Goal: Task Accomplishment & Management: Use online tool/utility

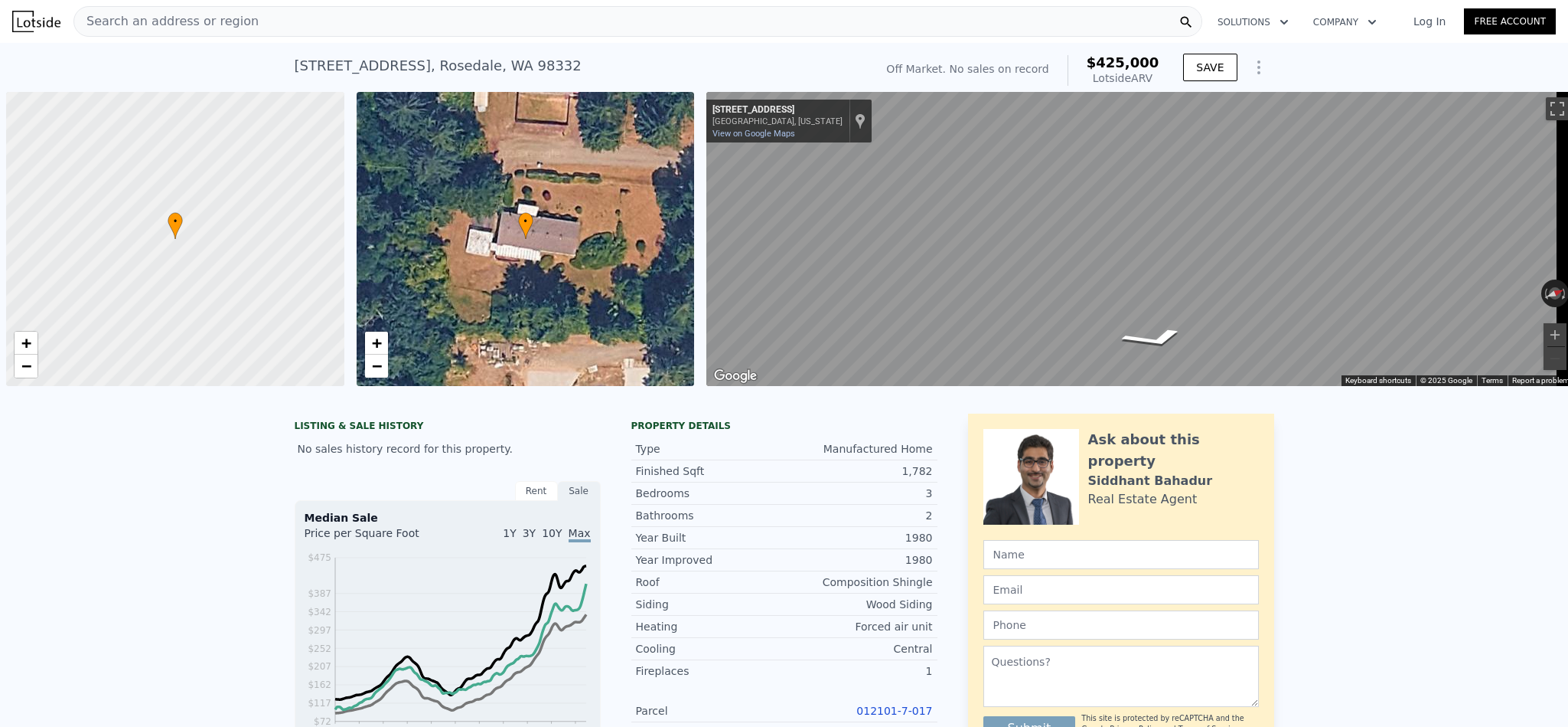
scroll to position [0, 5]
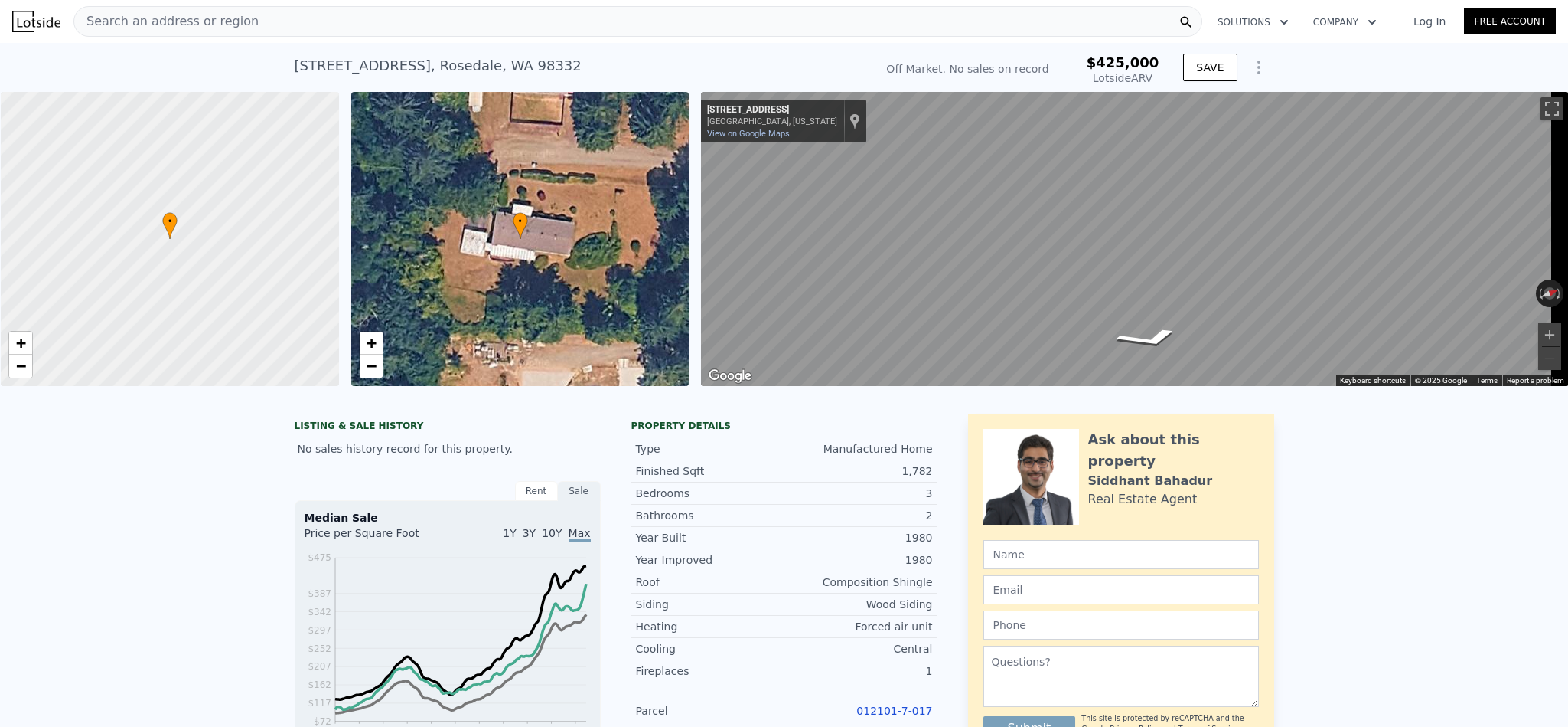
click at [273, 16] on div "Search an address or region" at bounding box center [638, 21] width 1129 height 30
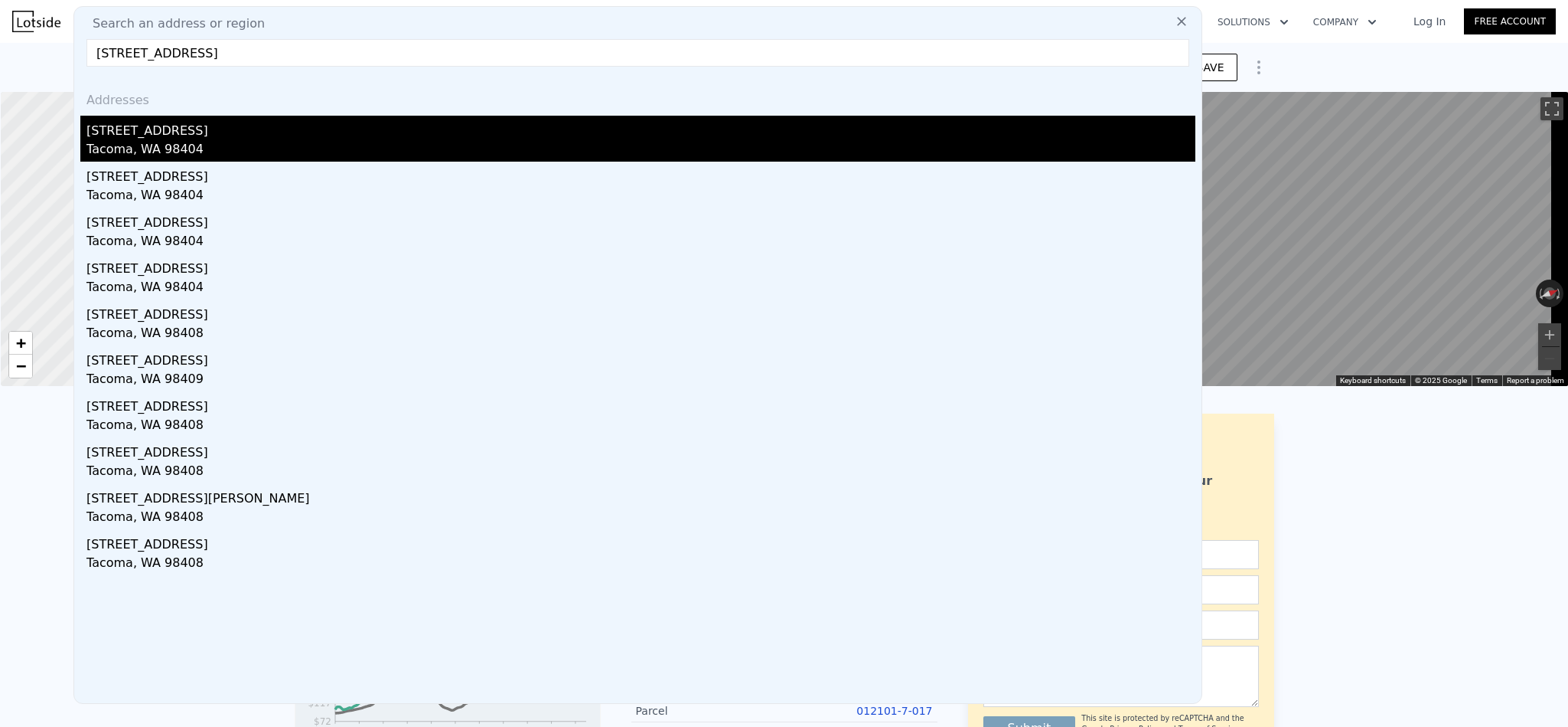
type input "7406 E G St, Tacoma, WA 98404"
click at [203, 134] on div "[STREET_ADDRESS]" at bounding box center [640, 128] width 1109 height 25
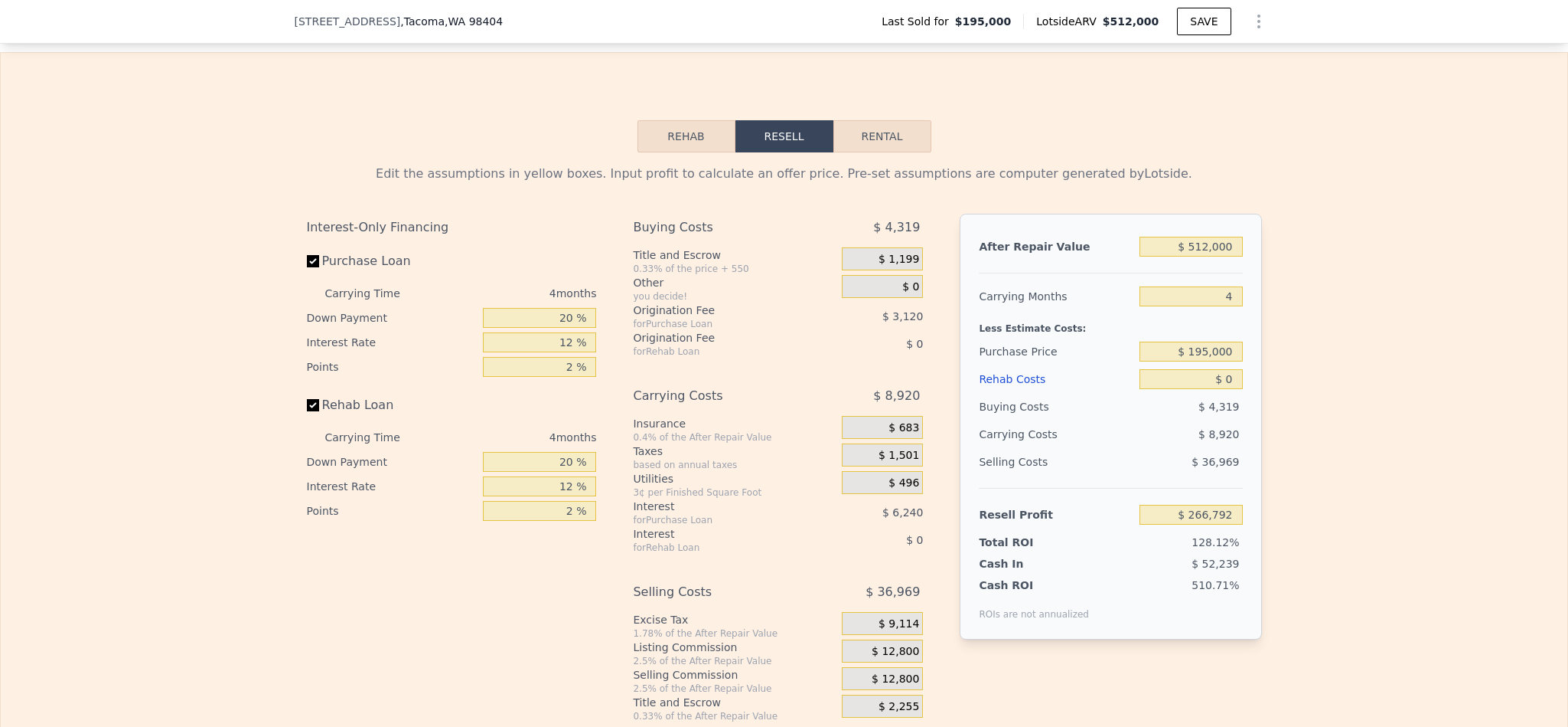
scroll to position [2523, 0]
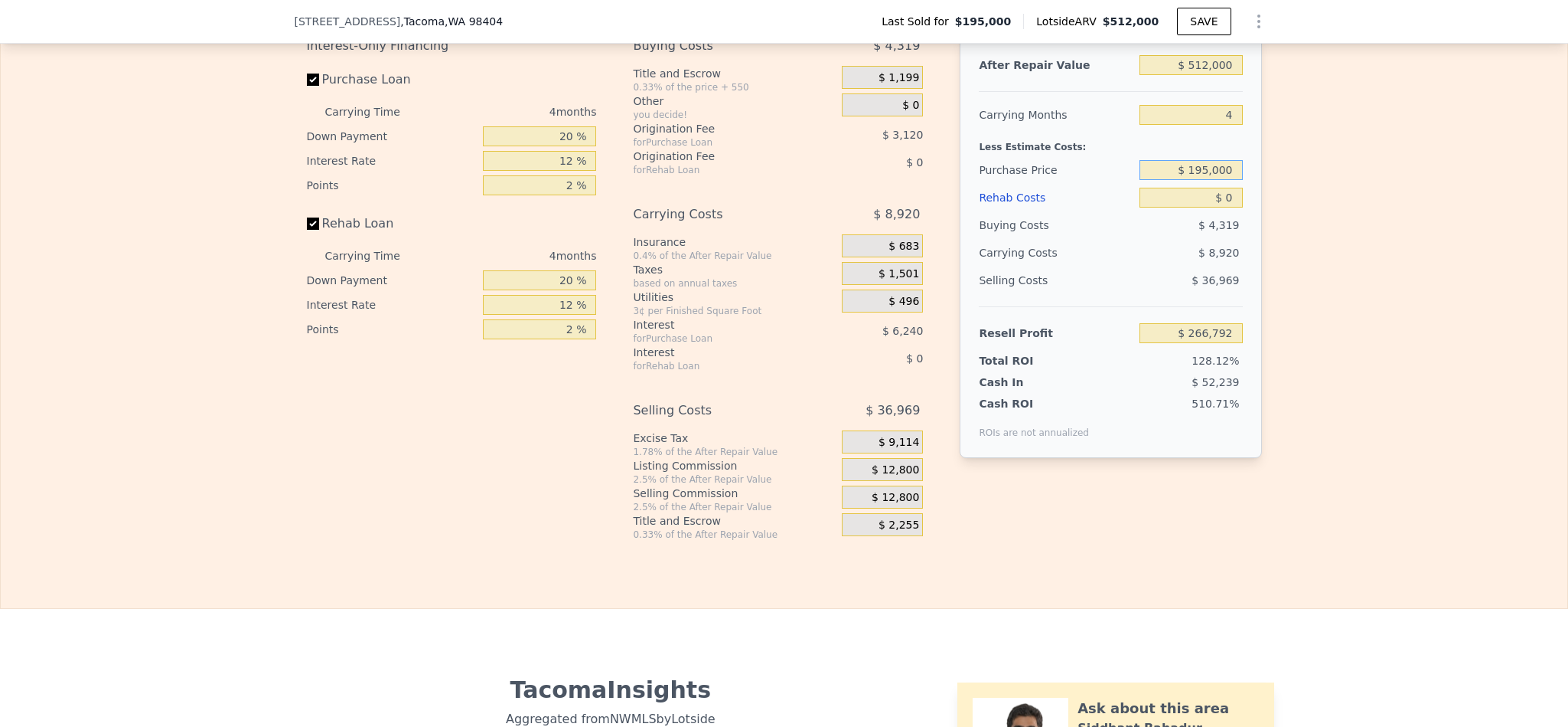
click at [1206, 180] on input "$ 195,000" at bounding box center [1190, 170] width 102 height 20
type input "$ 325,000"
click at [1413, 290] on div "Edit the assumptions in yellow boxes. Input profit to calculate an offer price.…" at bounding box center [784, 256] width 1566 height 570
type input "$ 130,119"
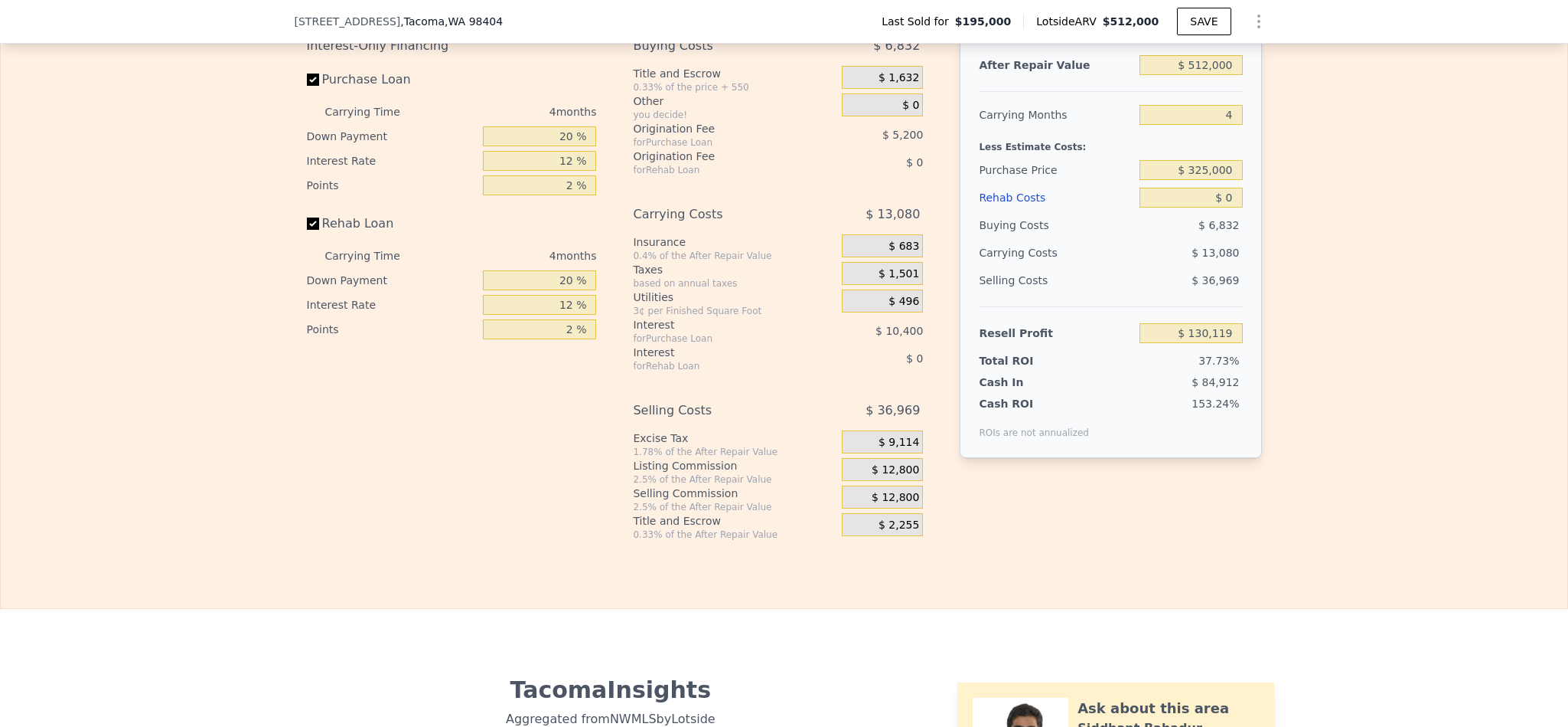
click at [1217, 239] on div "$ 6,832" at bounding box center [1191, 225] width 103 height 28
click at [1217, 207] on input "$ 0" at bounding box center [1190, 198] width 102 height 20
type input "$ 50"
type input "$ 130,068"
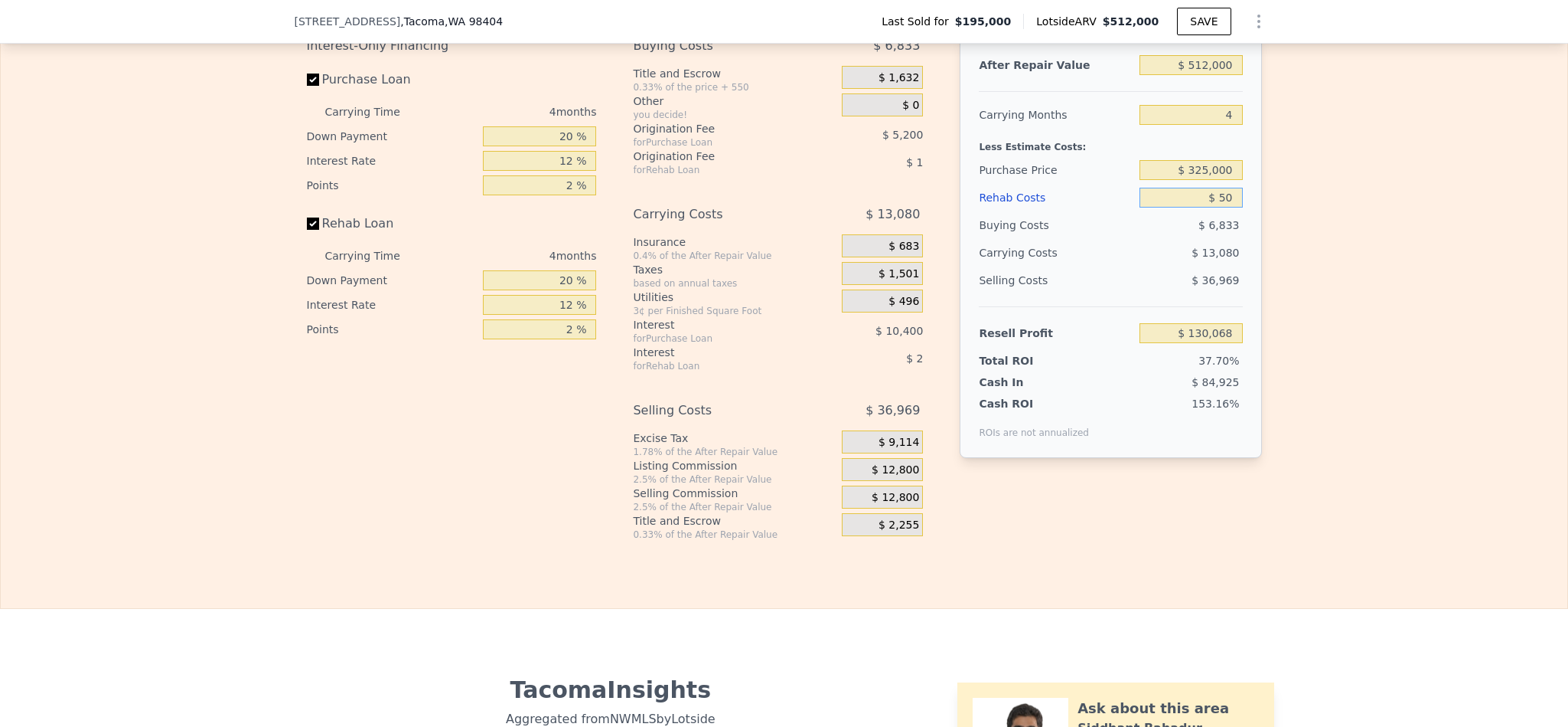
type input "$ 500"
type input "$ 129,595"
type input "$ 5,000"
type input "$ 124,879"
type input "$ 50,000"
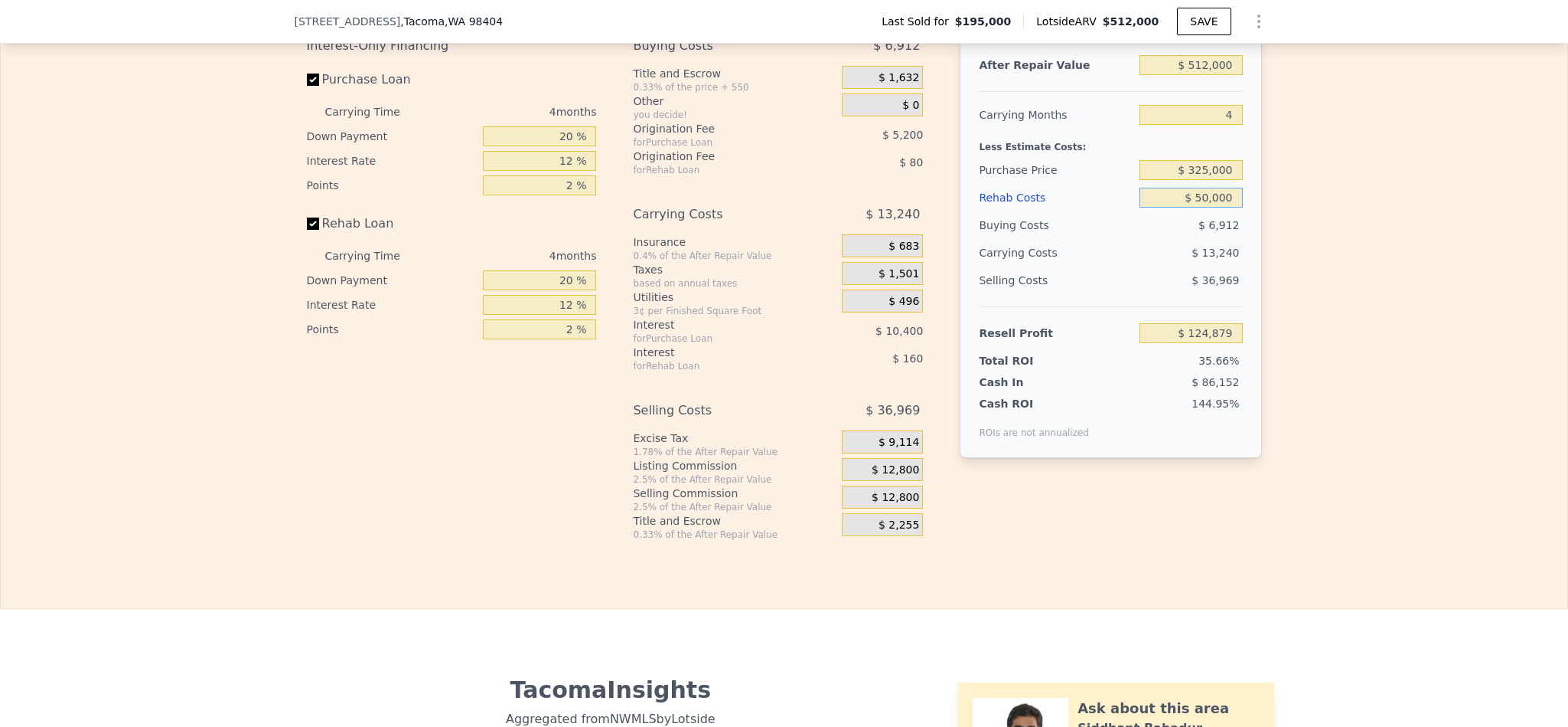
type input "$ 77,719"
click at [1277, 282] on div "Edit the assumptions in yellow boxes. Input profit to calculate an offer price.…" at bounding box center [784, 256] width 1566 height 570
type input "$ 0"
type input "$ 266,792"
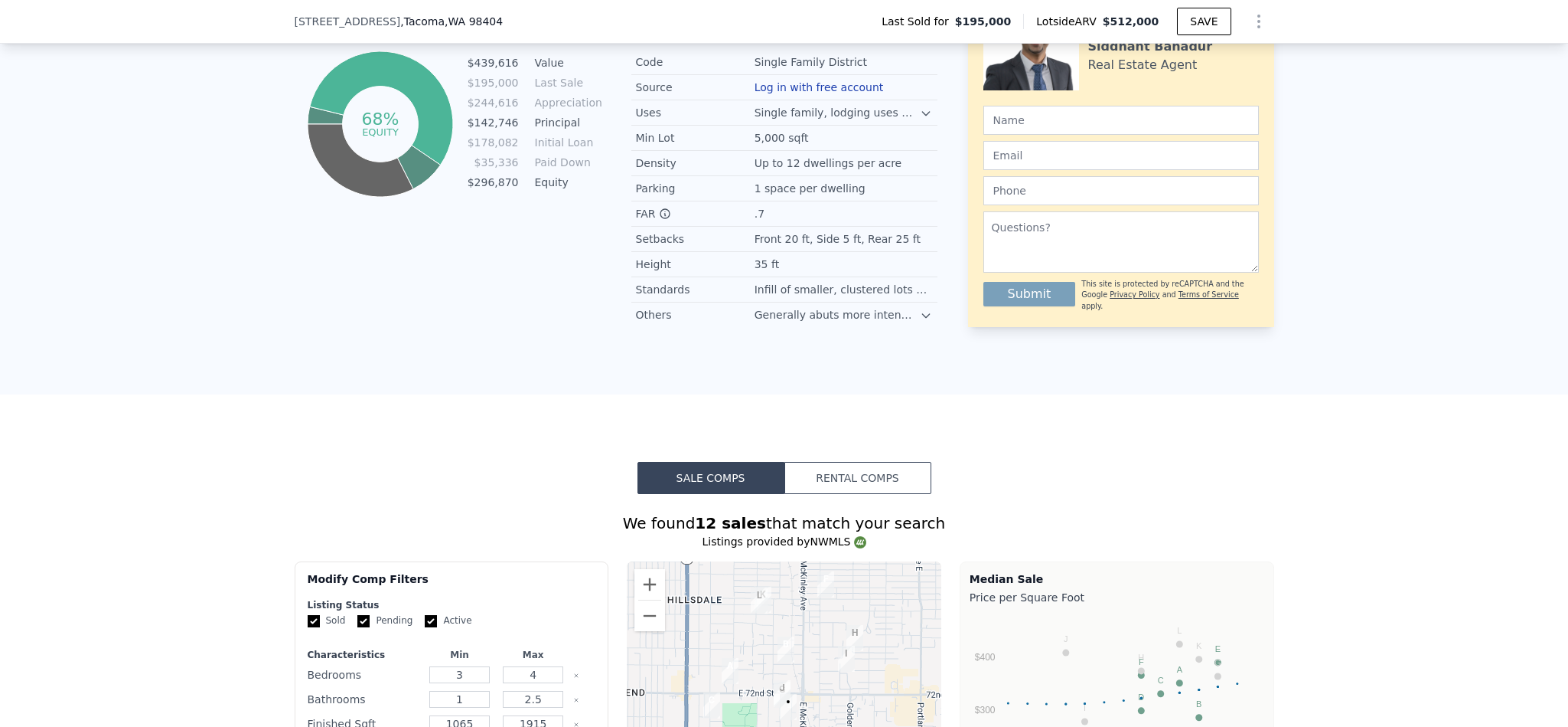
scroll to position [685, 0]
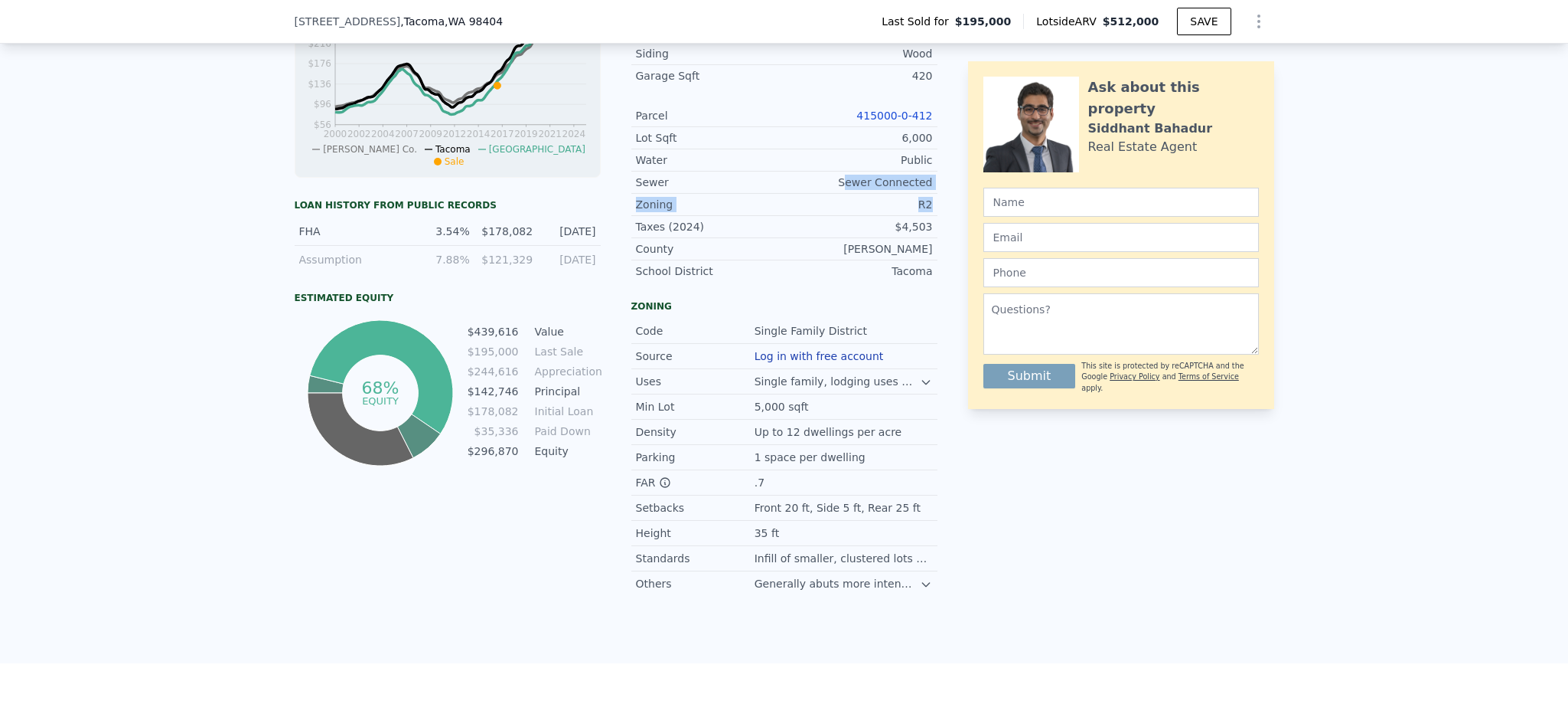
drag, startPoint x: 923, startPoint y: 221, endPoint x: 849, endPoint y: 212, distance: 74.5
click at [849, 212] on div "Parcel 415000-0-412 Lot Sqft 6,000 Water Public Sewer Sewer Connected Zoning R2…" at bounding box center [784, 193] width 306 height 177
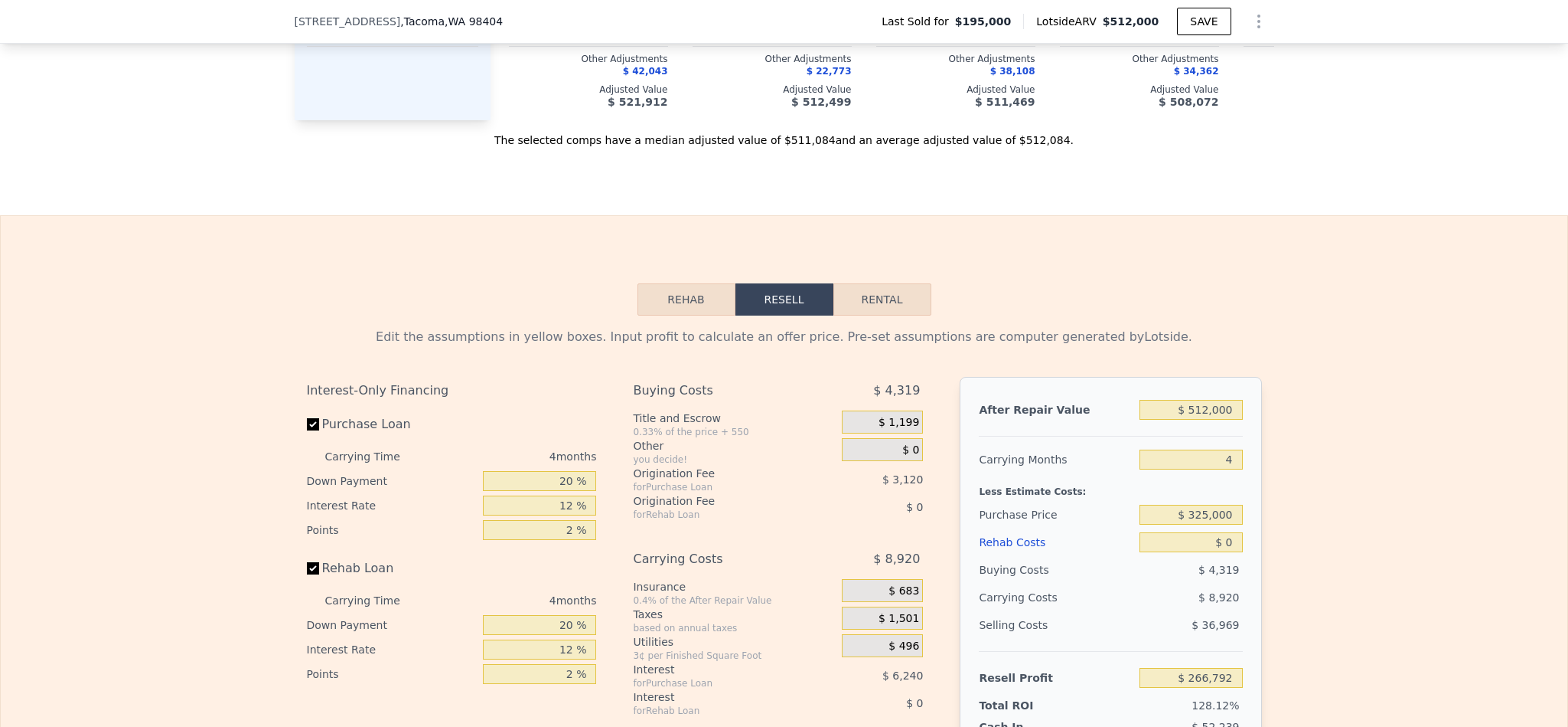
scroll to position [1719, 0]
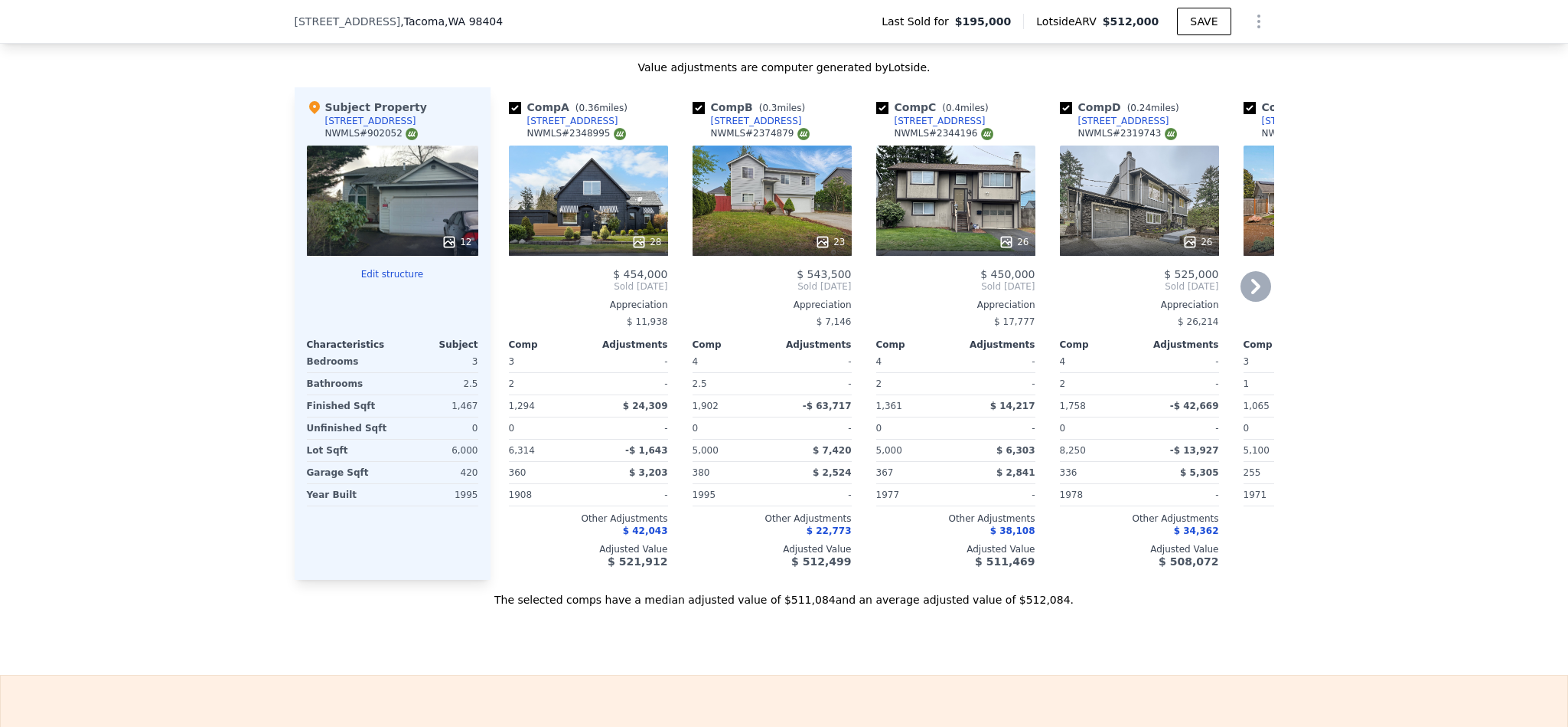
click at [1251, 294] on icon at bounding box center [1255, 287] width 9 height 15
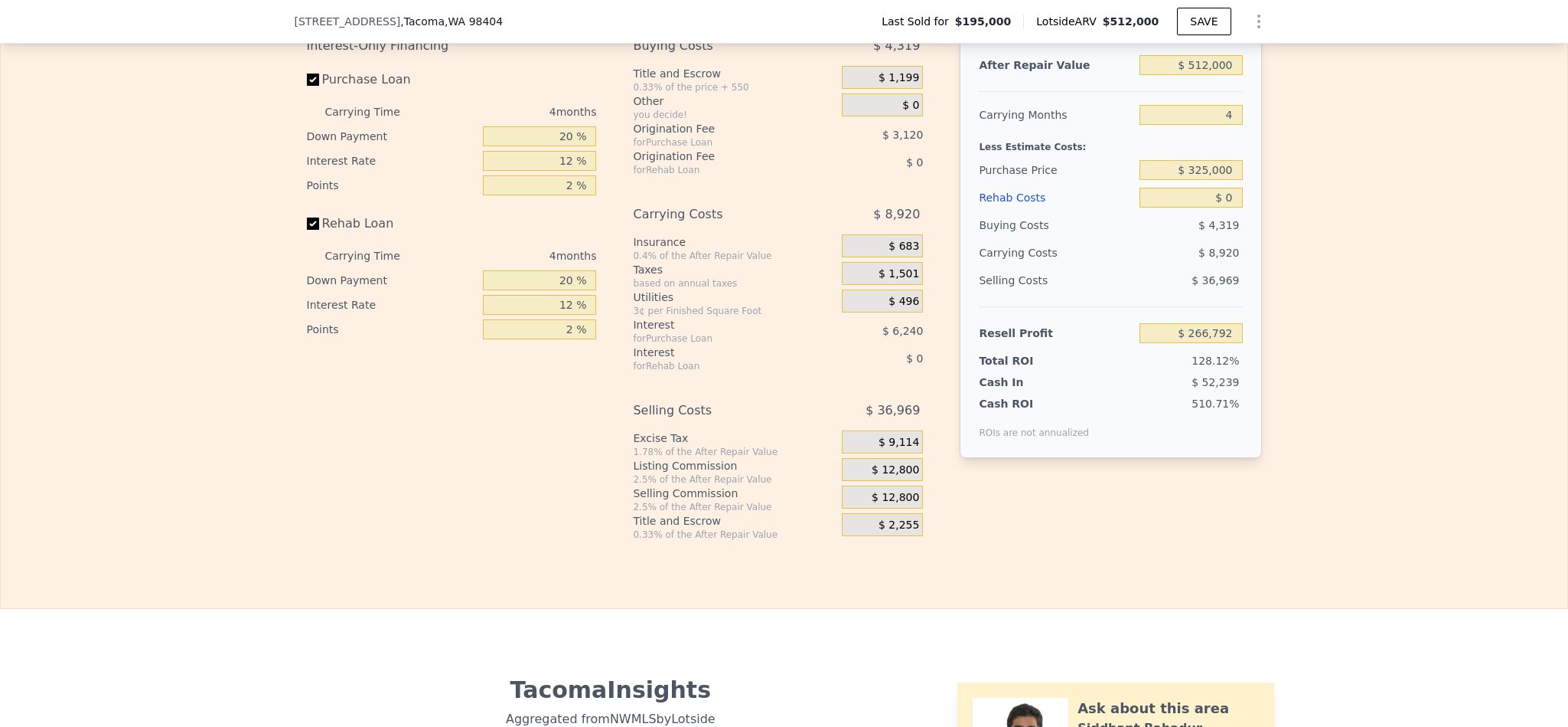
scroll to position [2408, 0]
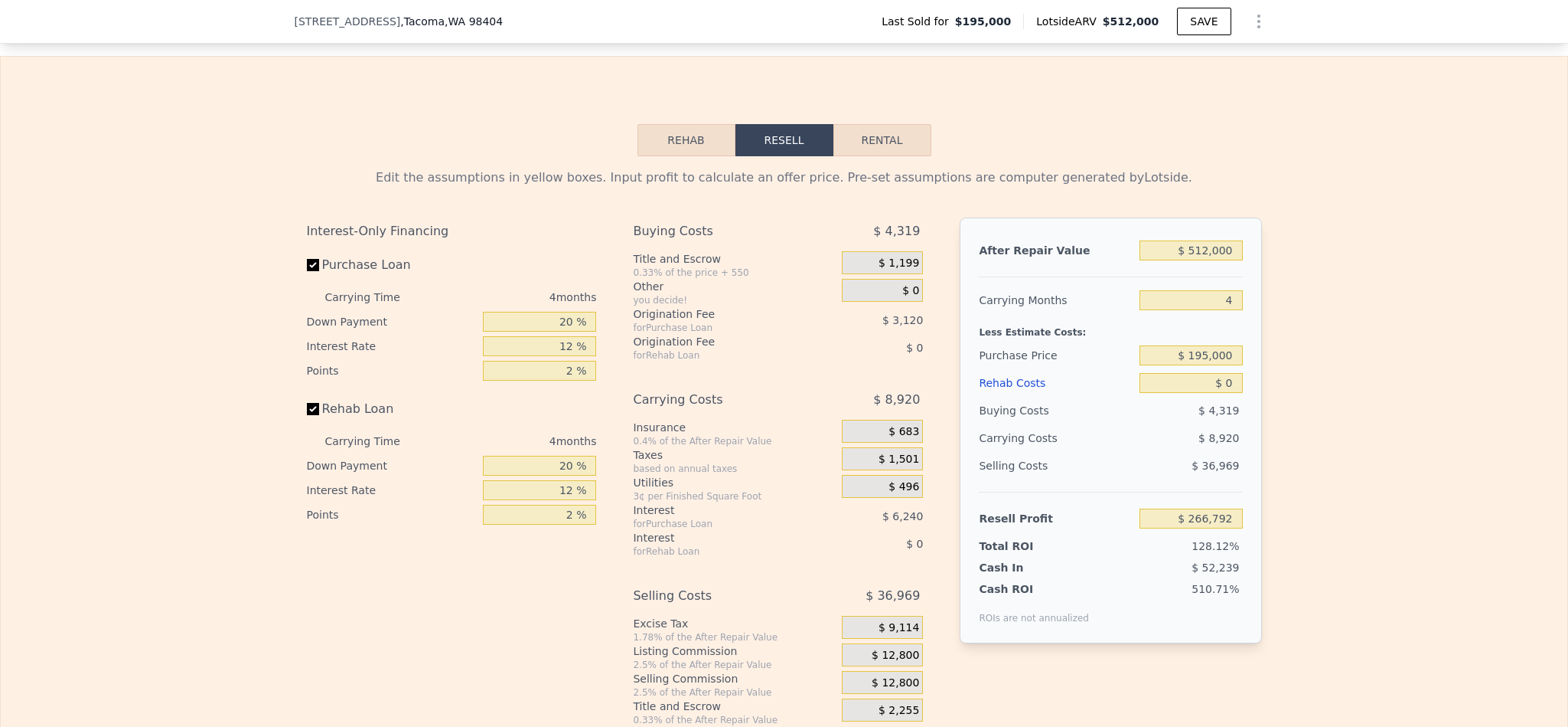
scroll to position [2408, 0]
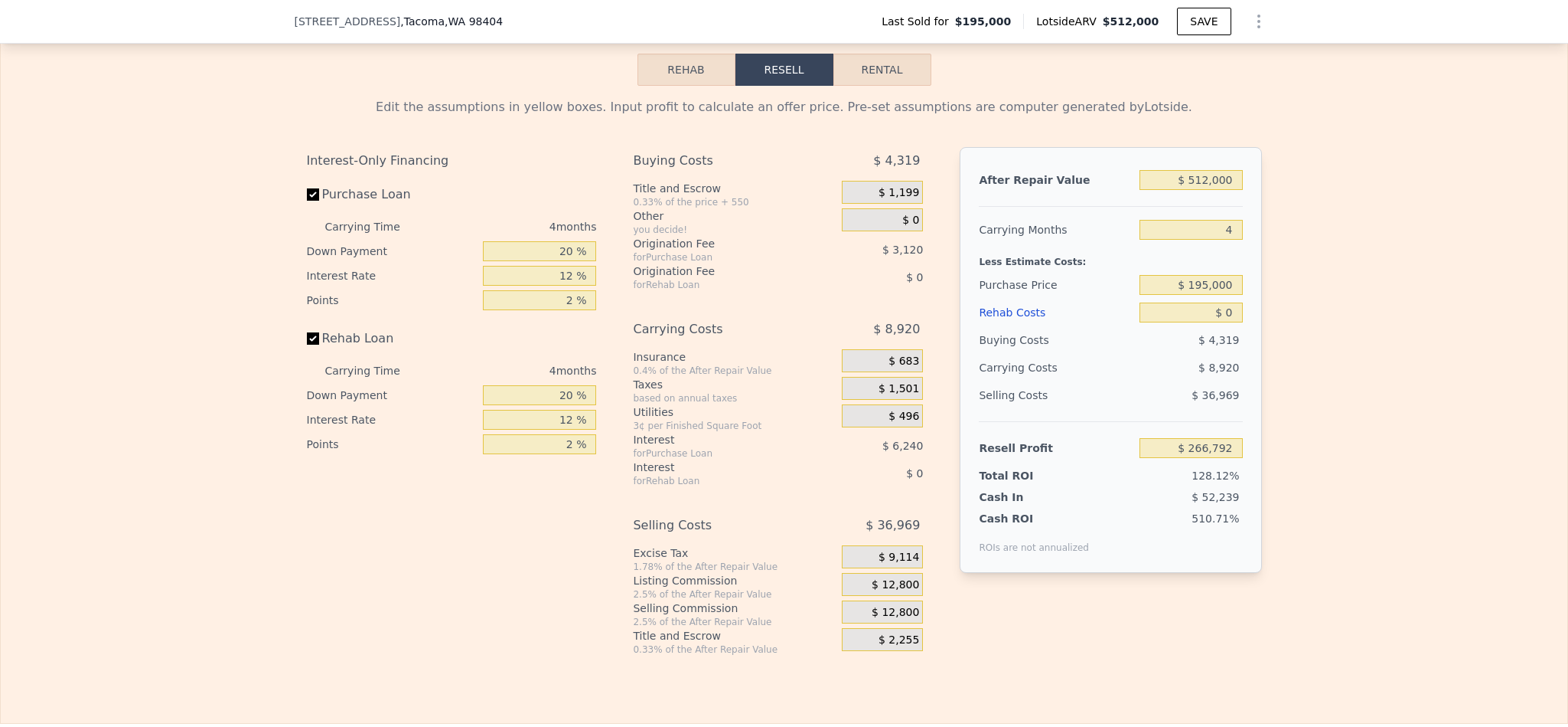
click at [1213, 194] on div "$ 512,000" at bounding box center [1190, 180] width 102 height 28
click at [1207, 190] on input "$ 512,000" at bounding box center [1190, 180] width 102 height 20
type input "$ 500"
type input "-$ 207,644"
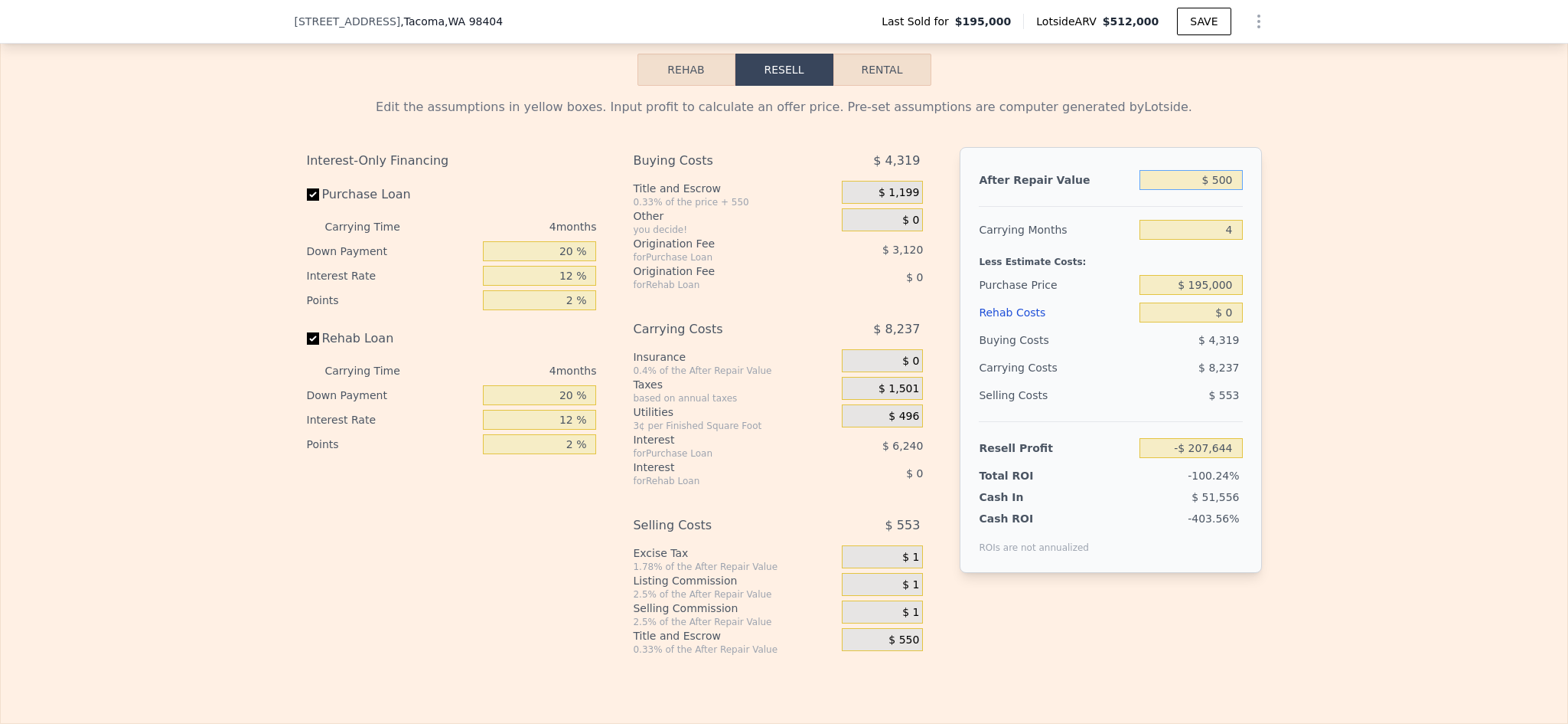
type input "$ 5,000"
type input "-$ 203,469"
type input "$ 50,000"
type input "-$ 161,730"
type input "$ 500,000"
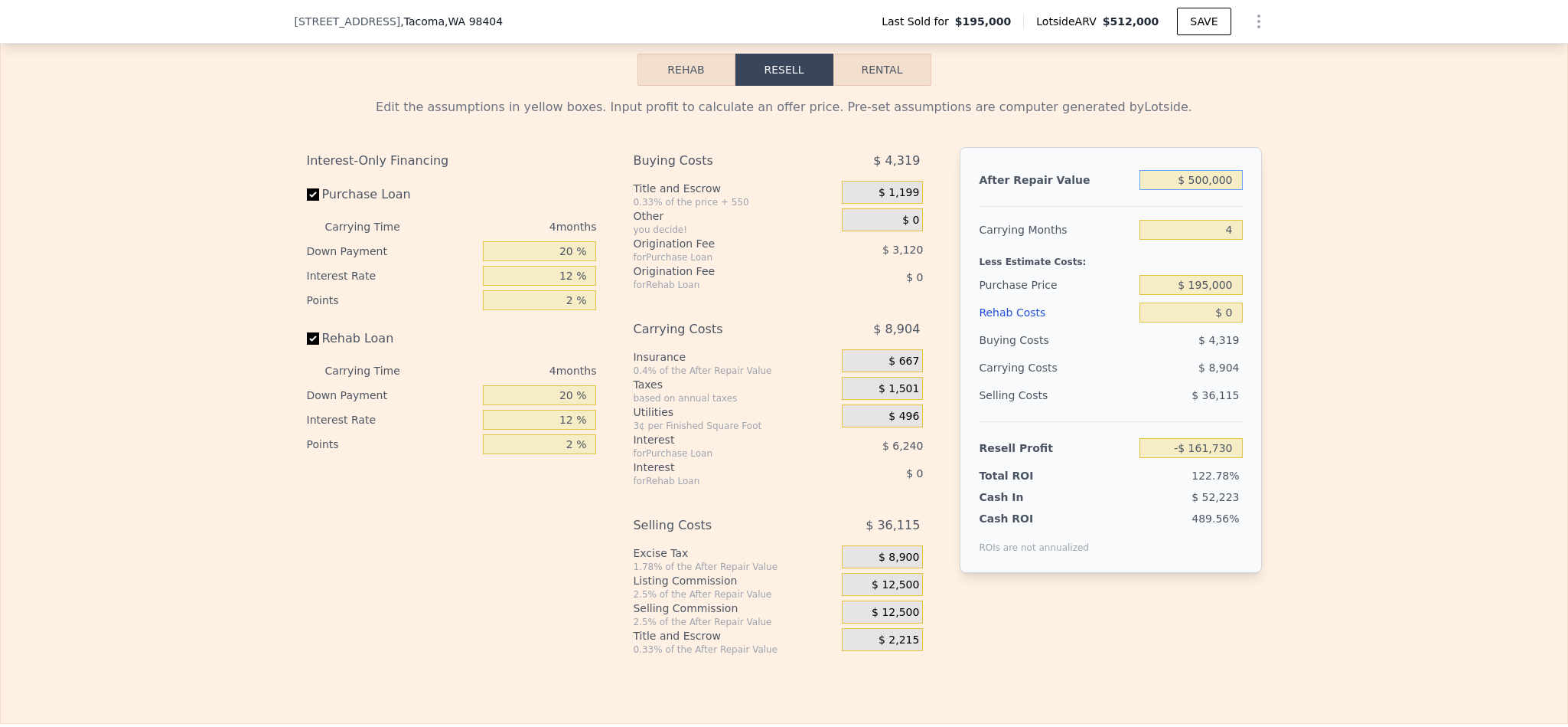
type input "$ 255,662"
type input "$ 500,000"
type input "$ 325,000"
type input "$ 118,989"
type input "$ 5"
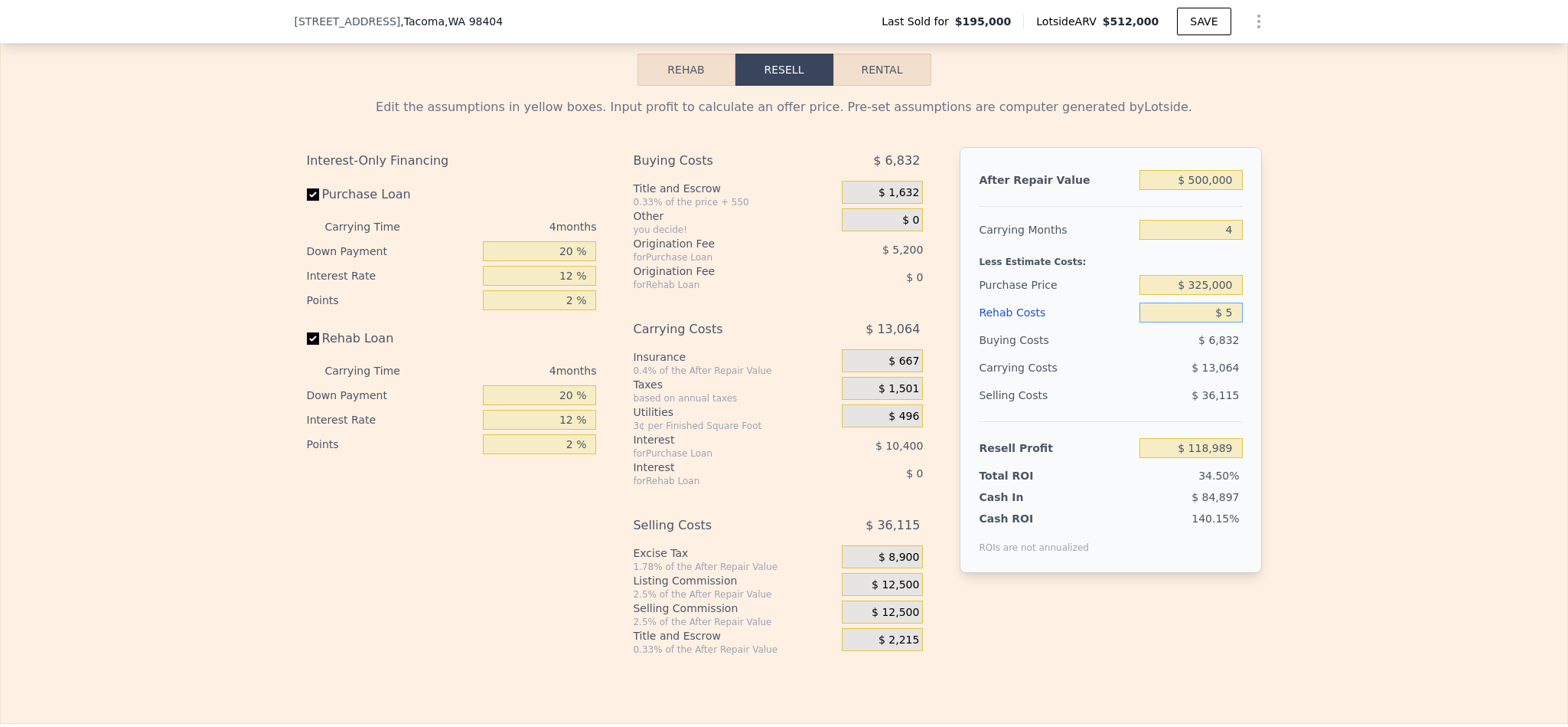
type input "$ 118,984"
type input "$ 50"
type input "$ 118,938"
type input "$ 500"
type input "$ 118,465"
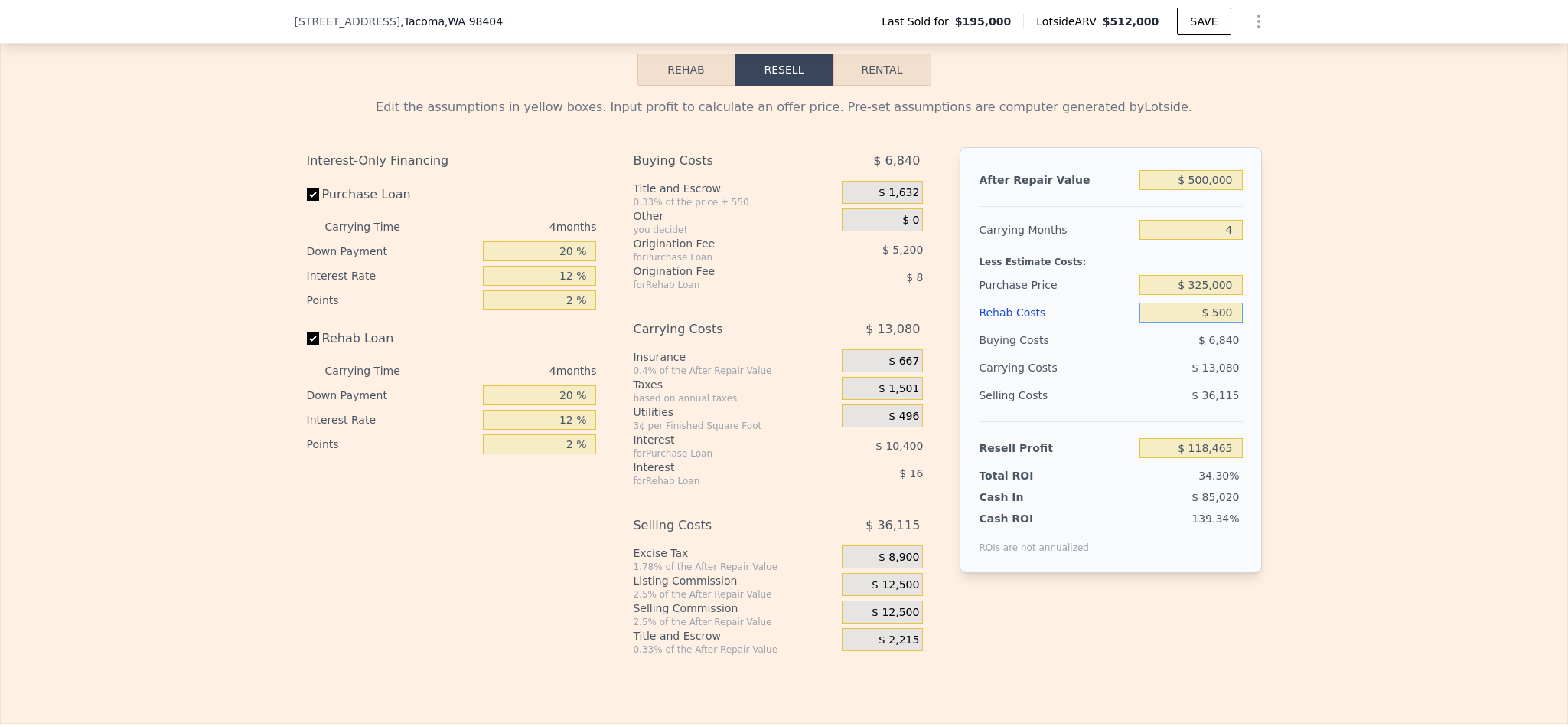
type input "$ 5,000"
type input "$ 113,749"
type input "$ 50,000"
type input "$ 66,589"
type input "$ 50,000"
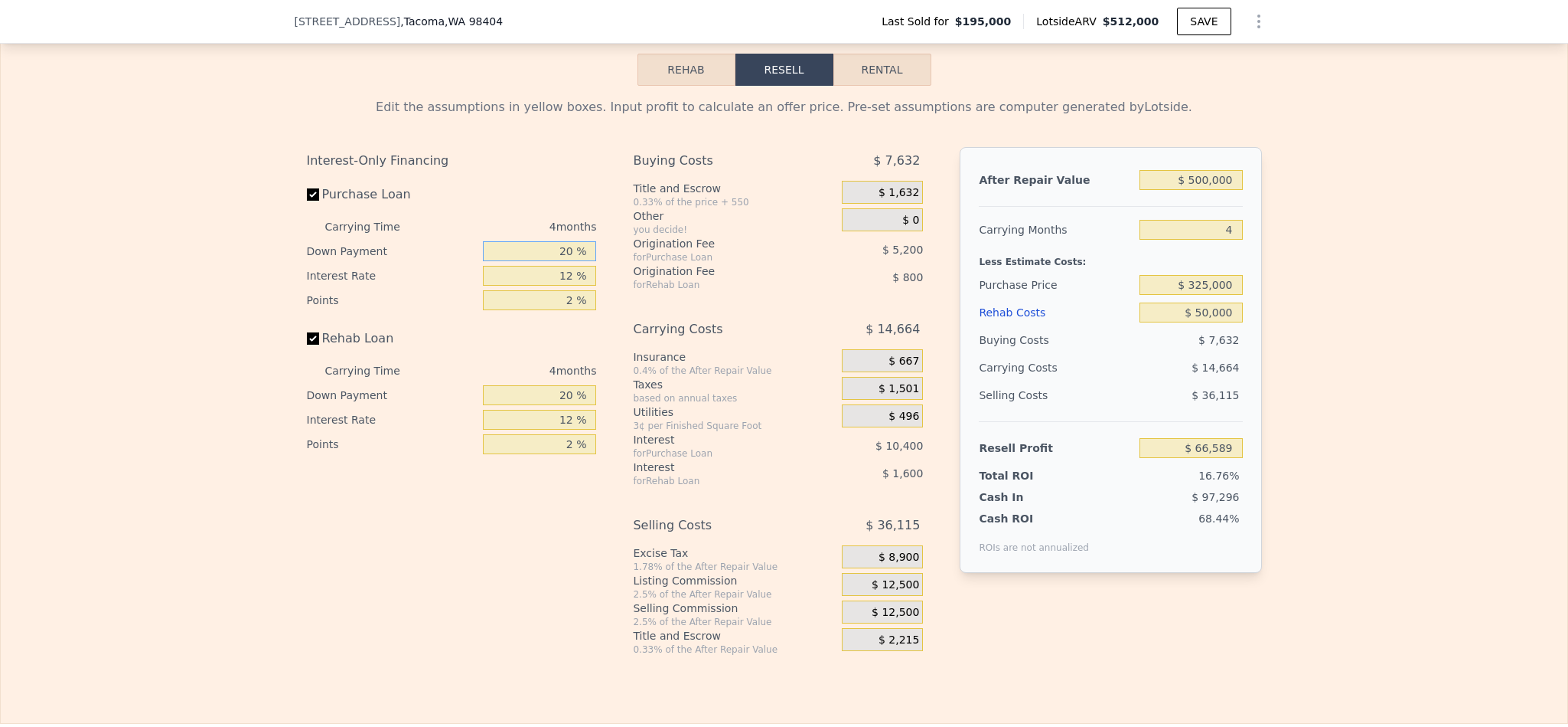
drag, startPoint x: 552, startPoint y: 301, endPoint x: 508, endPoint y: 299, distance: 44.0
click at [508, 261] on input "20 %" at bounding box center [540, 251] width 113 height 20
type input "0 %"
type input "$ 62,689"
type input "10 %"
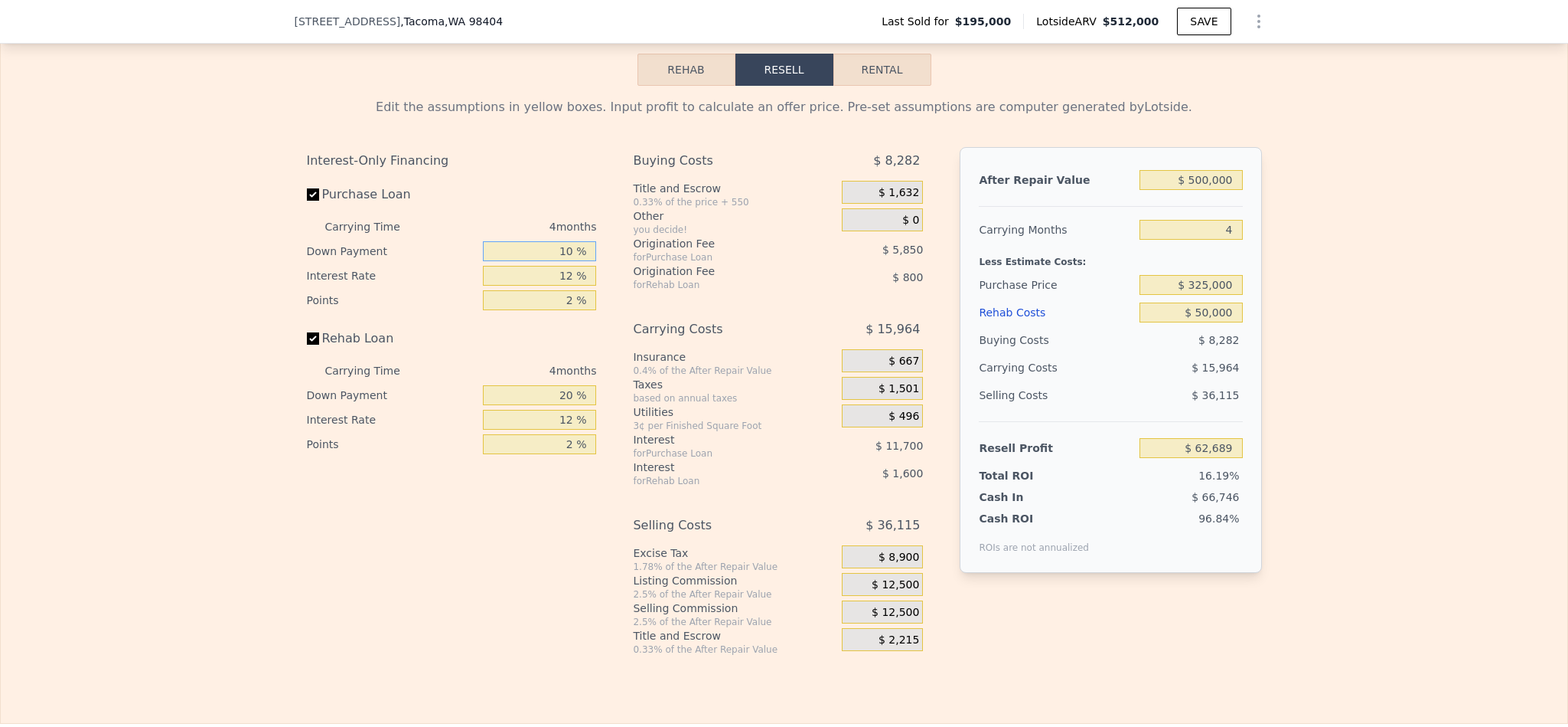
type input "$ 64,639"
type input "100 %"
type input "$ 82,189"
type input "100 %"
type input "10 %"
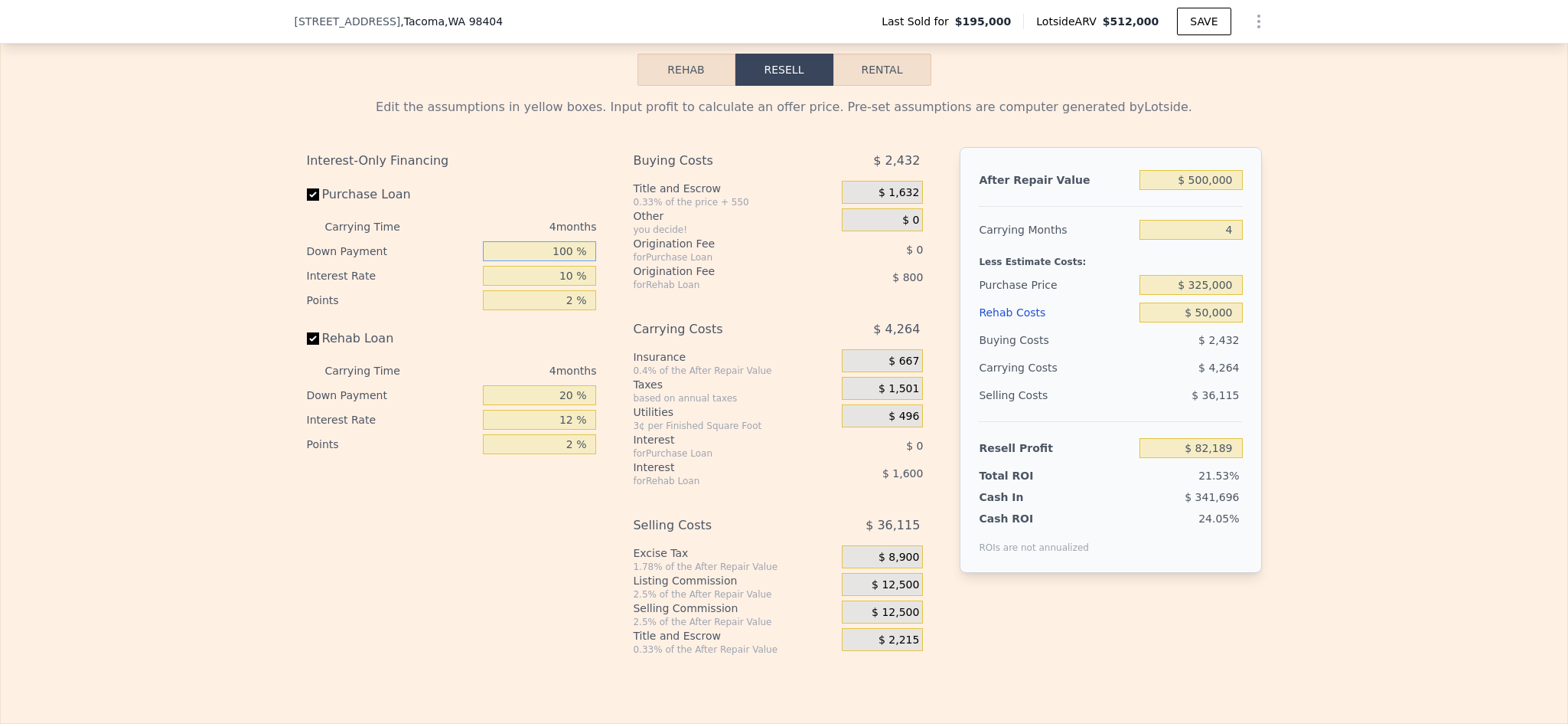
drag, startPoint x: 532, startPoint y: 292, endPoint x: 517, endPoint y: 292, distance: 15.0
click at [519, 261] on input "100 %" at bounding box center [540, 251] width 113 height 20
type input "10 %"
type input "$ 66,587"
type input "10 %"
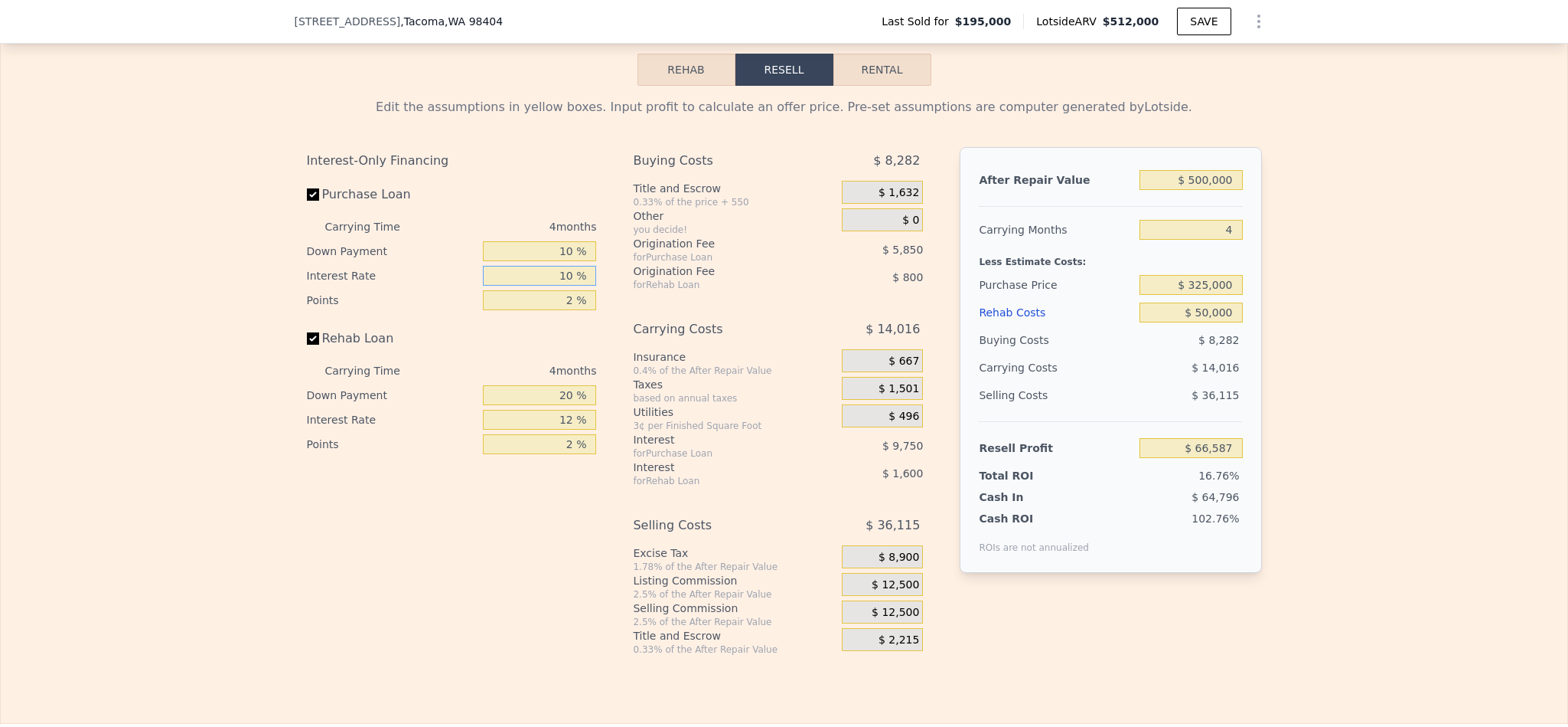
type input "1 %"
type input "$ 75,363"
type input "10 %"
type input "$ 66,587"
type input "10.5 %"
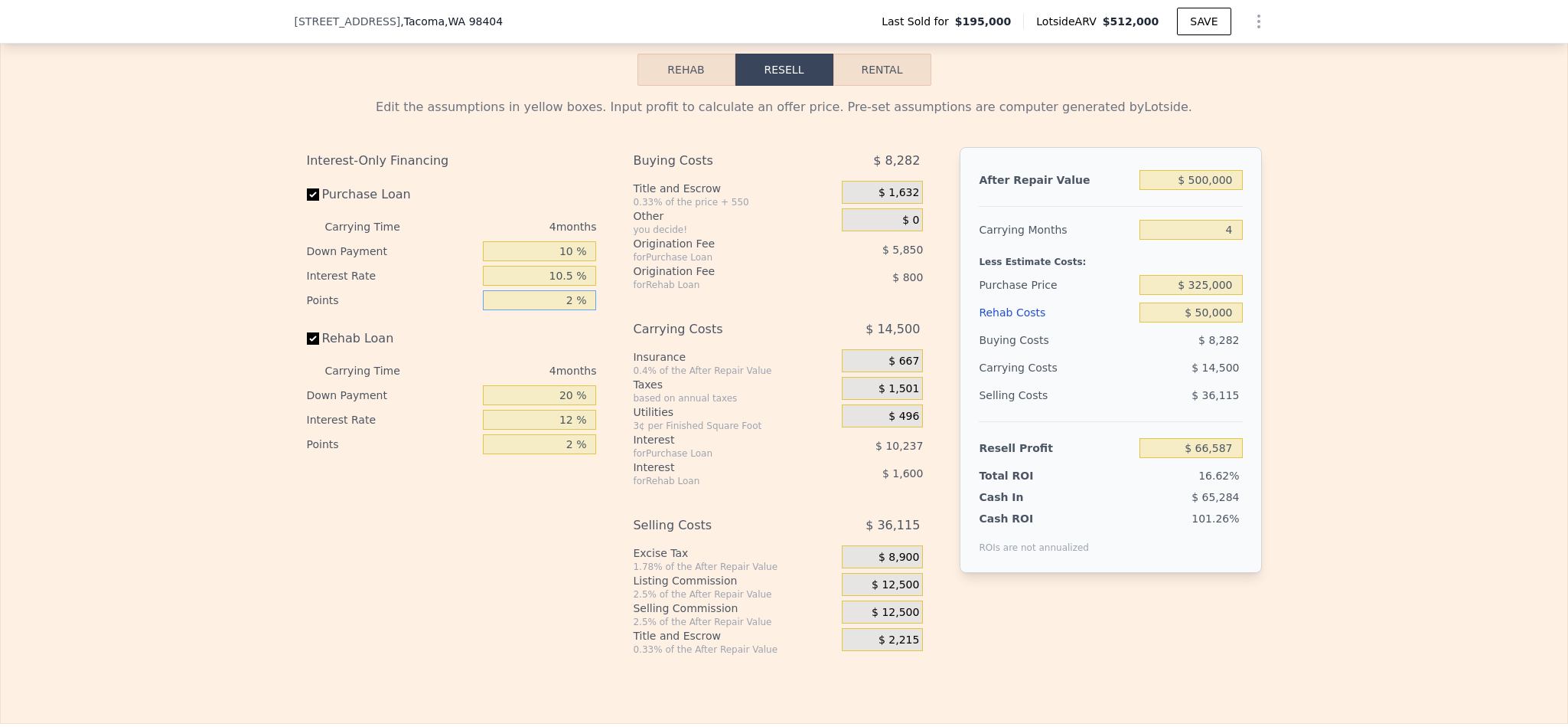
type input "$ 66,103"
type input "1 %"
type input "$ 69,028"
type input "1.5 %"
type input "$ 67,565"
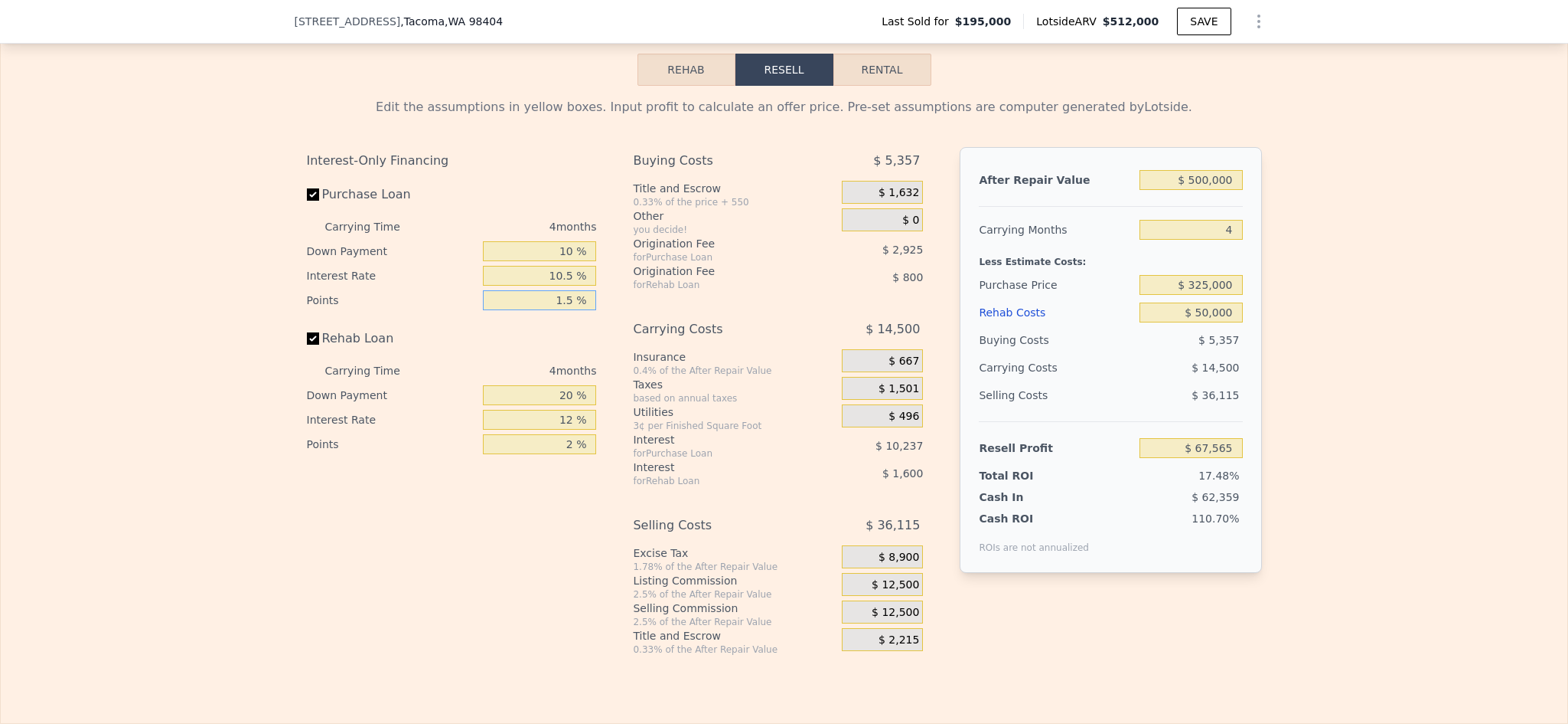
type input "1.5 %"
type input "1 %"
type input "$ 66,995"
type input "10 %"
type input "$ 67,265"
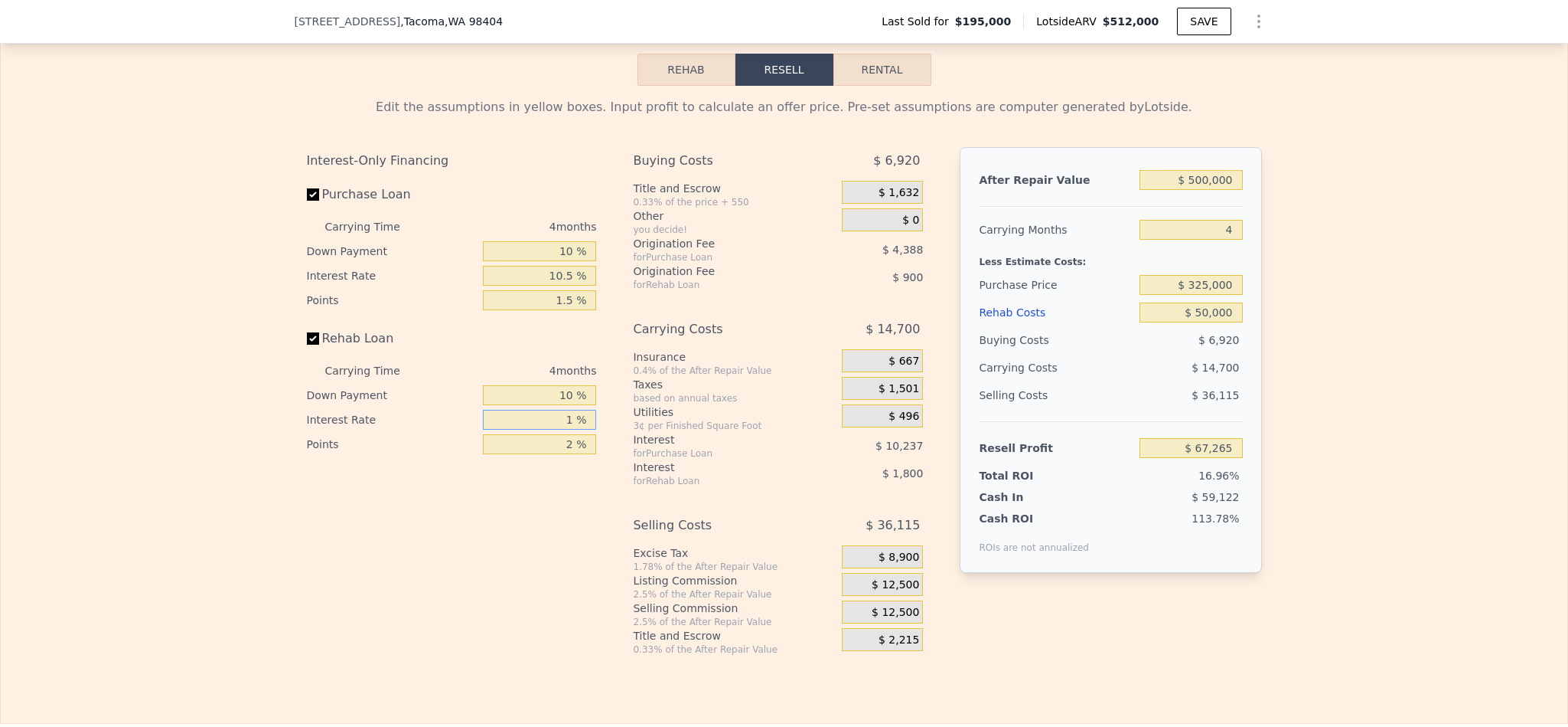
type input "10 %"
type input "$ 67,565"
type input "10.5 %"
type input "$ 67,489"
type input "1 %"
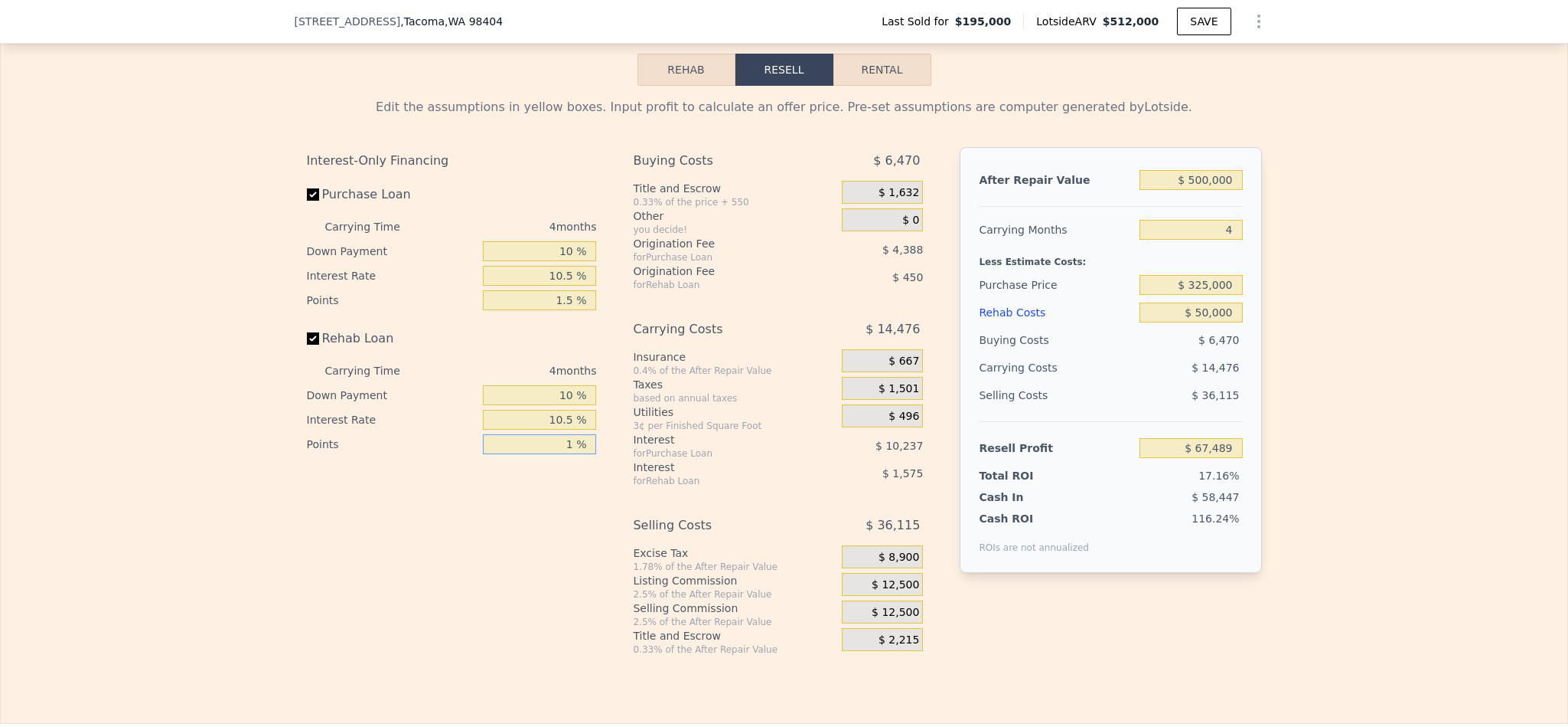
type input "$ 67,939"
type input "1.5 %"
type input "$ 67,714"
type input "1.5 %"
click at [889, 592] on span "$ 12,500" at bounding box center [896, 585] width 47 height 14
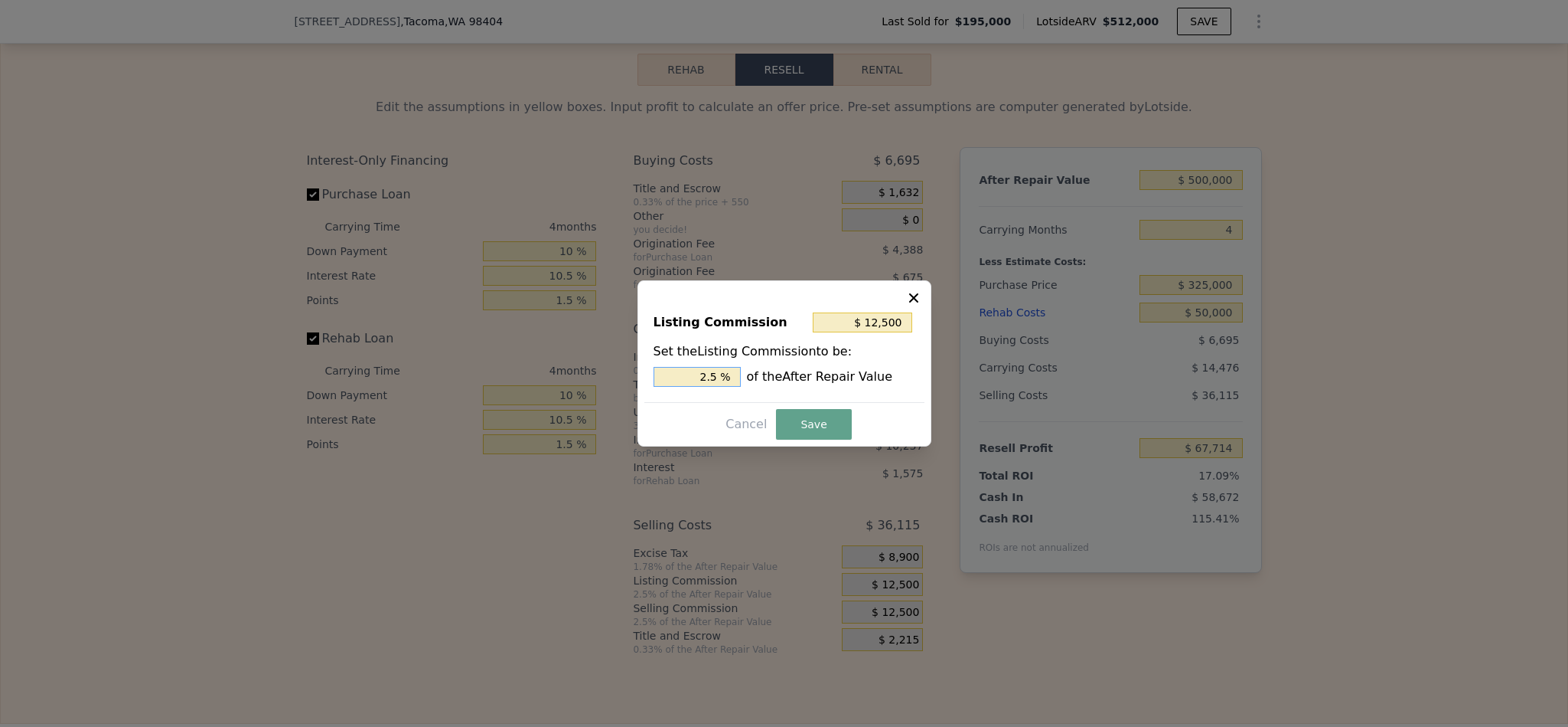
drag, startPoint x: 710, startPoint y: 369, endPoint x: 648, endPoint y: 369, distance: 62.0
click at [648, 369] on div "Listing Commission $ 12,500 Set the Listing Commission to be: 2.5 % of the Afte…" at bounding box center [785, 350] width 280 height 102
type input "$ 7,500"
type input "1.5 %"
click at [818, 429] on button "Save" at bounding box center [814, 424] width 75 height 30
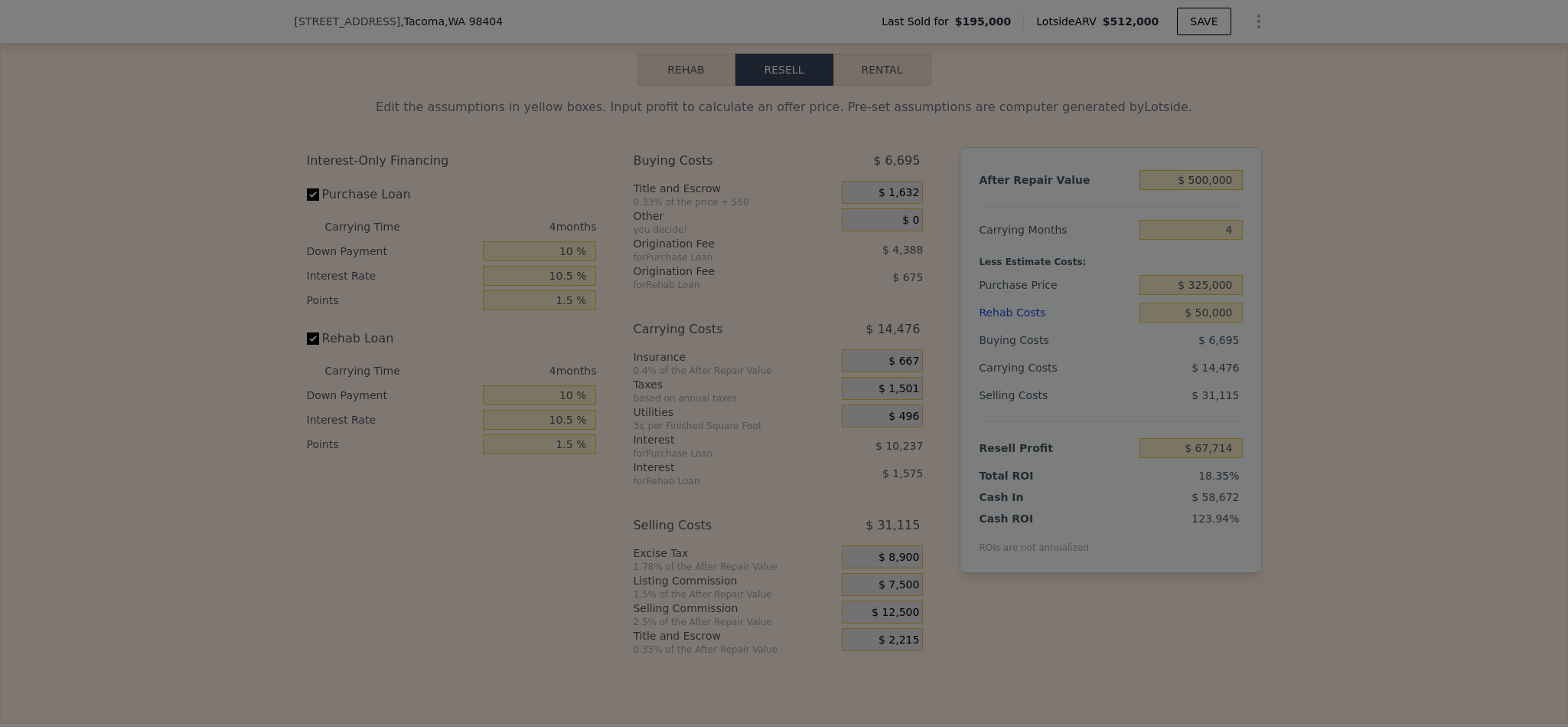
type input "$ 72,714"
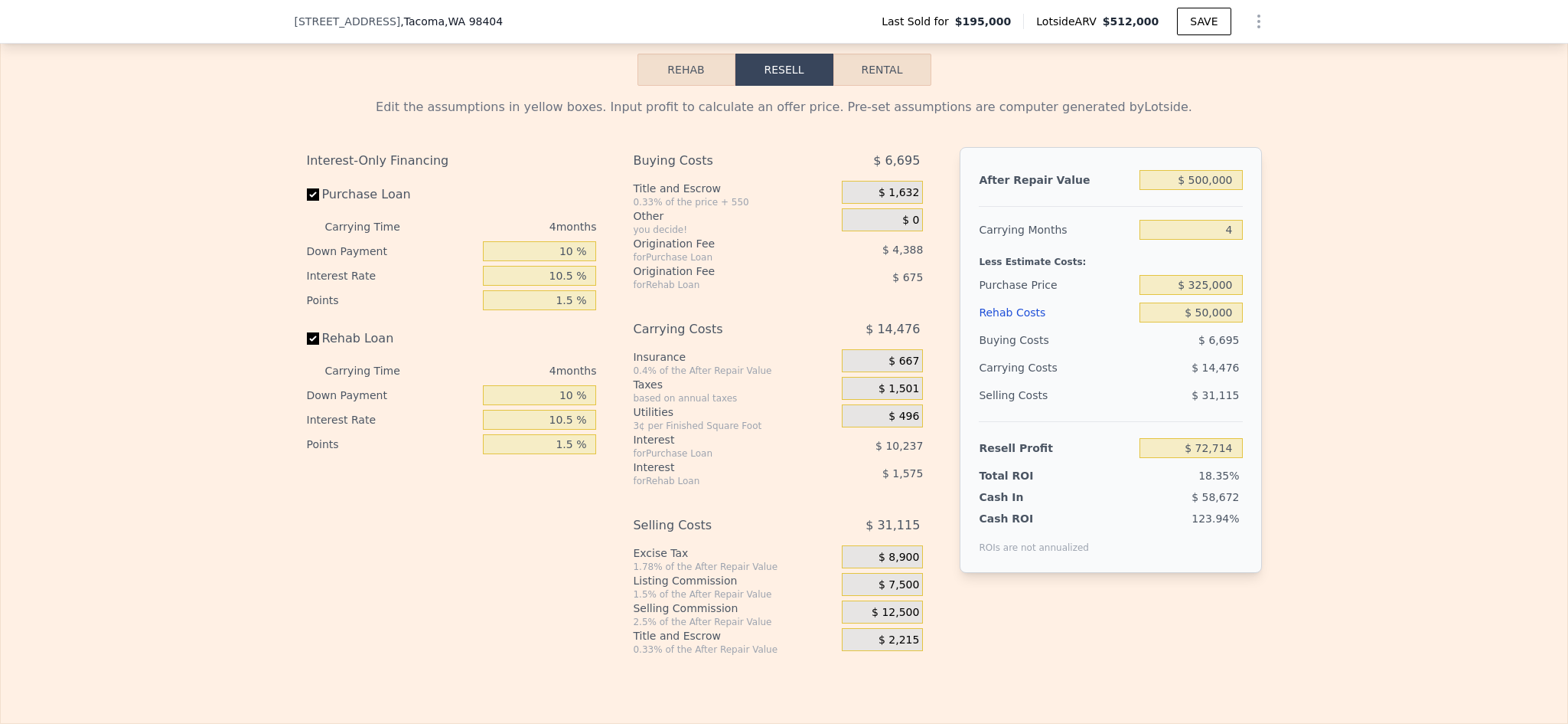
click at [1369, 405] on div "Edit the assumptions in yellow boxes. Input profit to calculate an offer price.…" at bounding box center [784, 370] width 1566 height 570
type input "$ 512,000"
type input "$ 0"
type input "$ 266,792"
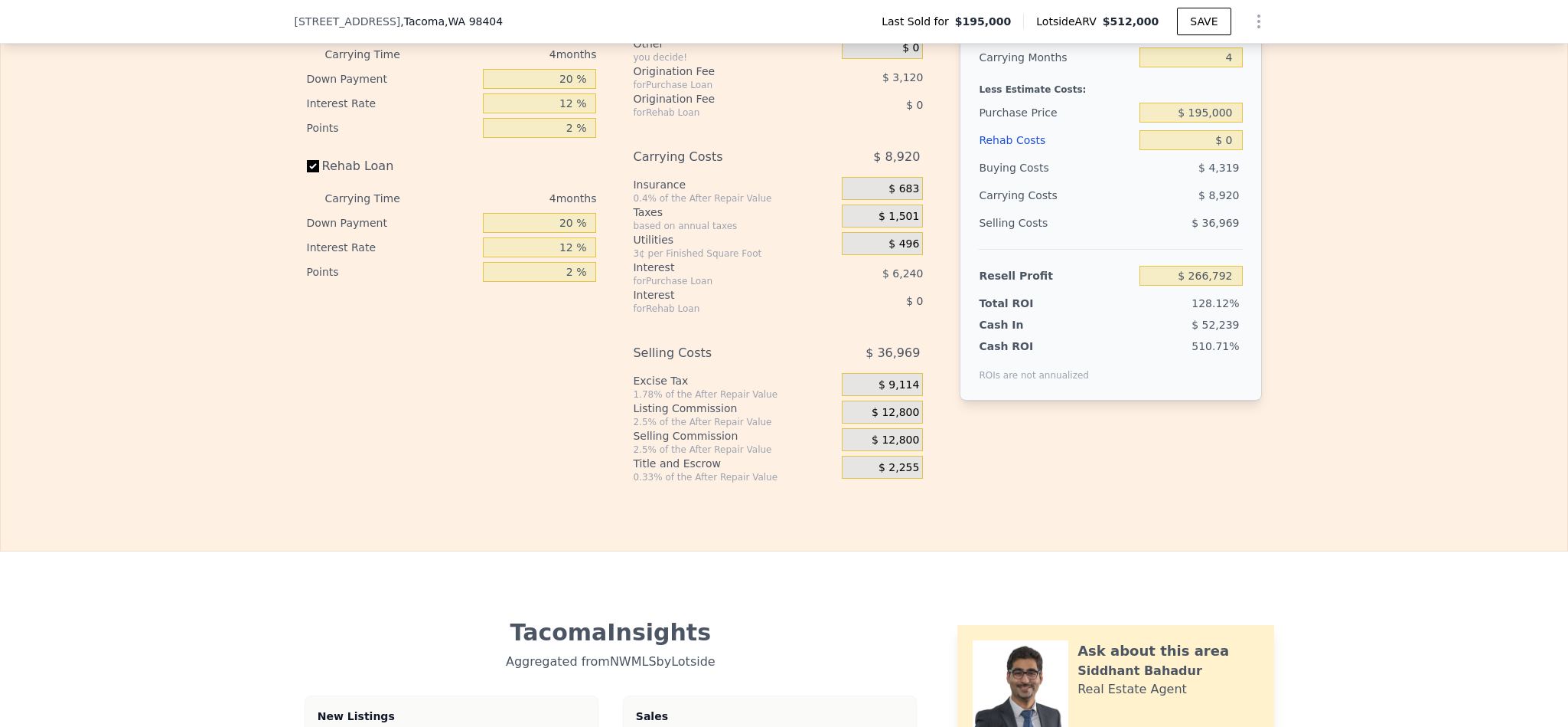
scroll to position [2523, 0]
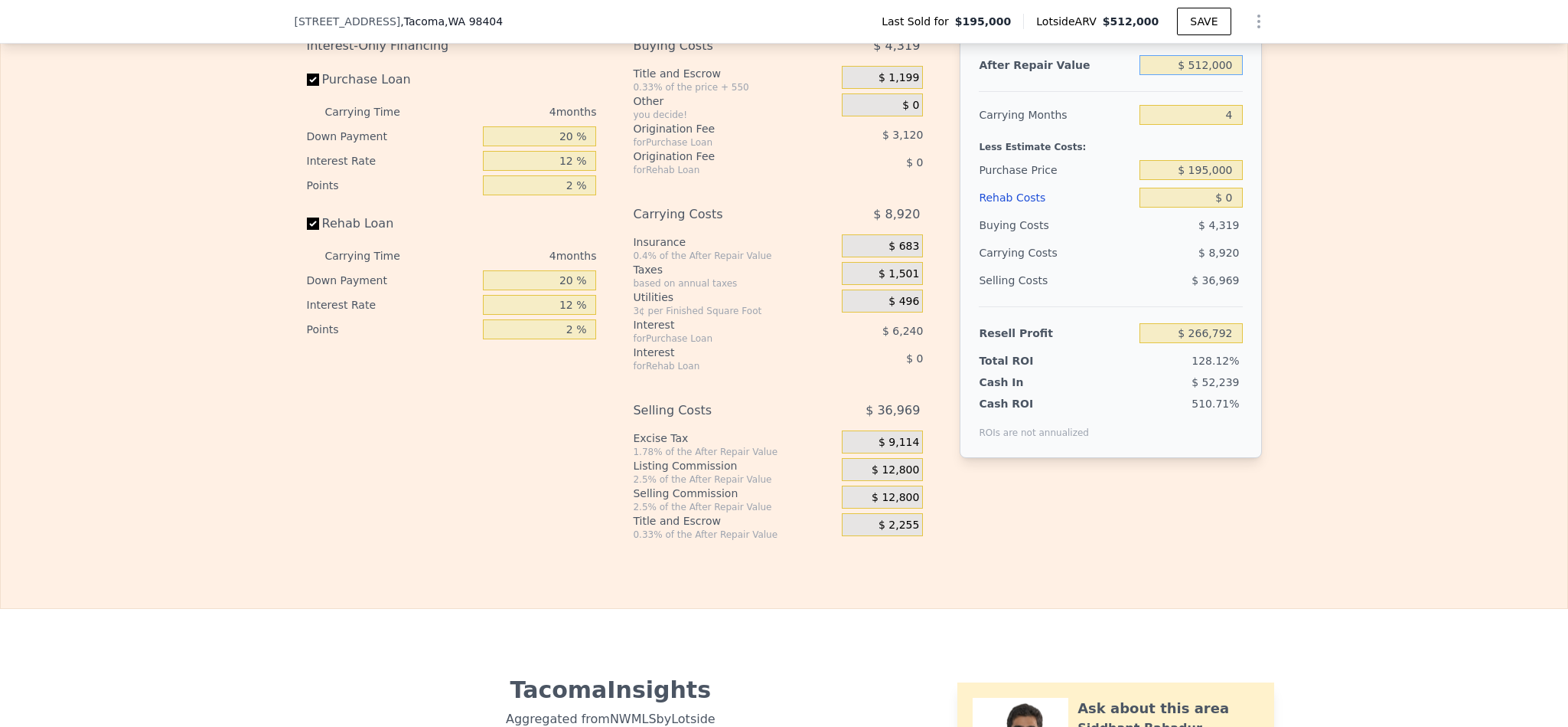
click at [1206, 75] on input "$ 512,000" at bounding box center [1190, 65] width 102 height 20
type input "$ 50"
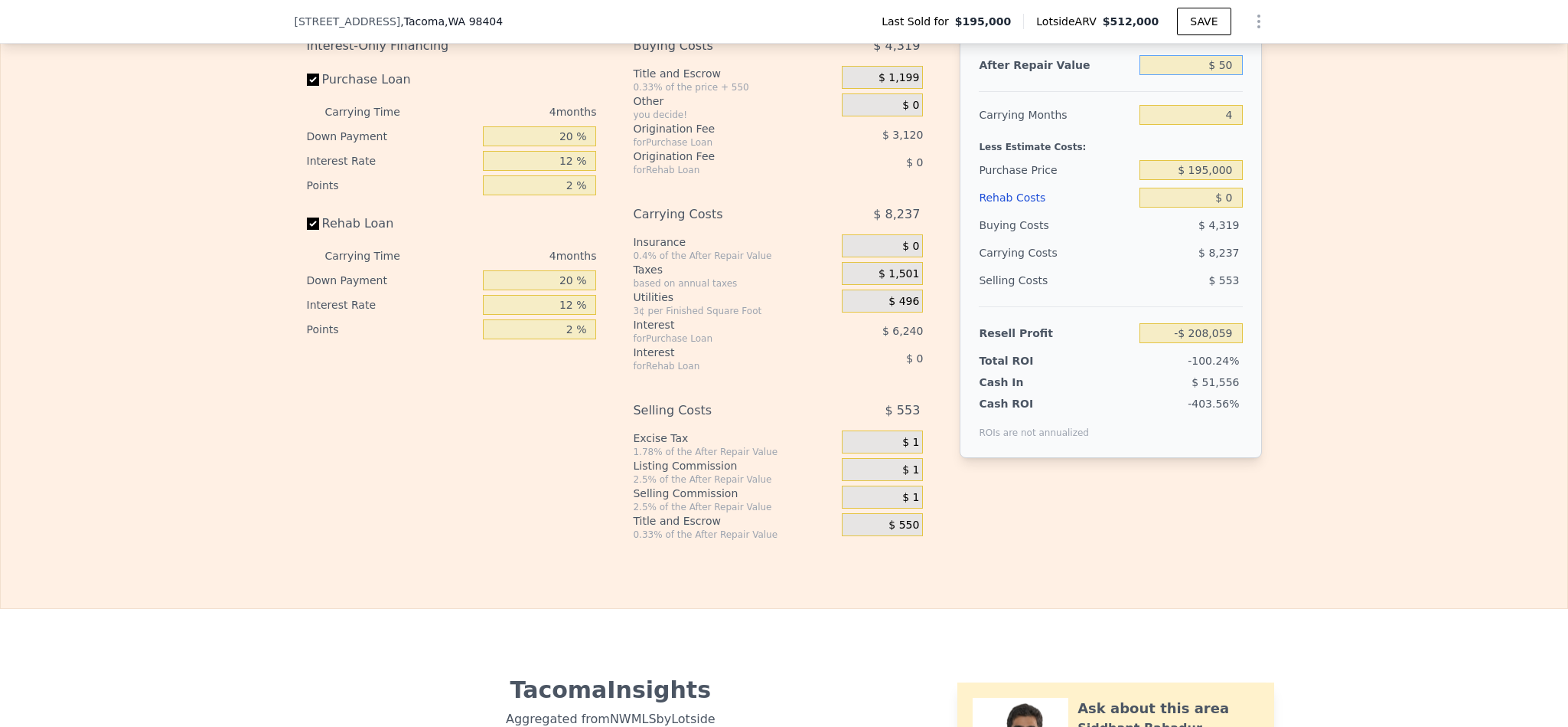
type input "-$ 208,059"
type input "$ 500"
type input "-$ 207,644"
type input "$ 5,000"
type input "-$ 203,469"
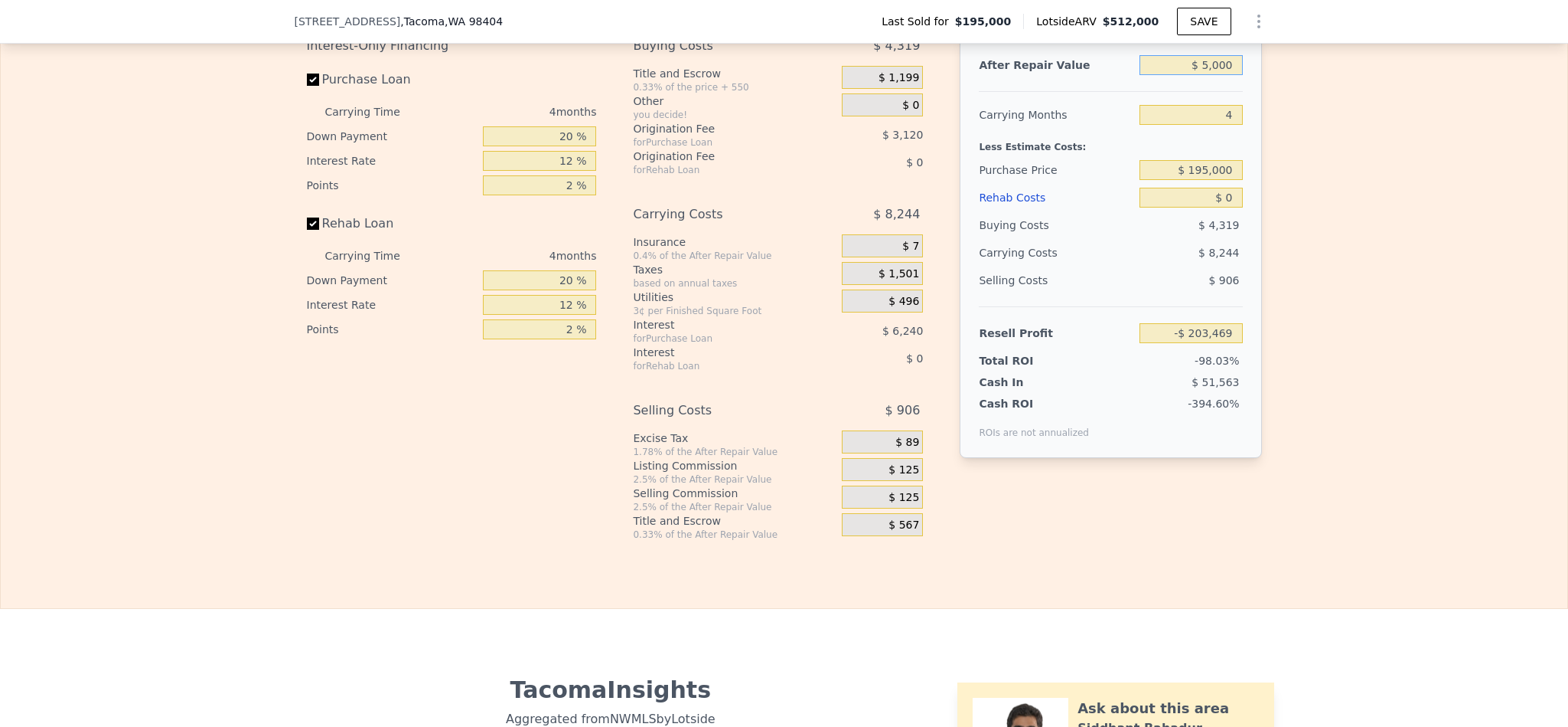
type input "$ 50,000"
type input "-$ 161,730"
type input "$ 500,000"
type input "$ 255,662"
type input "$ 500,000"
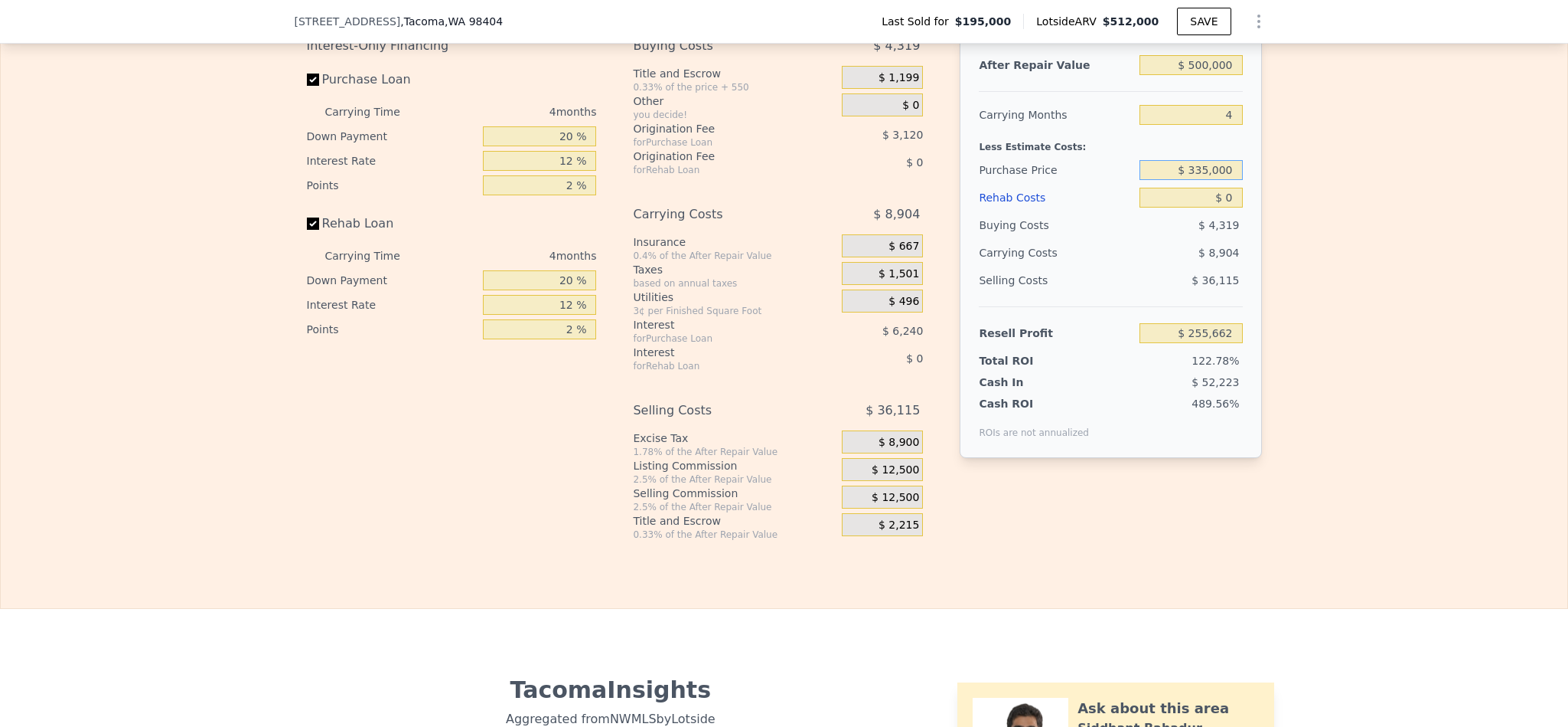
type input "$ 335,000"
type input "$ 108,475"
type input "$ 5"
type input "$ 108,470"
type input "$ 50"
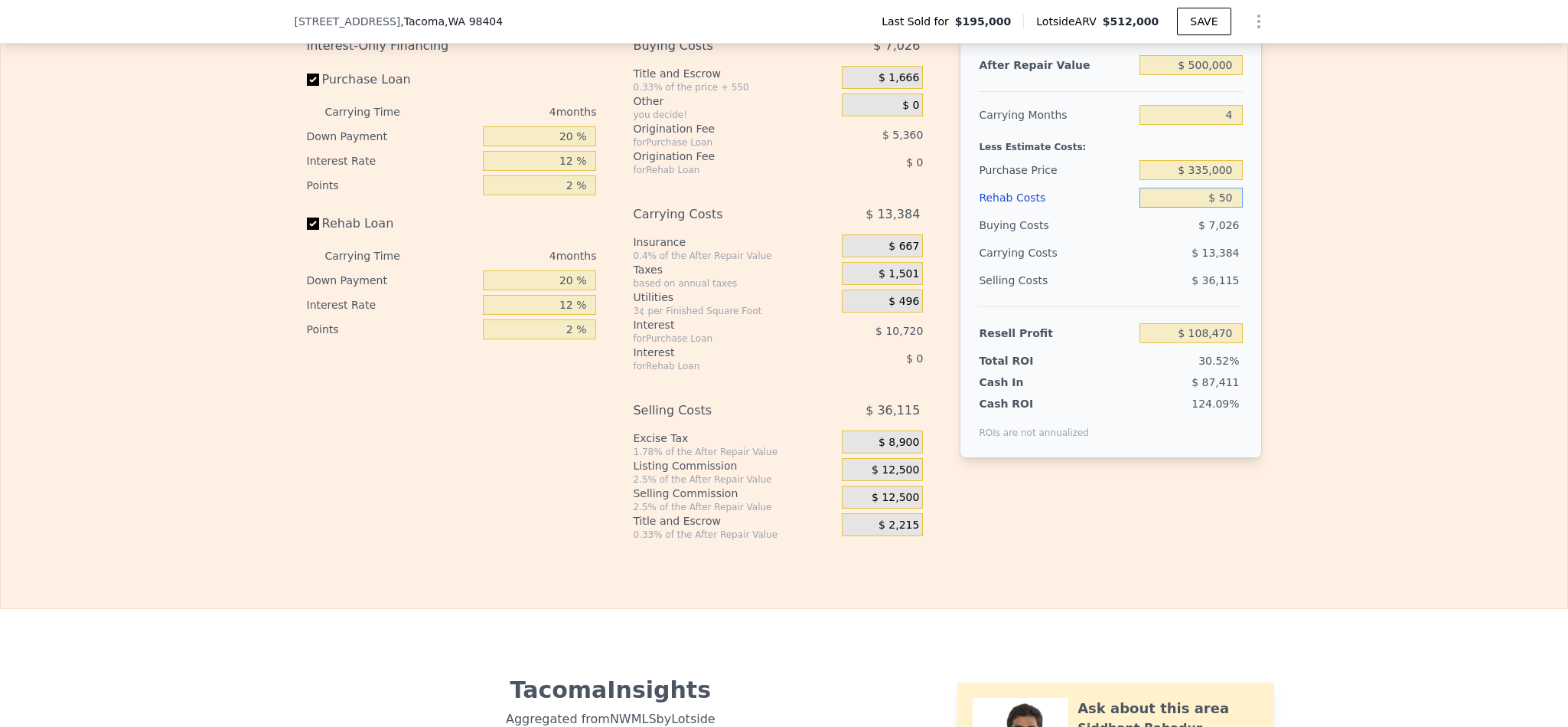
type input "$ 108,424"
type input "$ 500"
type input "$ 107,951"
type input "$ 5,000"
type input "$ 103,235"
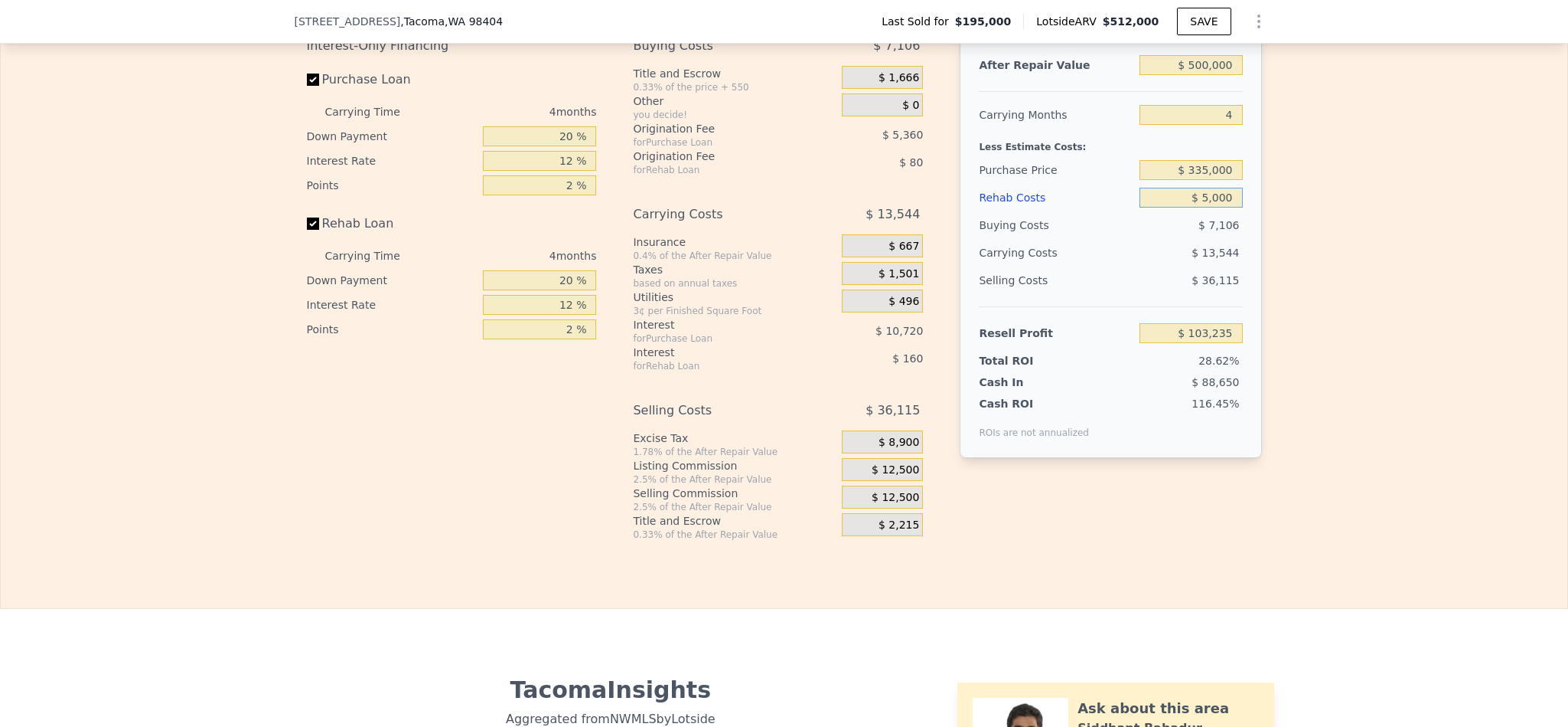
type input "$ 50,000"
type input "$ 56,075"
type input "$ 50,000"
click at [1199, 180] on input "$ 335,000" at bounding box center [1190, 170] width 102 height 20
type input "$ 345,000"
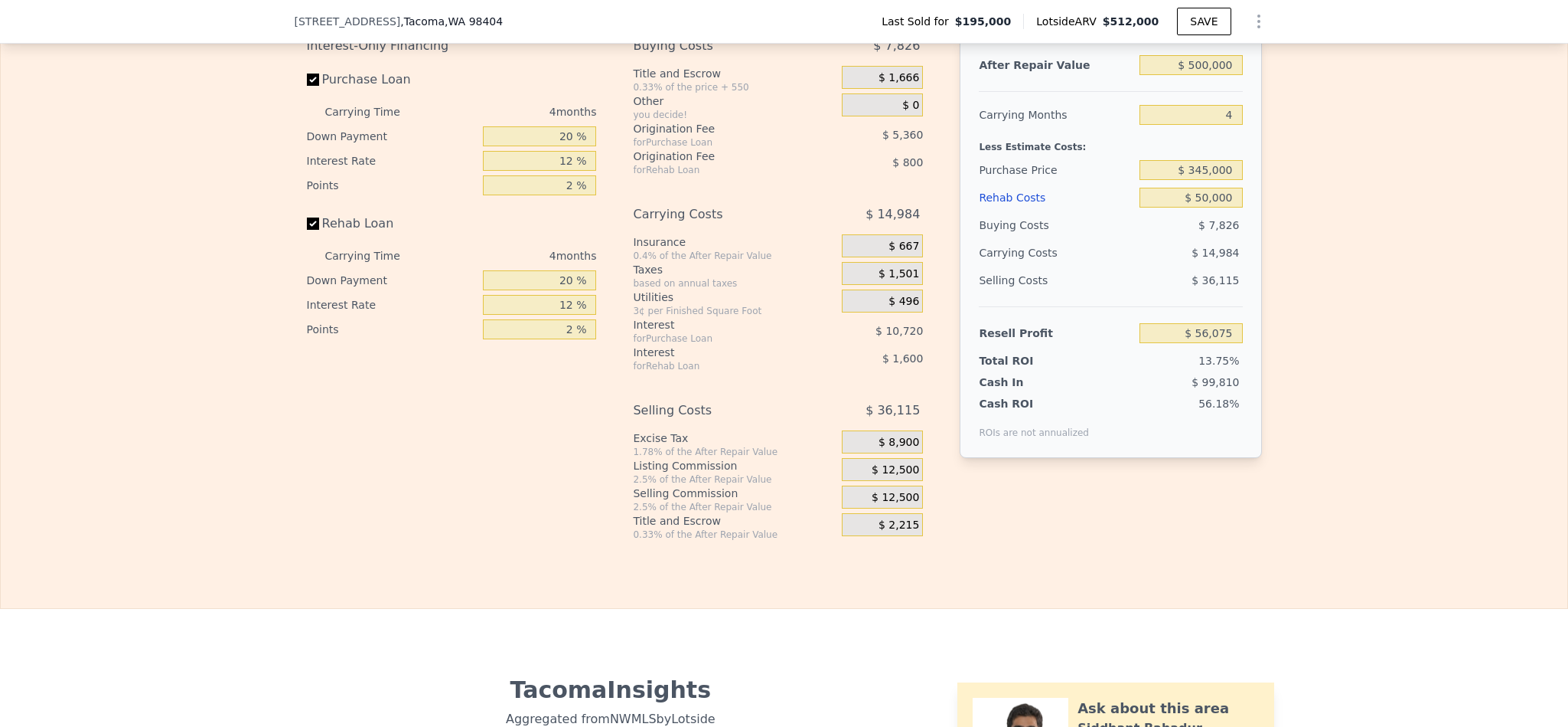
click at [1342, 263] on div "Edit the assumptions in yellow boxes. Input profit to calculate an offer price.…" at bounding box center [784, 256] width 1566 height 570
type input "$ 45,562"
drag, startPoint x: 563, startPoint y: 180, endPoint x: 531, endPoint y: 180, distance: 32.0
click at [531, 146] on input "20 %" at bounding box center [540, 136] width 113 height 20
type input "10 %"
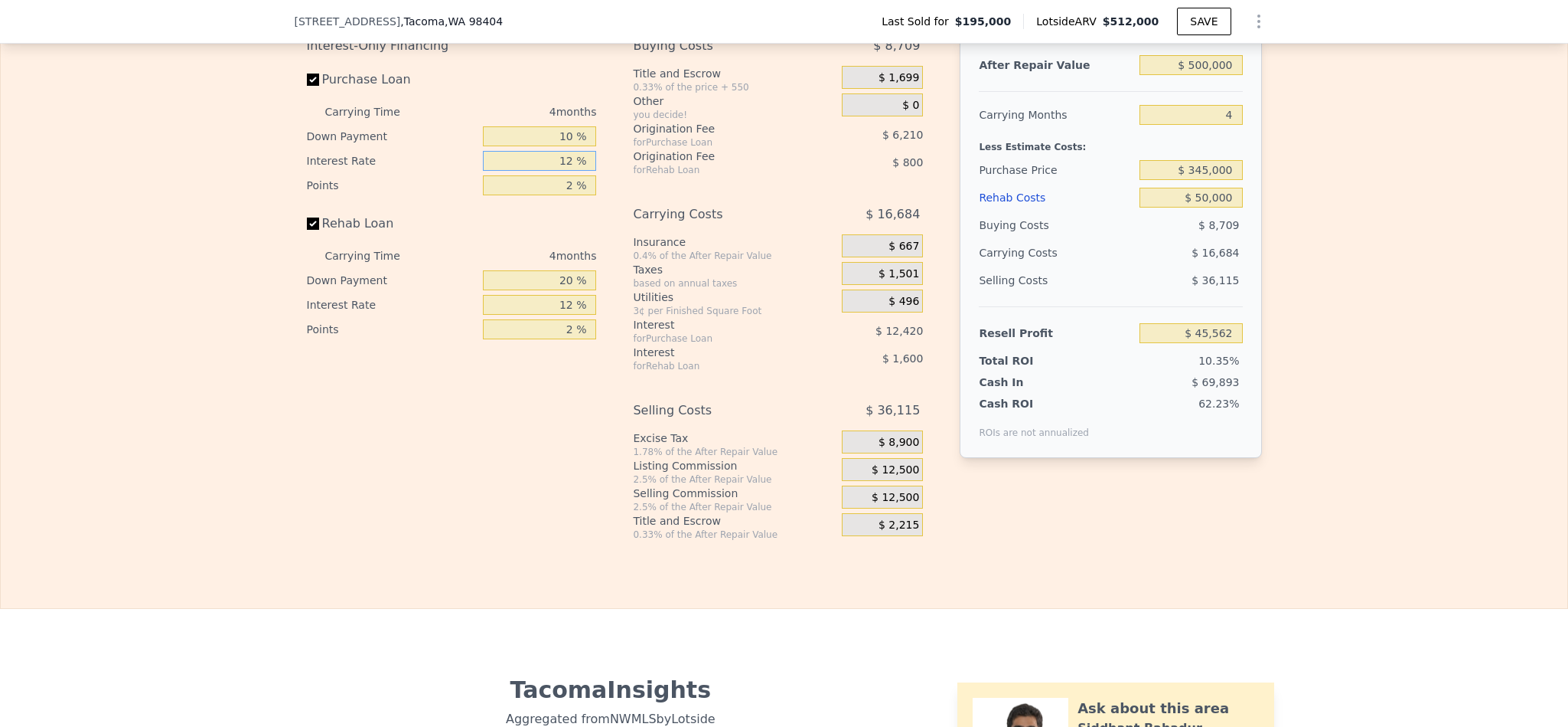
type input "$ 43,492"
type input "1 %"
type input "$ 54,876"
type input "10 %"
type input "$ 45,560"
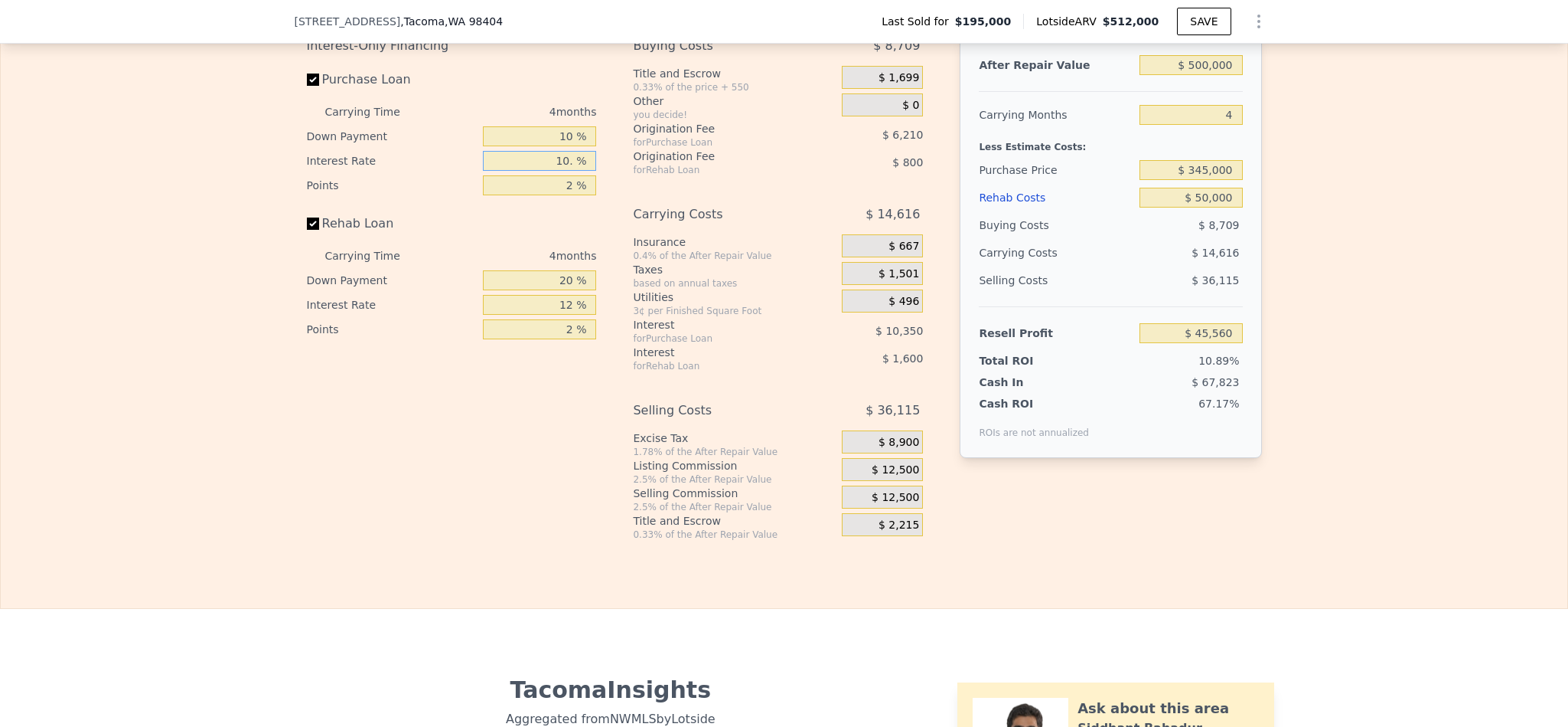
type input "10.5 %"
type input "$ 45,044"
type input "10.5 %"
type input "1 %"
type input "$ 48,149"
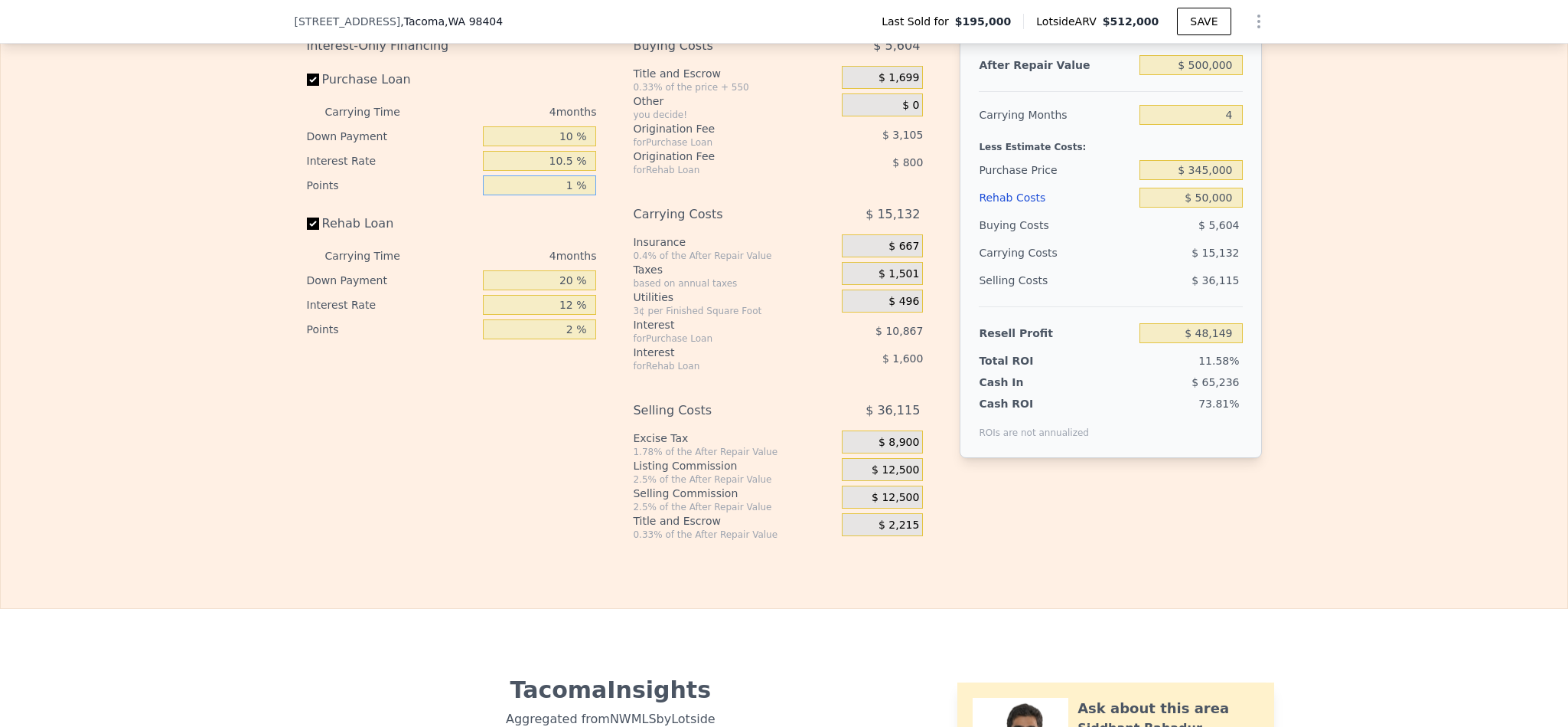
click at [567, 195] on input "1 %" at bounding box center [540, 185] width 113 height 20
type input "1.5 %"
type input "$ 46,596"
type input "1.5 %"
type input "1 %"
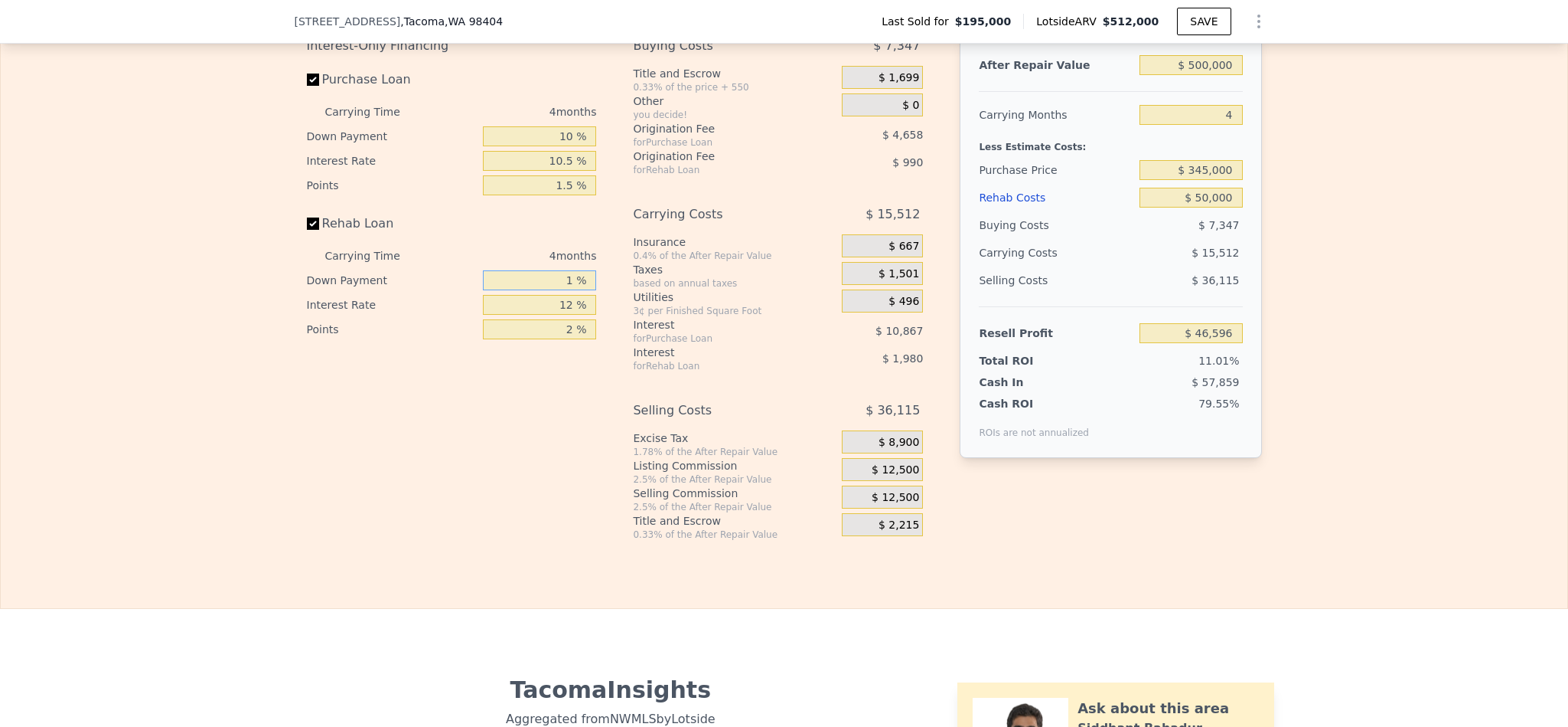
type input "$ 46,026"
type input "10 %"
type input "$ 46,296"
type input "10 %"
type input "1 %"
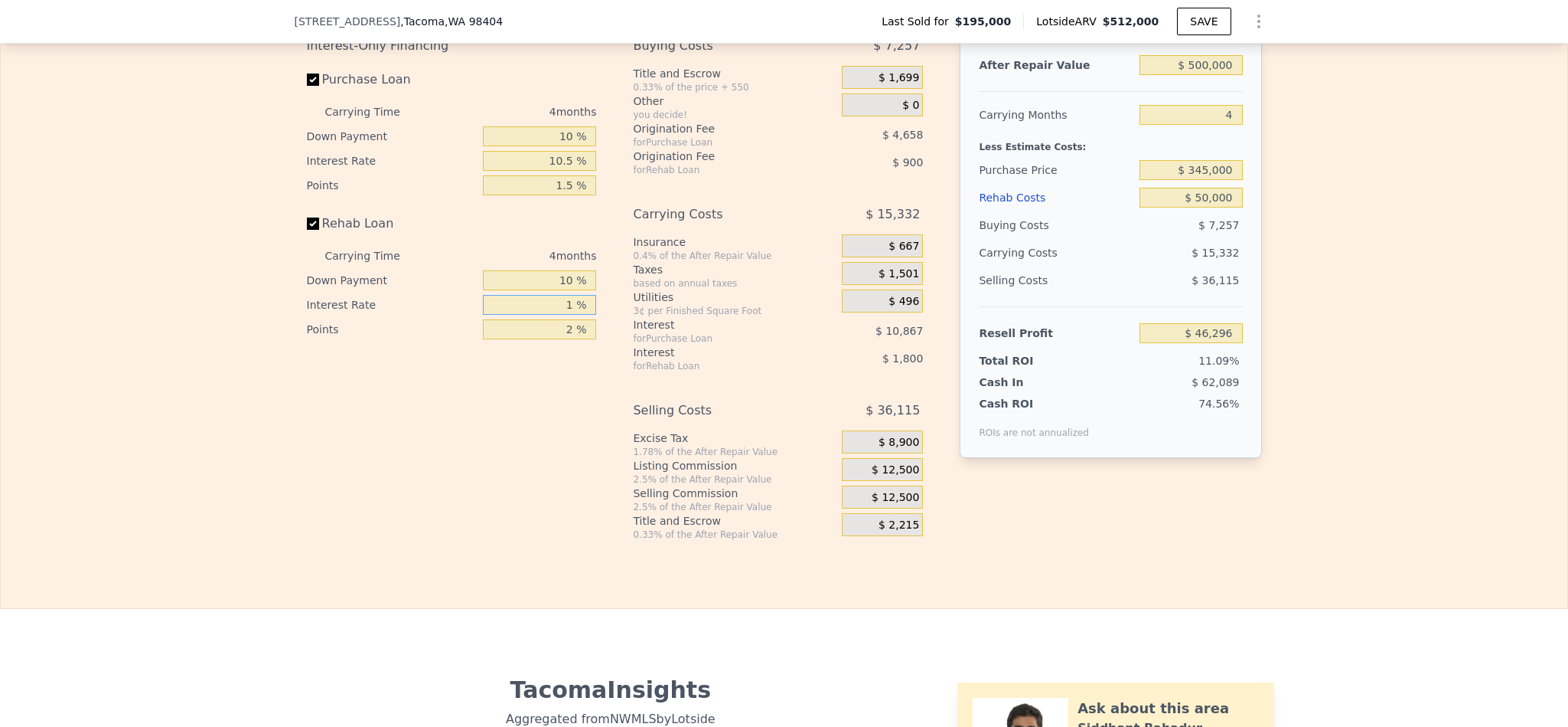
type input "$ 47,944"
type input "10 %"
type input "$ 46,596"
type input "10.5 %"
type input "$ 46,520"
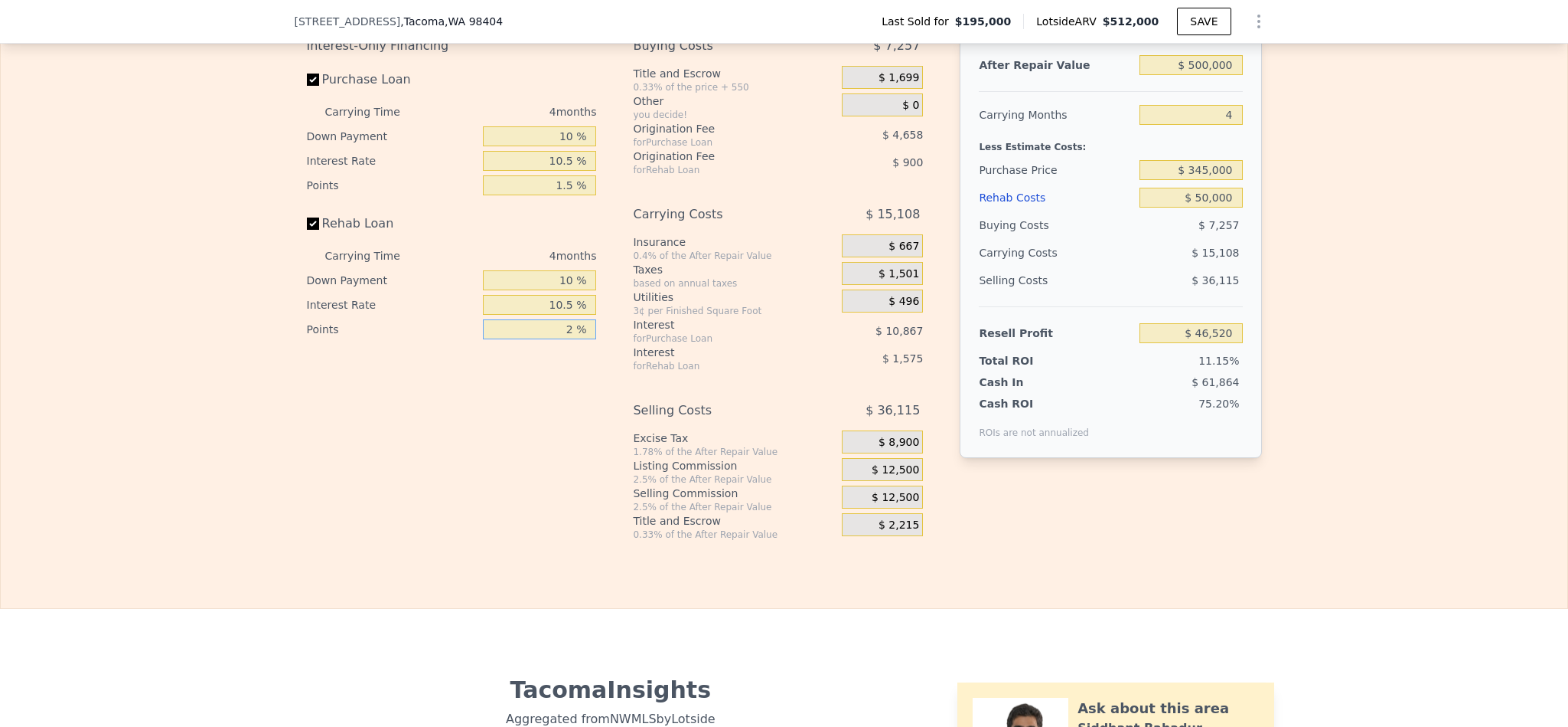
type input "1 %"
type input "$ 46,970"
type input "1.5 %"
type input "$ 46,745"
type input "1.5 %"
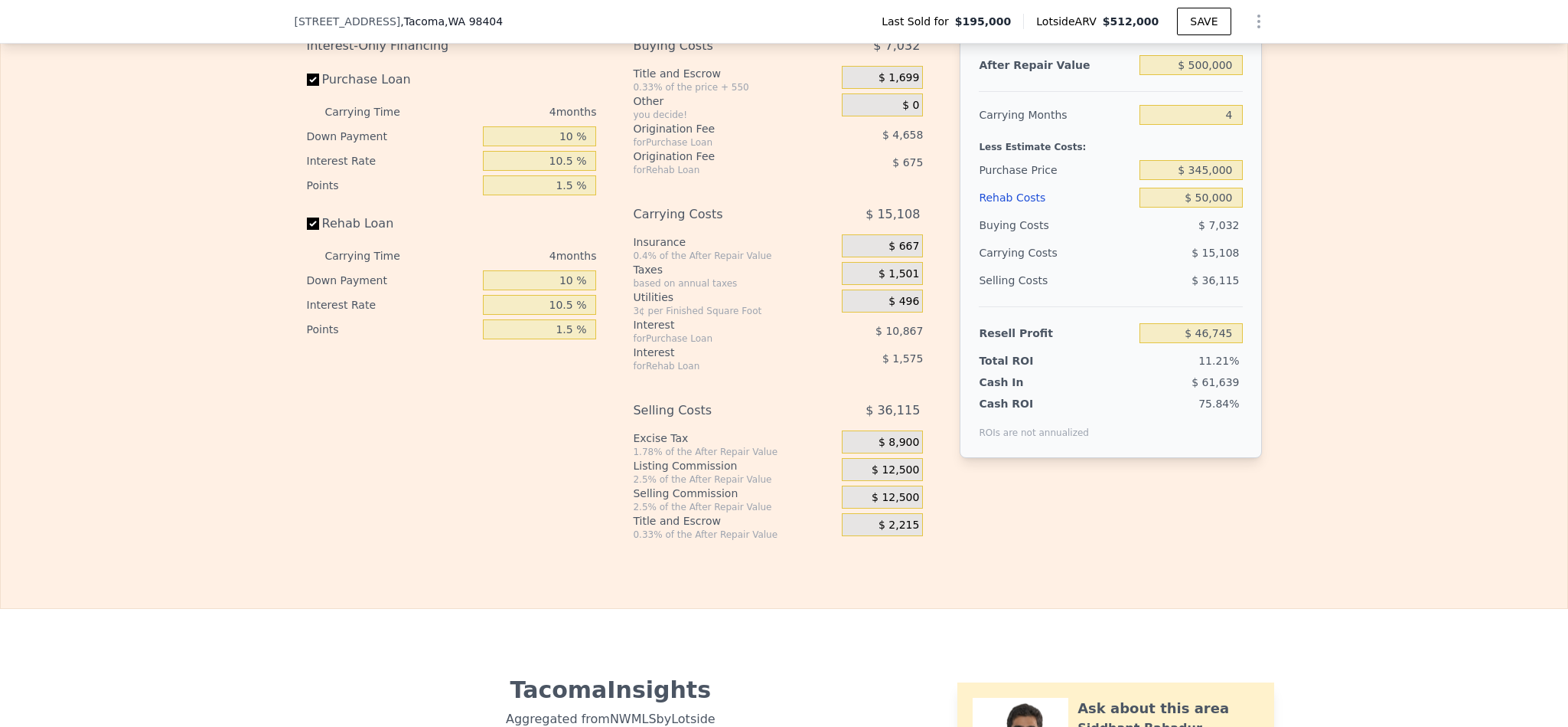
click at [890, 508] on div "$ 12,500" at bounding box center [882, 496] width 81 height 23
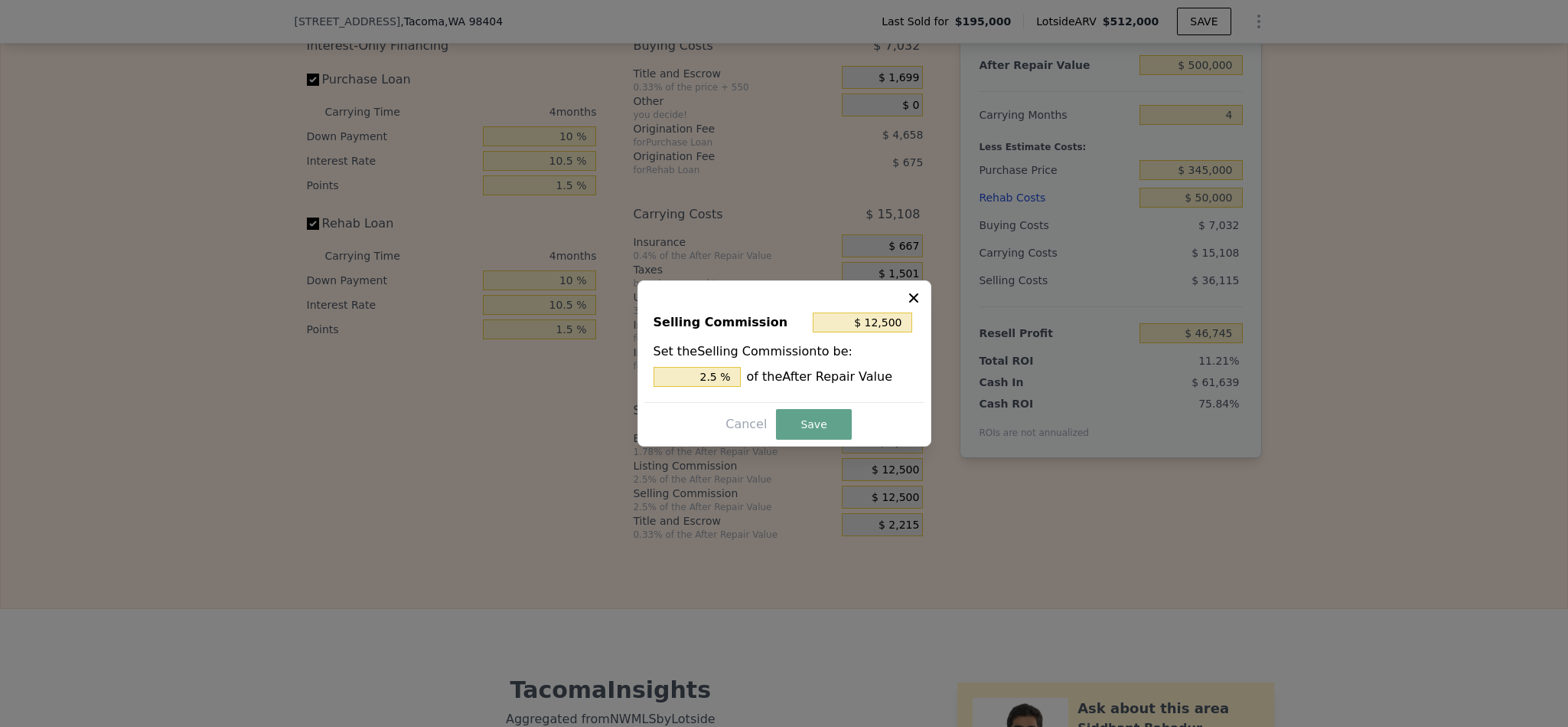
click at [914, 297] on icon at bounding box center [913, 298] width 9 height 9
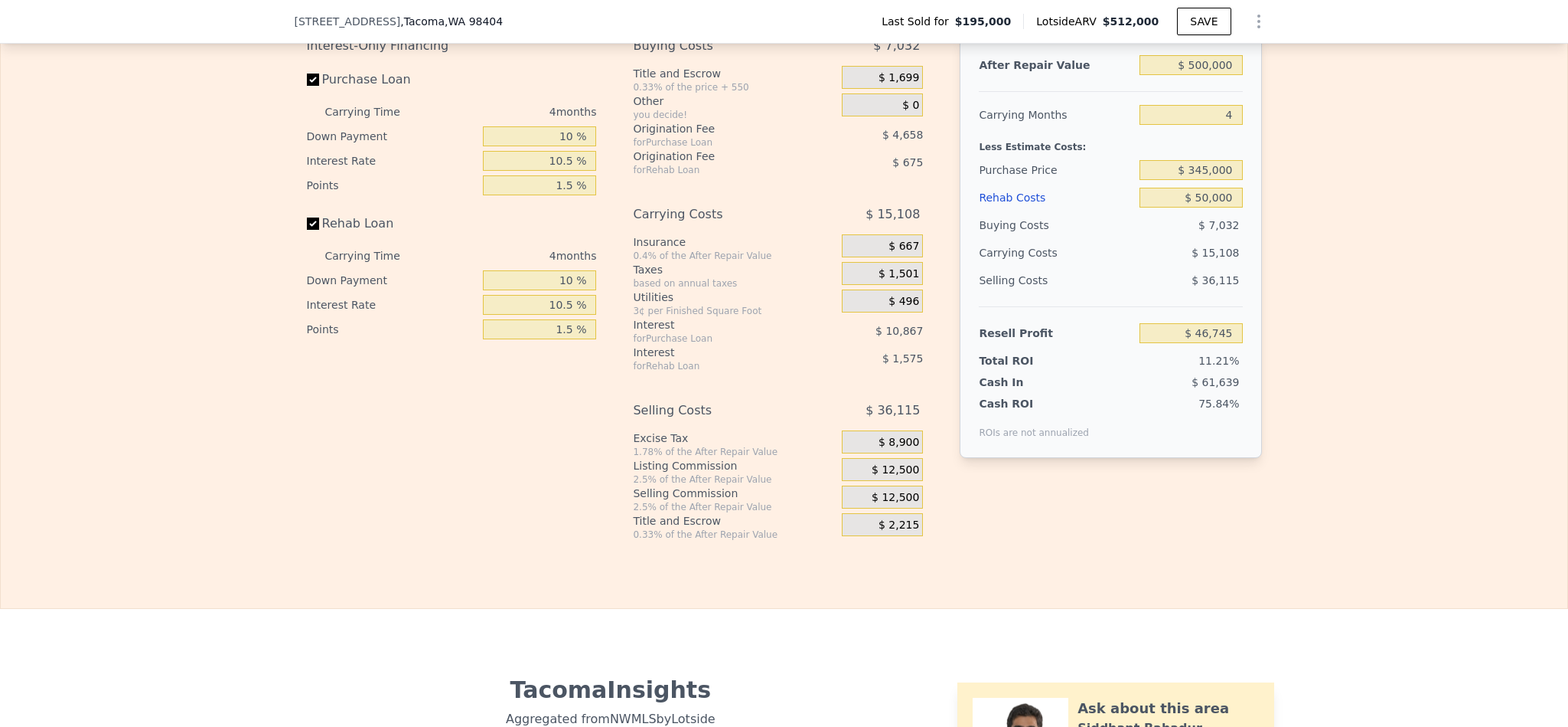
click at [896, 477] on span "$ 12,500" at bounding box center [896, 470] width 47 height 14
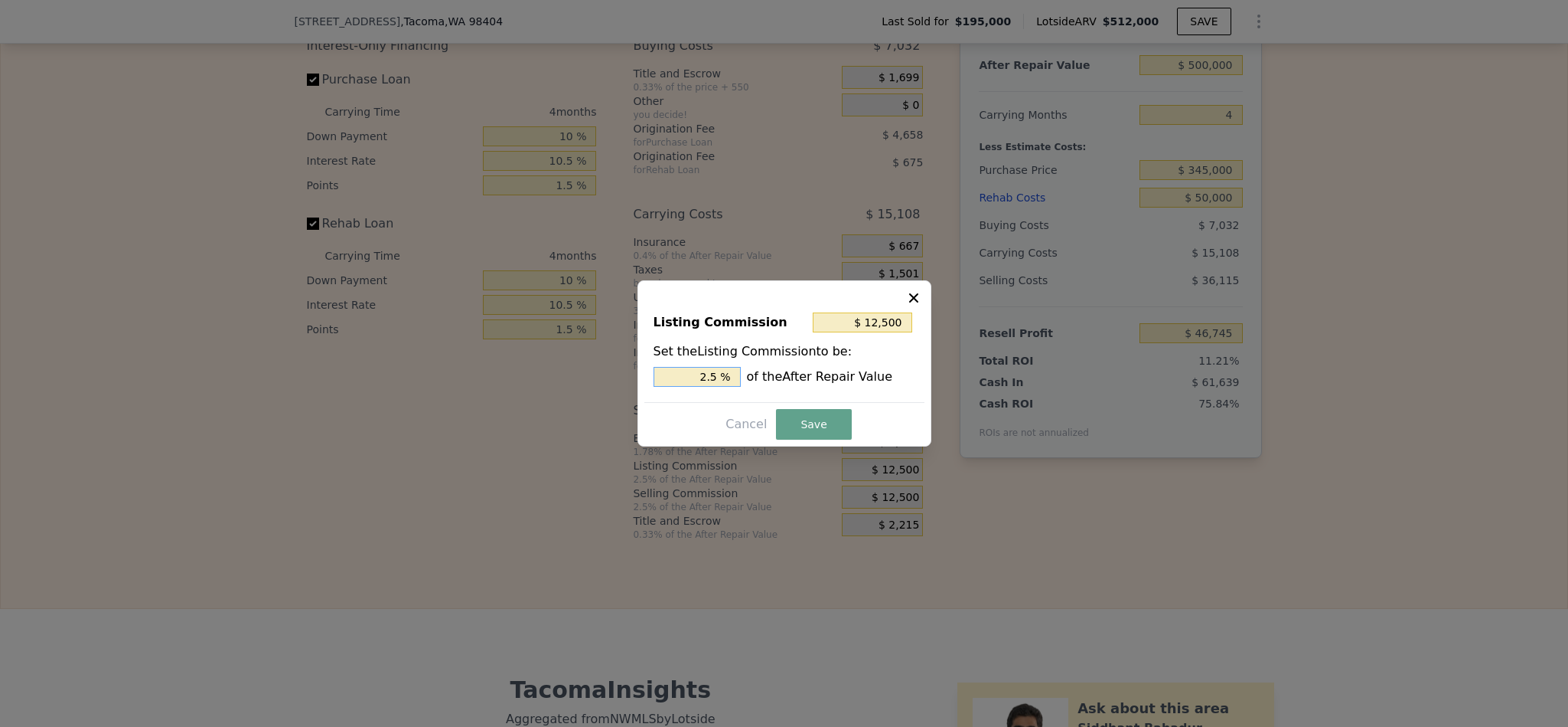
drag, startPoint x: 710, startPoint y: 377, endPoint x: 602, endPoint y: 377, distance: 108.0
click at [602, 377] on div "​ Listing Commission $ 12,500 Set the Listing Commission to be: 2.5 % of the Af…" at bounding box center [784, 364] width 1568 height 727
type input "$ 7,500"
type input "1.5 %"
drag, startPoint x: 804, startPoint y: 417, endPoint x: 1020, endPoint y: 386, distance: 218.2
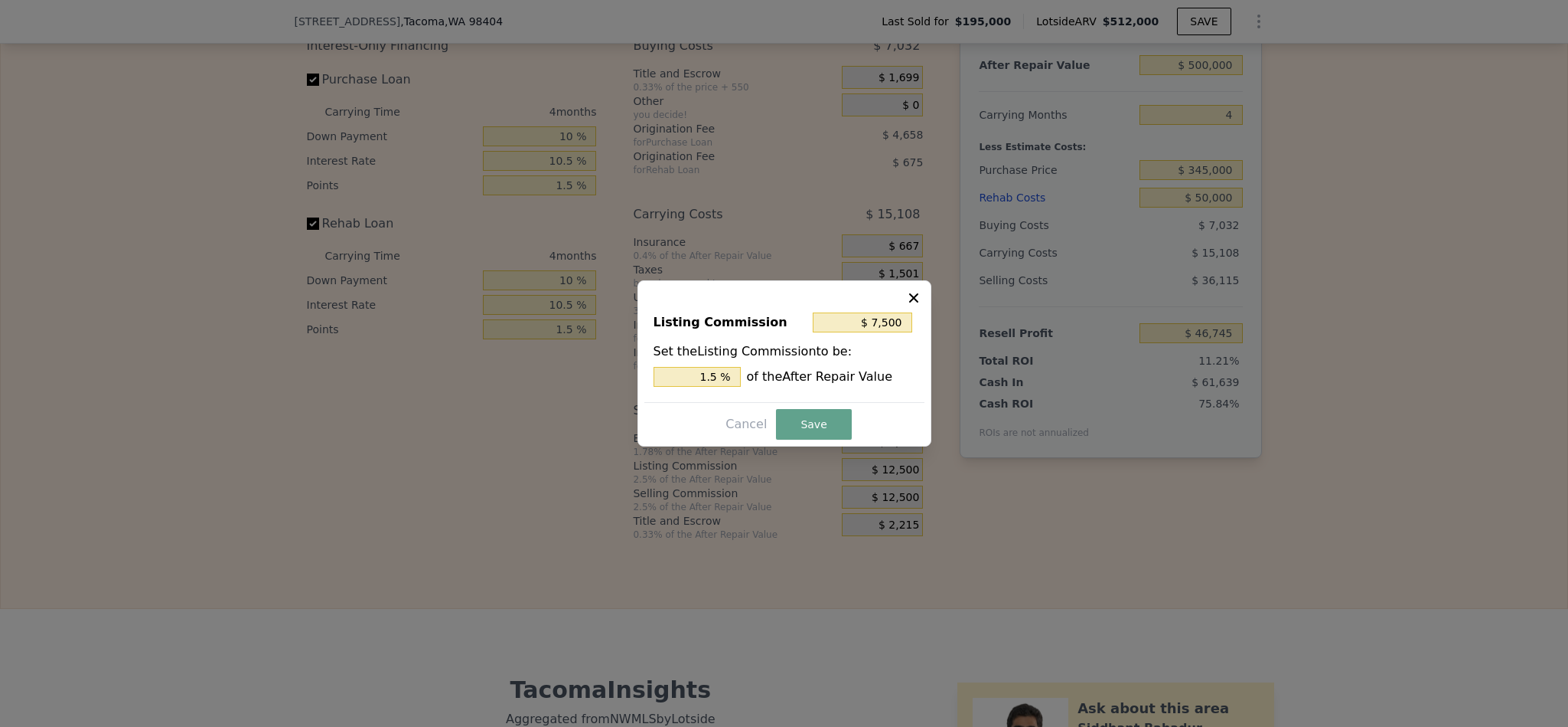
click at [803, 417] on button "Save" at bounding box center [814, 424] width 75 height 30
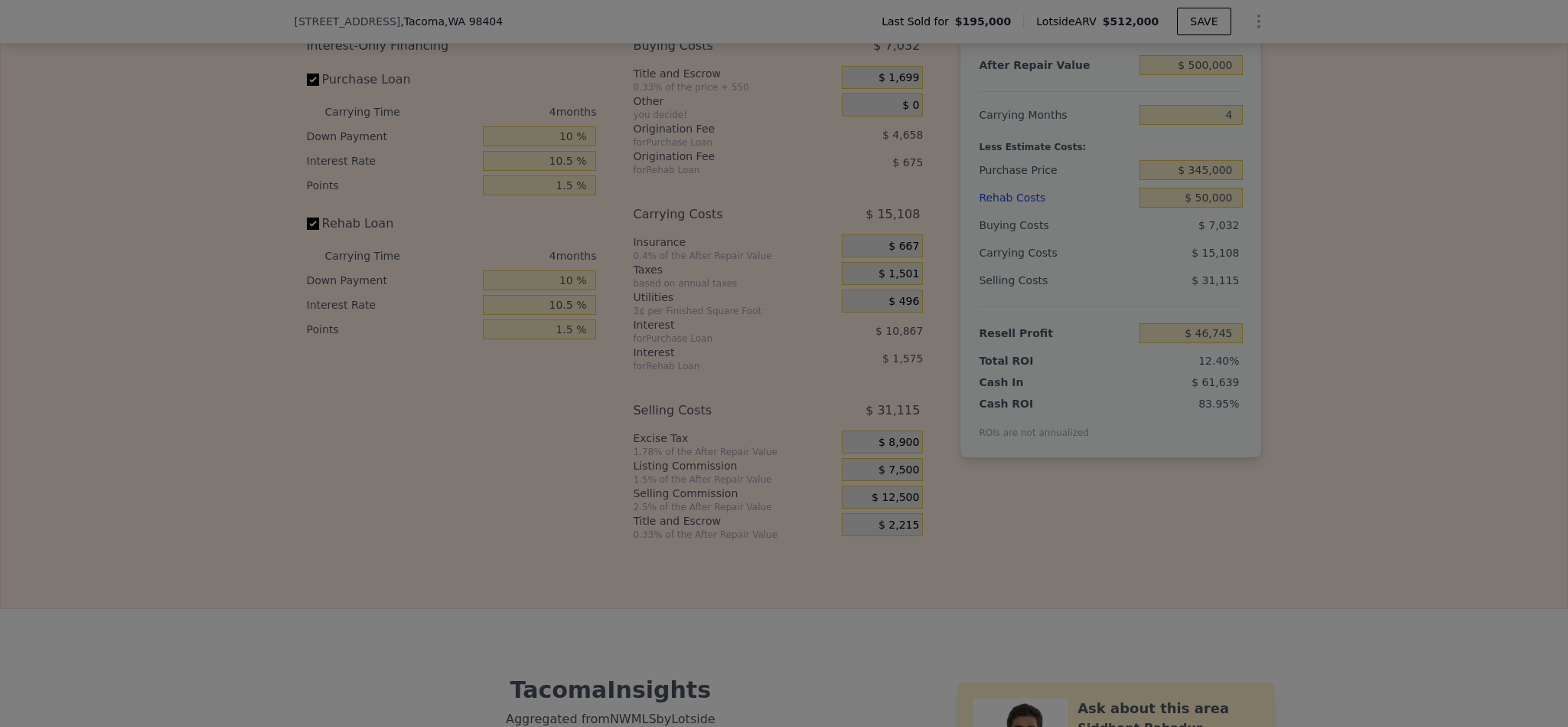
type input "$ 51,745"
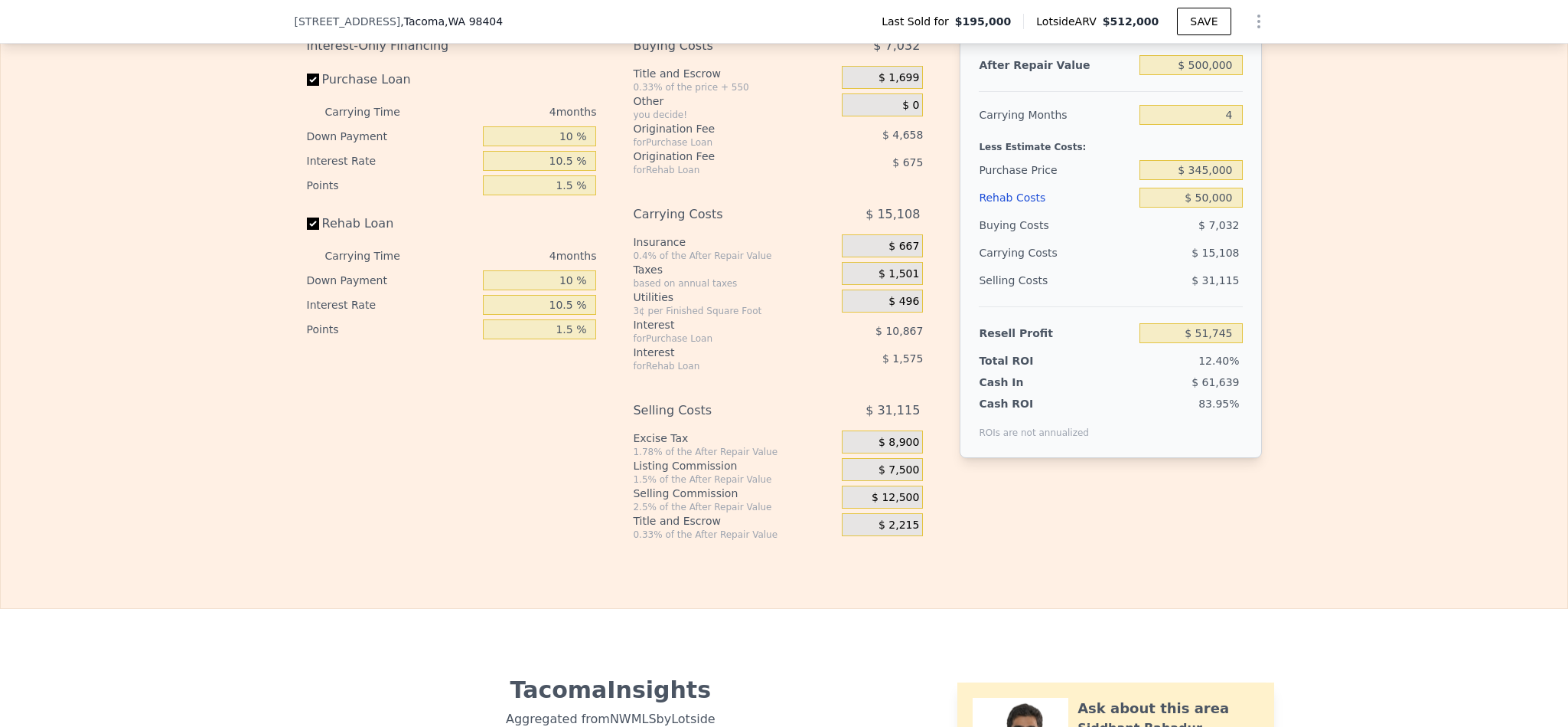
click at [1456, 314] on div "Edit the assumptions in yellow boxes. Input profit to calculate an offer price.…" at bounding box center [784, 256] width 1566 height 570
type input "$ 512,000"
type input "$ 0"
type input "$ 266,792"
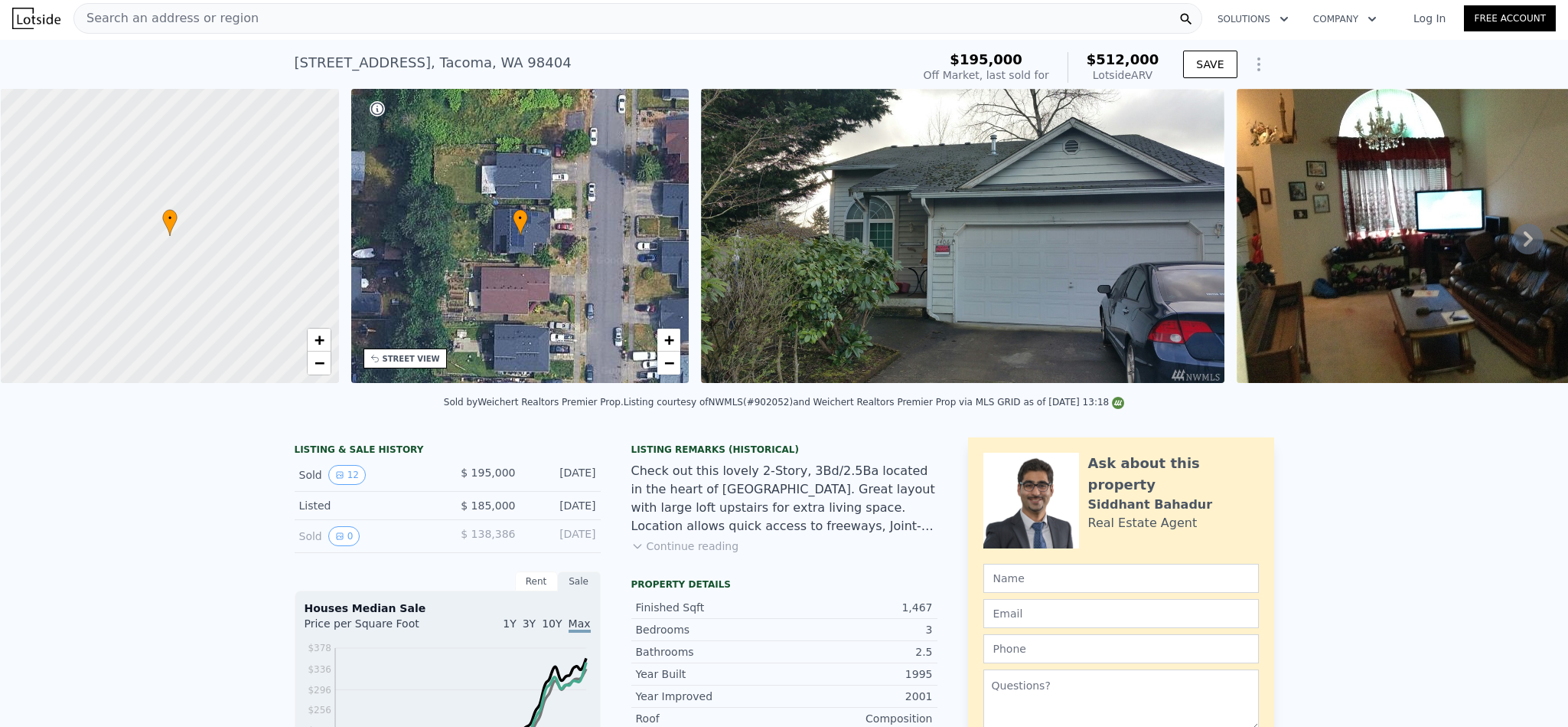
scroll to position [0, 0]
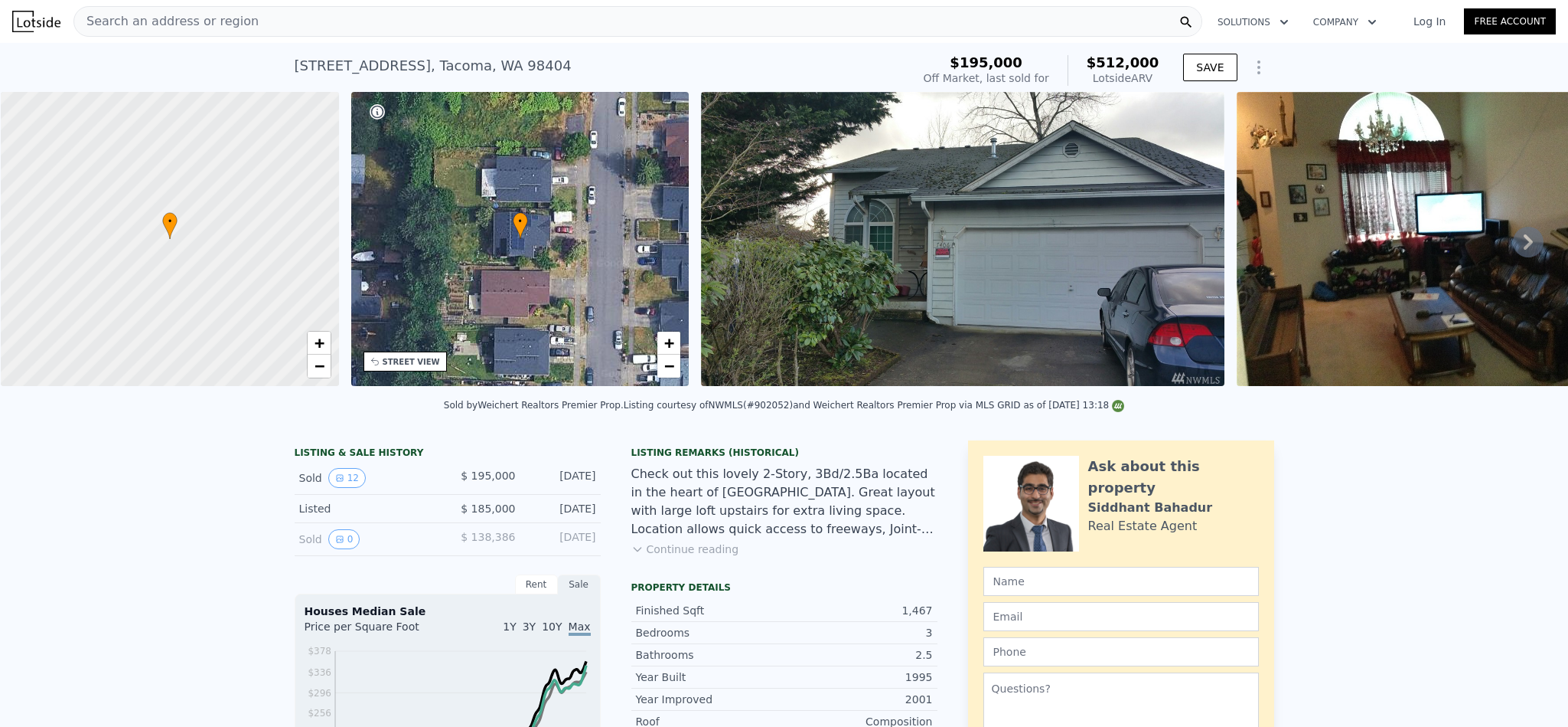
click at [337, 19] on div "Search an address or region" at bounding box center [638, 21] width 1129 height 30
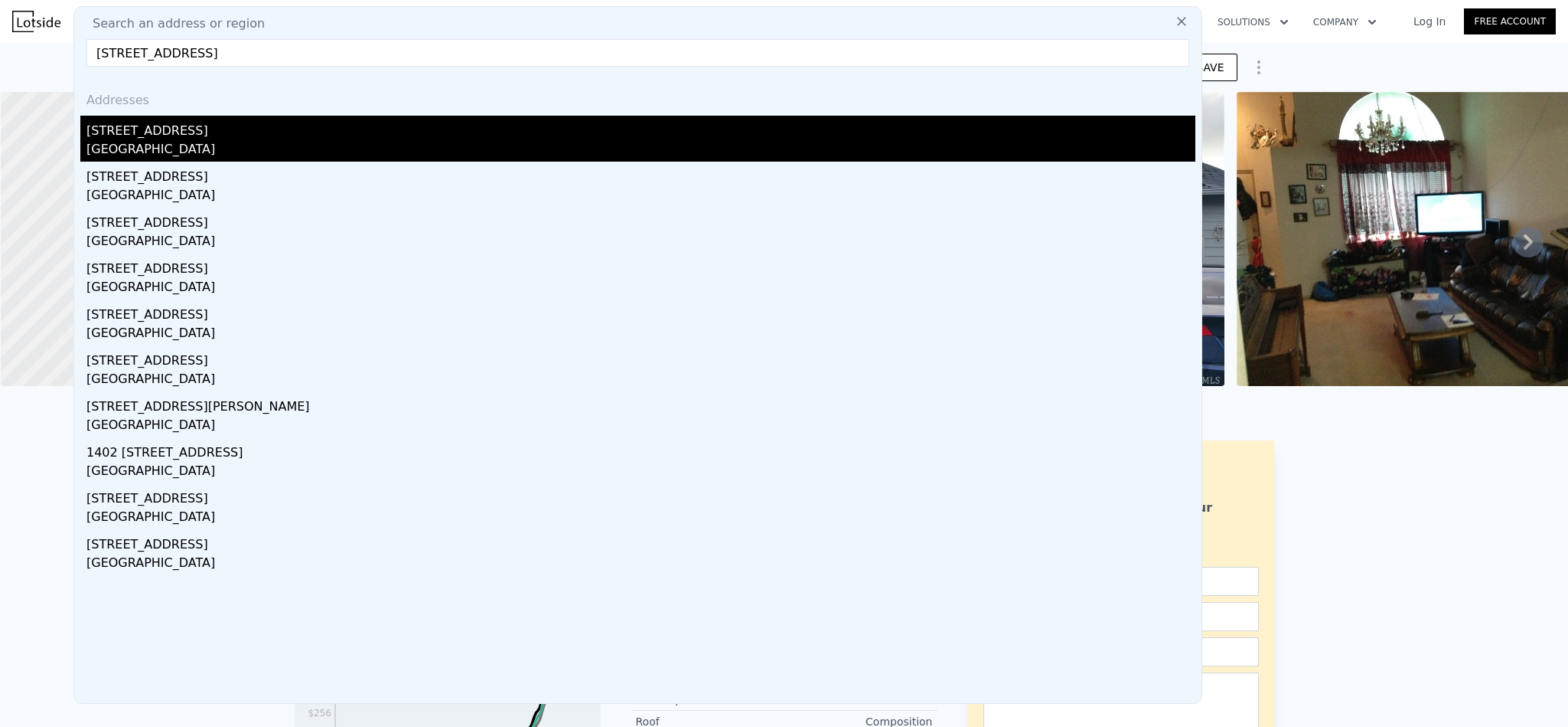
type input "505 B St NE Auburn, WA 98002"
click at [216, 145] on div "Auburn, WA 98002" at bounding box center [640, 150] width 1109 height 21
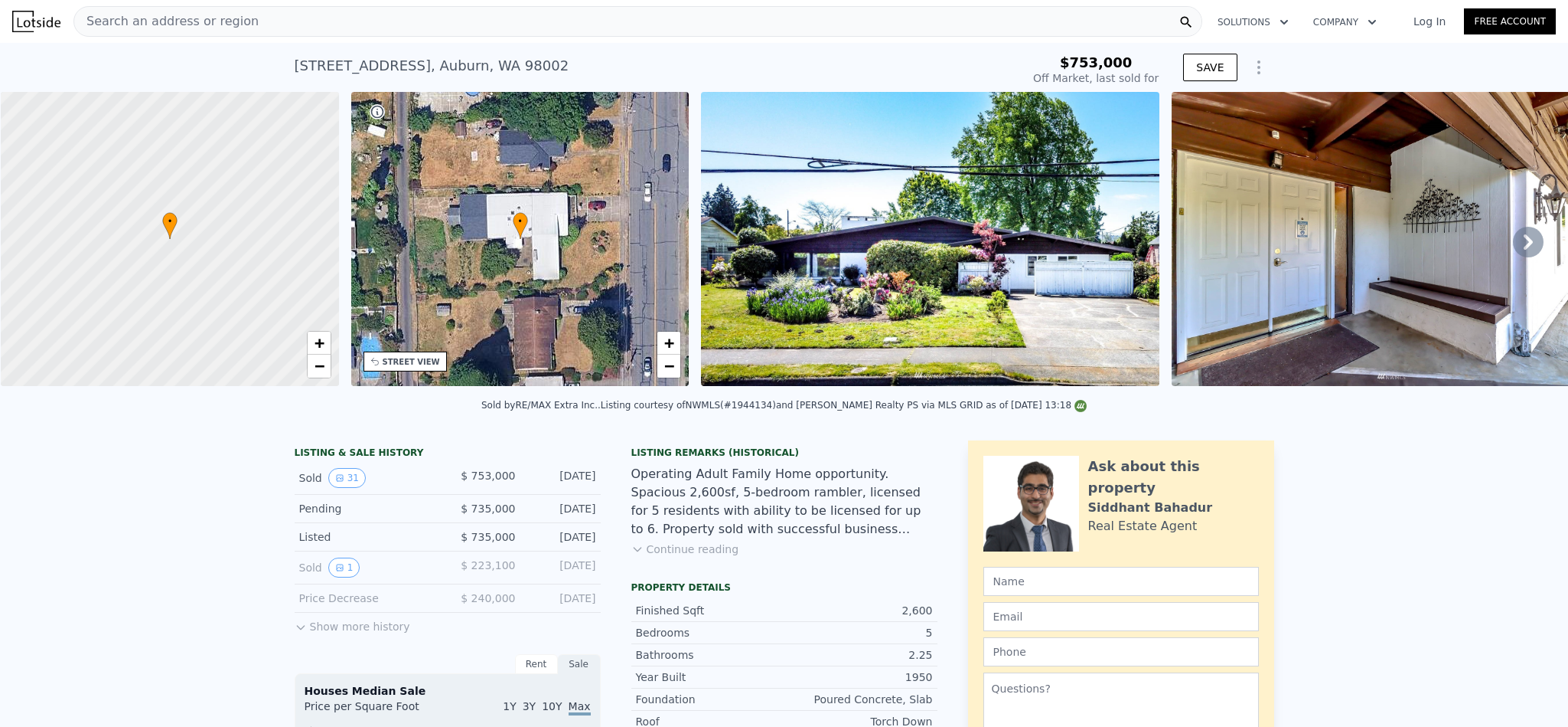
click at [144, 10] on div "Search an address or region" at bounding box center [166, 21] width 184 height 29
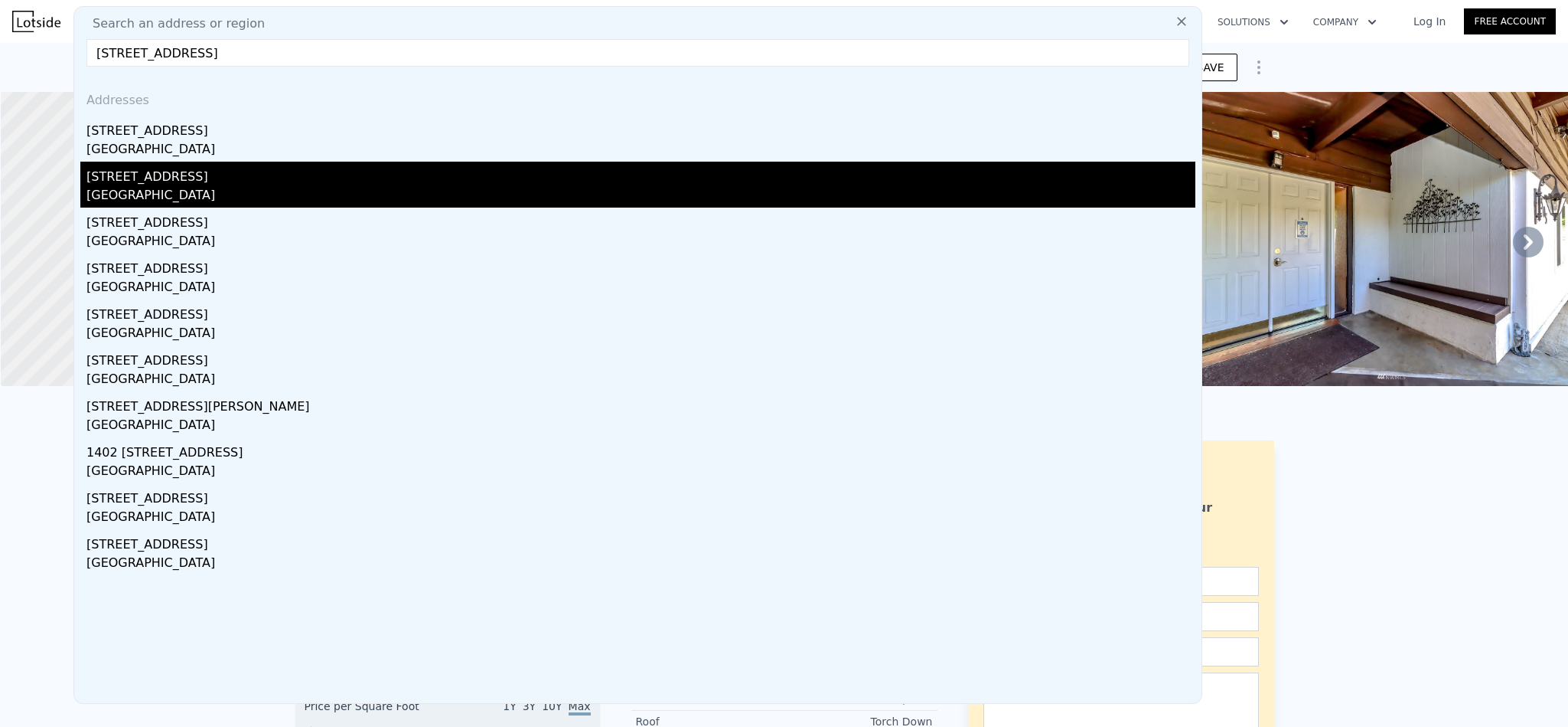
type input "505 B St NE Auburn, WA 98002"
click at [159, 193] on div "Auburn, WA 98002" at bounding box center [640, 196] width 1109 height 21
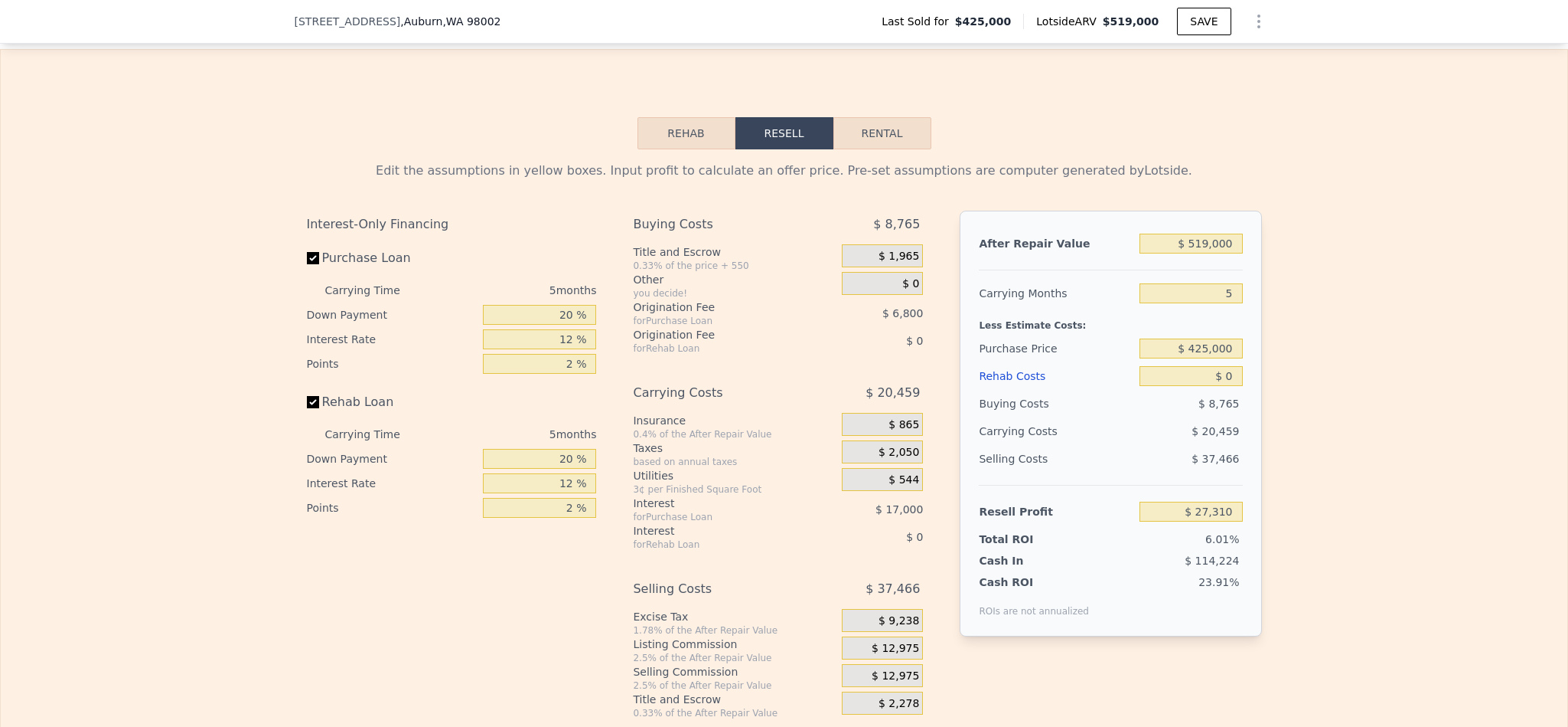
scroll to position [2408, 0]
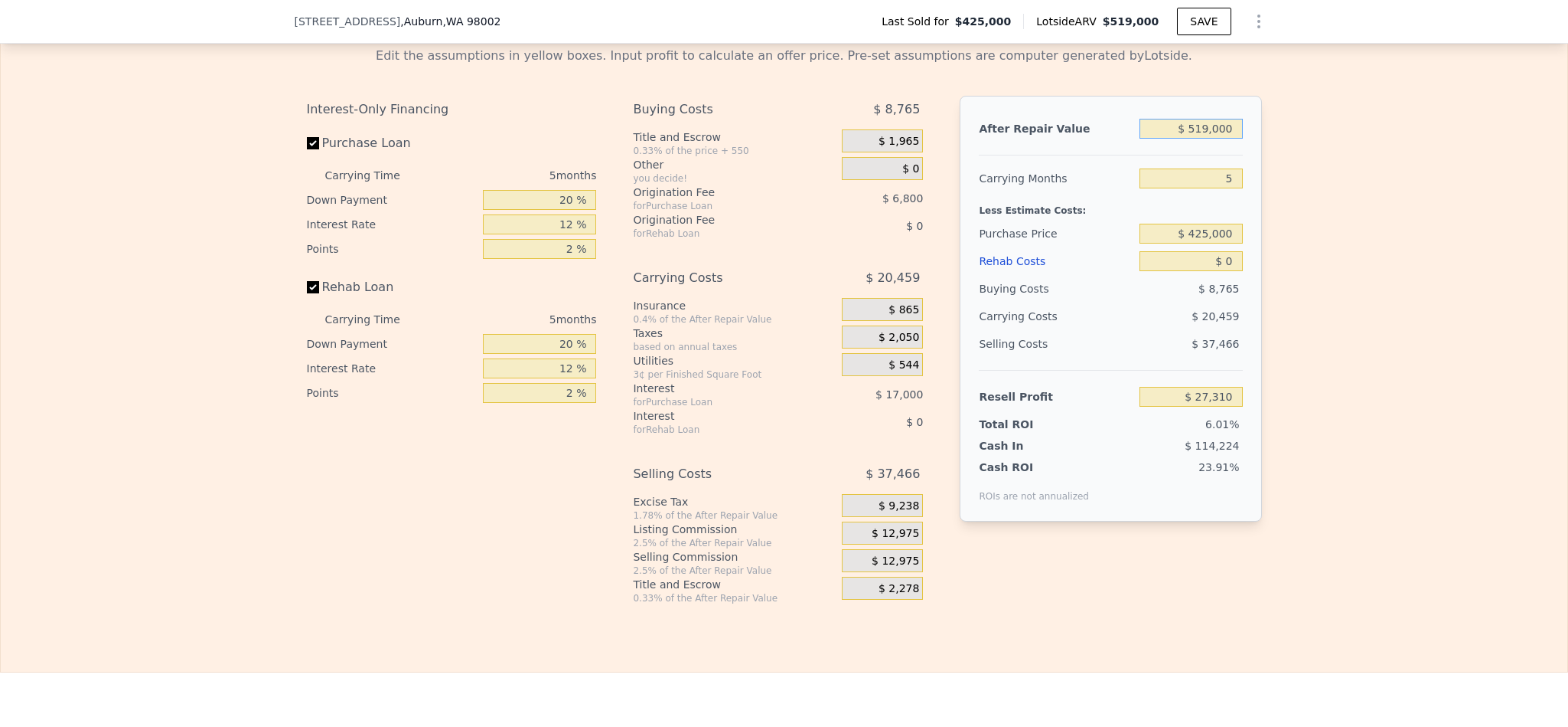
click at [1206, 139] on input "$ 519,000" at bounding box center [1190, 128] width 102 height 20
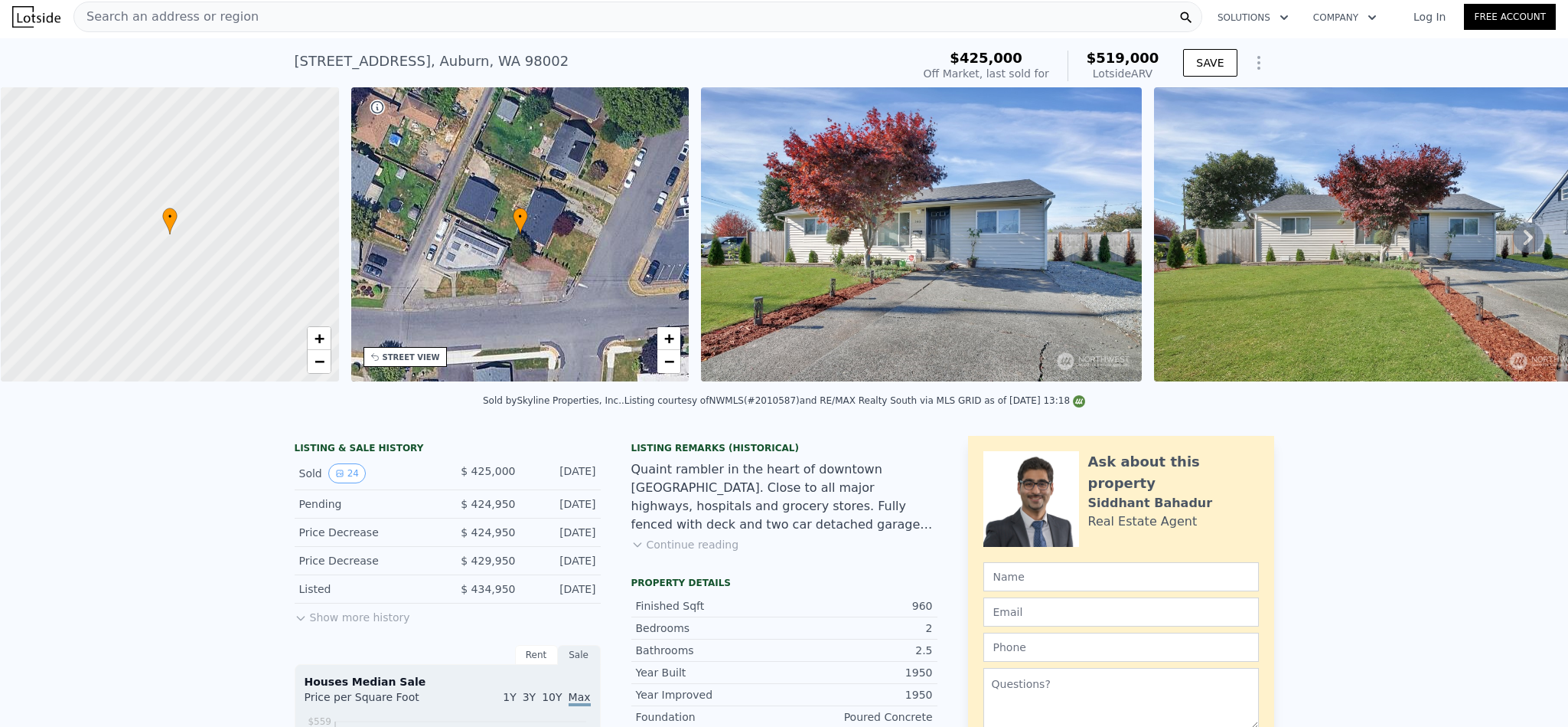
scroll to position [0, 0]
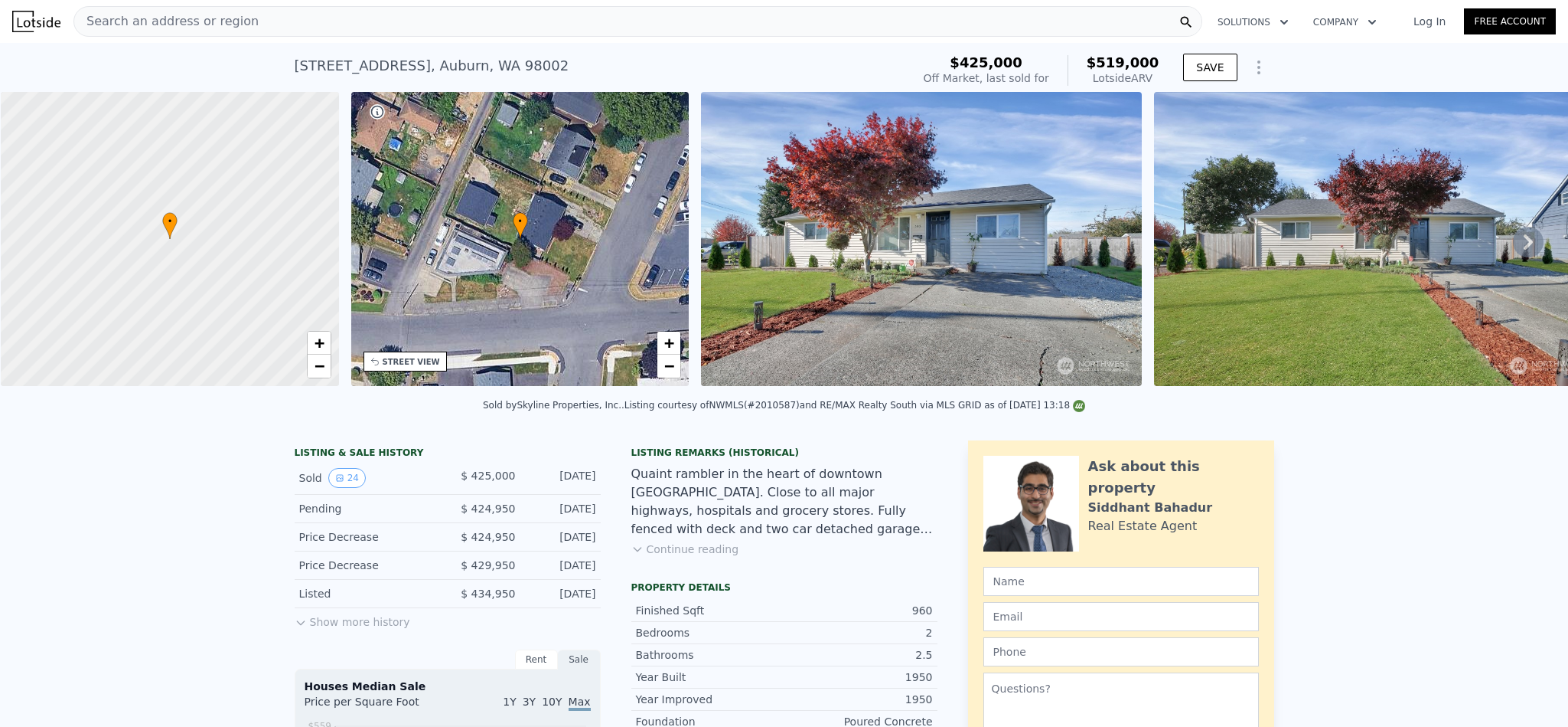
click at [276, 19] on div "Search an address or region" at bounding box center [638, 21] width 1129 height 30
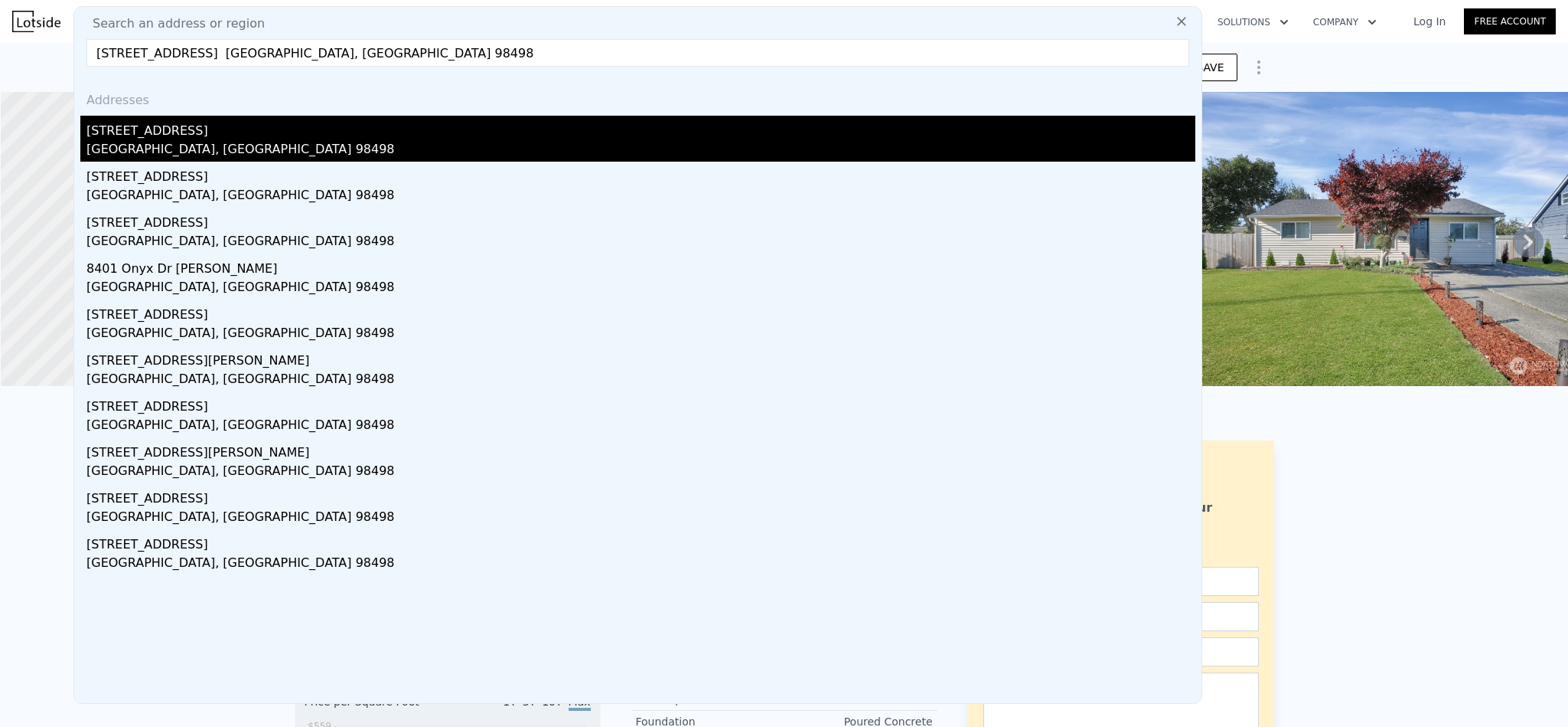
type input "8401 Spruce Rd. Lakewood, WA 98498"
click at [259, 143] on div "Lakewood, WA 98498" at bounding box center [640, 150] width 1109 height 21
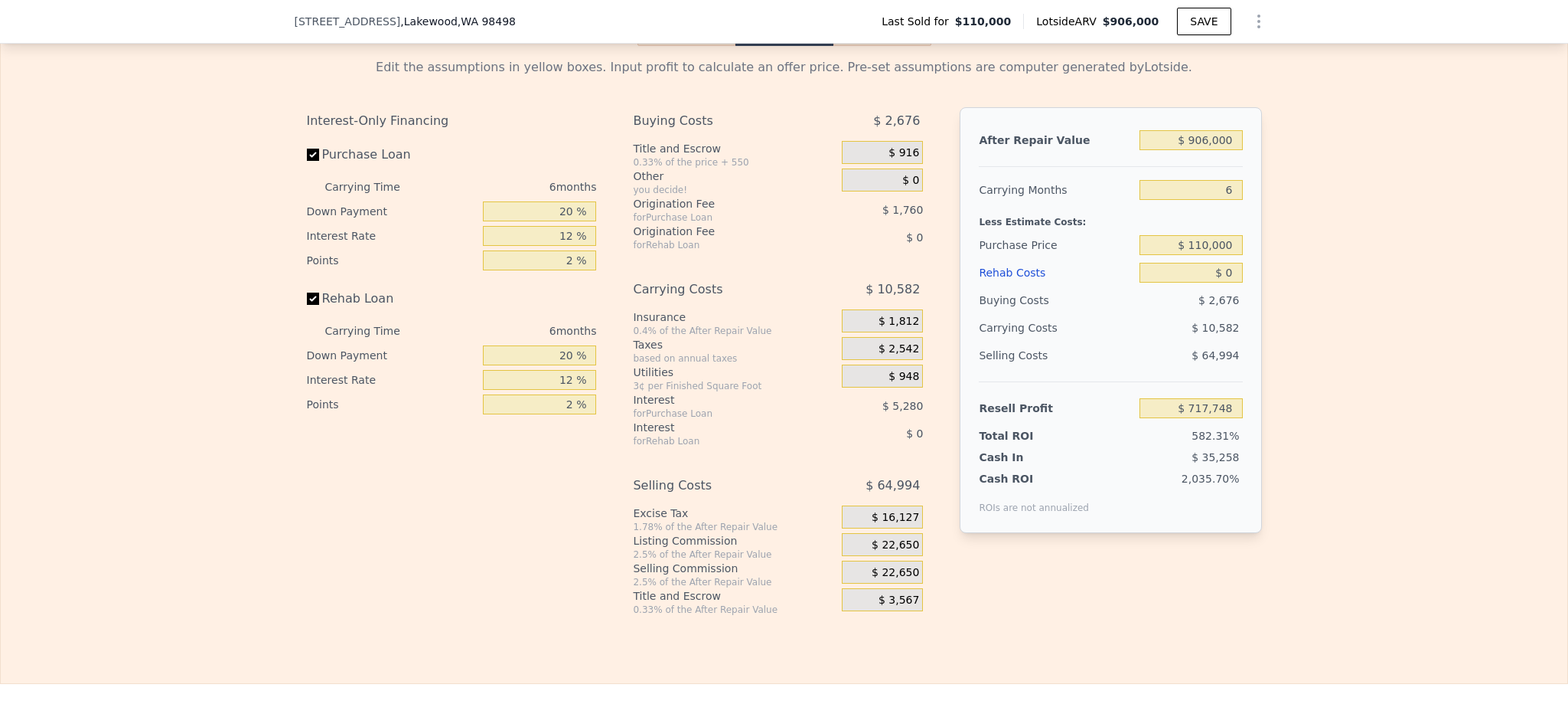
scroll to position [2183, 0]
click at [1212, 257] on input "$ 110,000" at bounding box center [1190, 248] width 102 height 20
type input "$ 500,000"
click at [1334, 260] on div "Edit the assumptions in yellow boxes. Input profit to calculate an offer price.…" at bounding box center [784, 333] width 1566 height 570
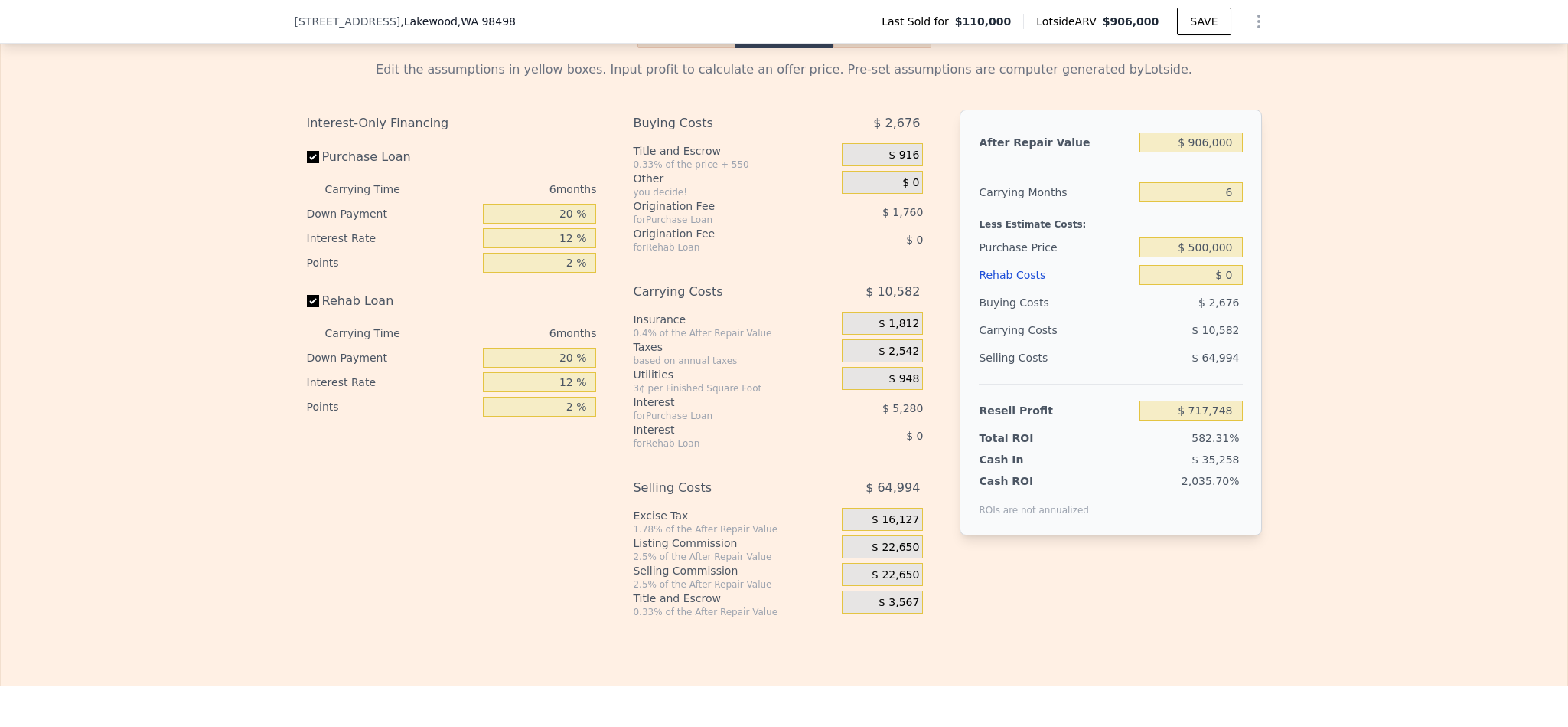
type input "$ 301,489"
click at [1213, 175] on div "After Repair Value $ 906,000 Carrying Months 6 Less Estimate Costs: Purchase Pr…" at bounding box center [1110, 323] width 302 height 426
click at [1213, 156] on div "$ 906,000" at bounding box center [1190, 142] width 102 height 28
click at [1217, 152] on input "$ 906,000" at bounding box center [1190, 143] width 102 height 20
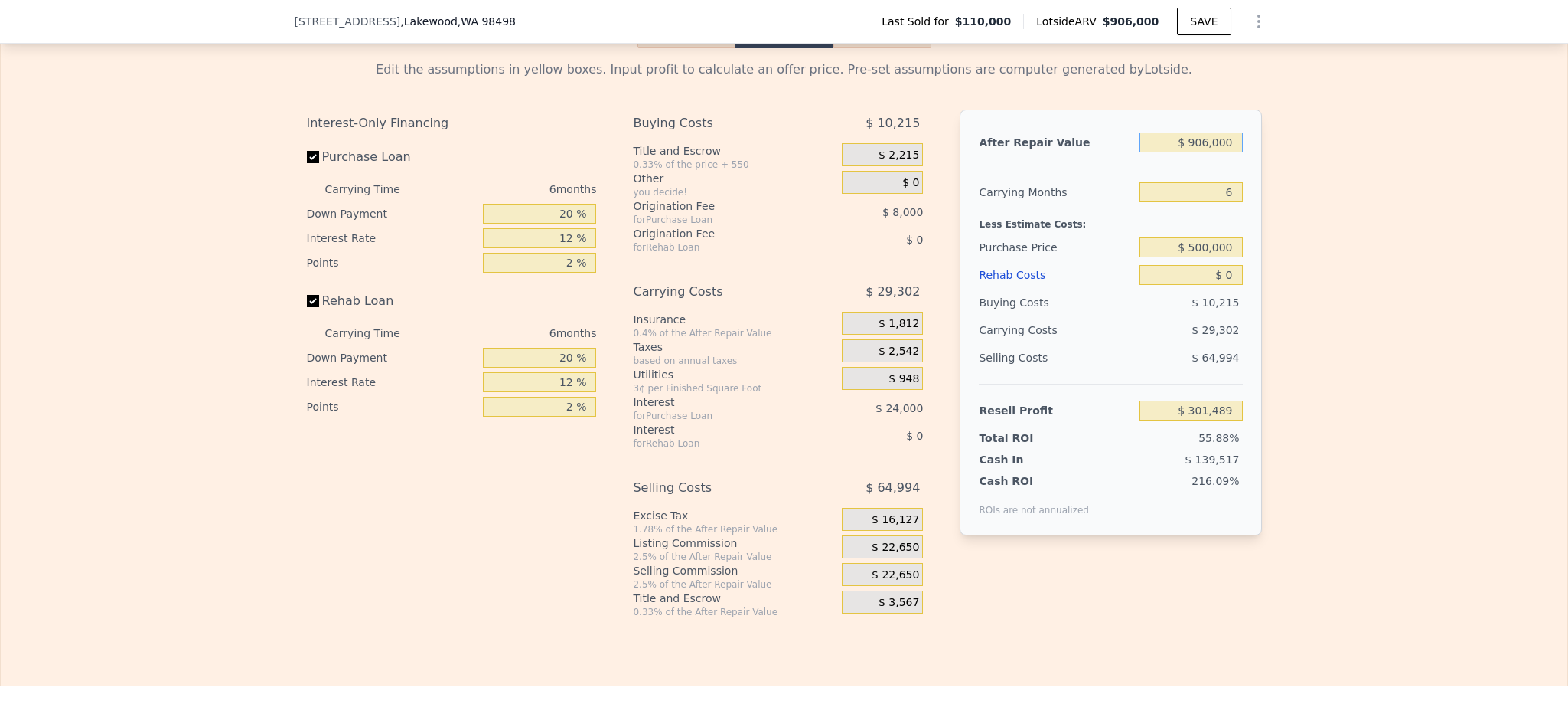
type input "$ 7"
type input "-$ 538,248"
type input "$ 70"
type input "-$ 538,190"
type input "$ 700"
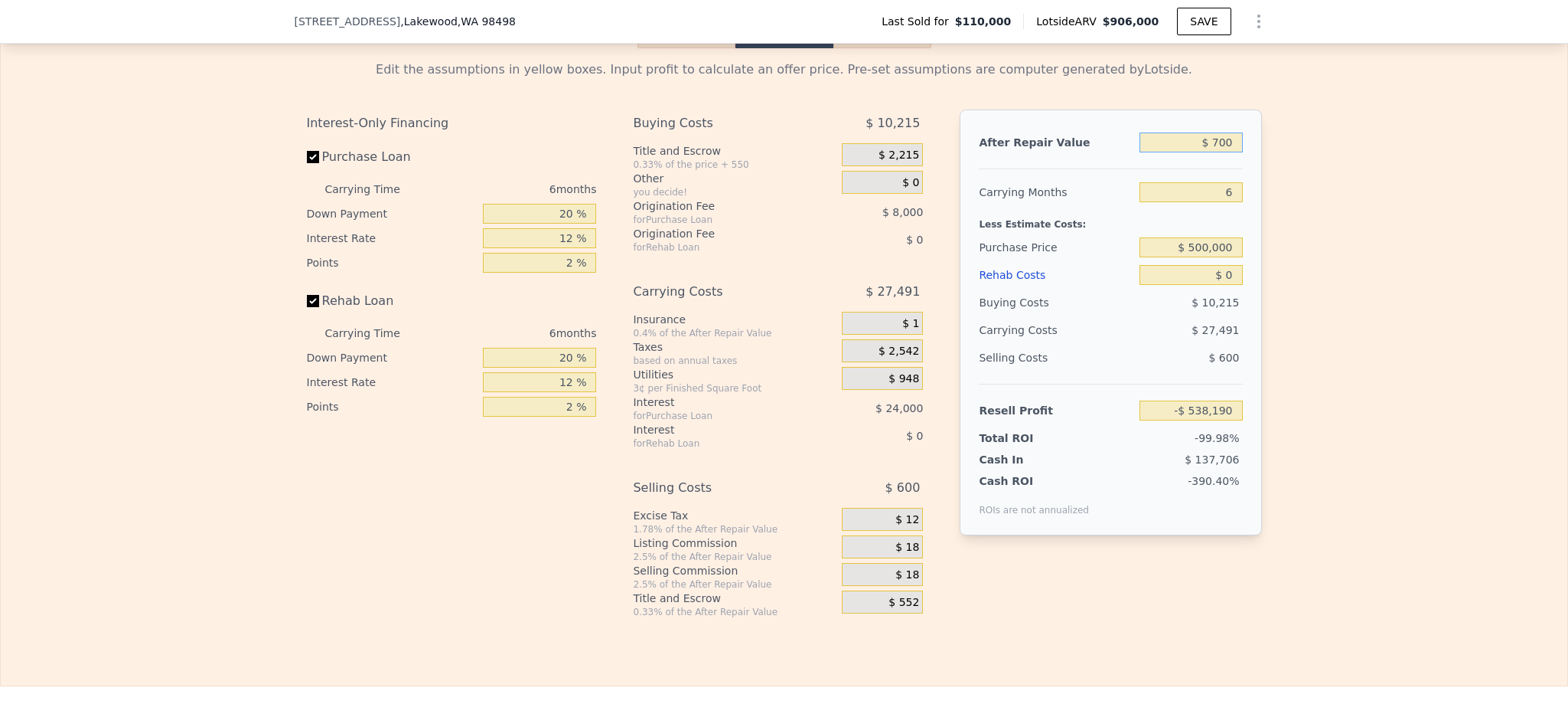
type input "-$ 537,606"
type input "$ 7,000"
type input "-$ 531,767"
type input "$ 70,000"
type input "-$ 473,374"
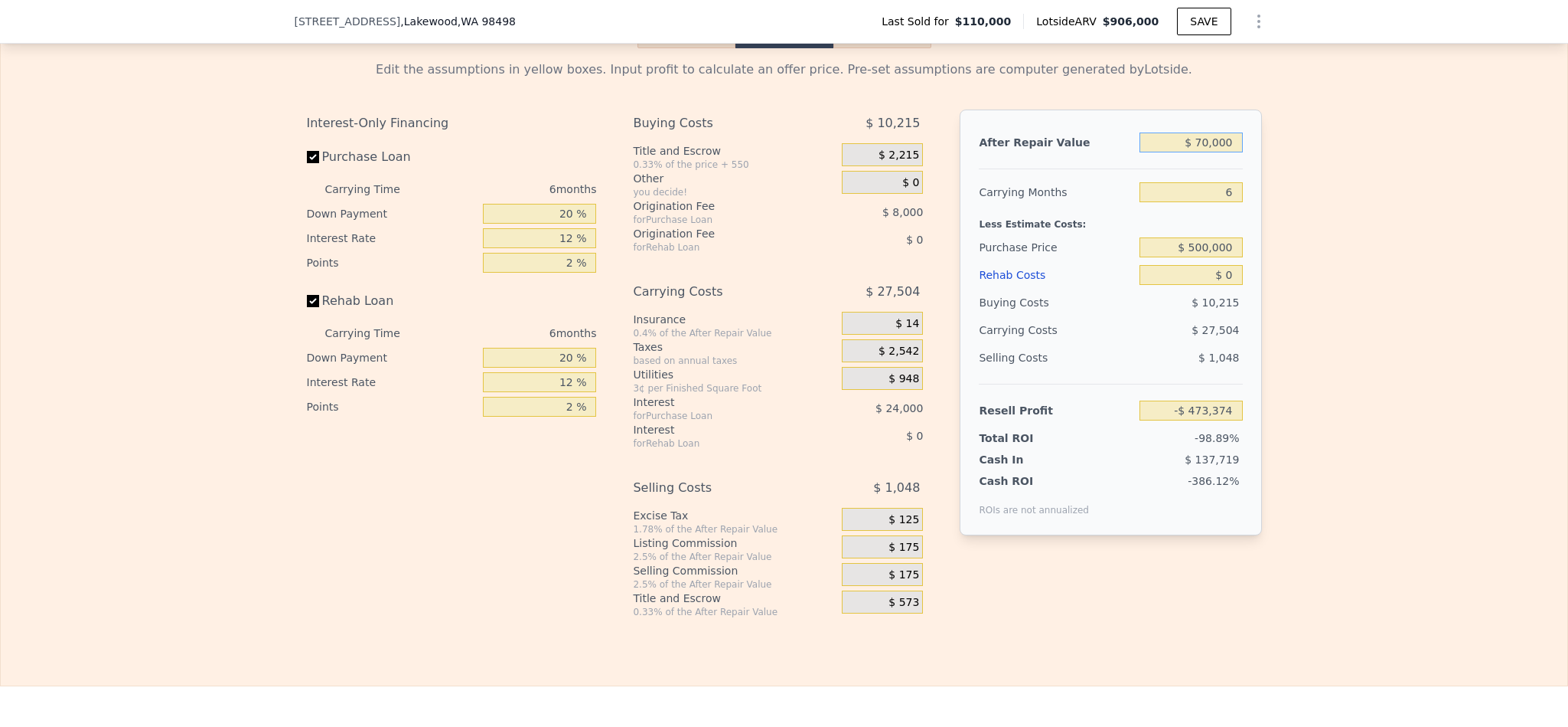
type input "$ 700,000"
type input "$ 110,554"
type input "$ 700,000"
click at [1375, 262] on div "Edit the assumptions in yellow boxes. Input profit to calculate an offer price.…" at bounding box center [784, 333] width 1566 height 570
drag, startPoint x: 1227, startPoint y: 247, endPoint x: 1178, endPoint y: 244, distance: 49.1
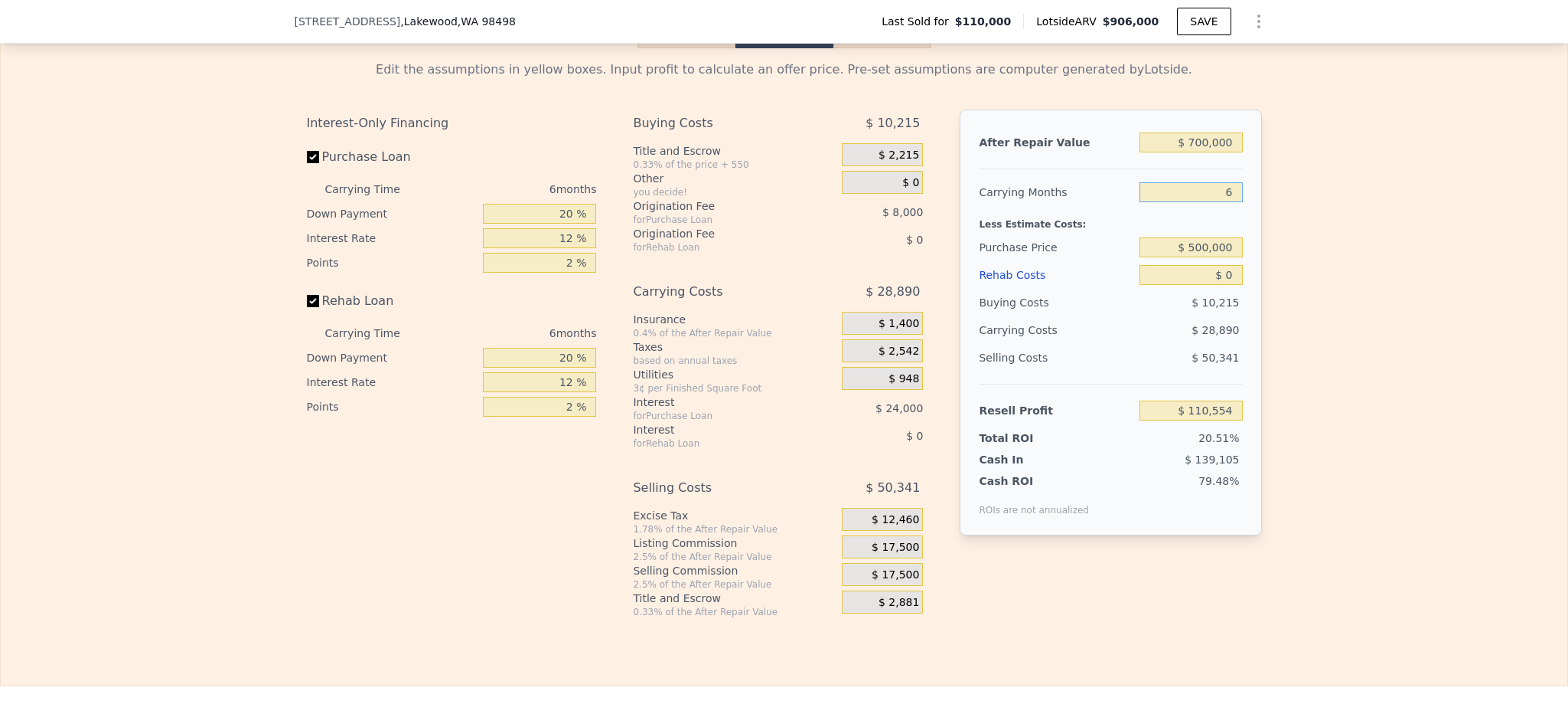
click at [1178, 202] on input "6" at bounding box center [1190, 193] width 102 height 20
drag, startPoint x: 1233, startPoint y: 320, endPoint x: 1213, endPoint y: 321, distance: 20.0
click at [1213, 285] on input "$ 0" at bounding box center [1190, 275] width 102 height 20
type input "$ 10"
type input "$ 110,544"
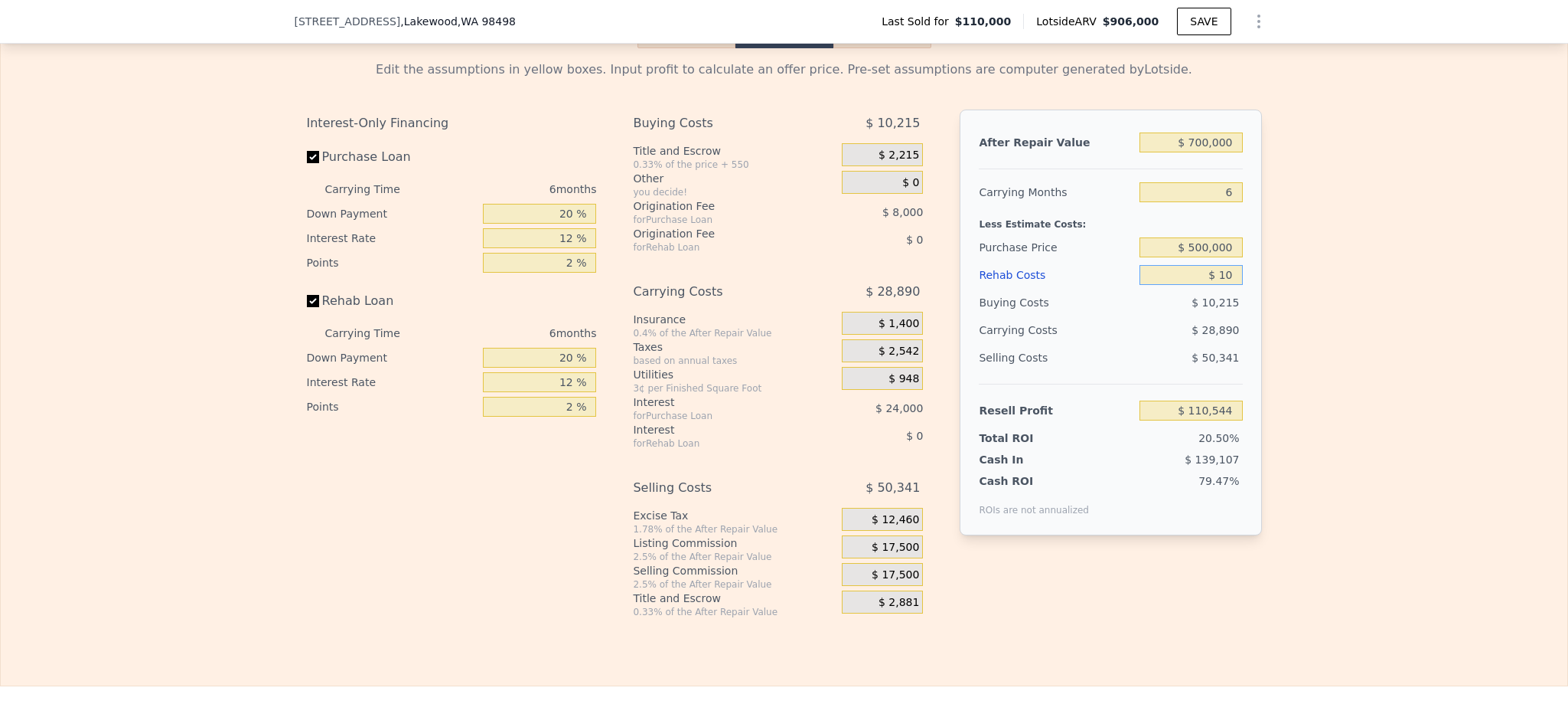
type input "$ 110"
type input "$ 110,436"
type input "$ 1,100"
type input "$ 109,382"
type input "$ 11,000"
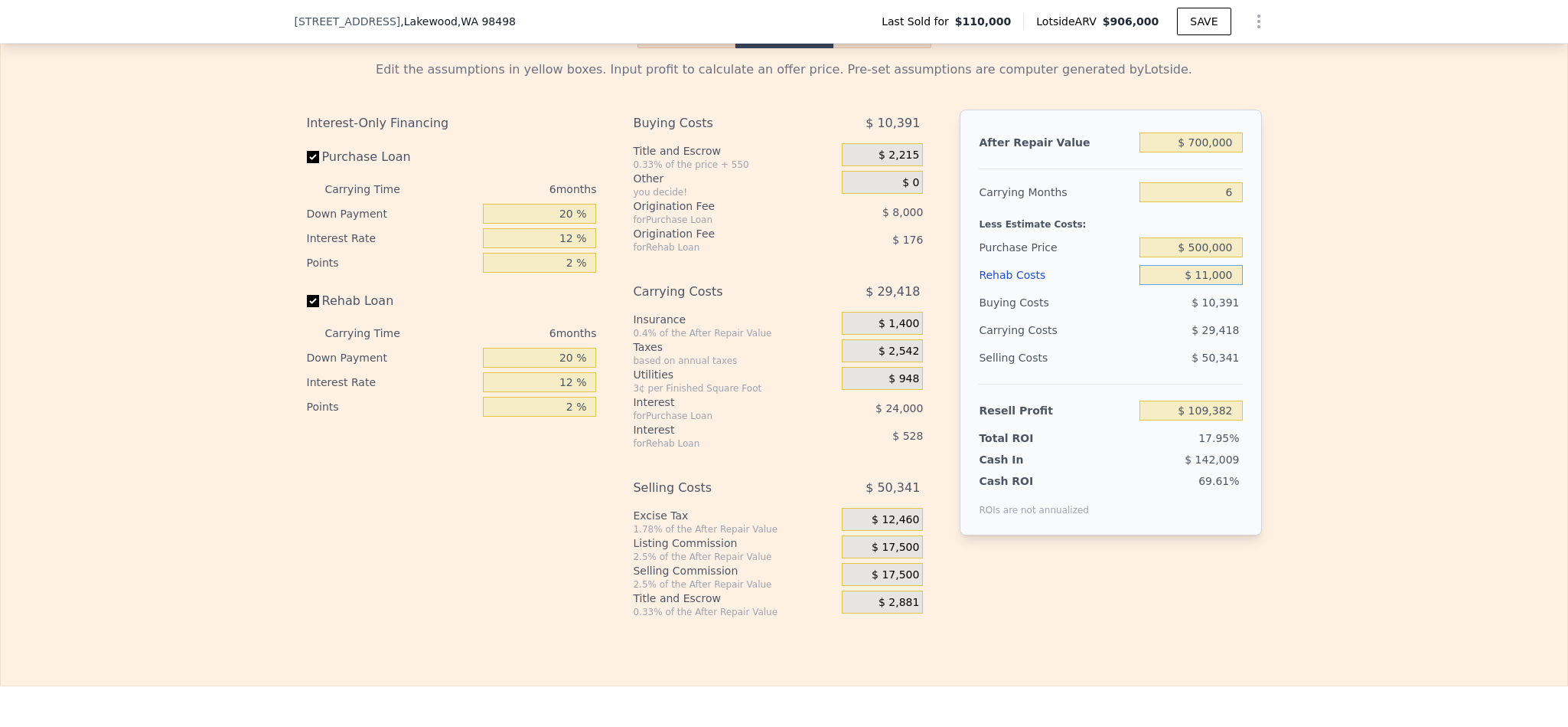
type input "$ 98,850"
type input "$ 110,000"
type input "-$ 6,486"
click at [1326, 462] on div "Edit the assumptions in yellow boxes. Input profit to calculate an offer price.…" at bounding box center [784, 333] width 1566 height 570
drag, startPoint x: 1227, startPoint y: 315, endPoint x: 1169, endPoint y: 315, distance: 58.0
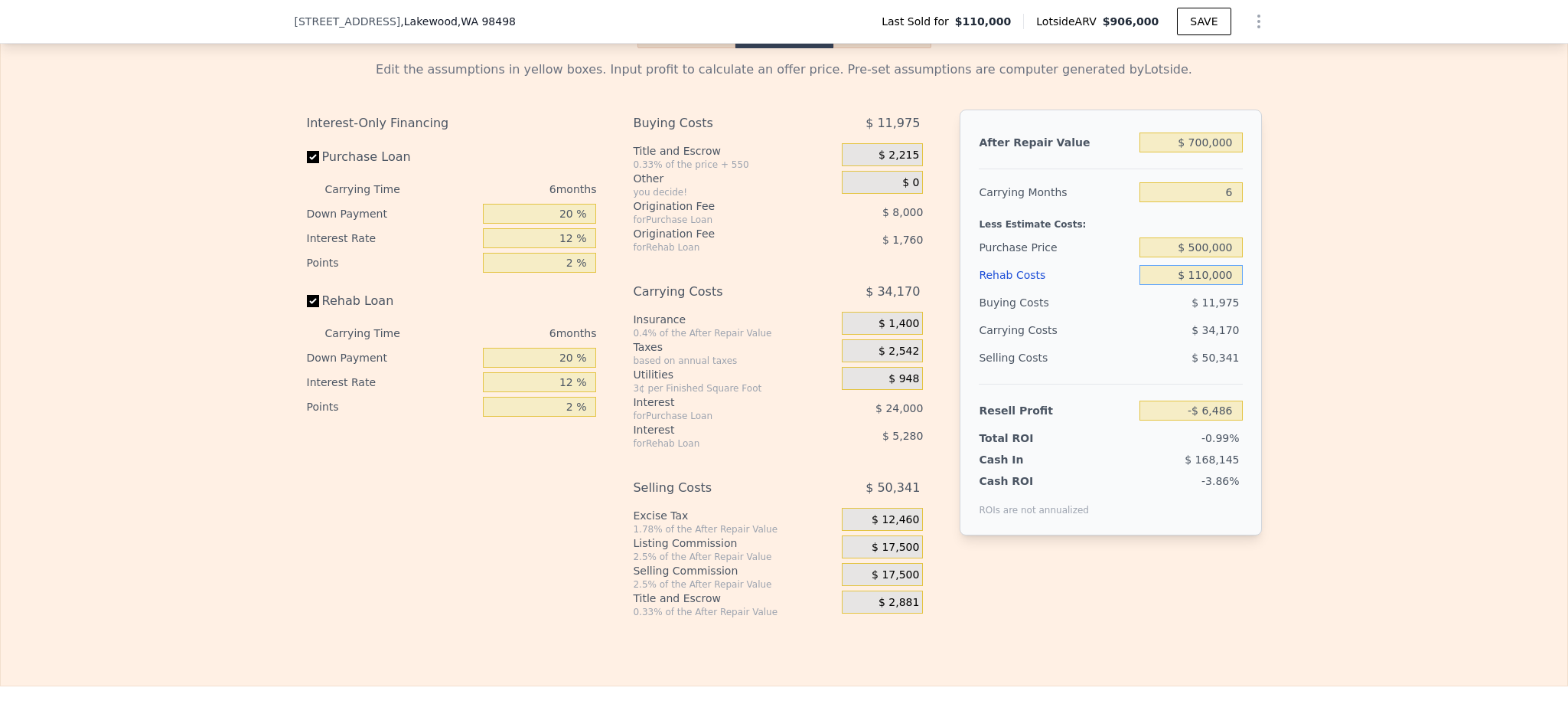
click at [1169, 285] on input "$ 110,000" at bounding box center [1190, 275] width 102 height 20
type input "$ 1"
type input "$ 110,553"
type input "$ 10"
type input "$ 110,544"
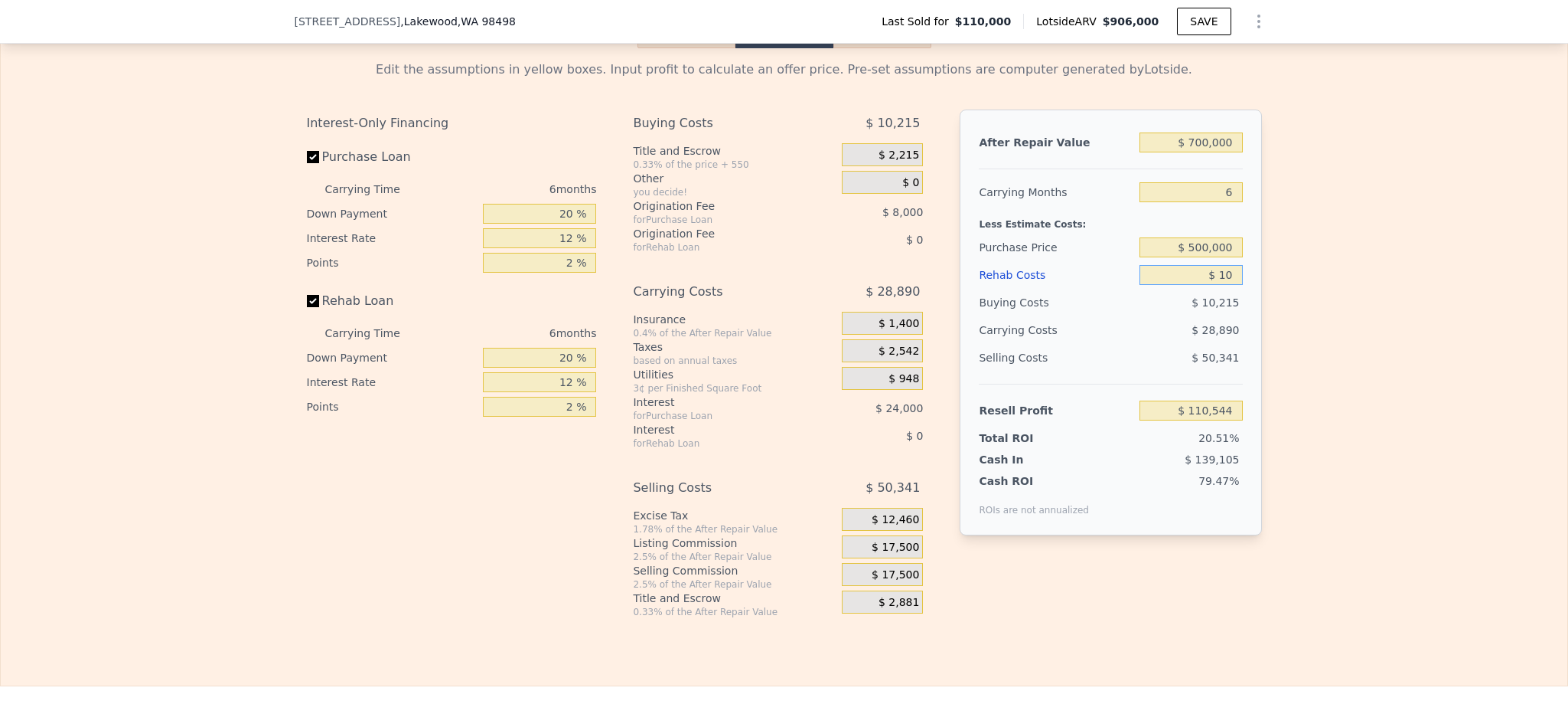
type input "$ 100"
type input "$ 110,446"
type input "$ 1,000"
type input "$ 109,490"
type input "$ 10,000"
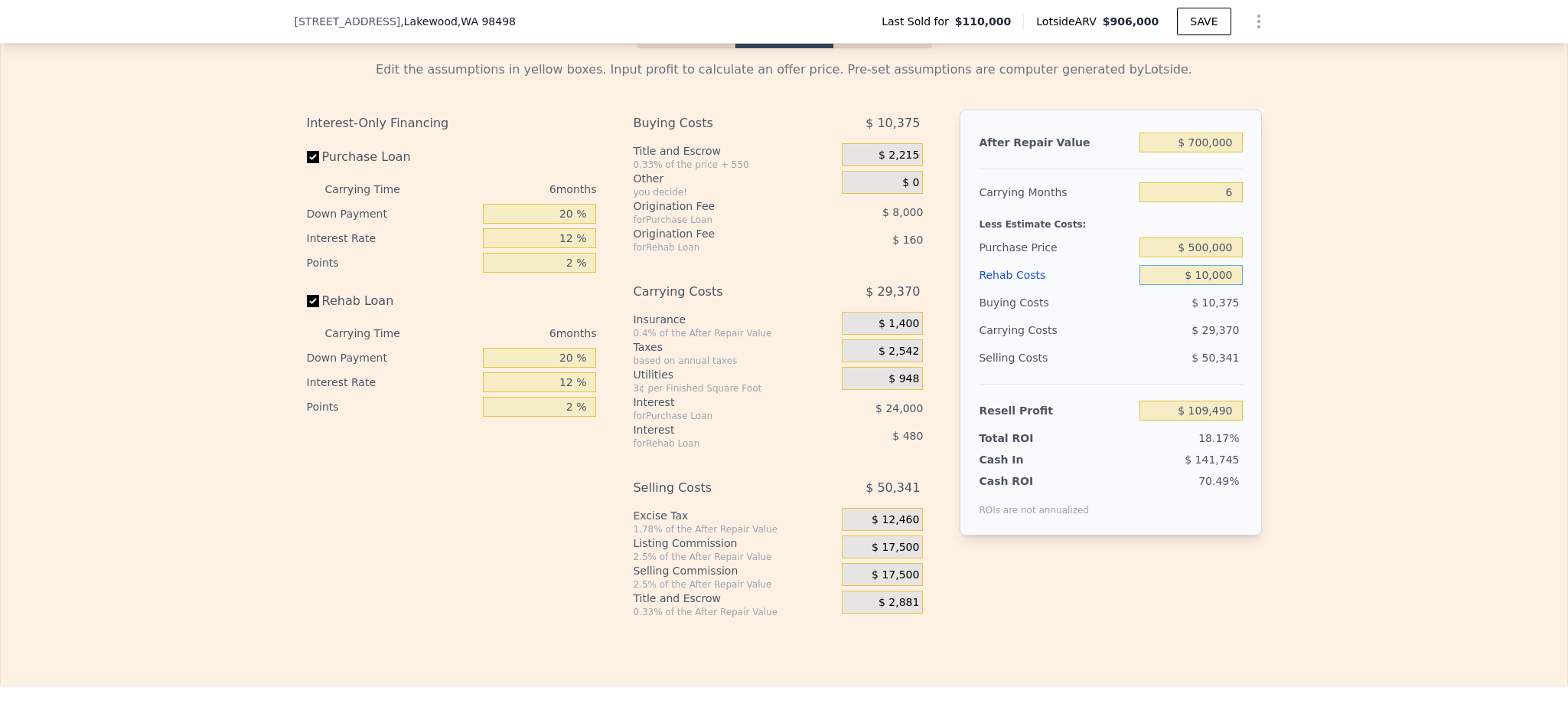
type input "$ 99,914"
type input "$ 100,000"
type input "$ 4,154"
type input "$ 100,000"
click at [1440, 427] on div "Edit the assumptions in yellow boxes. Input profit to calculate an offer price.…" at bounding box center [784, 333] width 1566 height 570
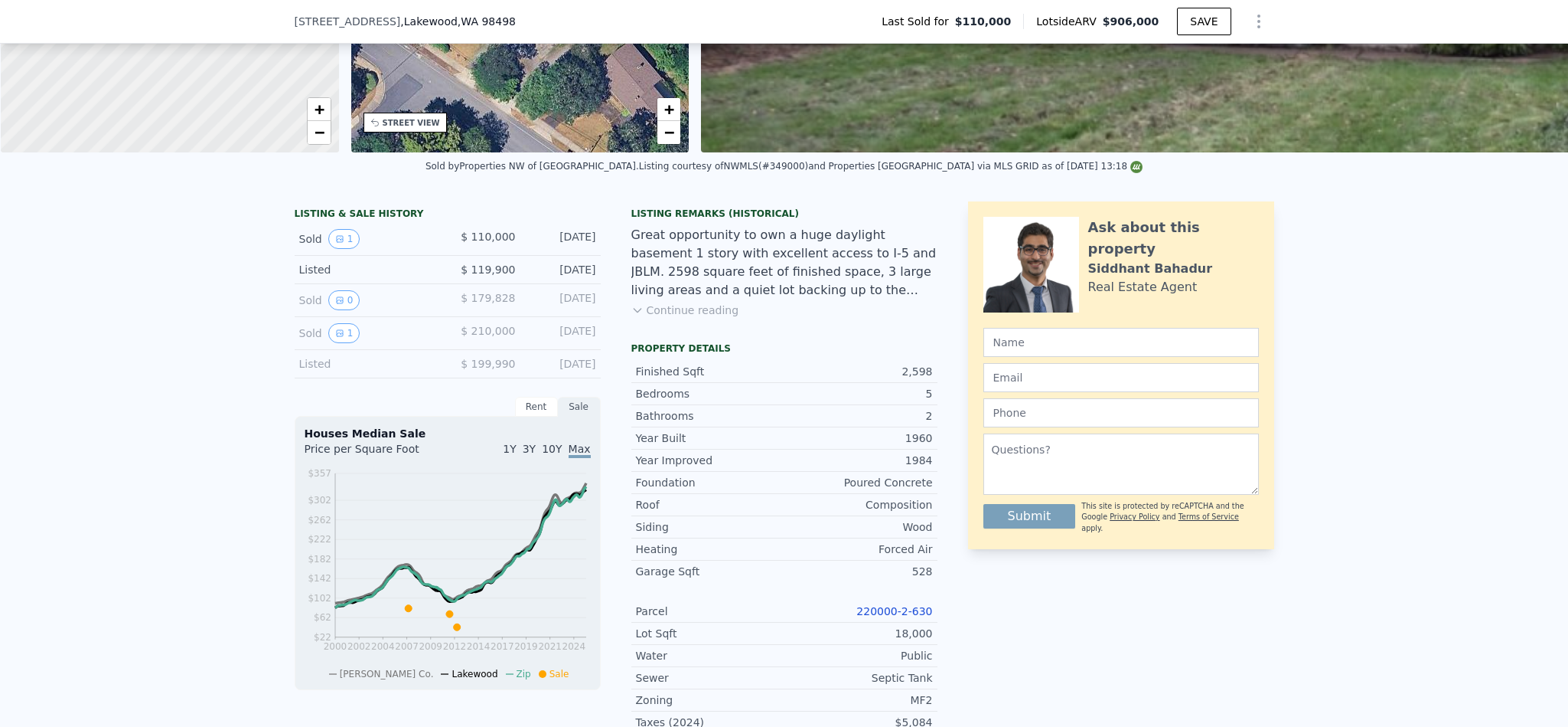
scroll to position [4, 0]
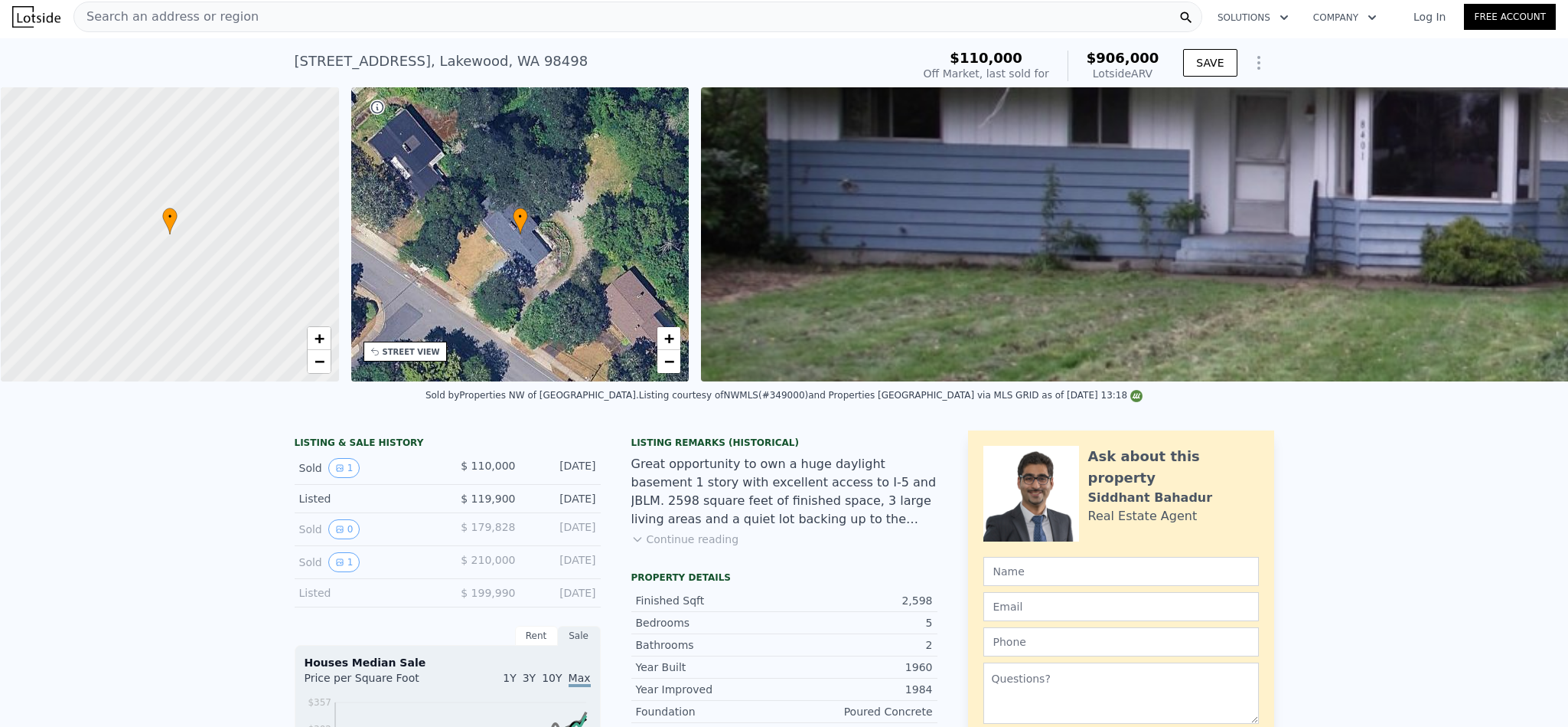
click at [308, 21] on div "Search an address or region" at bounding box center [638, 17] width 1129 height 30
type input "$ 906,000"
type input "$ 0"
type input "$ 717,748"
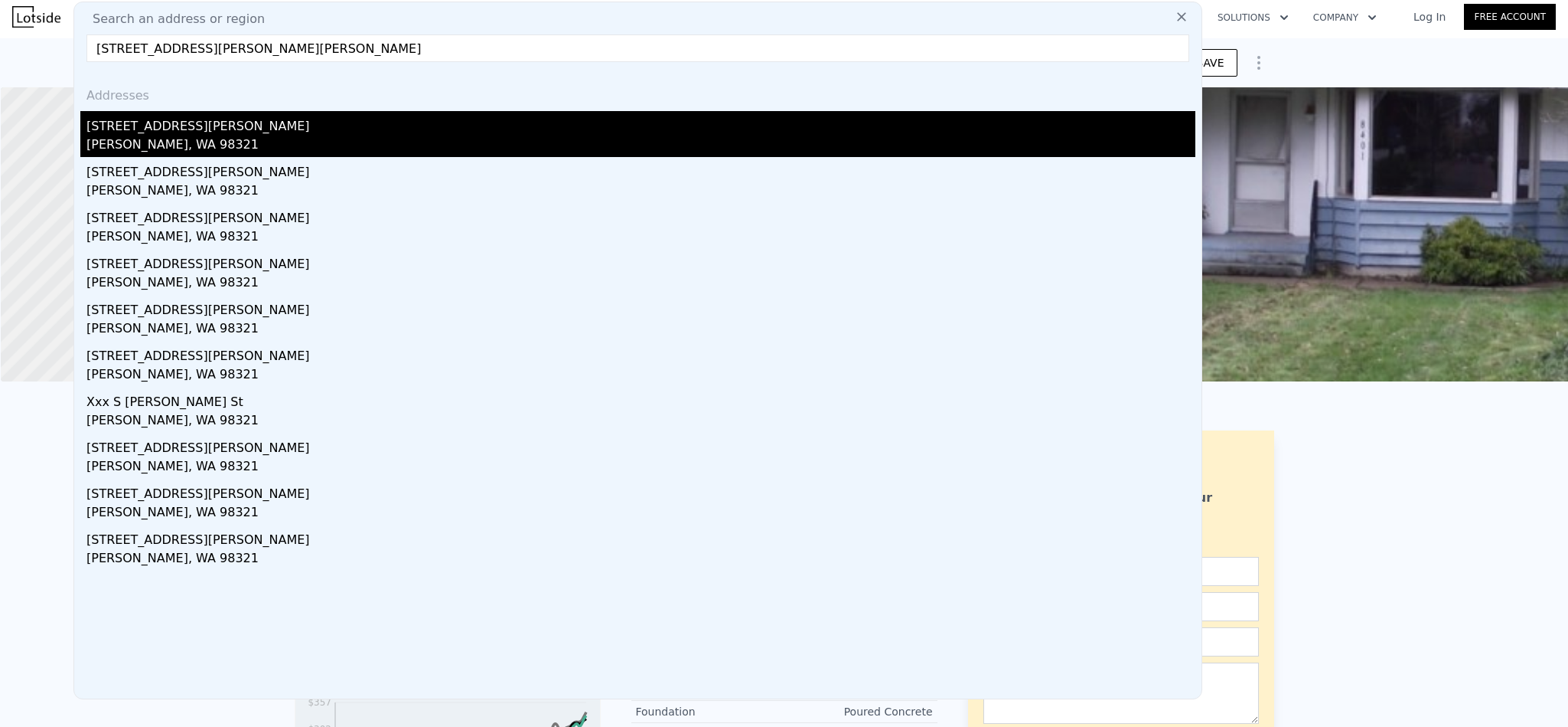
type input "339 Perkins Street Buckley WA 98321"
click at [219, 142] on div "Buckley, WA 98321" at bounding box center [640, 145] width 1109 height 21
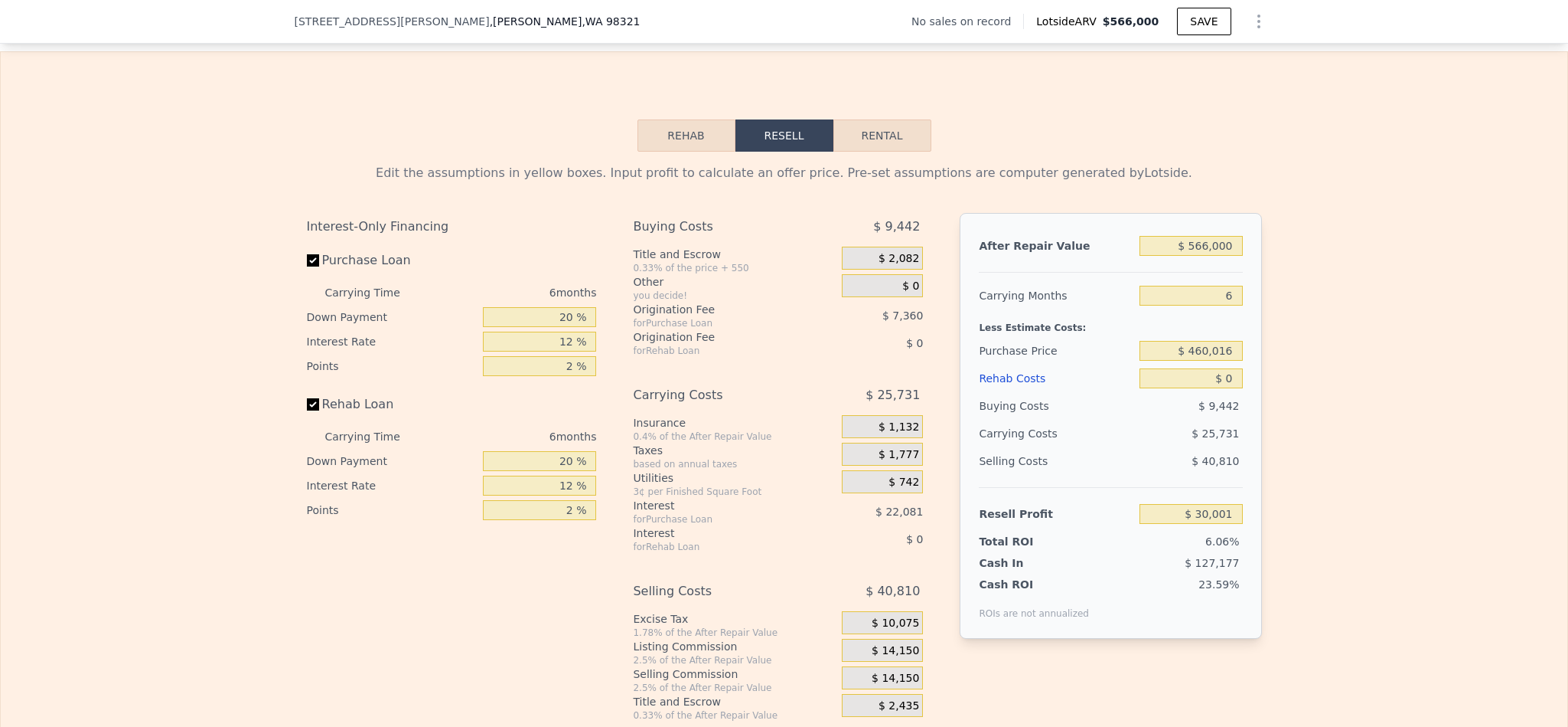
scroll to position [2068, 0]
click at [1213, 359] on input "$ 460,016" at bounding box center [1190, 349] width 102 height 20
click at [1196, 359] on input "$ 460,016" at bounding box center [1190, 349] width 102 height 20
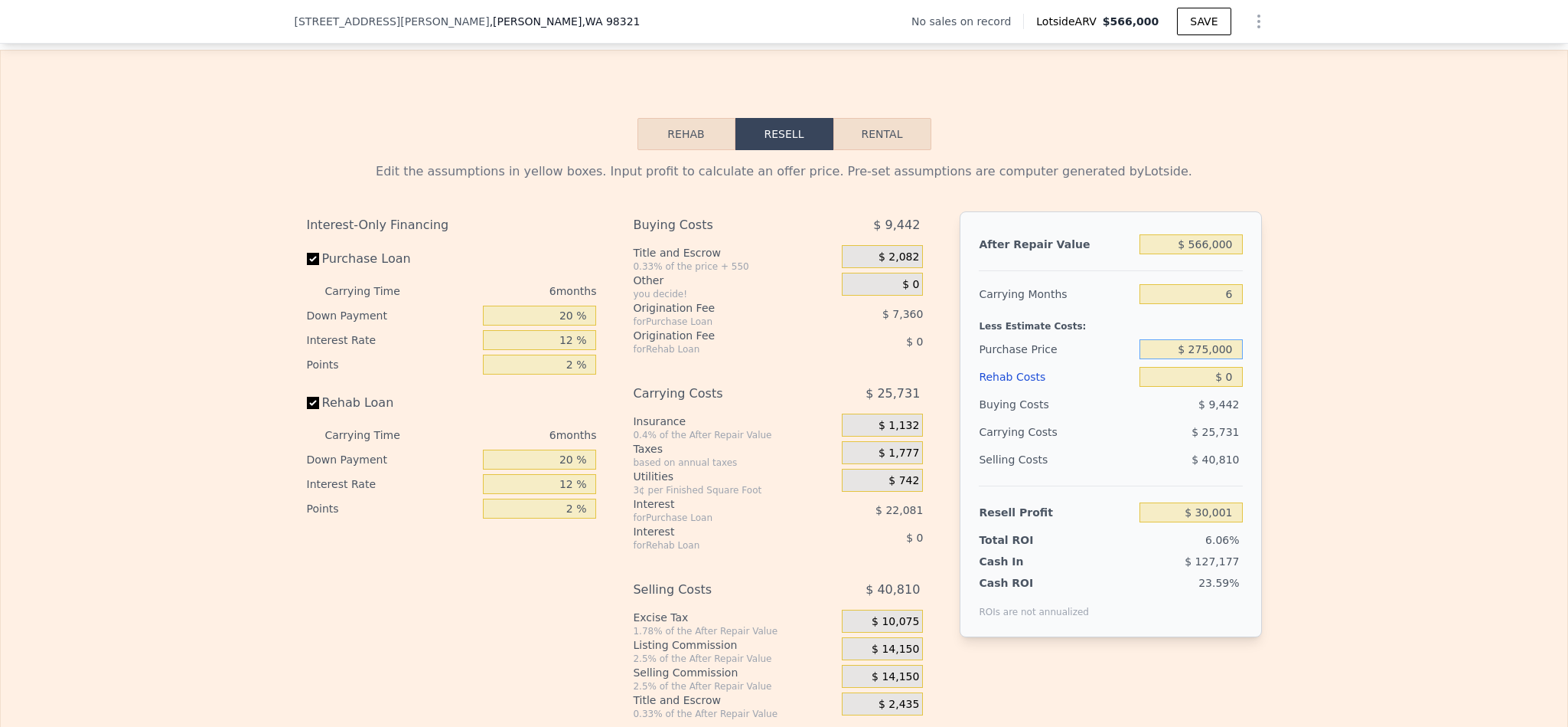
type input "$ 275,000"
click at [1339, 338] on div "Edit the assumptions in yellow boxes. Input profit to calculate an offer price.…" at bounding box center [784, 435] width 1566 height 570
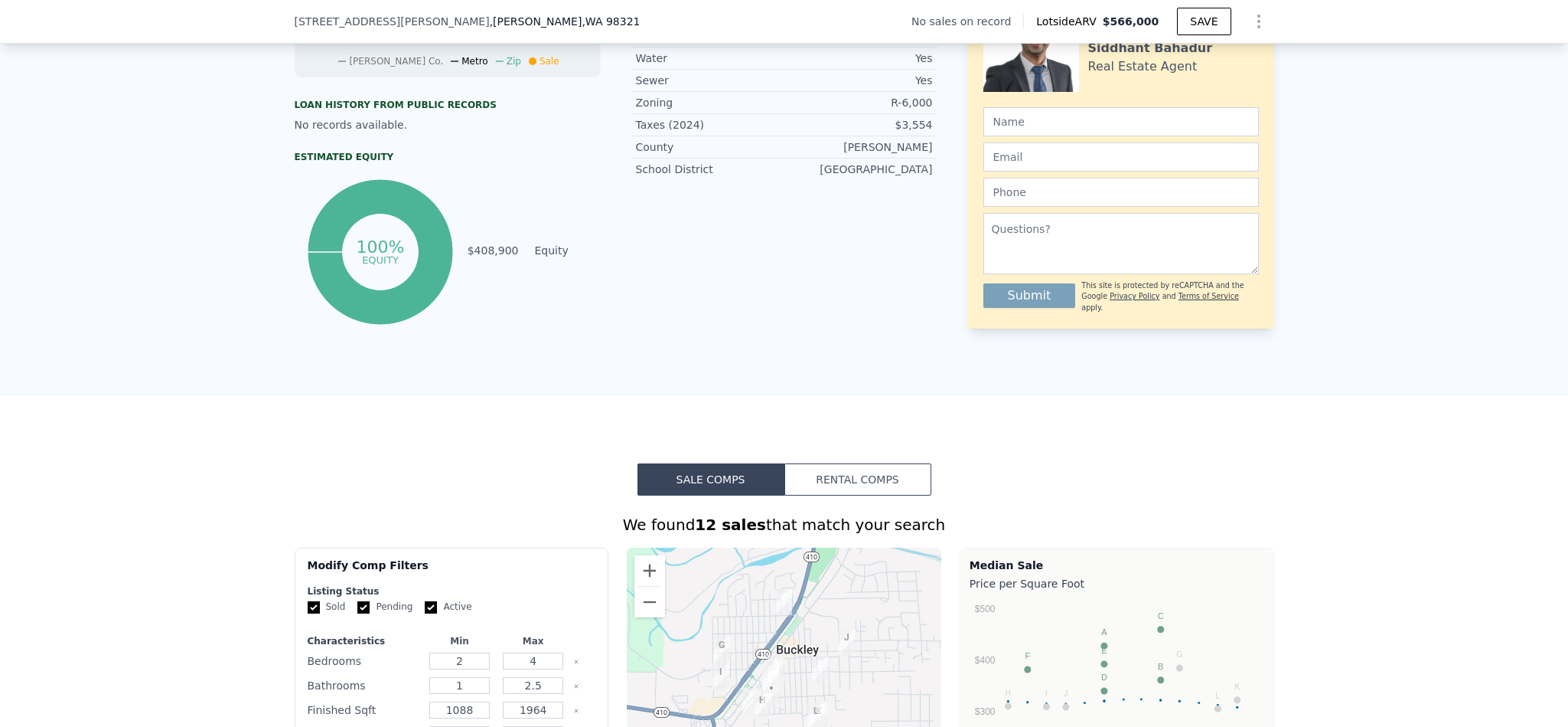
scroll to position [460, 0]
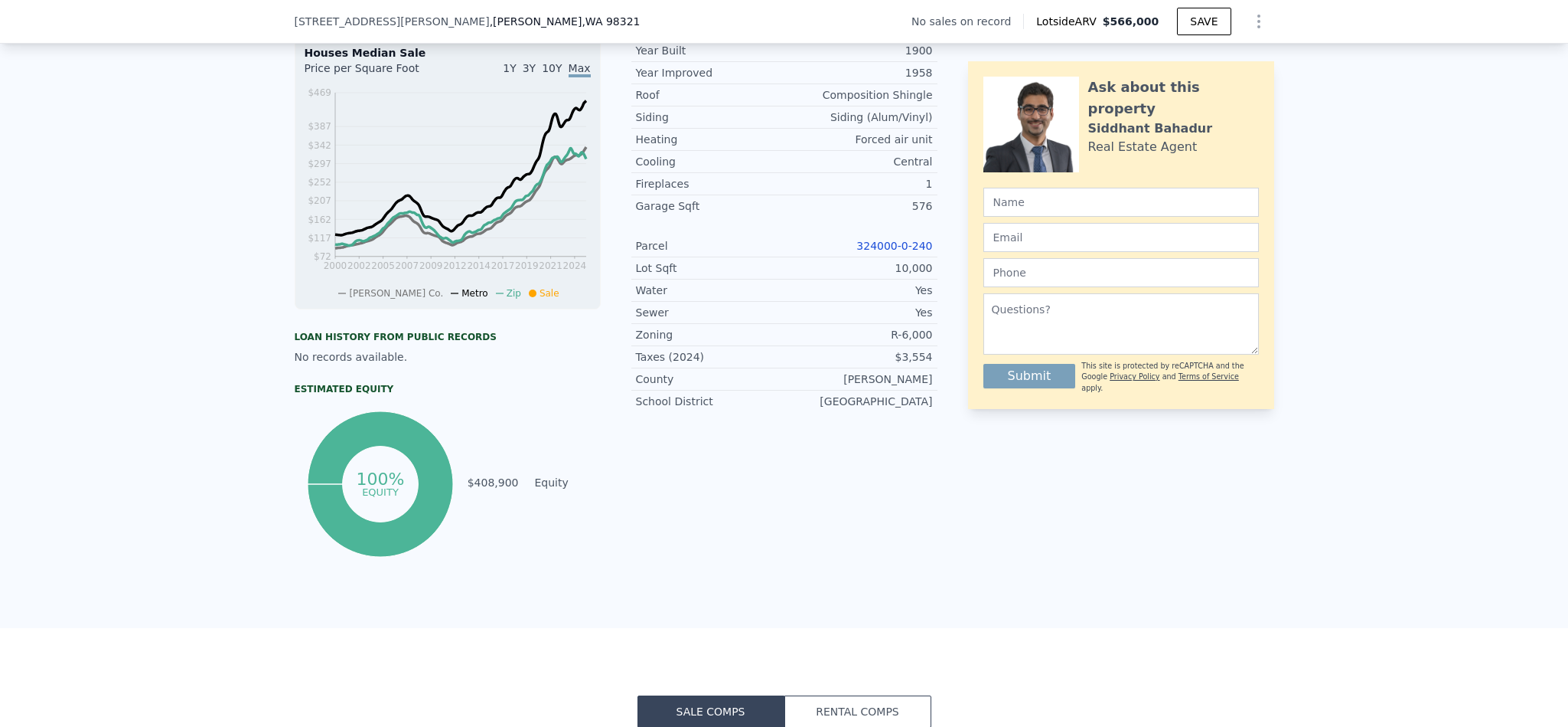
type input "$ 30,001"
drag, startPoint x: 891, startPoint y: 356, endPoint x: 868, endPoint y: 366, distance: 25.1
click at [858, 354] on div "LISTING & SALE HISTORY No sales history record for this property. Rent Sale Ren…" at bounding box center [784, 254] width 979 height 612
copy div "R-6,000"
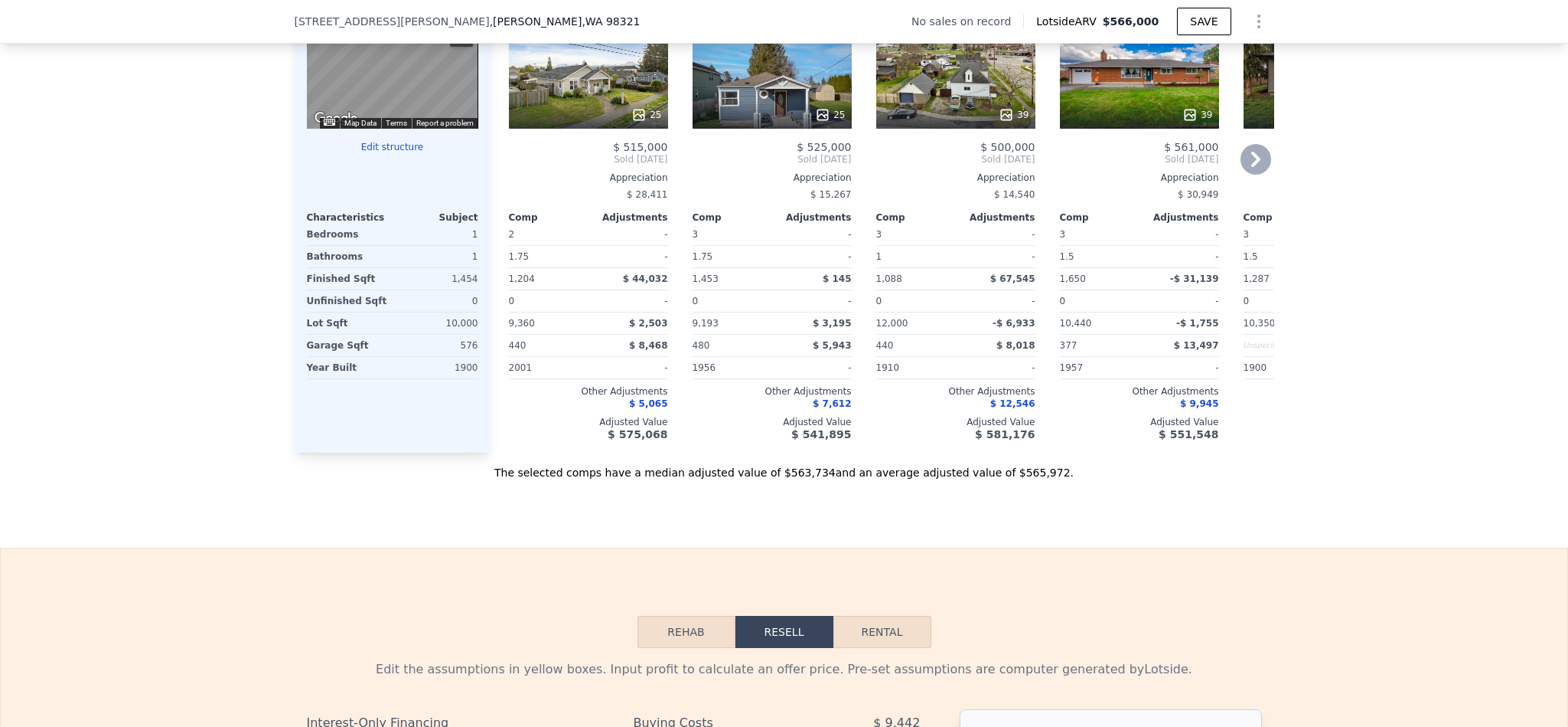
scroll to position [1493, 0]
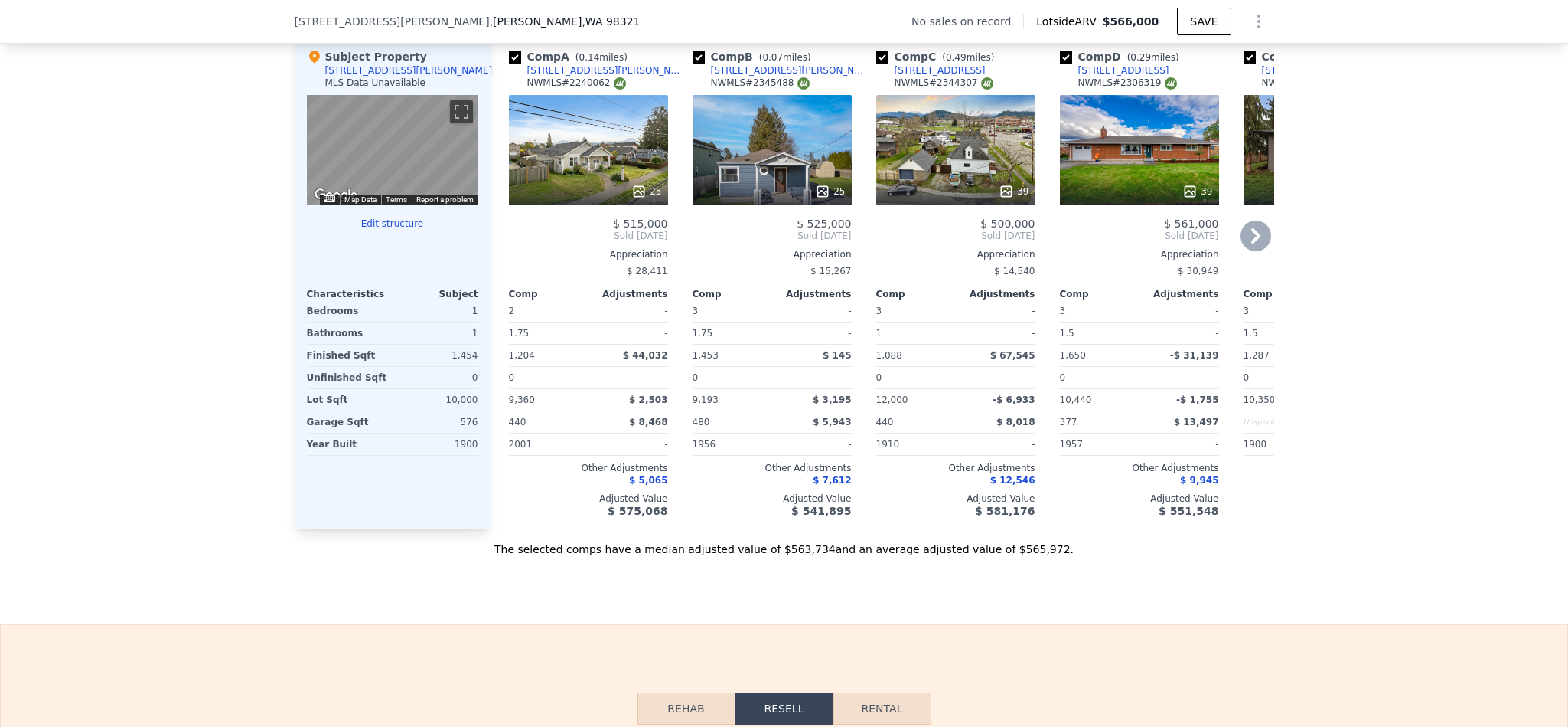
click at [569, 151] on div "25" at bounding box center [588, 150] width 159 height 110
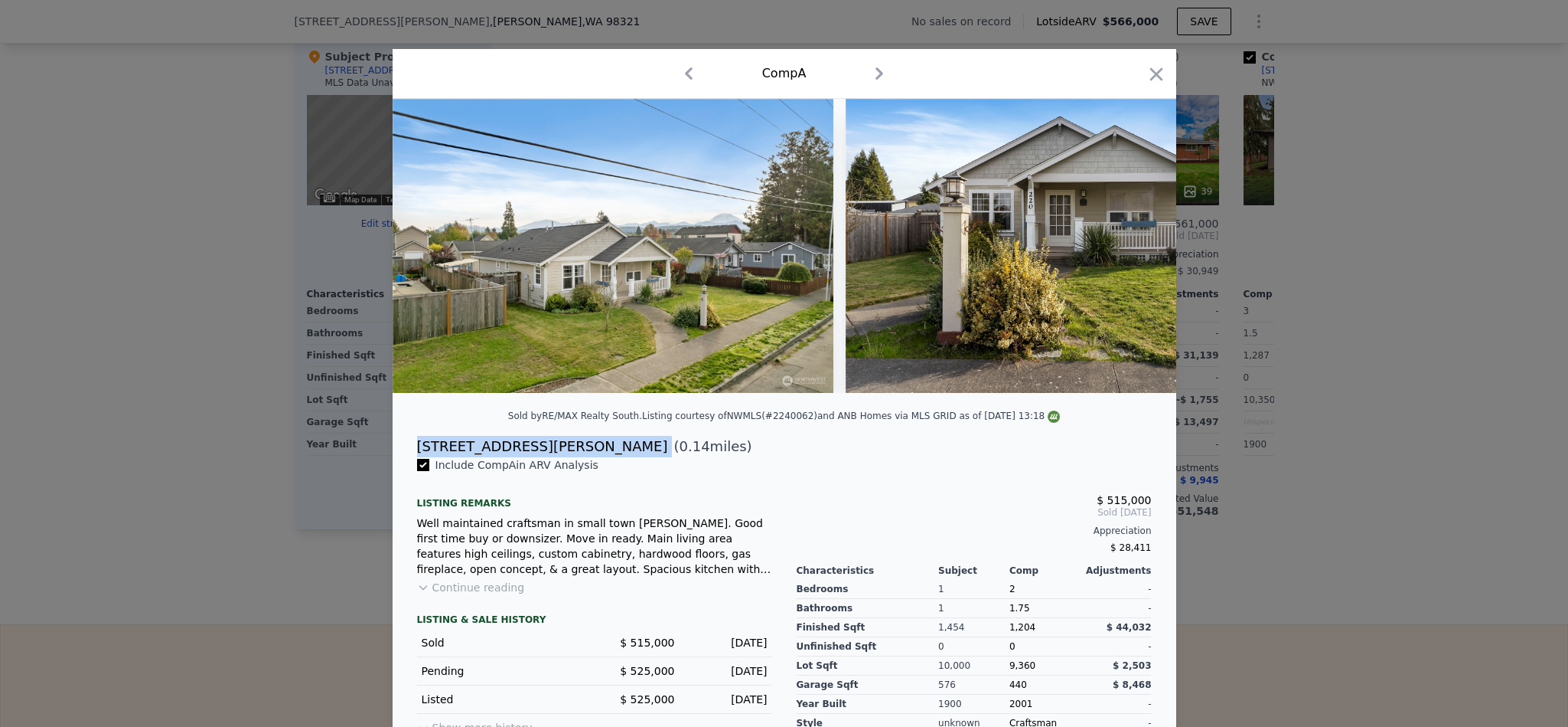
drag, startPoint x: 508, startPoint y: 467, endPoint x: 402, endPoint y: 464, distance: 106.0
click at [405, 457] on div "220 S Perkins St ( 0.14 miles)" at bounding box center [784, 445] width 760 height 21
copy div "[STREET_ADDRESS][PERSON_NAME]"
click at [1150, 76] on icon "button" at bounding box center [1156, 74] width 13 height 13
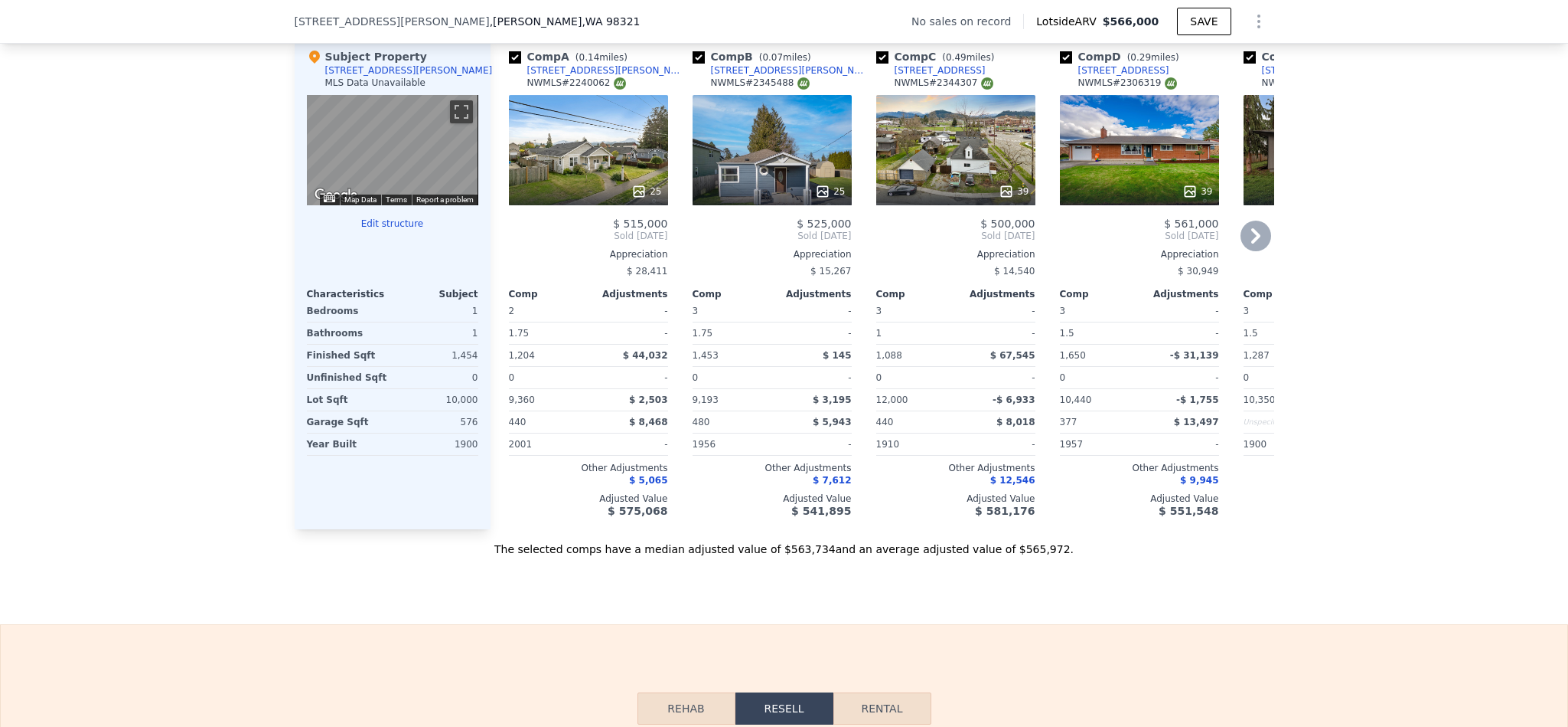
click at [767, 187] on div "25" at bounding box center [772, 150] width 159 height 110
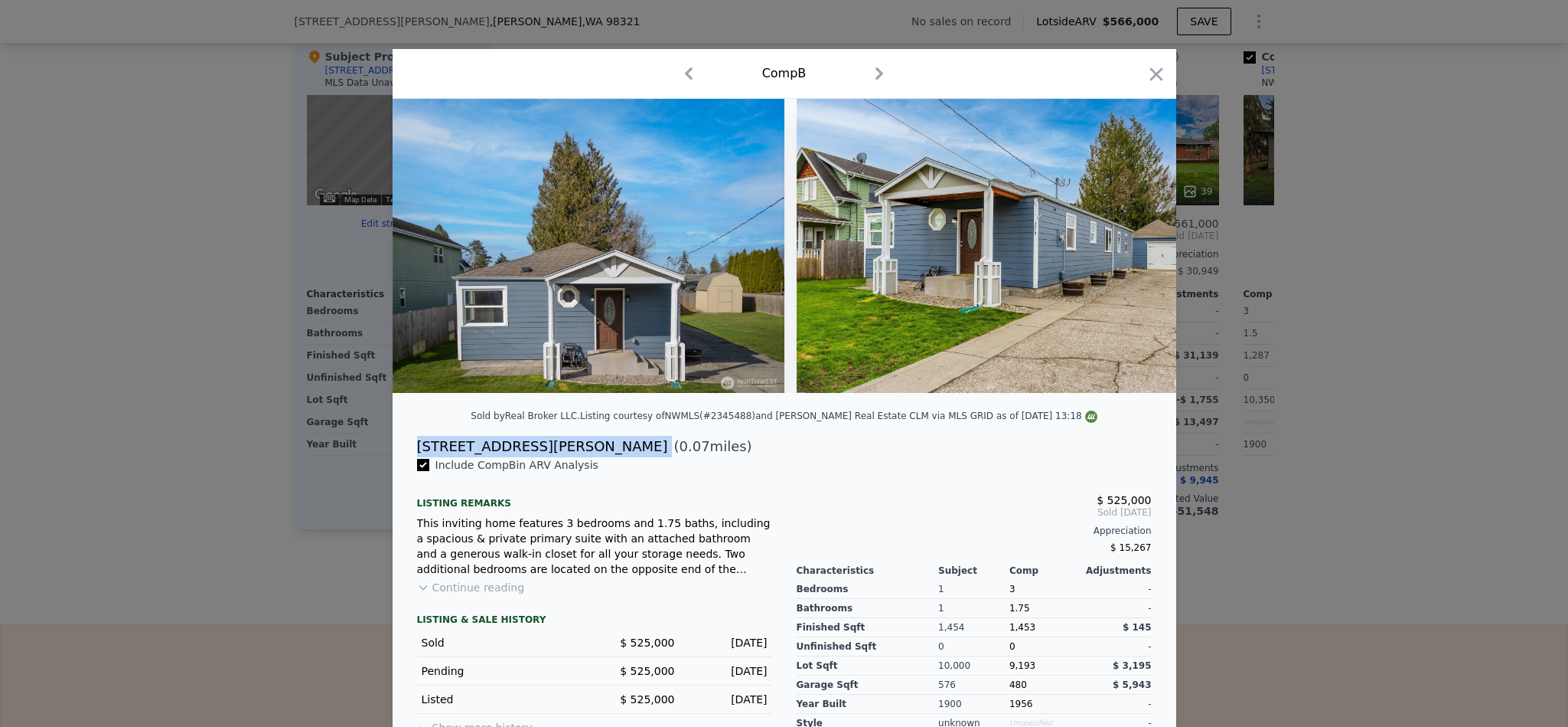
drag, startPoint x: 508, startPoint y: 467, endPoint x: 411, endPoint y: 469, distance: 97.0
click at [411, 457] on div "275 S Perkins St ( 0.07 miles)" at bounding box center [784, 445] width 760 height 21
copy div "[STREET_ADDRESS][PERSON_NAME]"
click at [1146, 80] on icon "button" at bounding box center [1156, 74] width 21 height 21
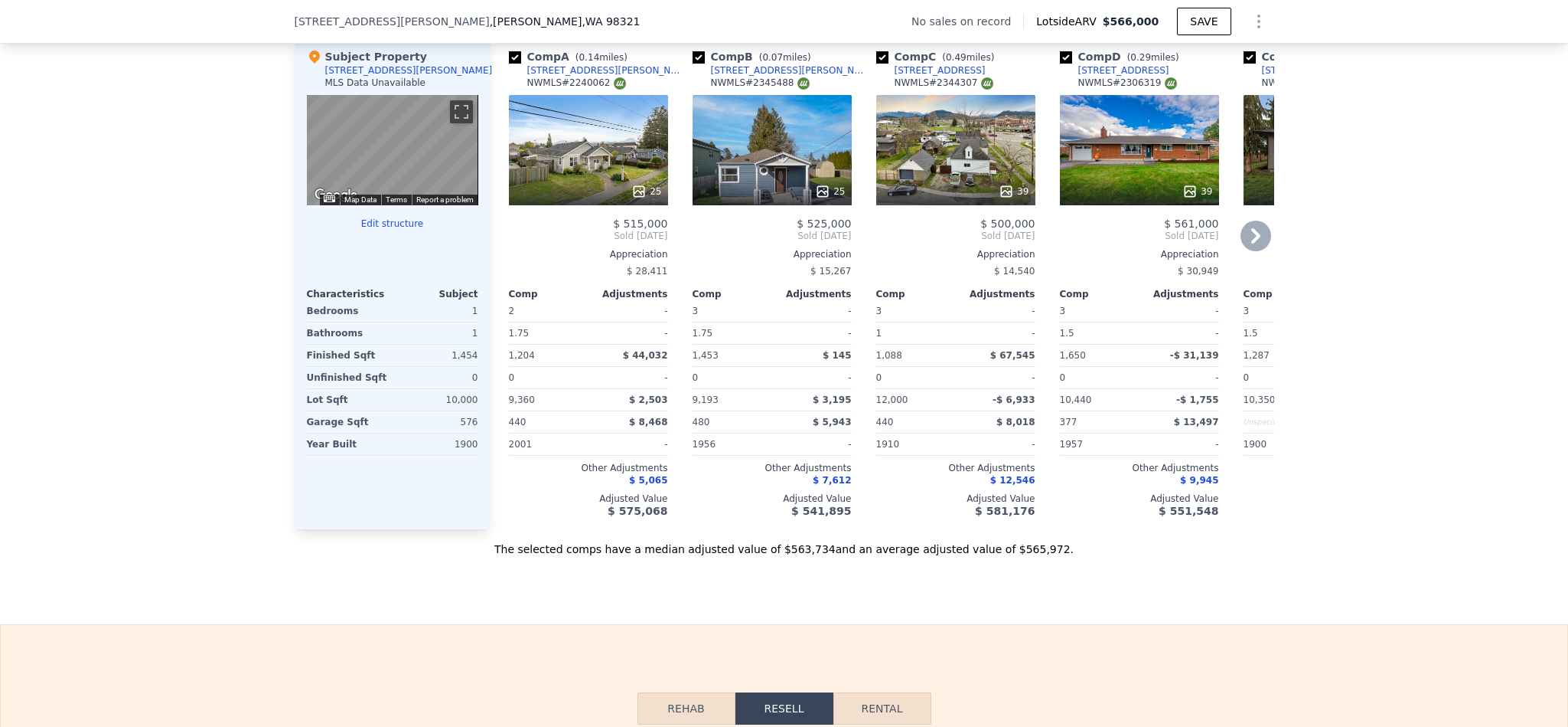
click at [1158, 191] on div "39" at bounding box center [1140, 150] width 159 height 110
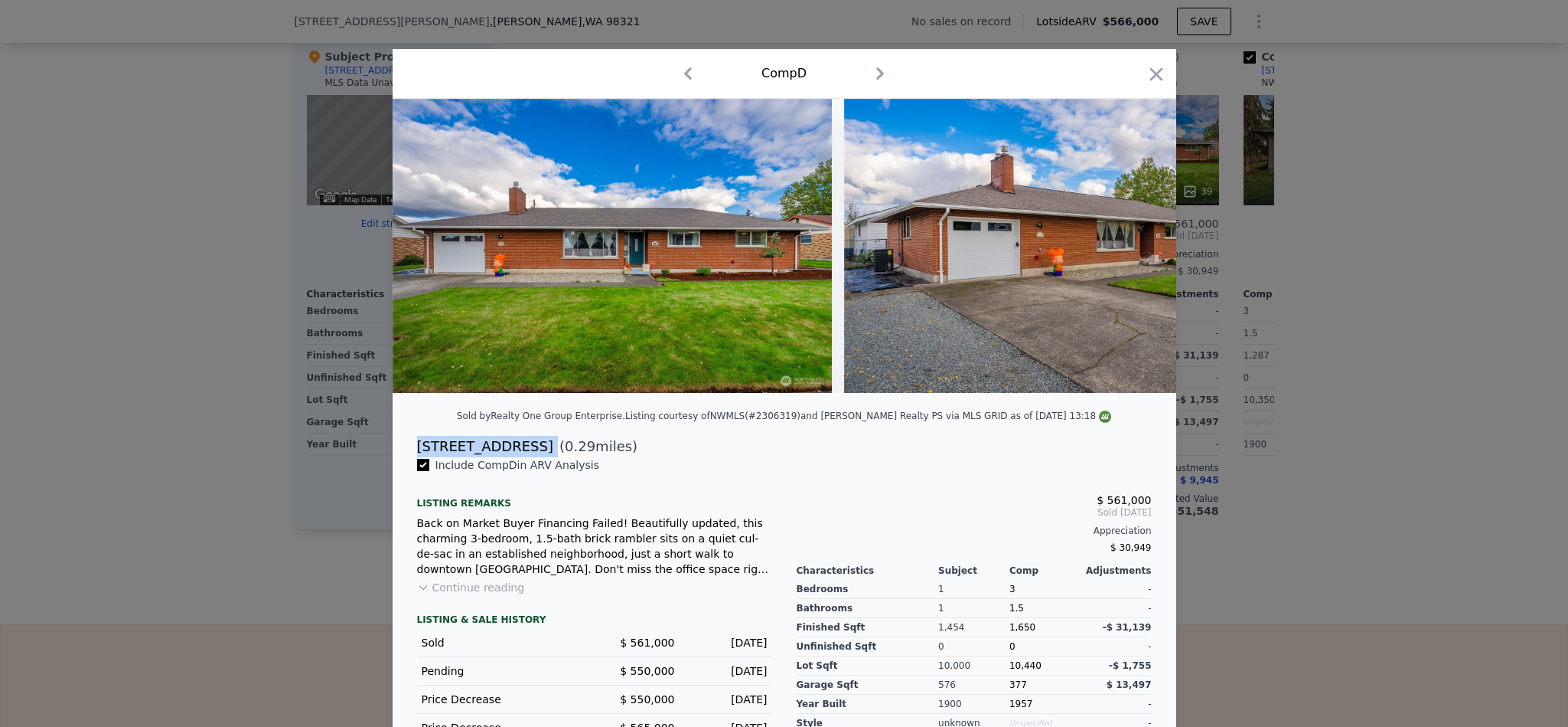
drag, startPoint x: 469, startPoint y: 468, endPoint x: 402, endPoint y: 462, distance: 67.3
click at [405, 457] on div "240 S B St ( 0.29 miles)" at bounding box center [784, 445] width 760 height 21
copy div "[STREET_ADDRESS]"
click at [1156, 72] on icon "button" at bounding box center [1156, 74] width 21 height 21
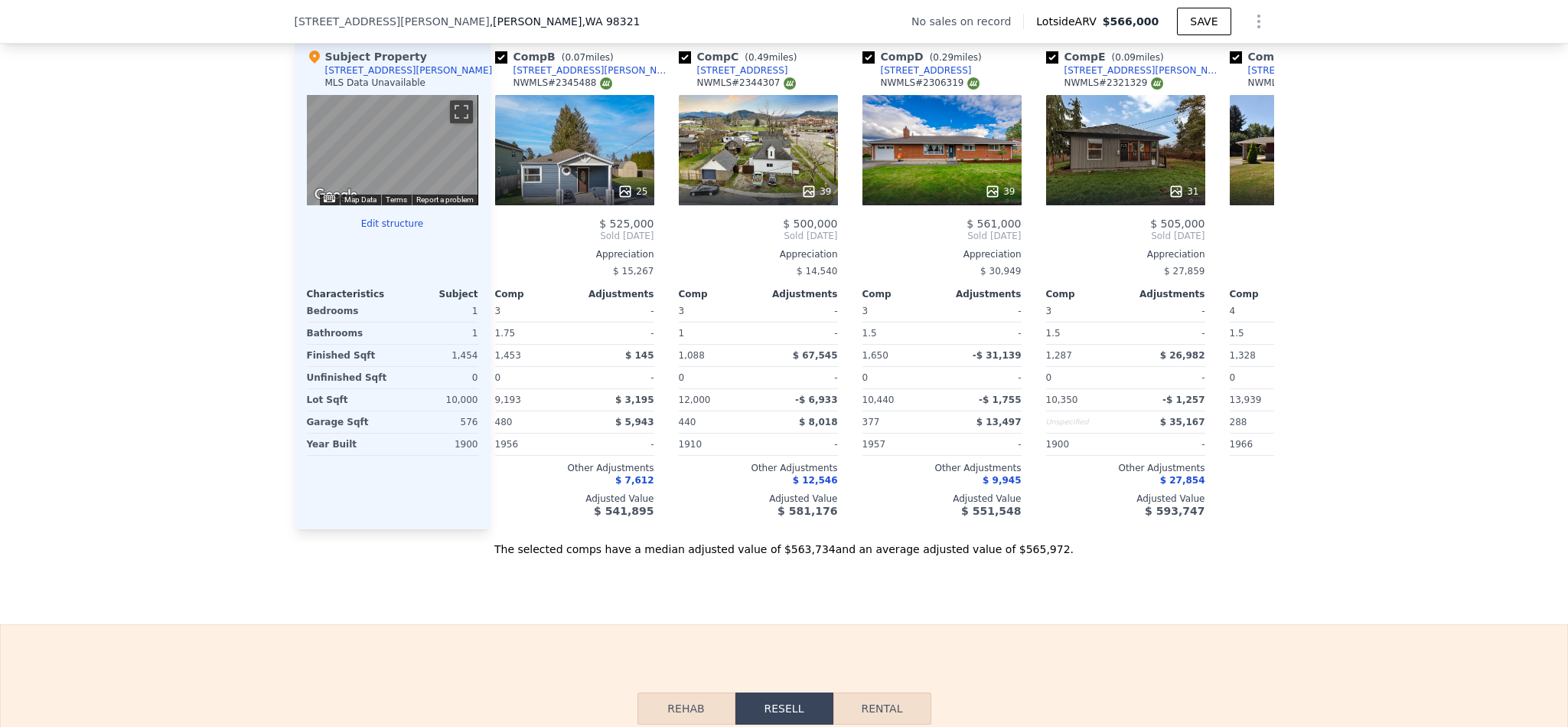
scroll to position [0, 270]
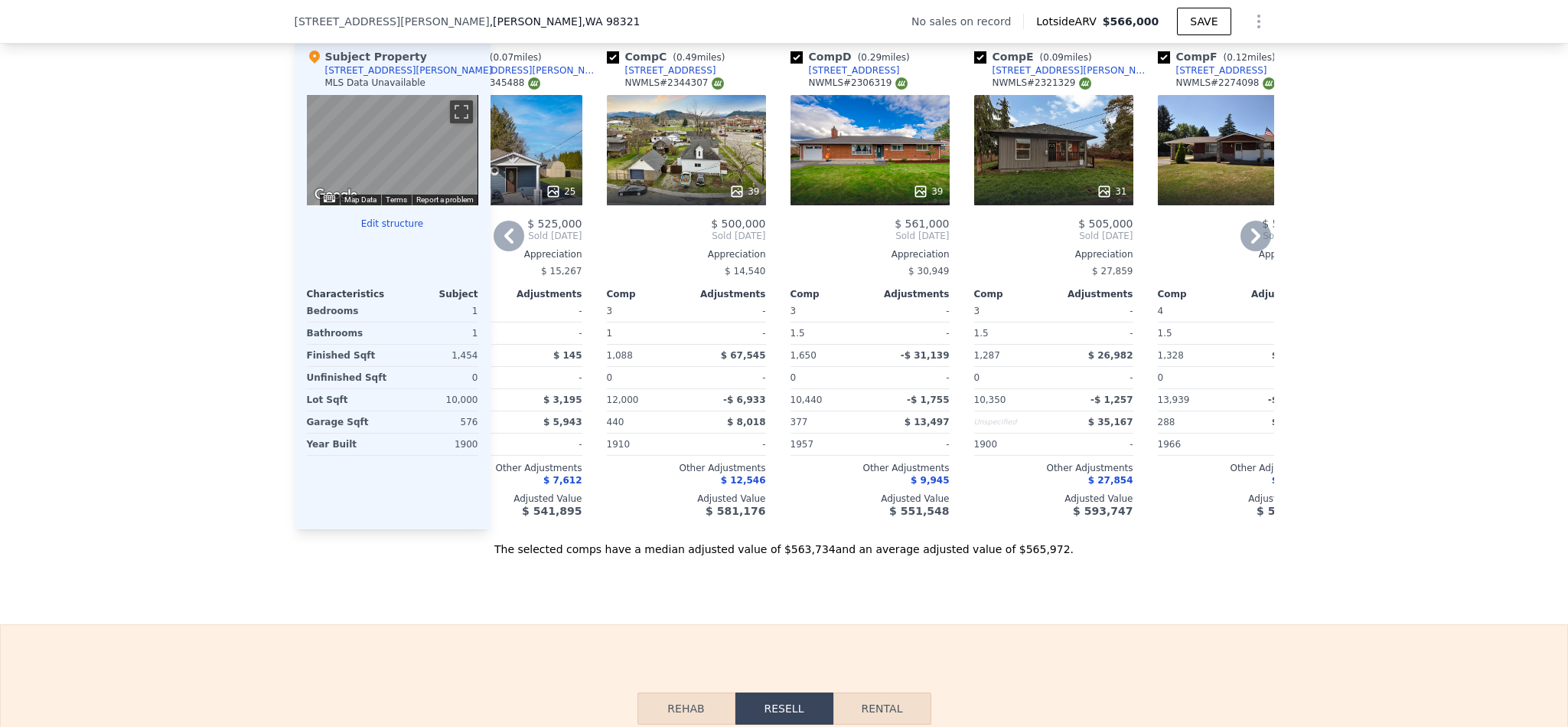
click at [703, 193] on div "39" at bounding box center [686, 150] width 159 height 110
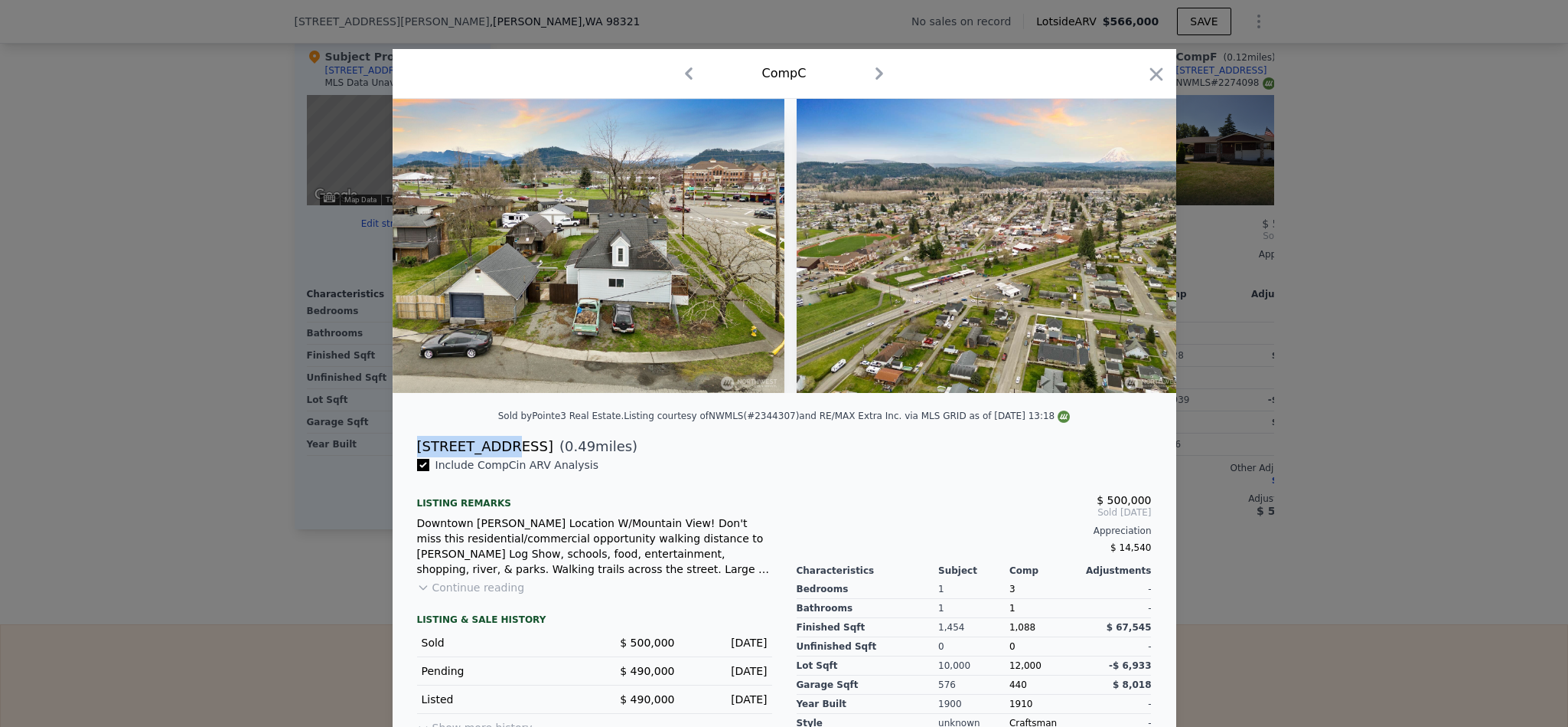
drag, startPoint x: 487, startPoint y: 467, endPoint x: 537, endPoint y: 464, distance: 50.1
click at [406, 457] on div "720 Park Ave ( 0.49 miles)" at bounding box center [784, 445] width 760 height 21
copy div "[STREET_ADDRESS]"
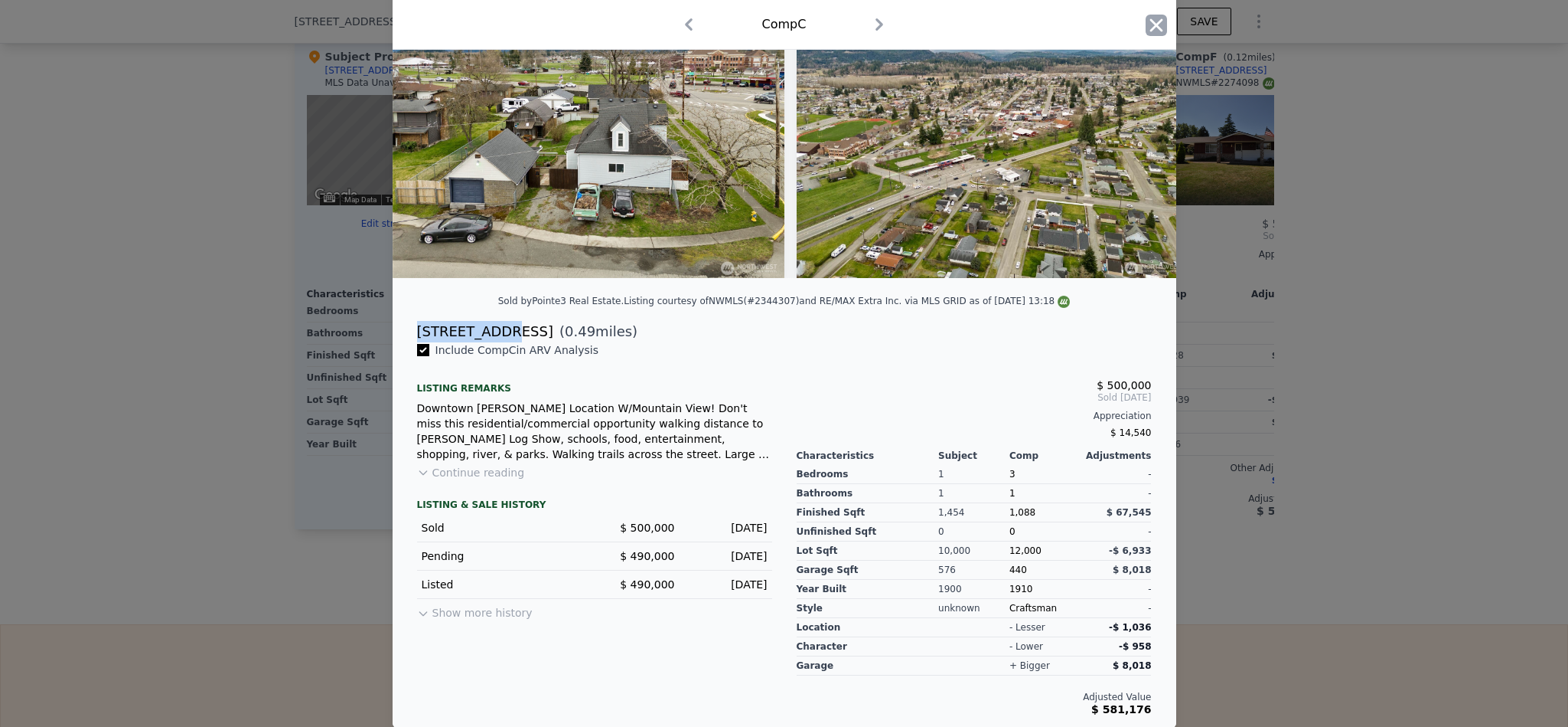
click at [1150, 30] on icon "button" at bounding box center [1156, 25] width 13 height 13
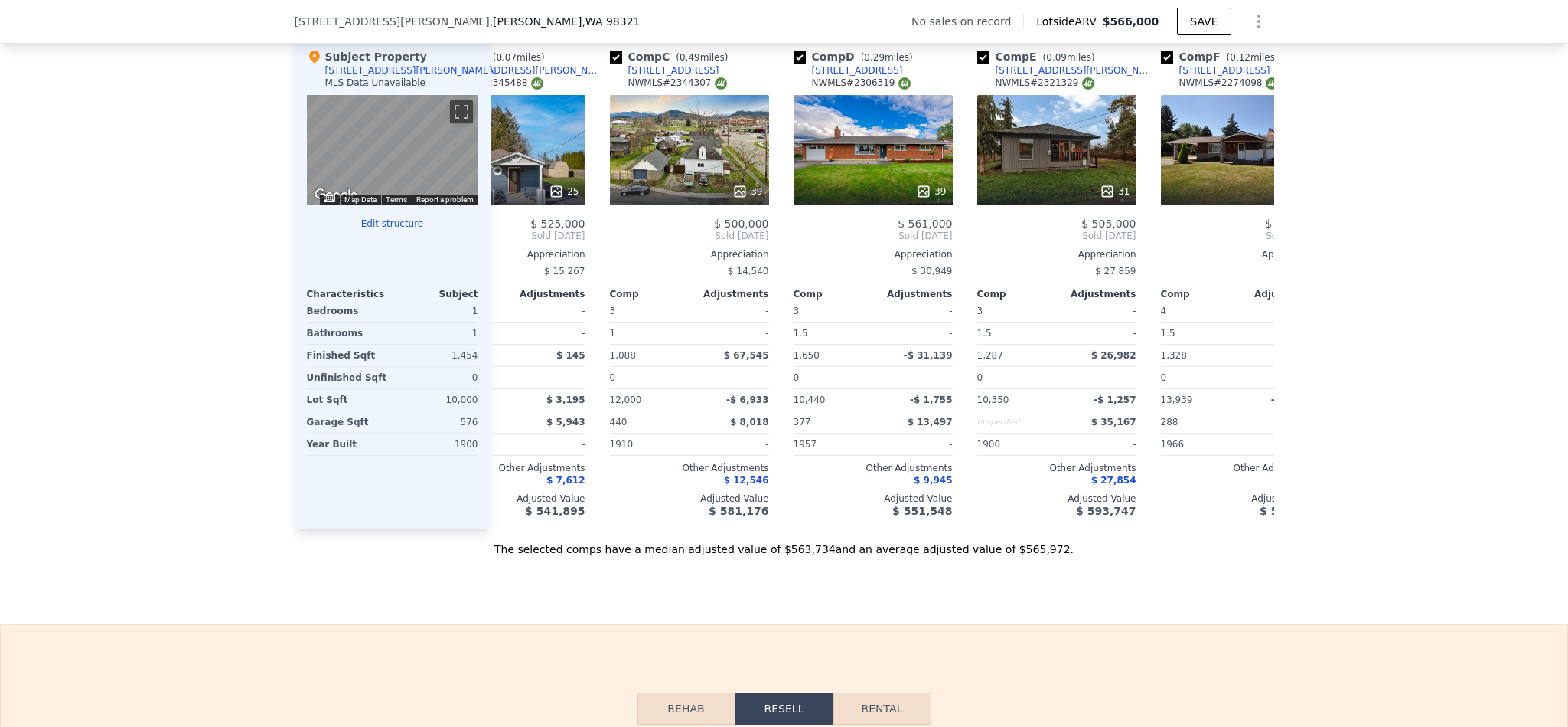
scroll to position [0, 418]
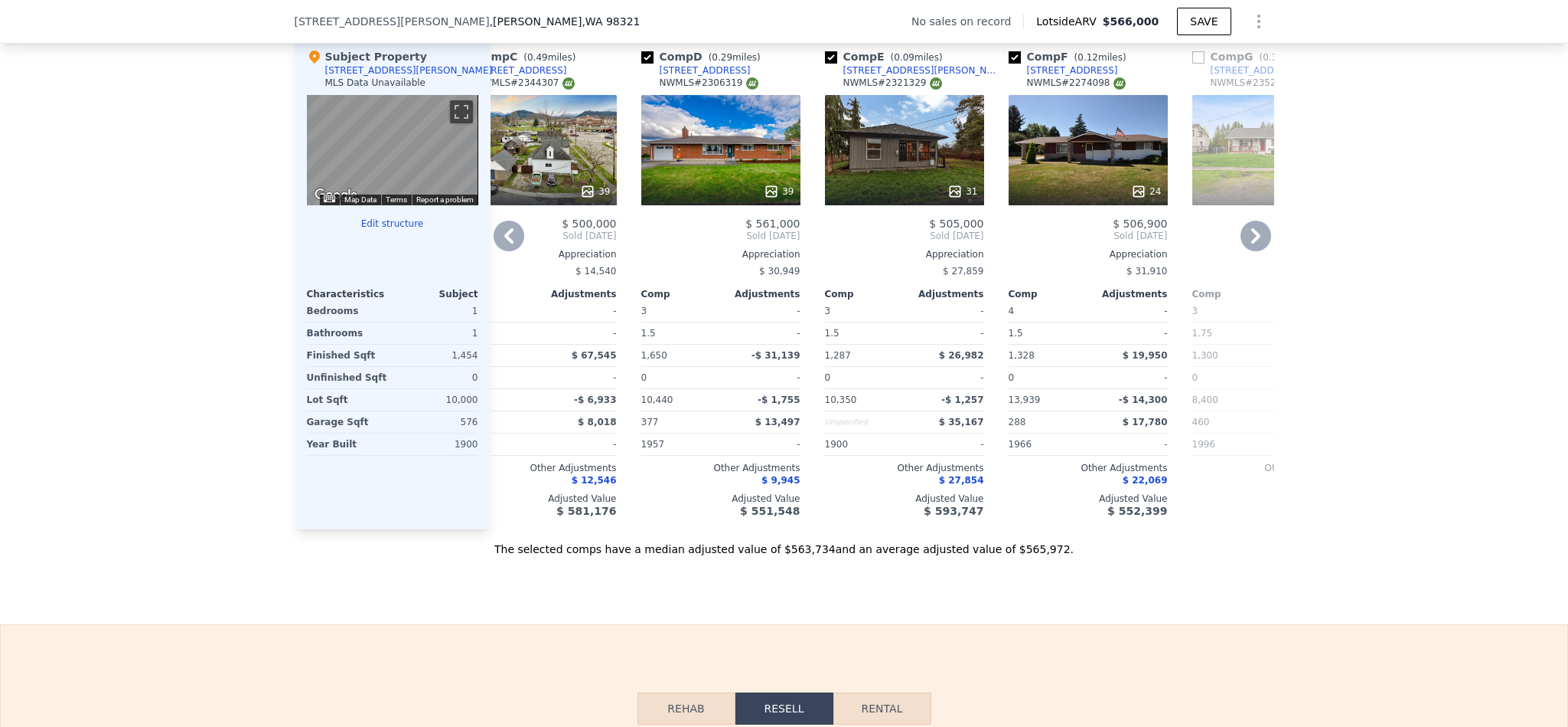
click at [942, 150] on div "31" at bounding box center [904, 150] width 159 height 110
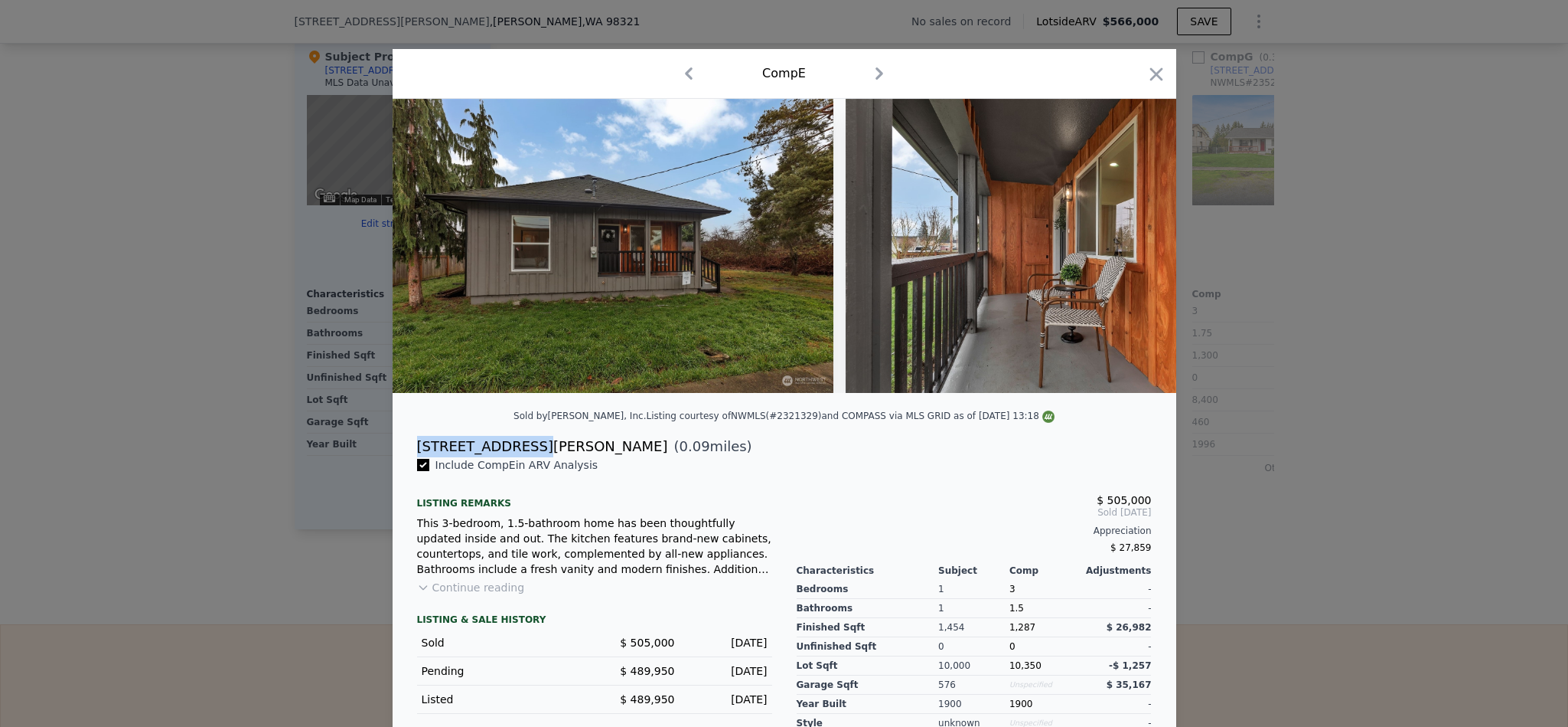
drag, startPoint x: 505, startPoint y: 471, endPoint x: 405, endPoint y: 458, distance: 100.8
click at [405, 457] on div "259 S Perkins St ( 0.09 miles)" at bounding box center [784, 445] width 760 height 21
copy div "[STREET_ADDRESS][PERSON_NAME]"
drag, startPoint x: 1139, startPoint y: 72, endPoint x: 1392, endPoint y: 262, distance: 316.4
click at [1146, 72] on icon "button" at bounding box center [1156, 74] width 21 height 21
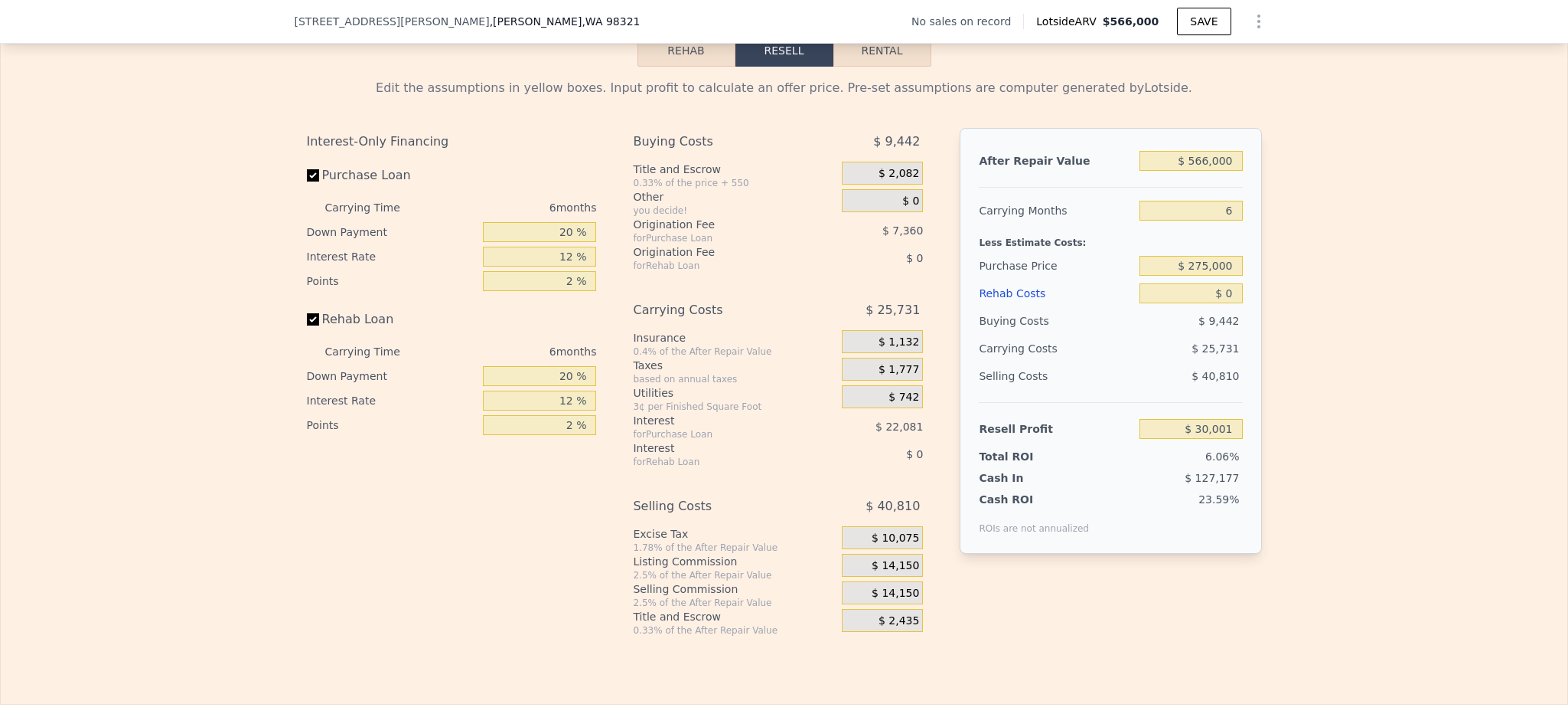
scroll to position [2183, 0]
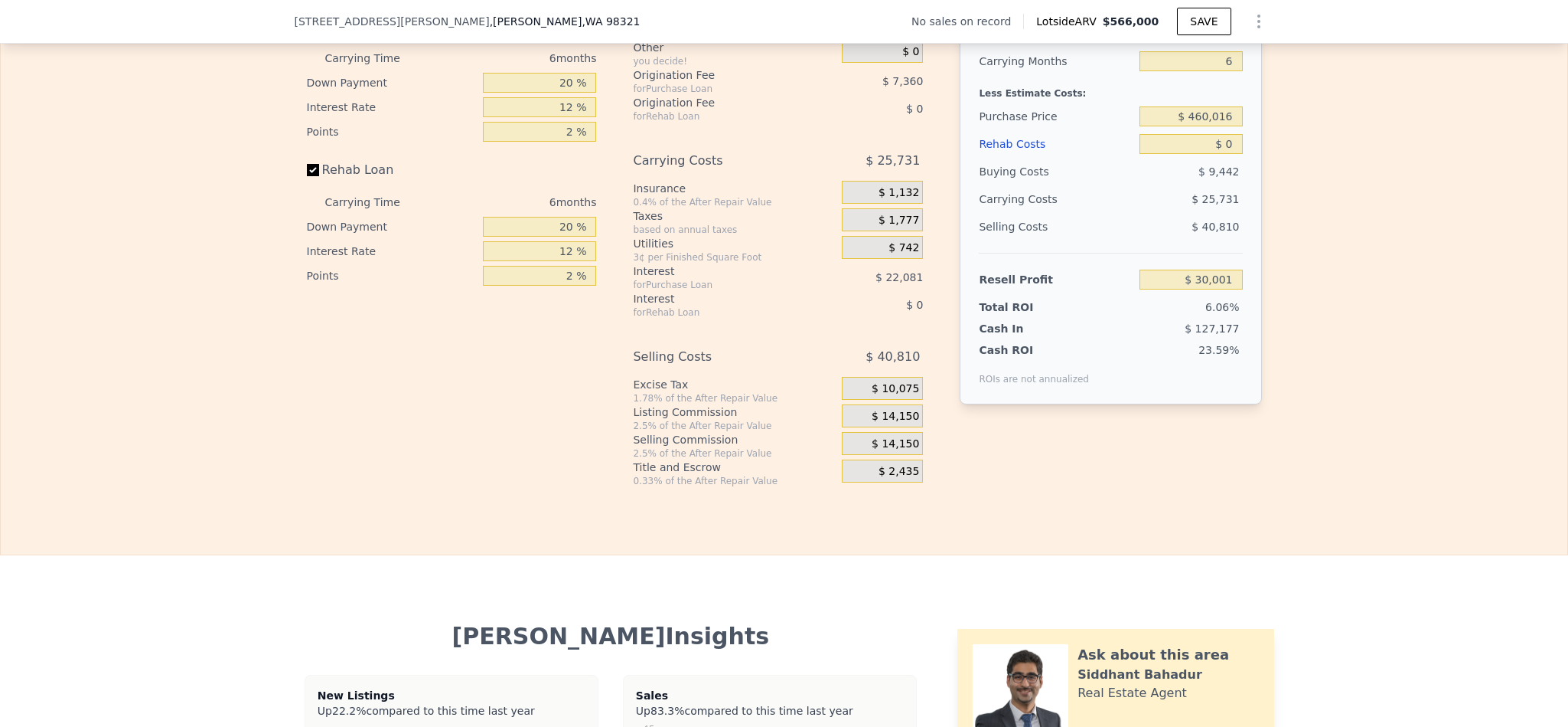
scroll to position [2203, 0]
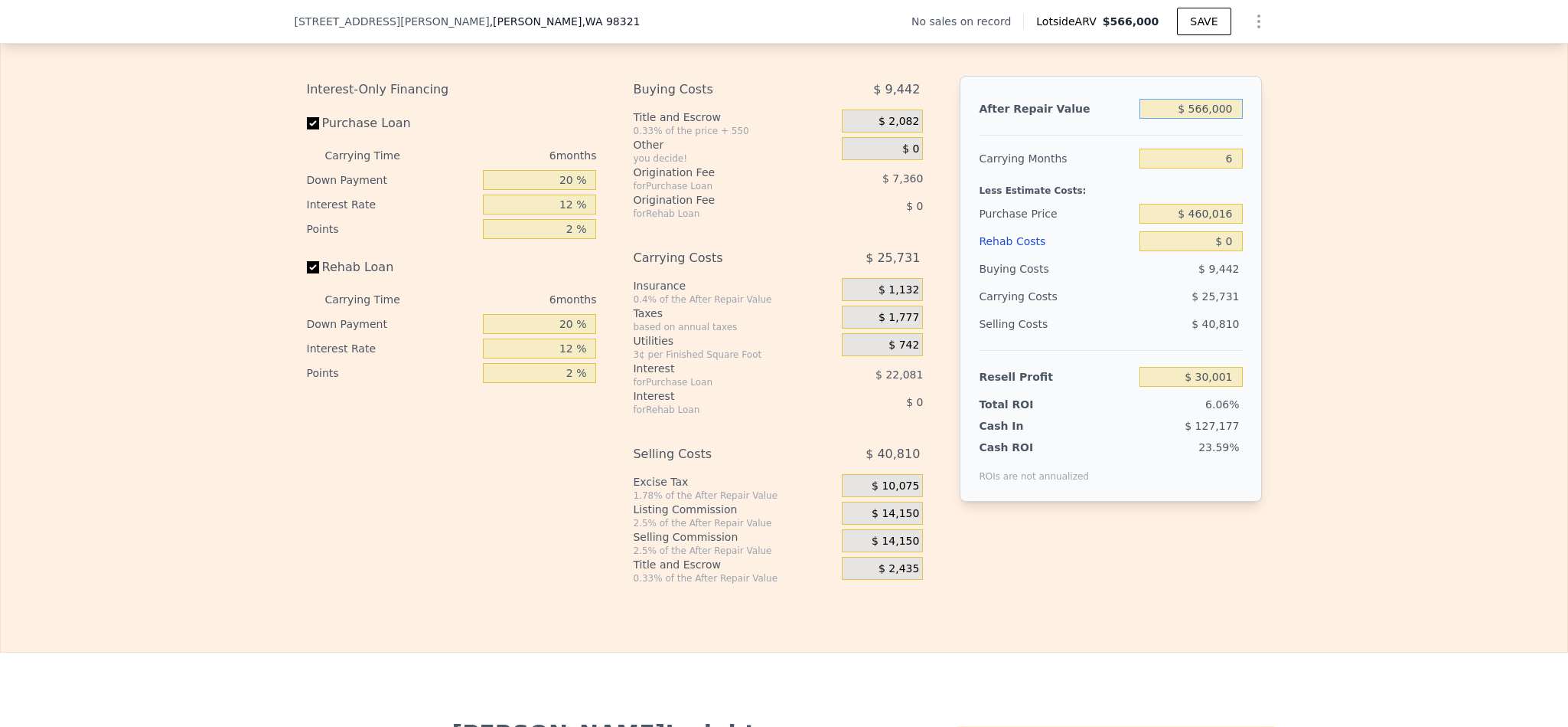
click at [1204, 118] on input "$ 566,000" at bounding box center [1190, 109] width 102 height 20
type input "$ 525"
type input "-$ 494,120"
type input "$ 5,250"
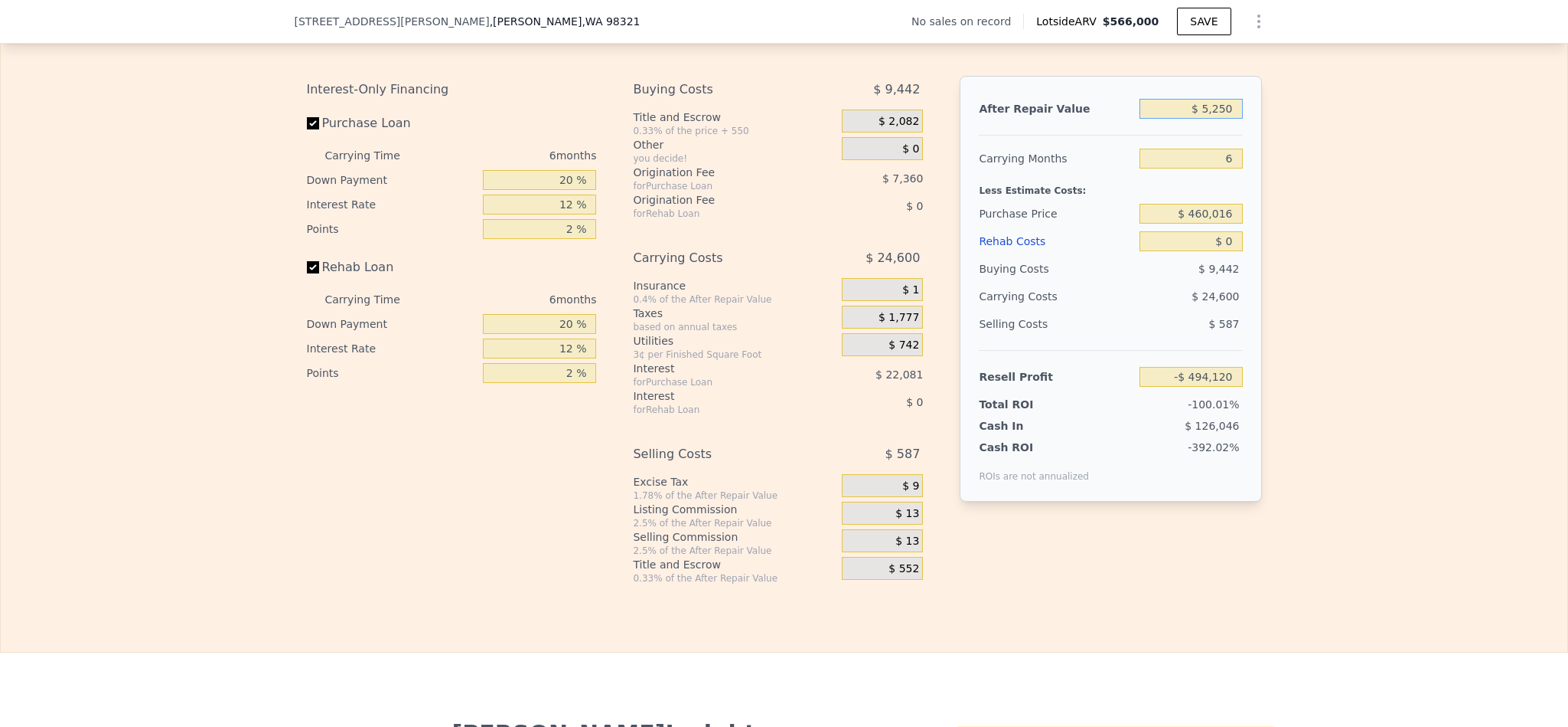
type input "-$ 489,740"
type input "$ 525,000"
type input "-$ 8,000"
type input "$ 525,000"
type input "4"
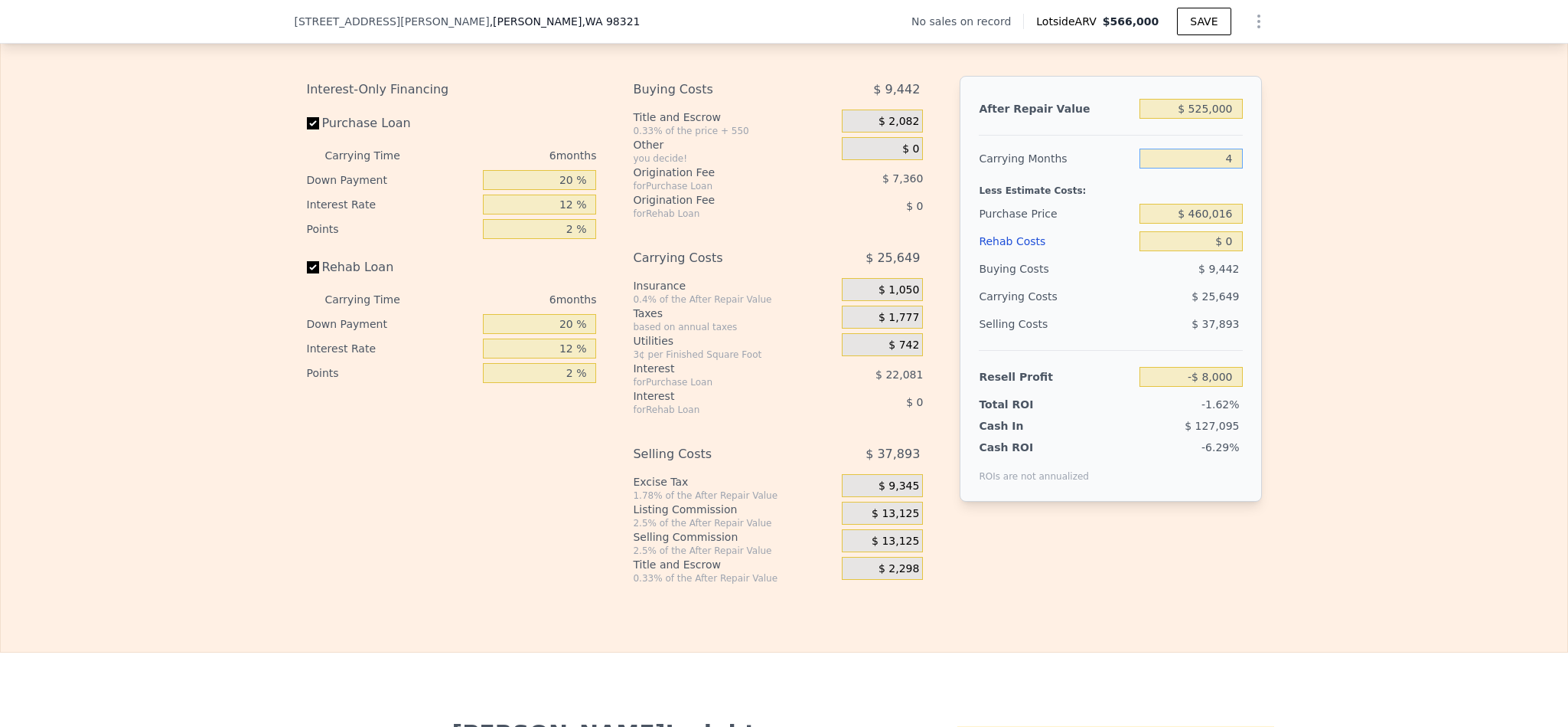
type input "$ 550"
type input "4"
type input "$ 275,000"
type input "$ 195,062"
click at [1456, 347] on div "Edit the assumptions in yellow boxes. Input profit to calculate an offer price.…" at bounding box center [784, 299] width 1566 height 570
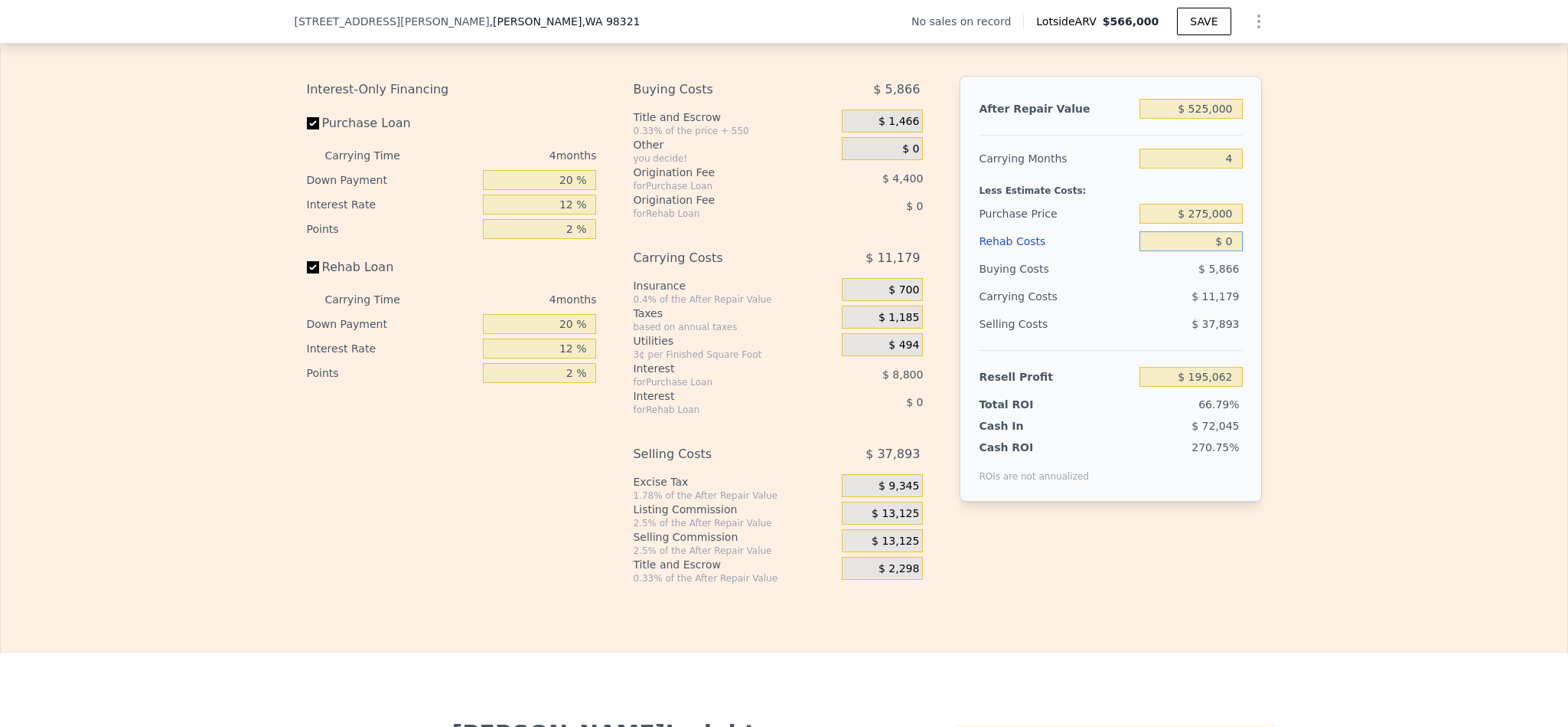
drag, startPoint x: 1223, startPoint y: 285, endPoint x: 1215, endPoint y: 285, distance: 8.0
click at [1215, 251] on input "$ 0" at bounding box center [1190, 242] width 102 height 20
type input "$ 50"
type input "$ 195,011"
type input "$ 500"
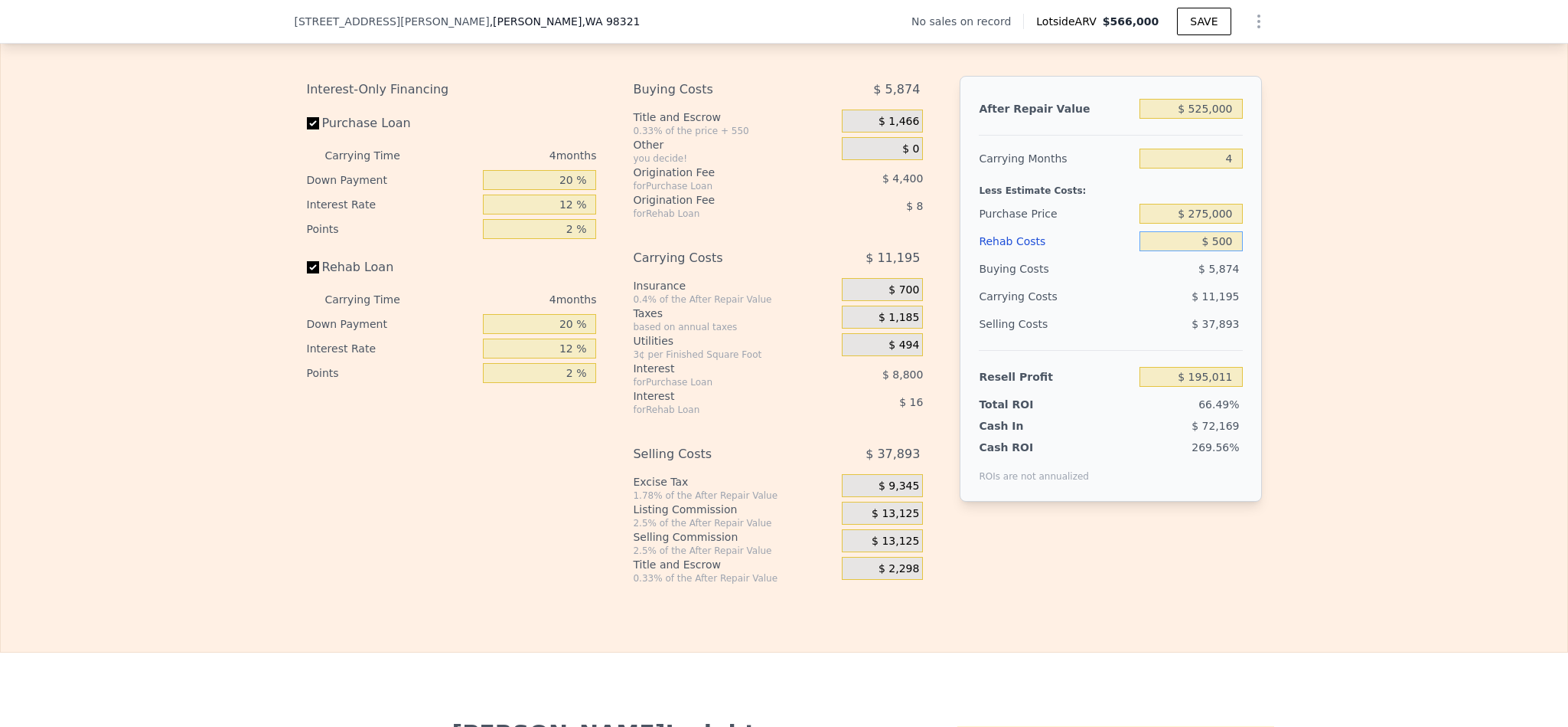
type input "$ 194,538"
drag, startPoint x: 1223, startPoint y: 282, endPoint x: 1175, endPoint y: 282, distance: 48.0
click at [1175, 251] on input "$ 500" at bounding box center [1190, 242] width 102 height 20
type input "$ 65"
type input "$ 194,992"
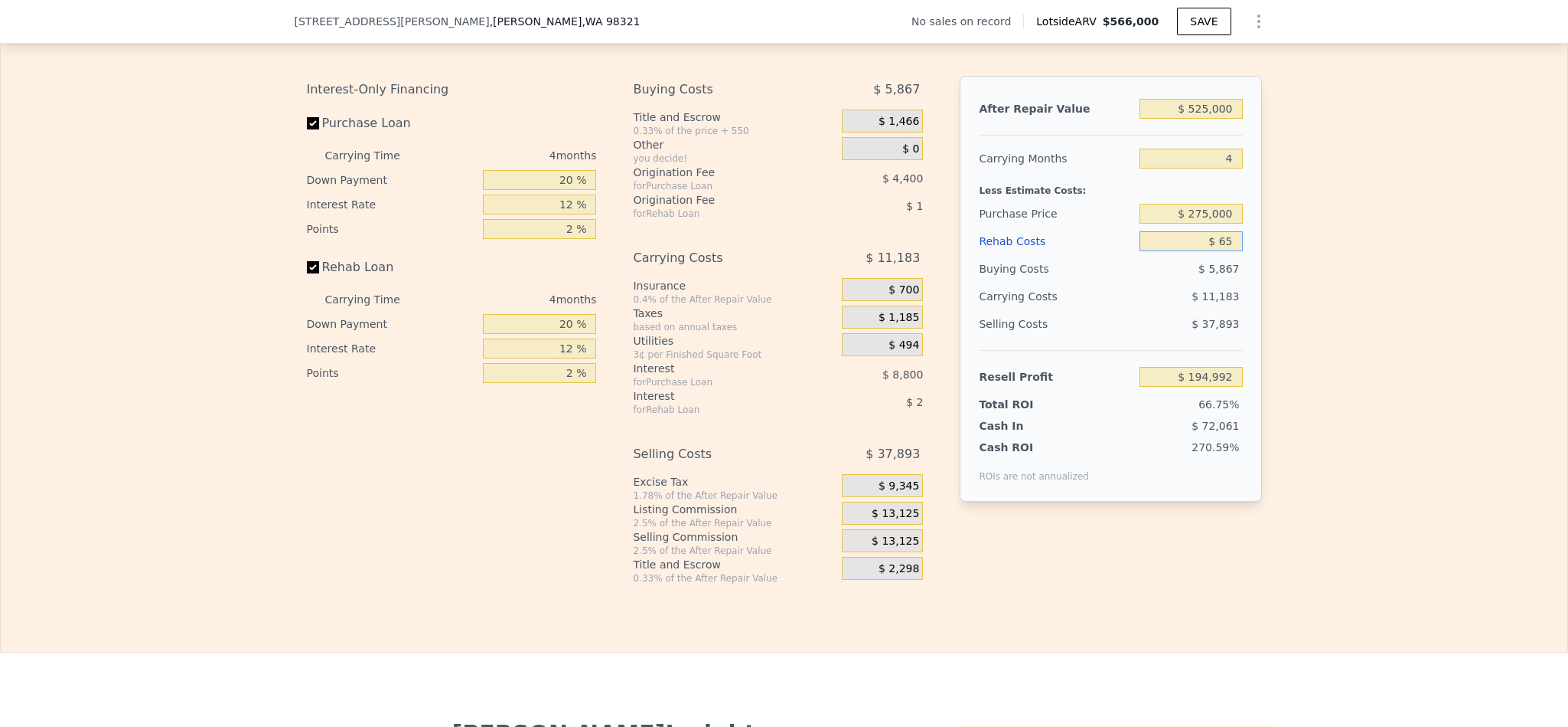
type input "$ 650"
type input "$ 194,382"
type input "$ 6,500"
type input "$ 188,250"
type input "$ 65,000"
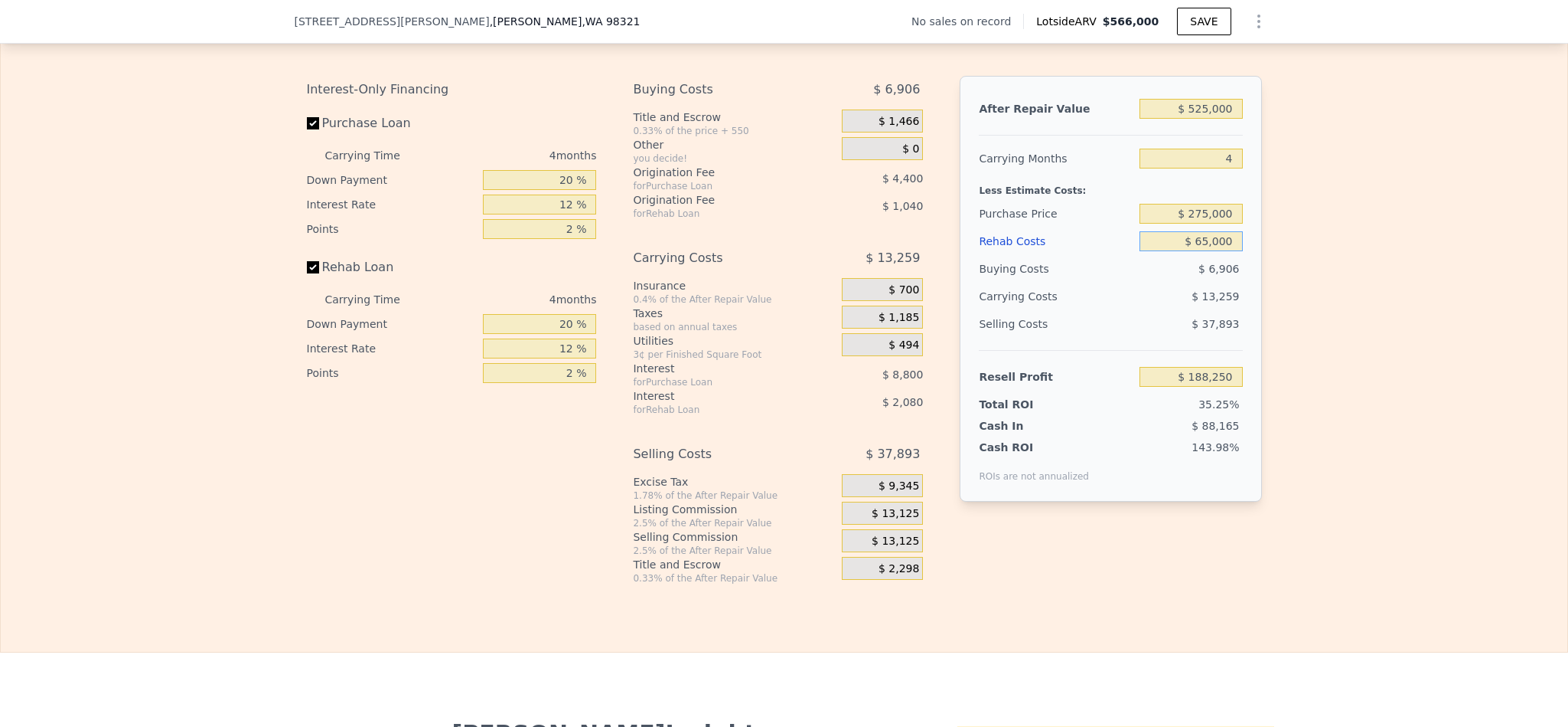
type input "$ 126,942"
type input "$ 65,000"
click at [1458, 384] on div "Edit the assumptions in yellow boxes. Input profit to calculate an offer price.…" at bounding box center [784, 299] width 1566 height 570
drag, startPoint x: 564, startPoint y: 219, endPoint x: 503, endPoint y: 211, distance: 61.5
click at [503, 190] on input "20 %" at bounding box center [540, 180] width 113 height 20
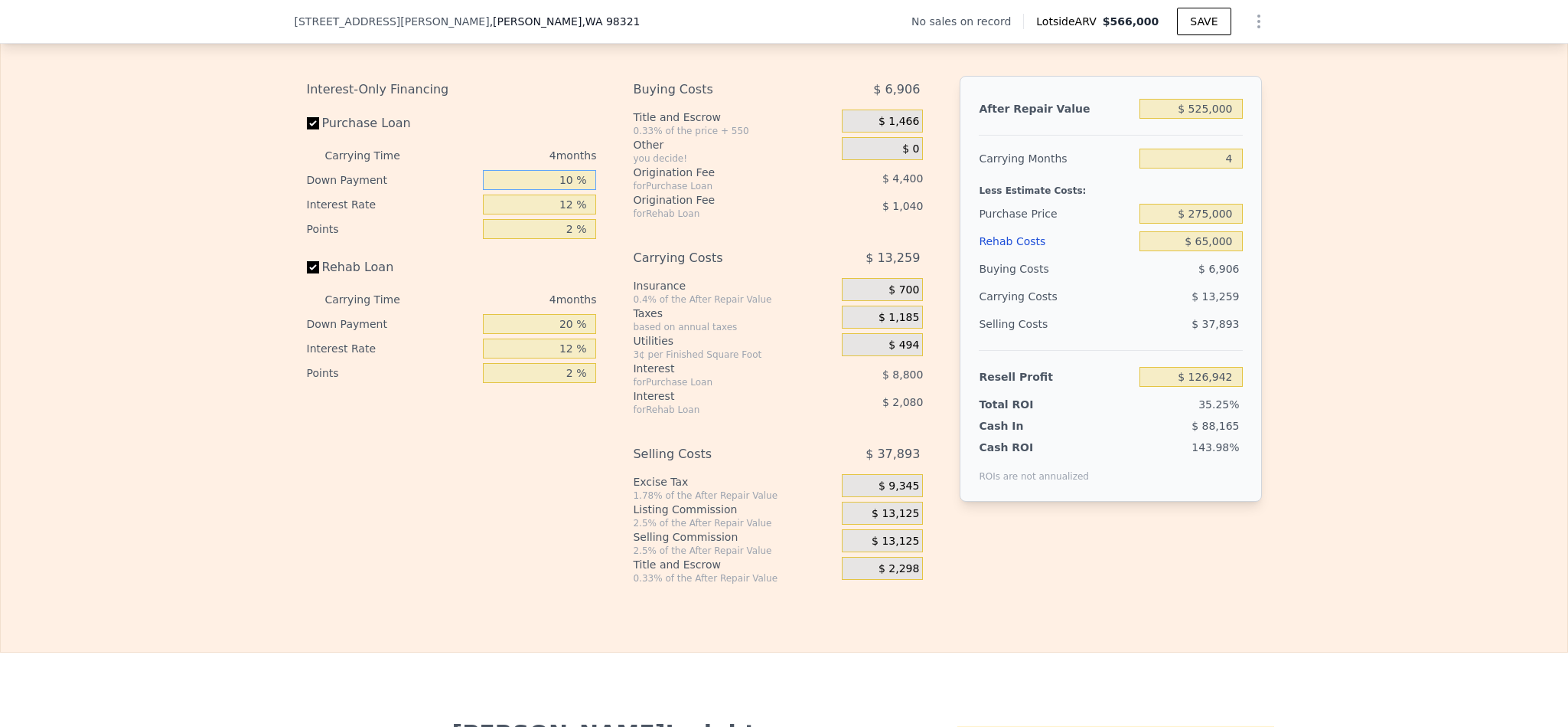
type input "10 %"
type input "$ 125,292"
type input "1 %"
type input "$ 134,368"
type input "10 %"
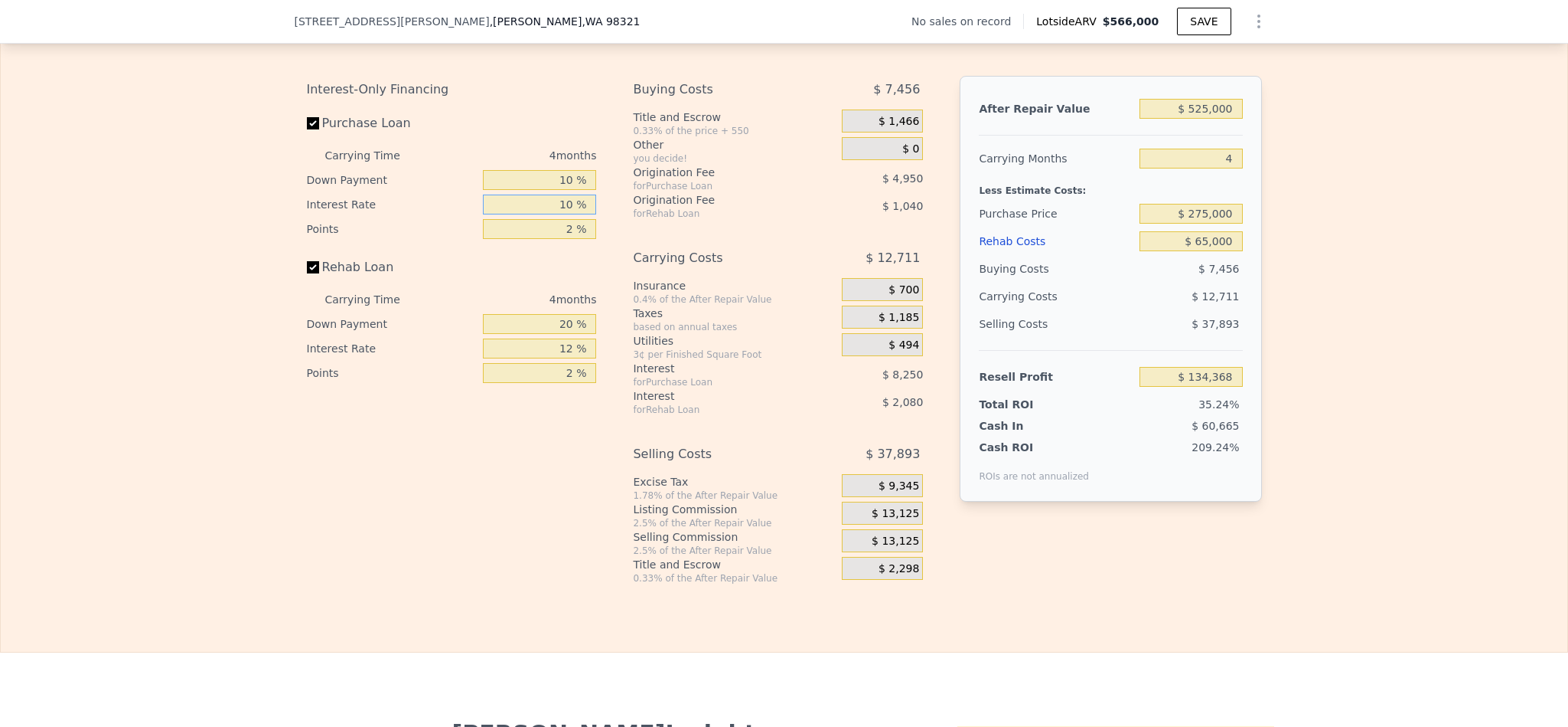
type input "$ 126,940"
type input "10.5 %"
type input "$ 126,528"
type input "10.5 %"
type input "1 %"
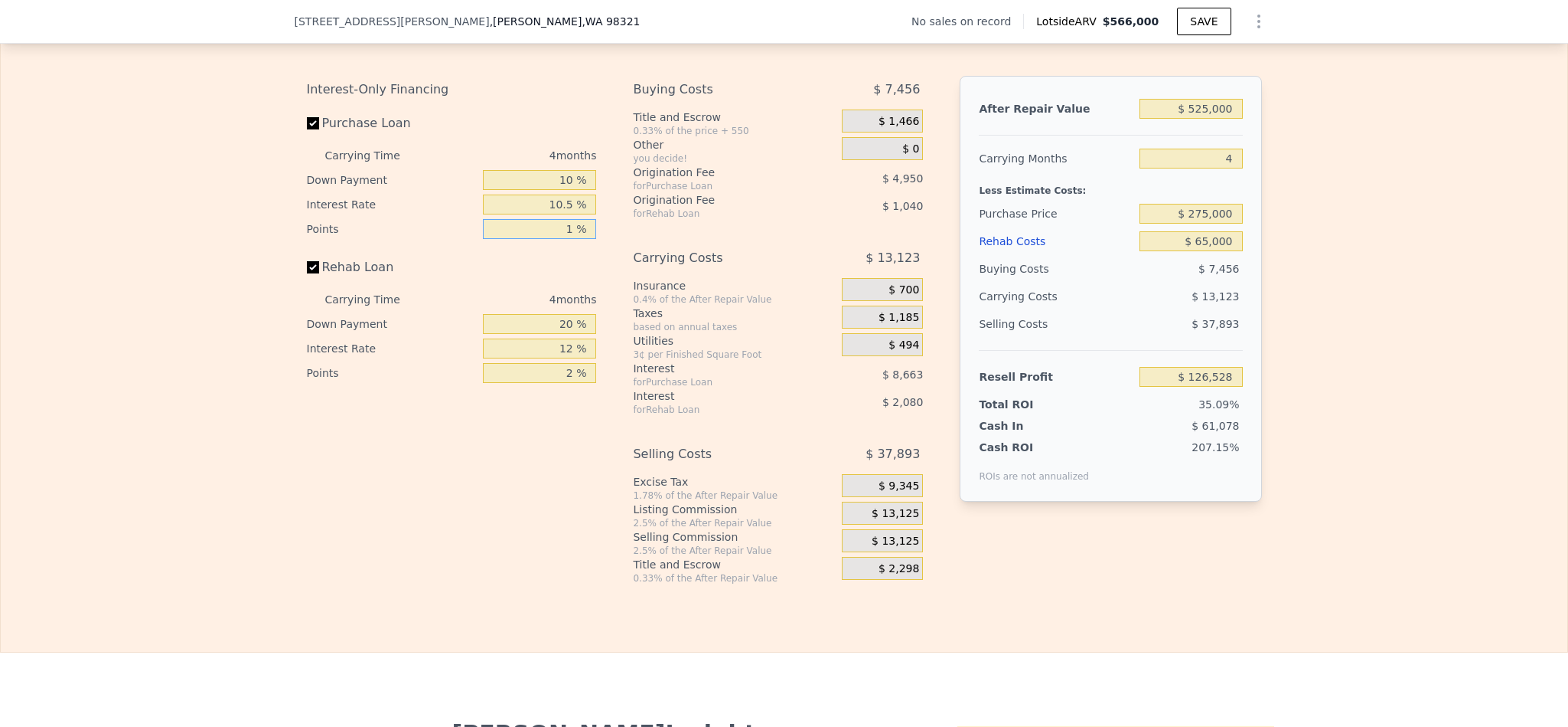
type input "$ 129,003"
type input "1.5 %"
type input "$ 127,765"
type input "1.5 %"
type input "1 %"
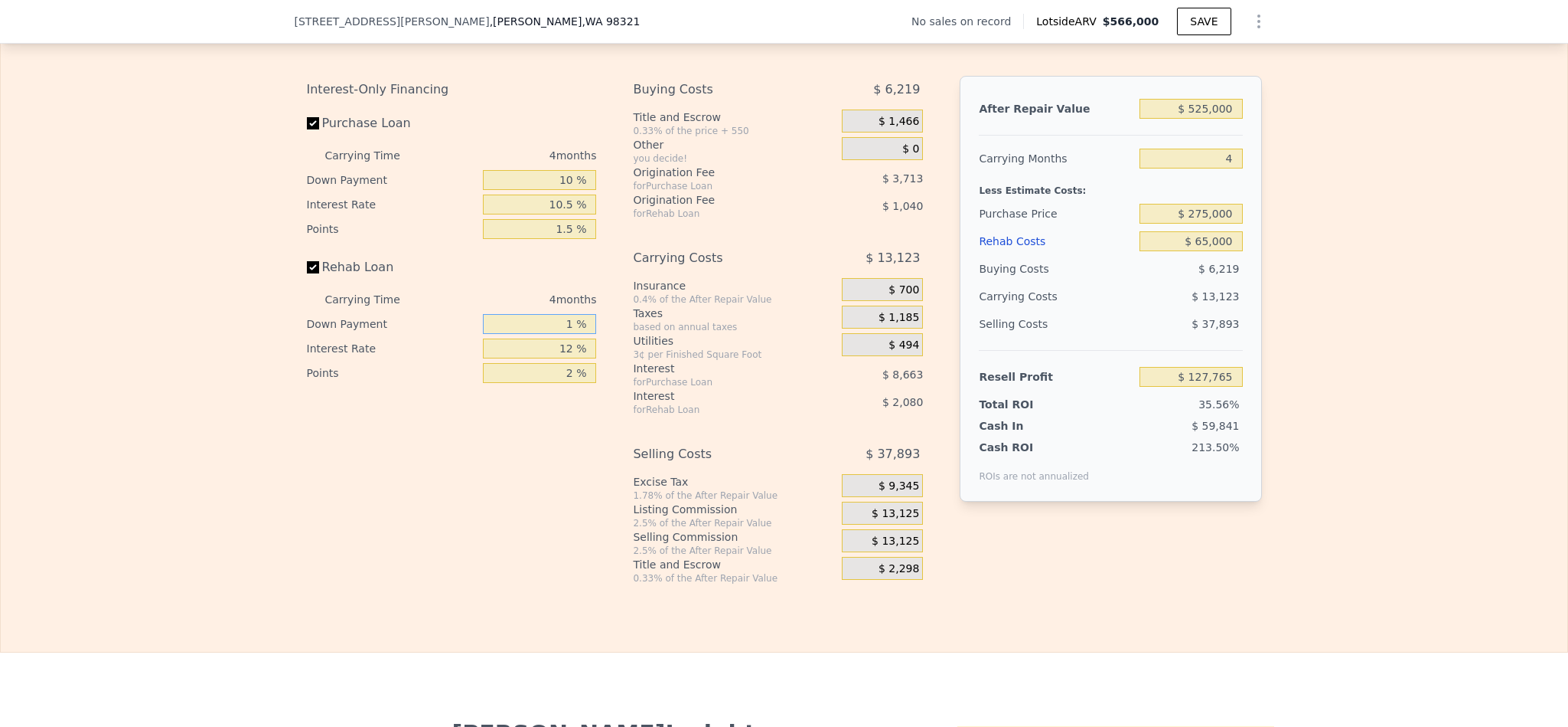
type input "$ 127,022"
type input "10 %"
type input "$ 127,375"
type input "10 %"
type input "1 %"
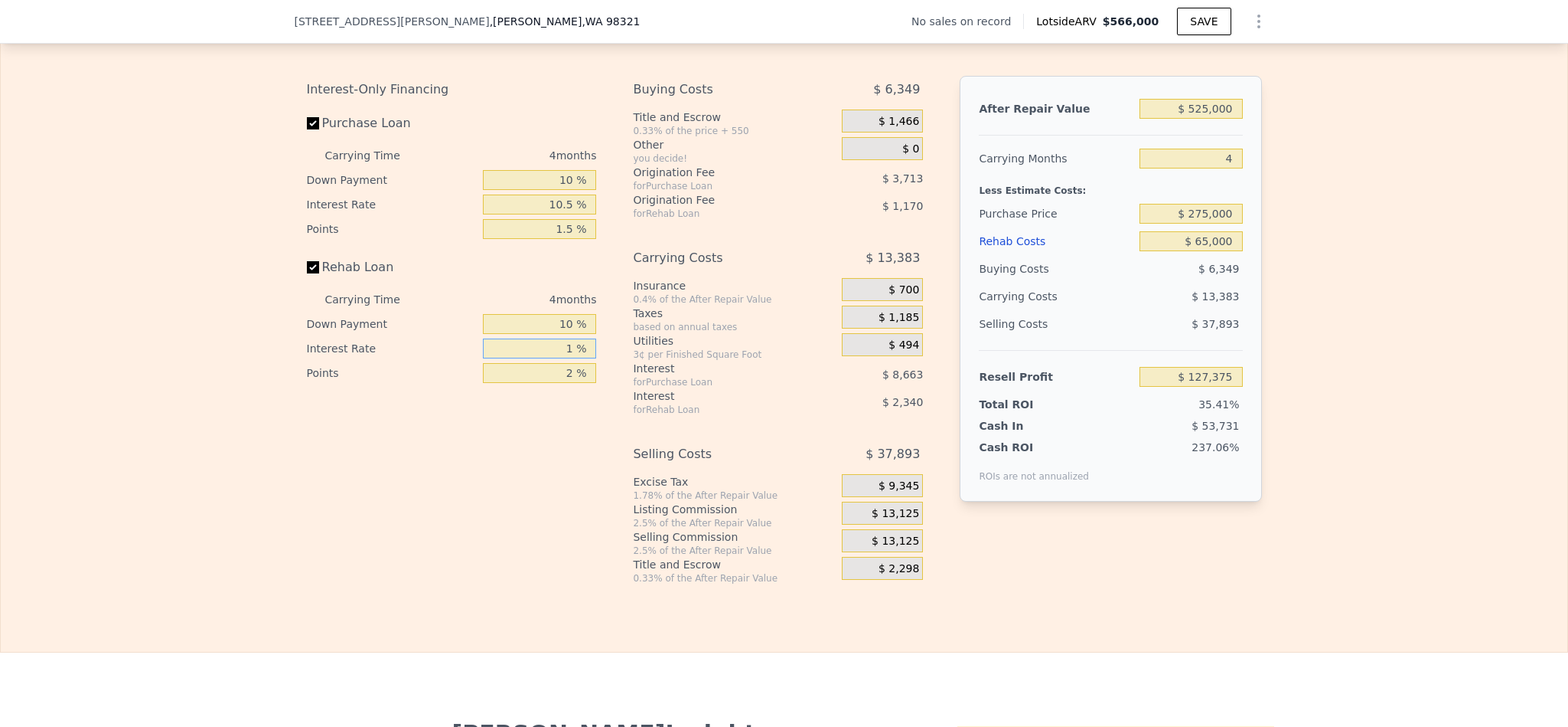
type input "$ 129,519"
type input "10 %"
type input "$ 127,763"
type input "10.5 %"
type input "$ 127,667"
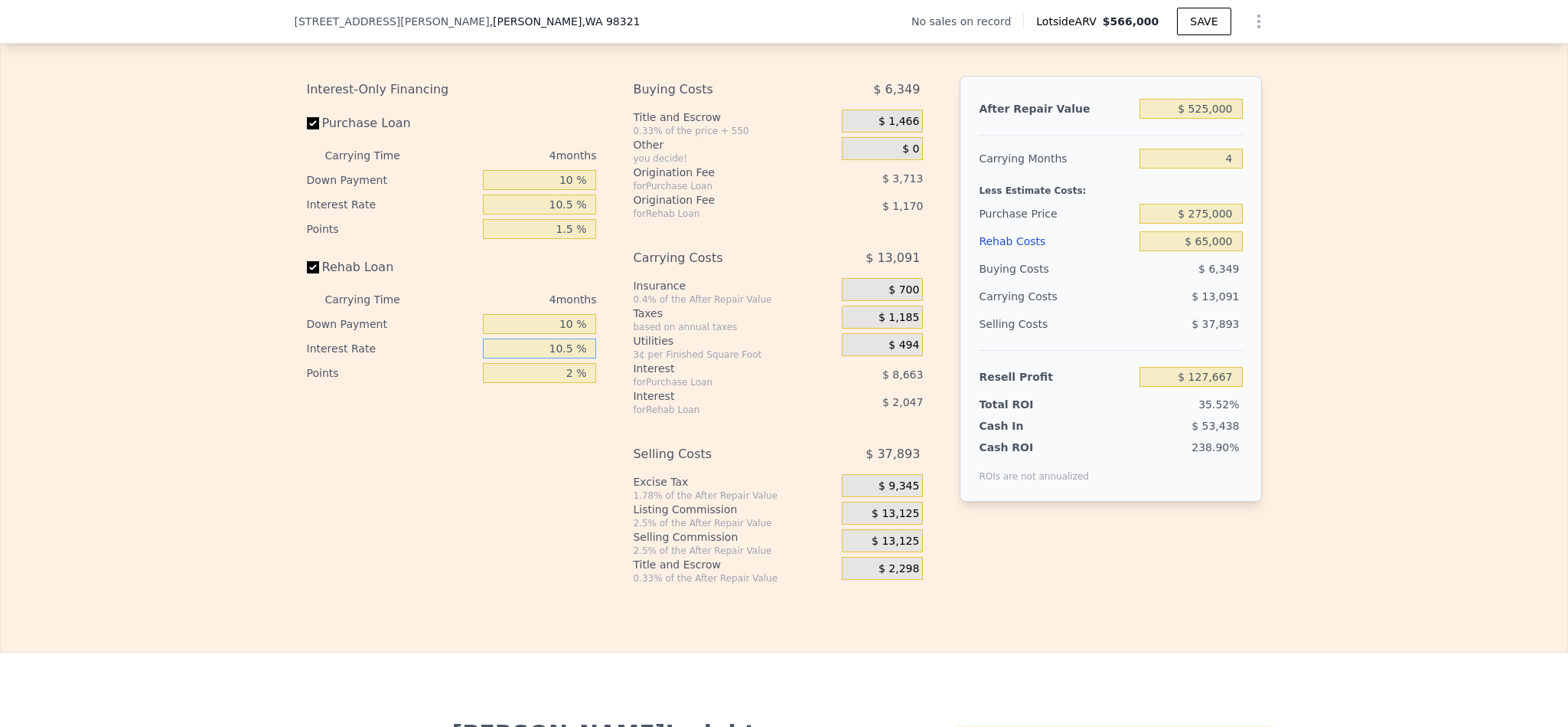
type input "10.5 %"
type input "1 %"
type input "$ 128,252"
type input "1.5 %"
type input "$ 127,959"
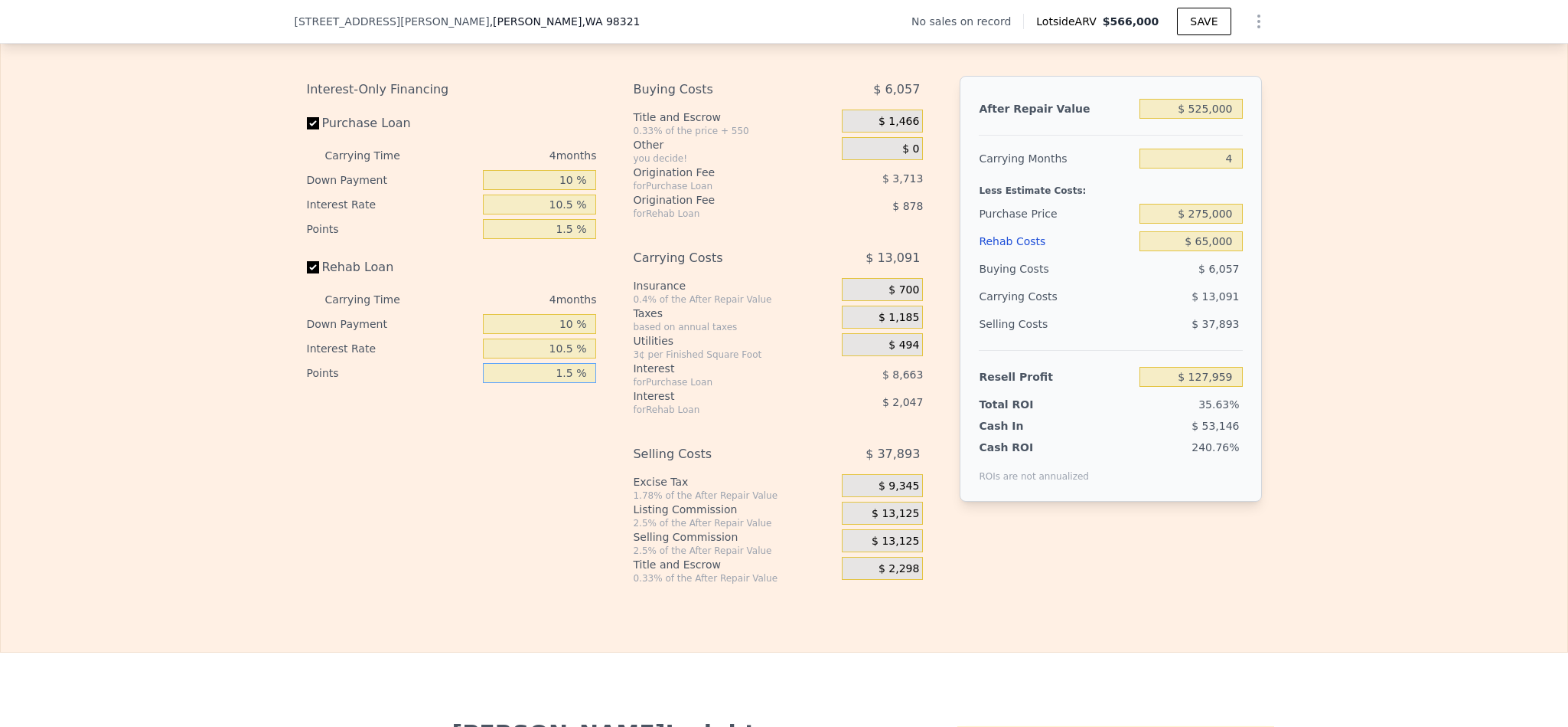
type input "1.5 %"
click at [894, 521] on span "$ 13,125" at bounding box center [896, 514] width 47 height 14
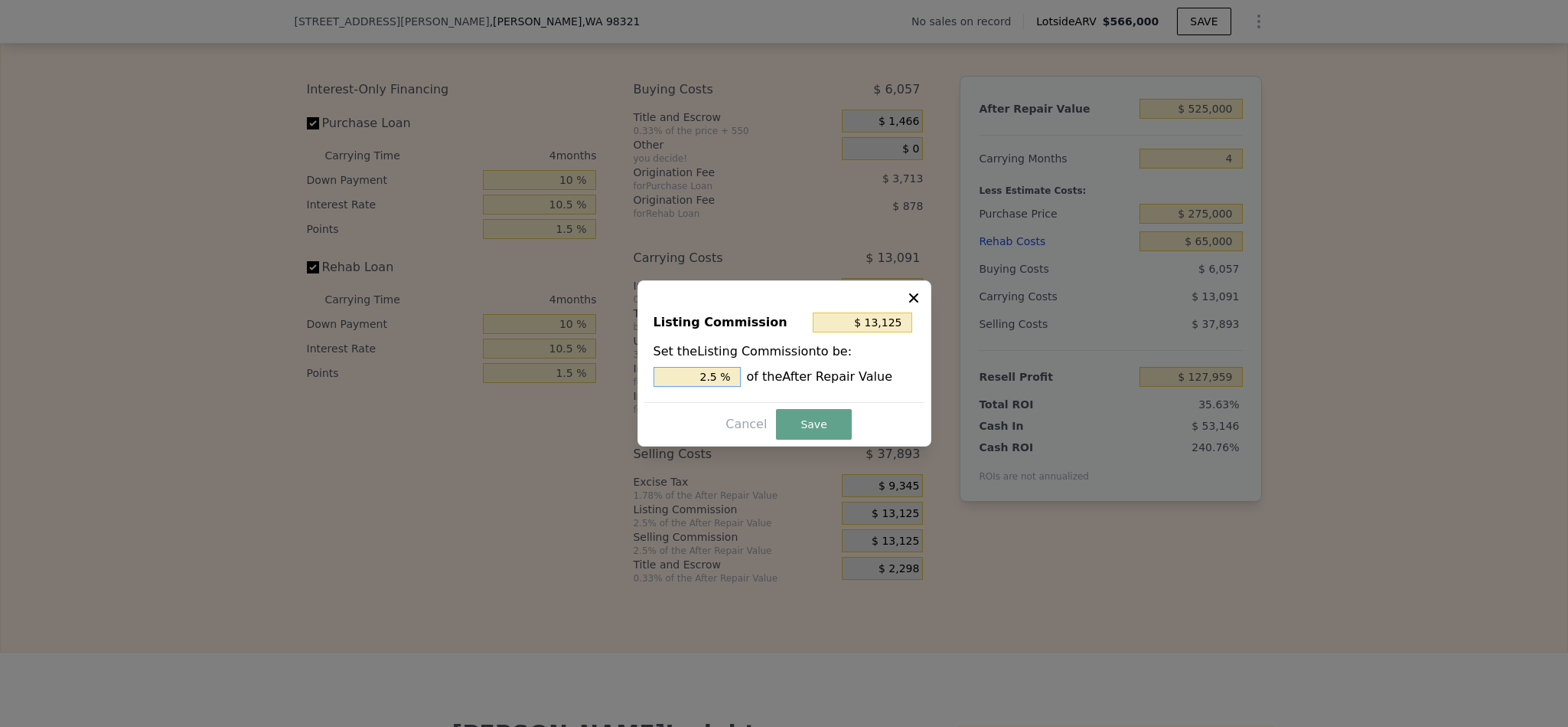
drag, startPoint x: 711, startPoint y: 374, endPoint x: 655, endPoint y: 374, distance: 56.0
click at [655, 374] on input "2.5 %" at bounding box center [697, 377] width 87 height 20
type input "$ 78,750"
type input "15 %"
type input "$ 7,875"
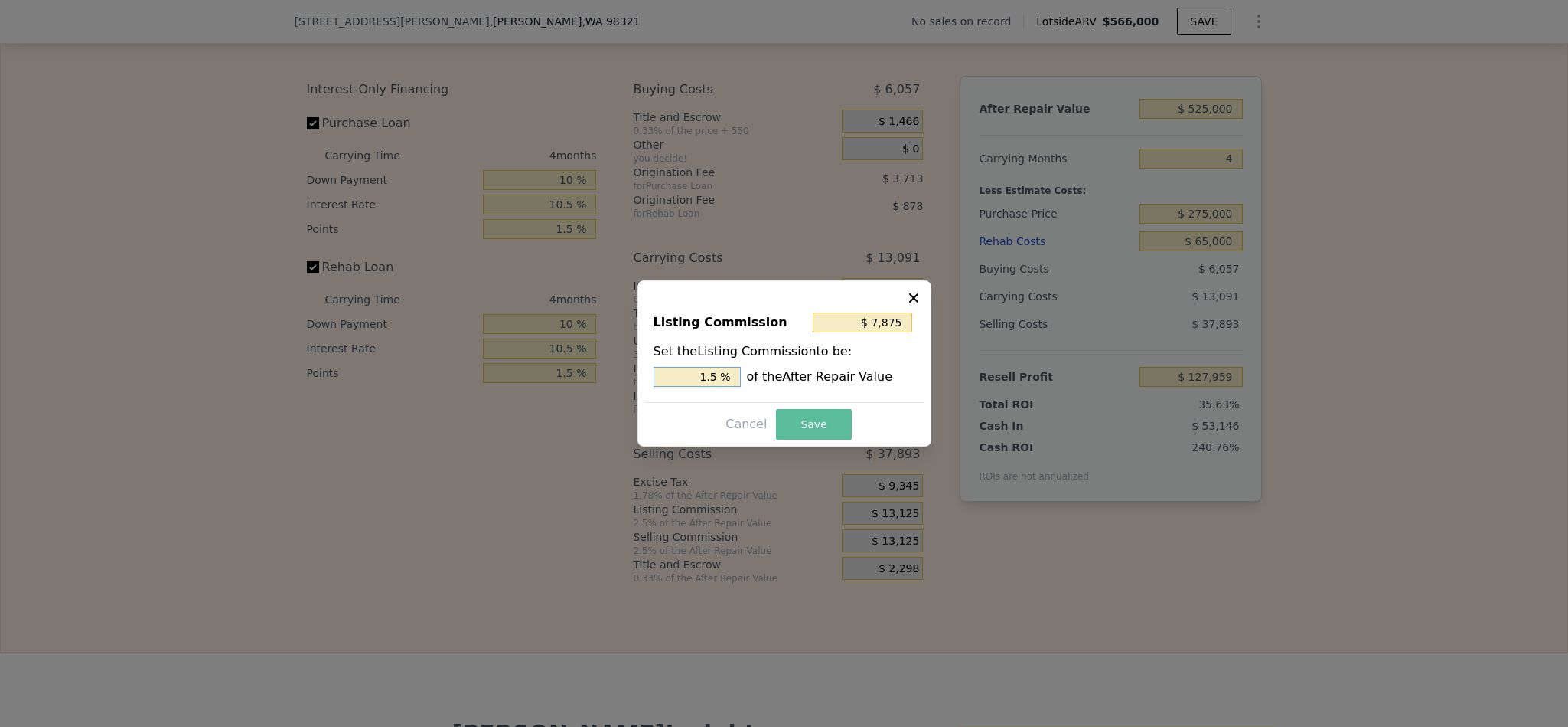
type input "1.5 %"
click at [801, 424] on button "Save" at bounding box center [814, 424] width 75 height 30
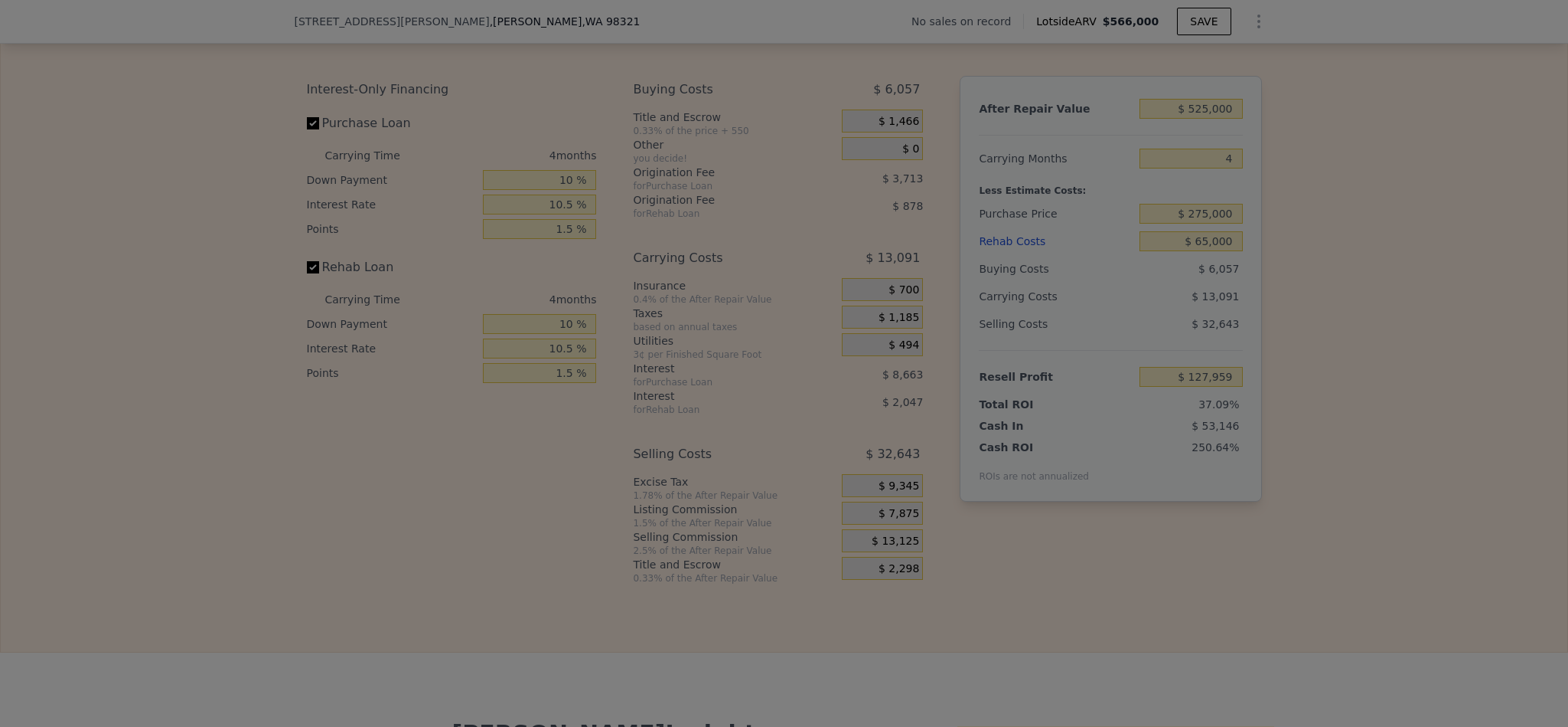
type input "$ 133,209"
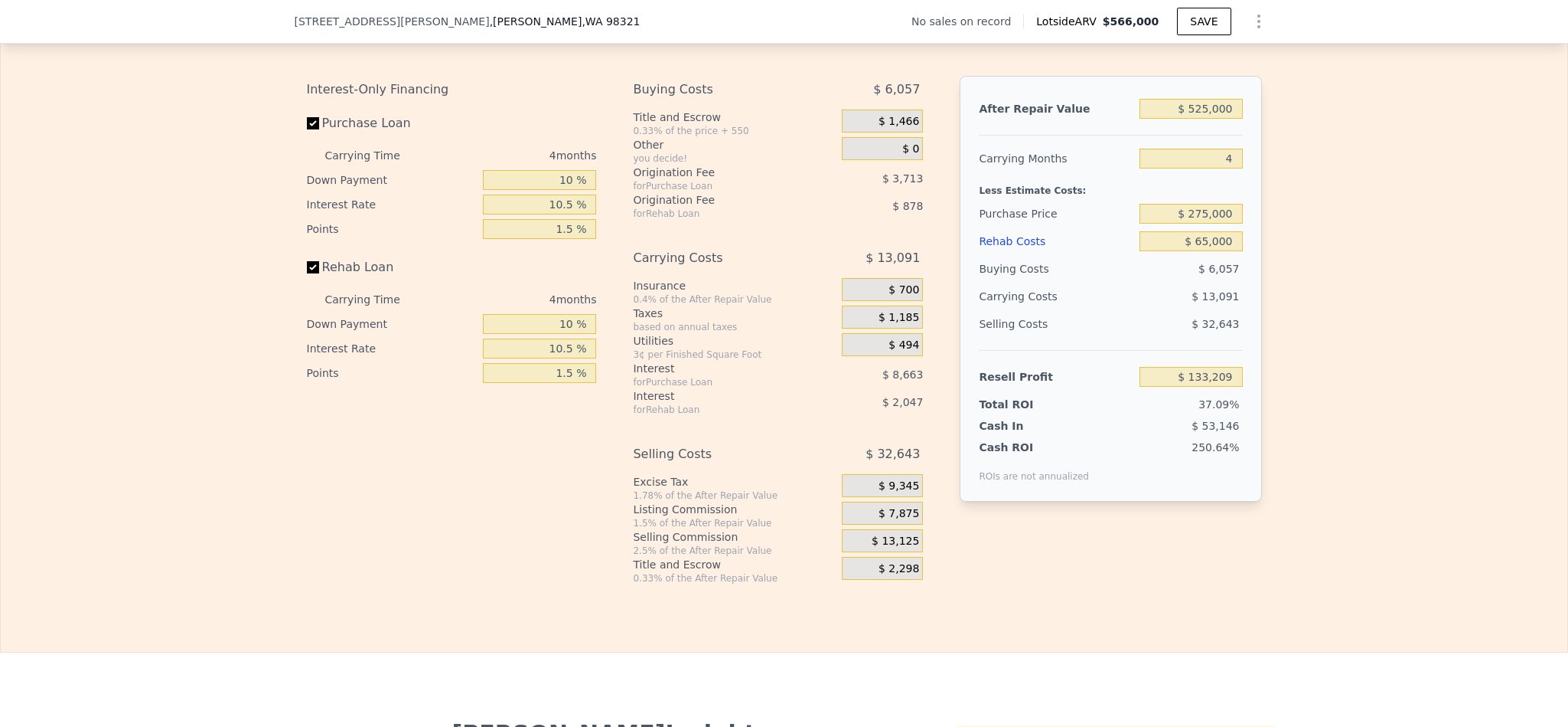
click at [1415, 250] on div "Edit the assumptions in yellow boxes. Input profit to calculate an offer price.…" at bounding box center [784, 299] width 1566 height 570
drag, startPoint x: 1229, startPoint y: 194, endPoint x: 1204, endPoint y: 247, distance: 58.6
click at [1208, 168] on input "4" at bounding box center [1190, 159] width 102 height 20
type input "5"
type input "$ 129,936"
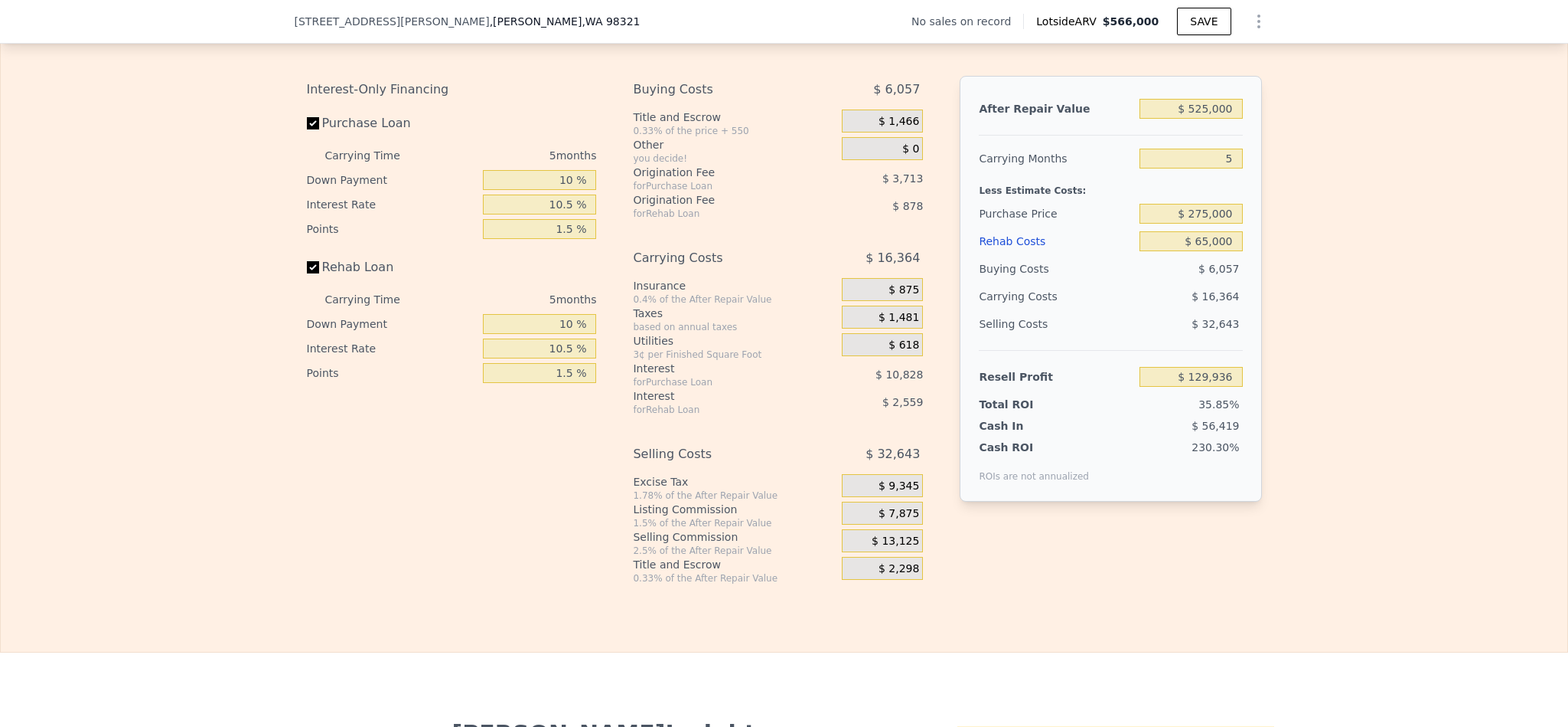
click at [1402, 308] on div "Edit the assumptions in yellow boxes. Input profit to calculate an offer price.…" at bounding box center [784, 299] width 1566 height 570
click at [1396, 361] on div "Edit the assumptions in yellow boxes. Input profit to calculate an offer price.…" at bounding box center [784, 299] width 1566 height 570
drag, startPoint x: 1219, startPoint y: 199, endPoint x: 1172, endPoint y: 198, distance: 47.0
click at [1172, 168] on input "5" at bounding box center [1190, 159] width 102 height 20
drag, startPoint x: 1222, startPoint y: 193, endPoint x: 1152, endPoint y: 193, distance: 70.0
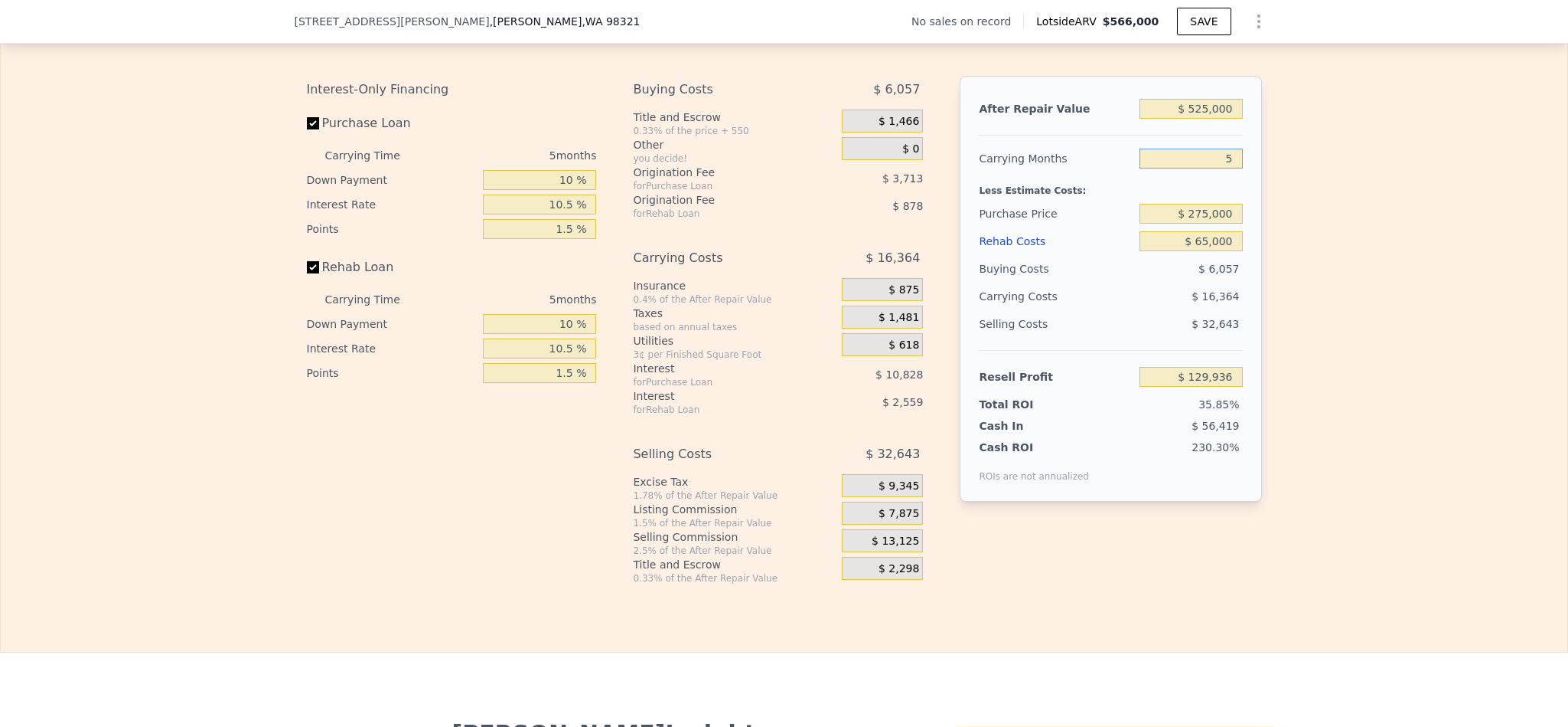
click at [1157, 168] on input "5" at bounding box center [1190, 159] width 102 height 20
type input "6"
type input "$ 126,663"
type input "6"
click at [1410, 290] on div "Edit the assumptions in yellow boxes. Input profit to calculate an offer price.…" at bounding box center [784, 299] width 1566 height 570
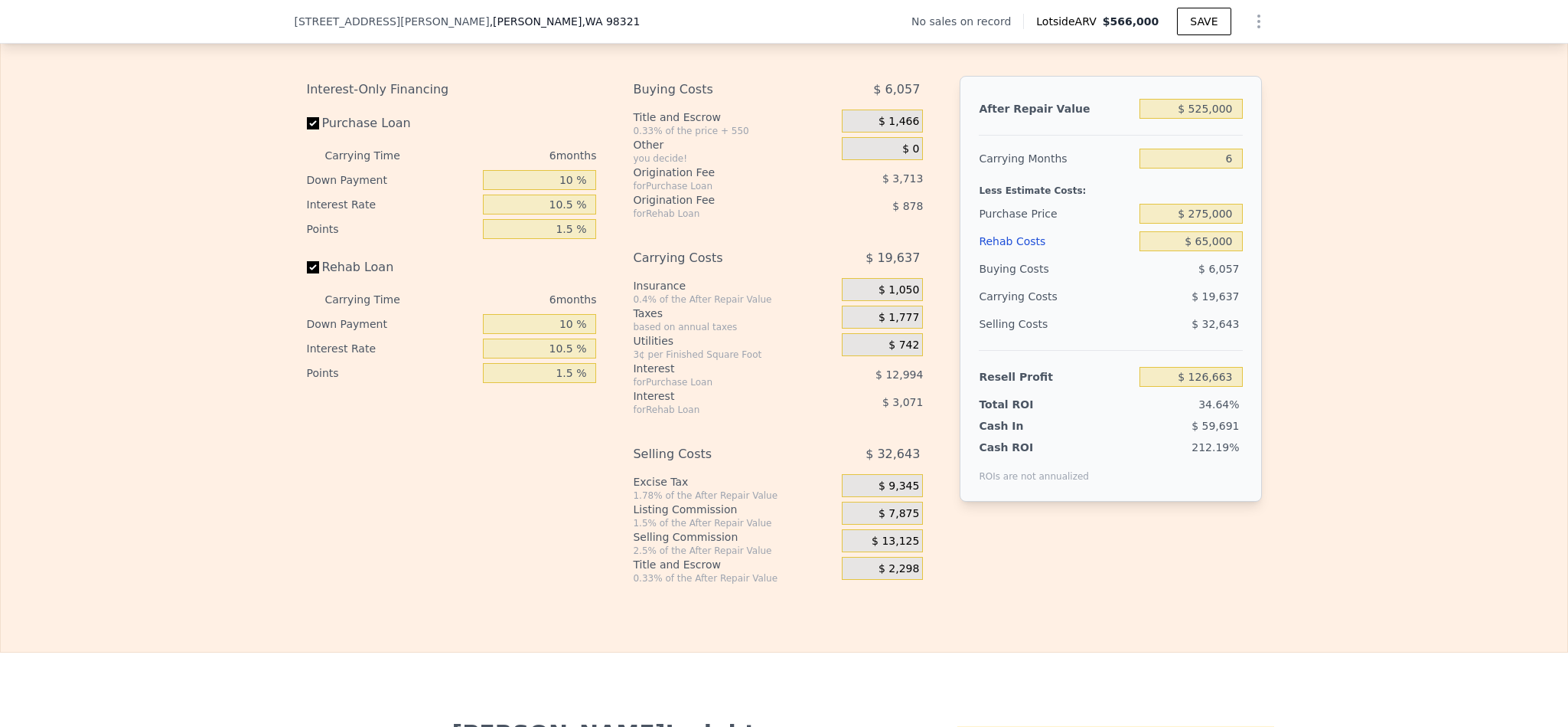
click at [1410, 290] on div "Edit the assumptions in yellow boxes. Input profit to calculate an offer price.…" at bounding box center [784, 299] width 1566 height 570
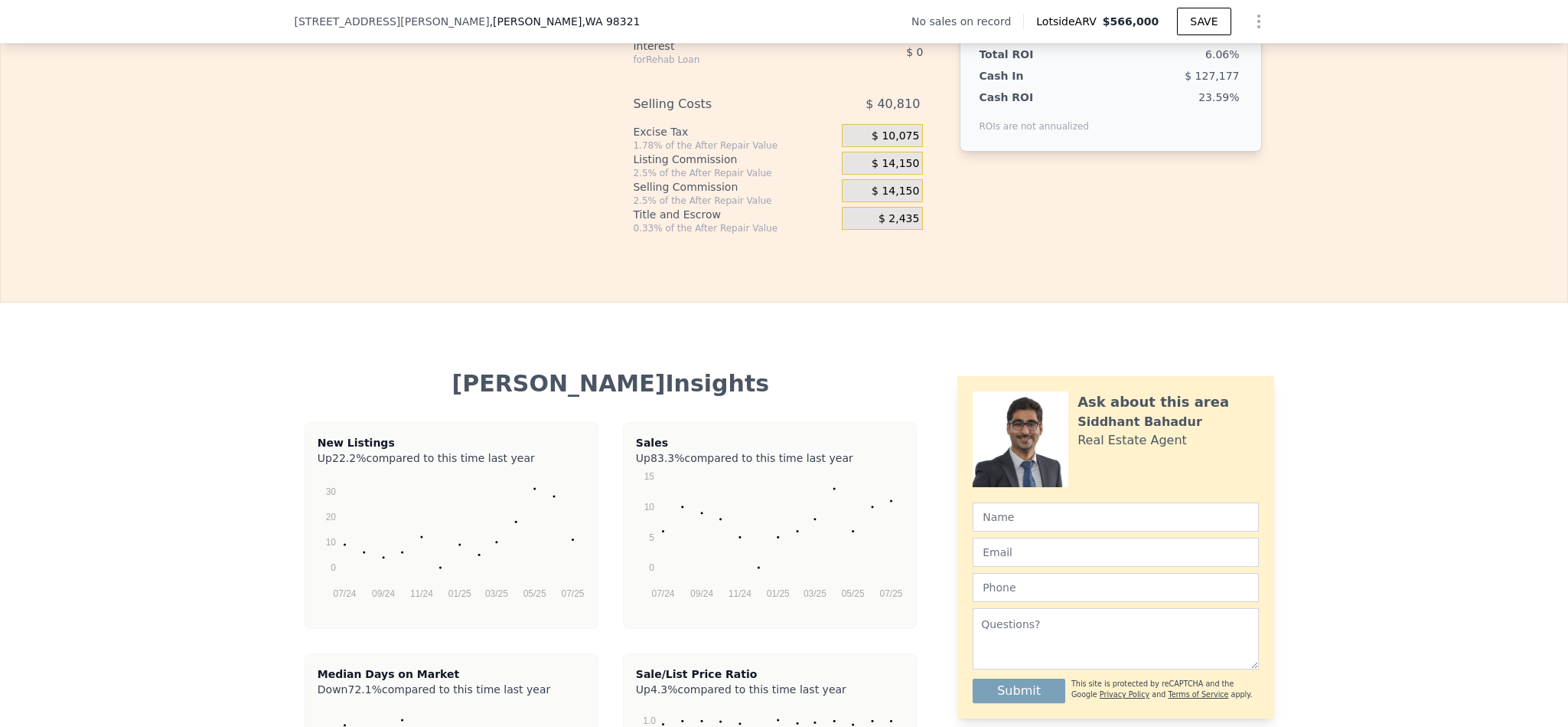
scroll to position [2178, 0]
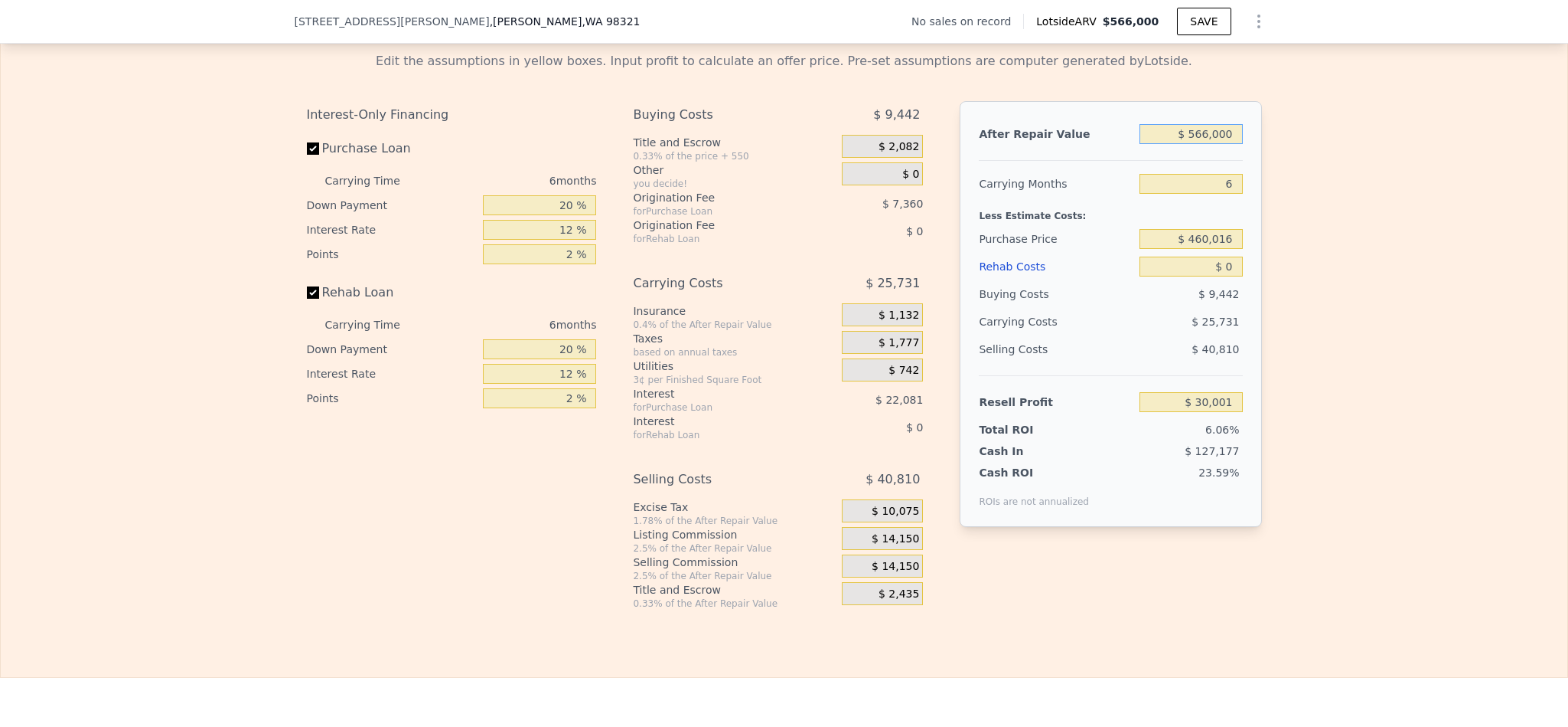
click at [1199, 144] on input "$ 566,000" at bounding box center [1190, 134] width 102 height 20
type input "$ 5"
type input "-$ 494,602"
type input "$ 52"
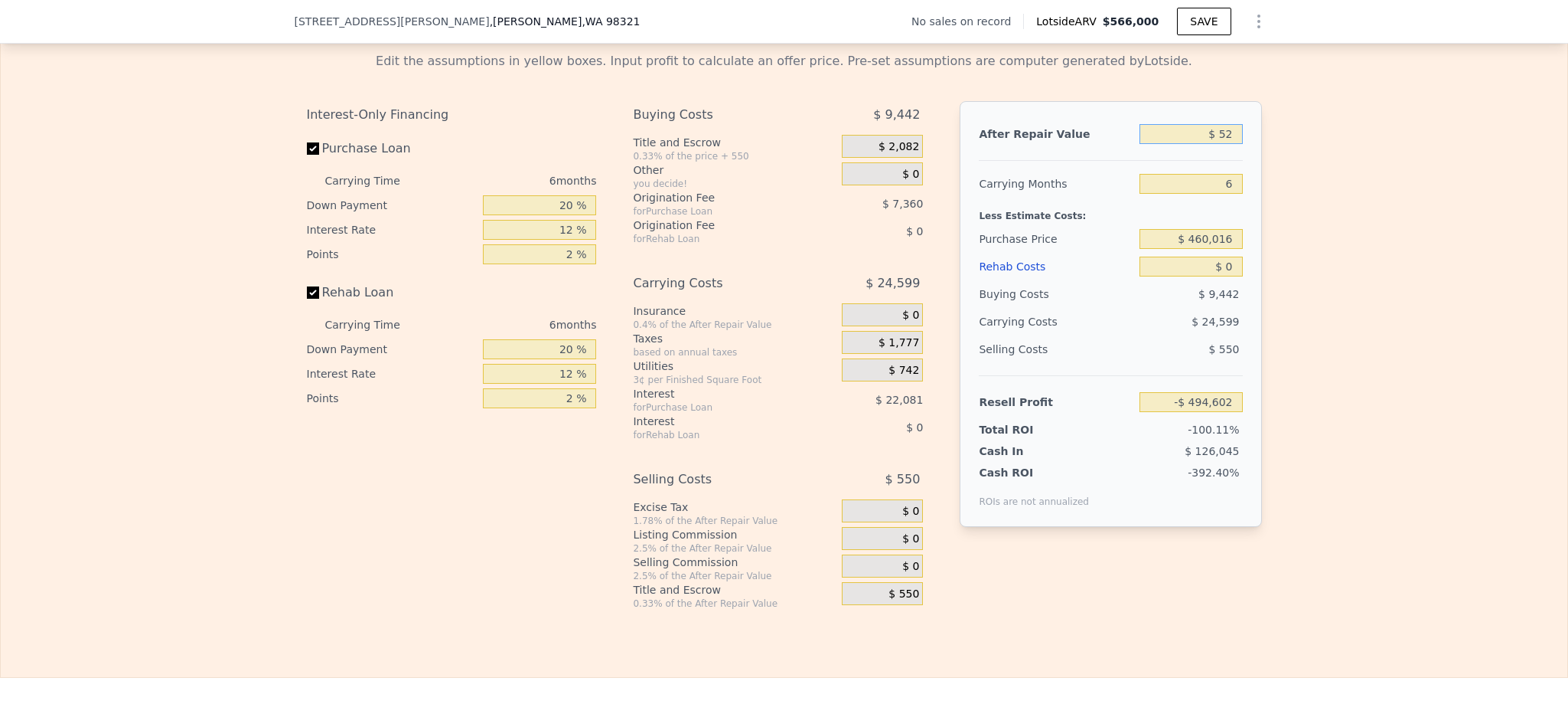
type input "-$ 494,558"
type input "$ 520"
type input "-$ 494,125"
type input "$ 5,200"
type input "-$ 489,787"
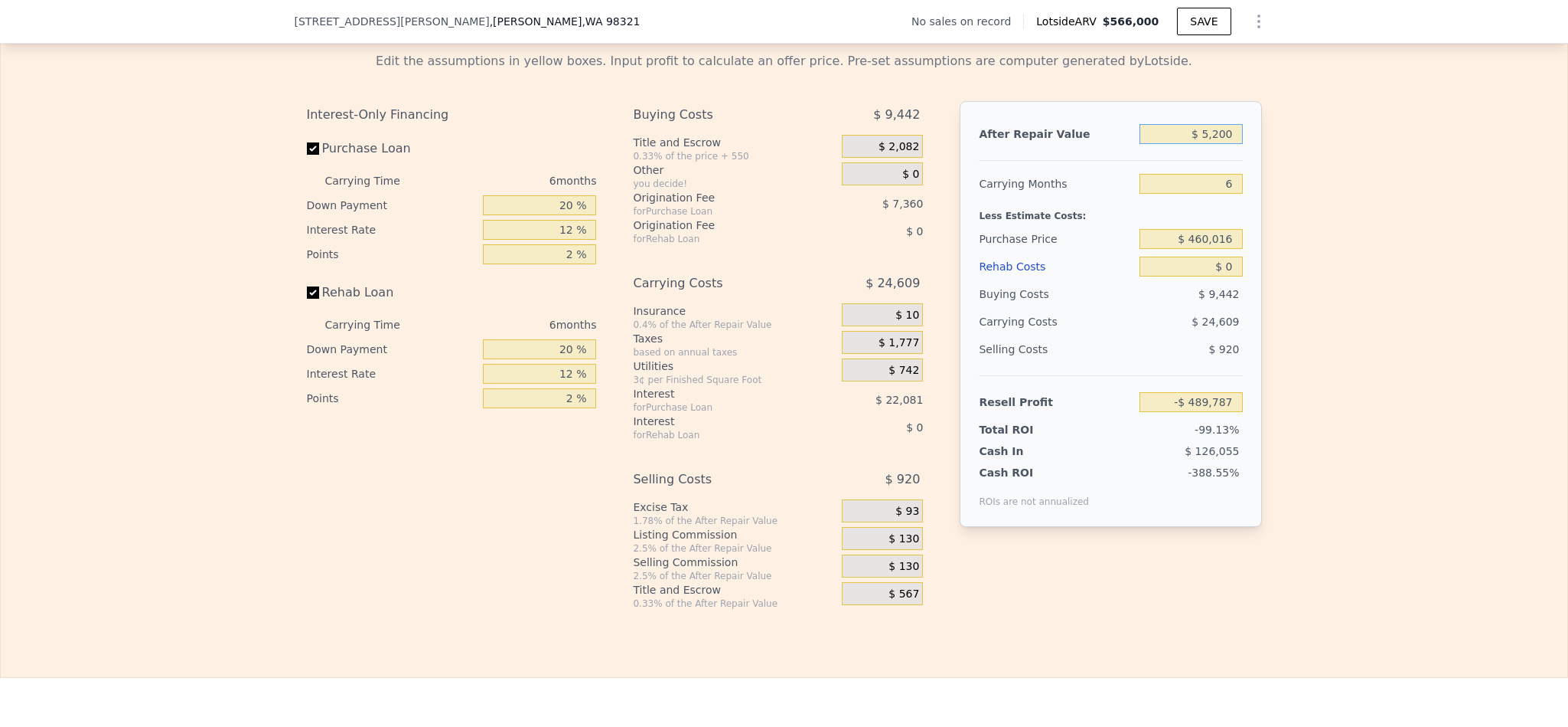
type input "$ 52,000"
type input "-$ 446,410"
type input "$ 520,000"
type input "-$ 12,635"
type input "$ 520,000"
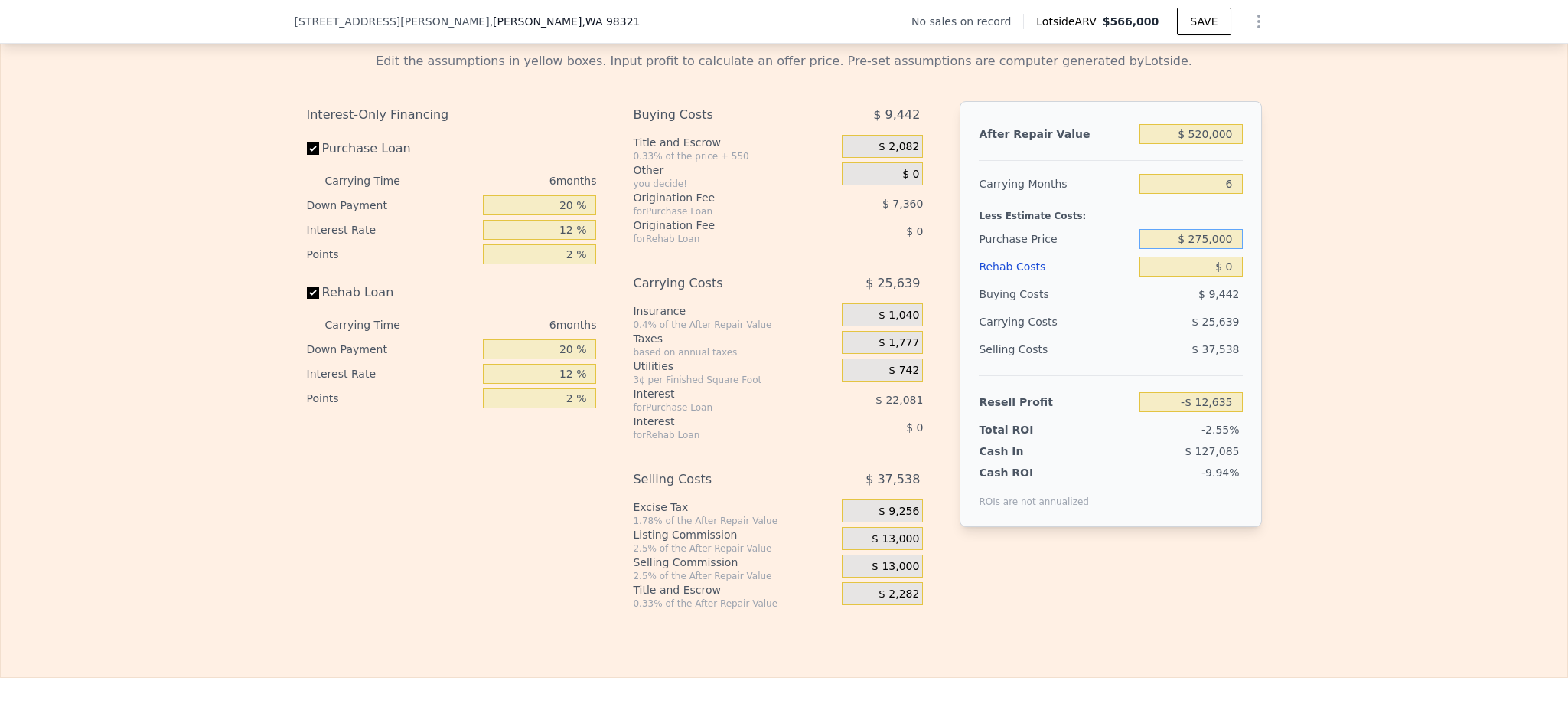
type input "$ 275,000"
type input "$ 184,837"
type input "$ 6"
type input "$ 184,831"
type input "$ 65"
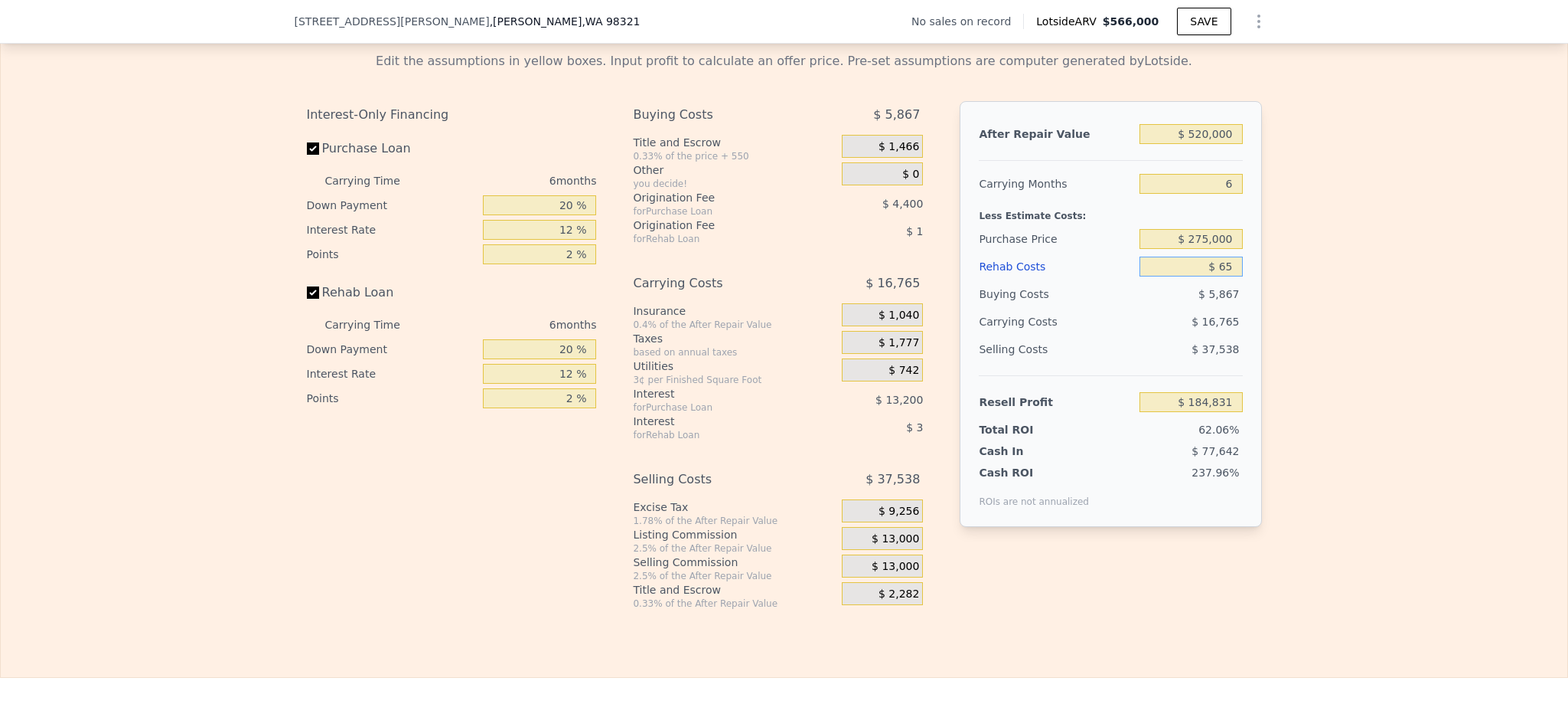
type input "$ 184,765"
type input "$ 650"
type input "$ 184,147"
type input "$ 65,000"
type input "$ 115,677"
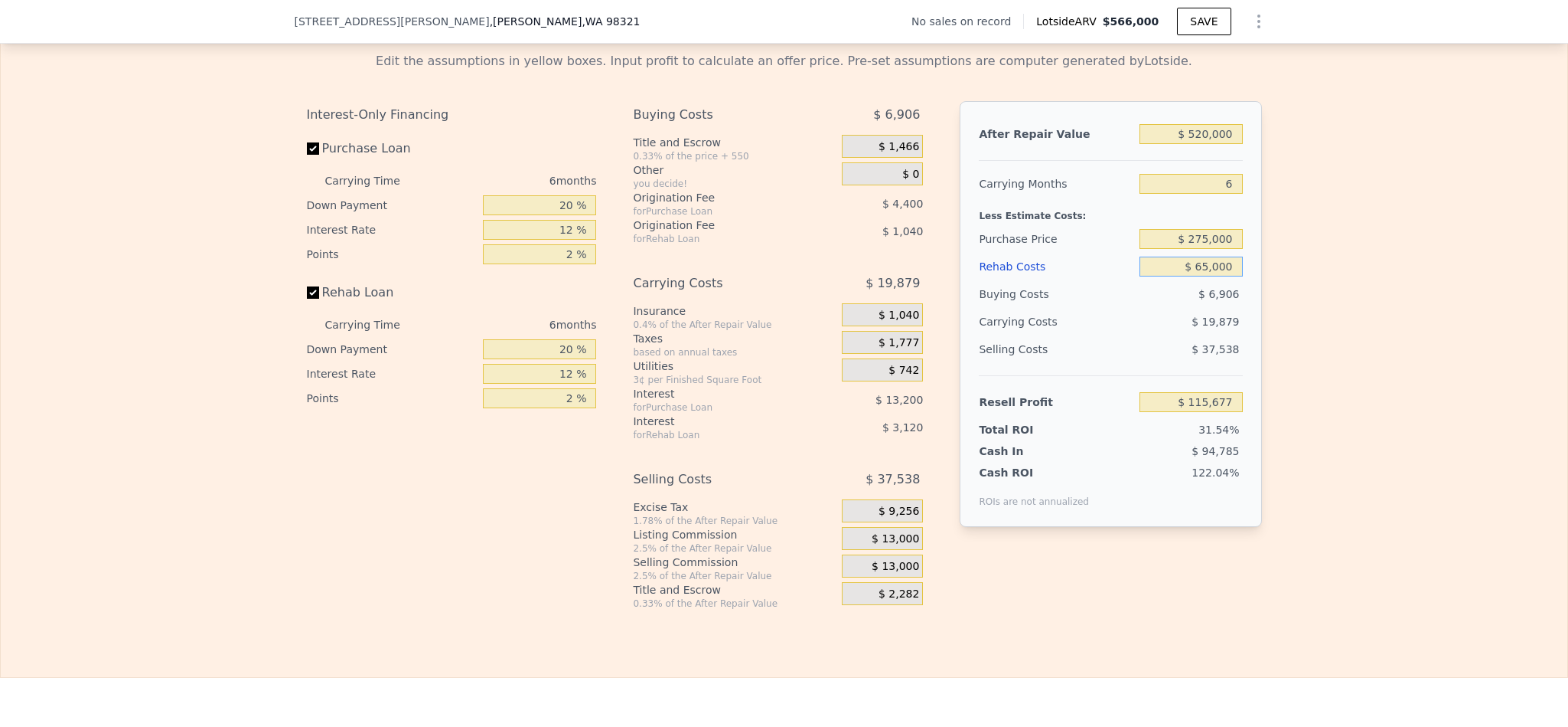
type input "$ 65,000"
drag, startPoint x: 558, startPoint y: 240, endPoint x: 531, endPoint y: 242, distance: 27.1
click at [531, 216] on input "20 %" at bounding box center [540, 205] width 113 height 20
type input "10 %"
type input "$ 113,477"
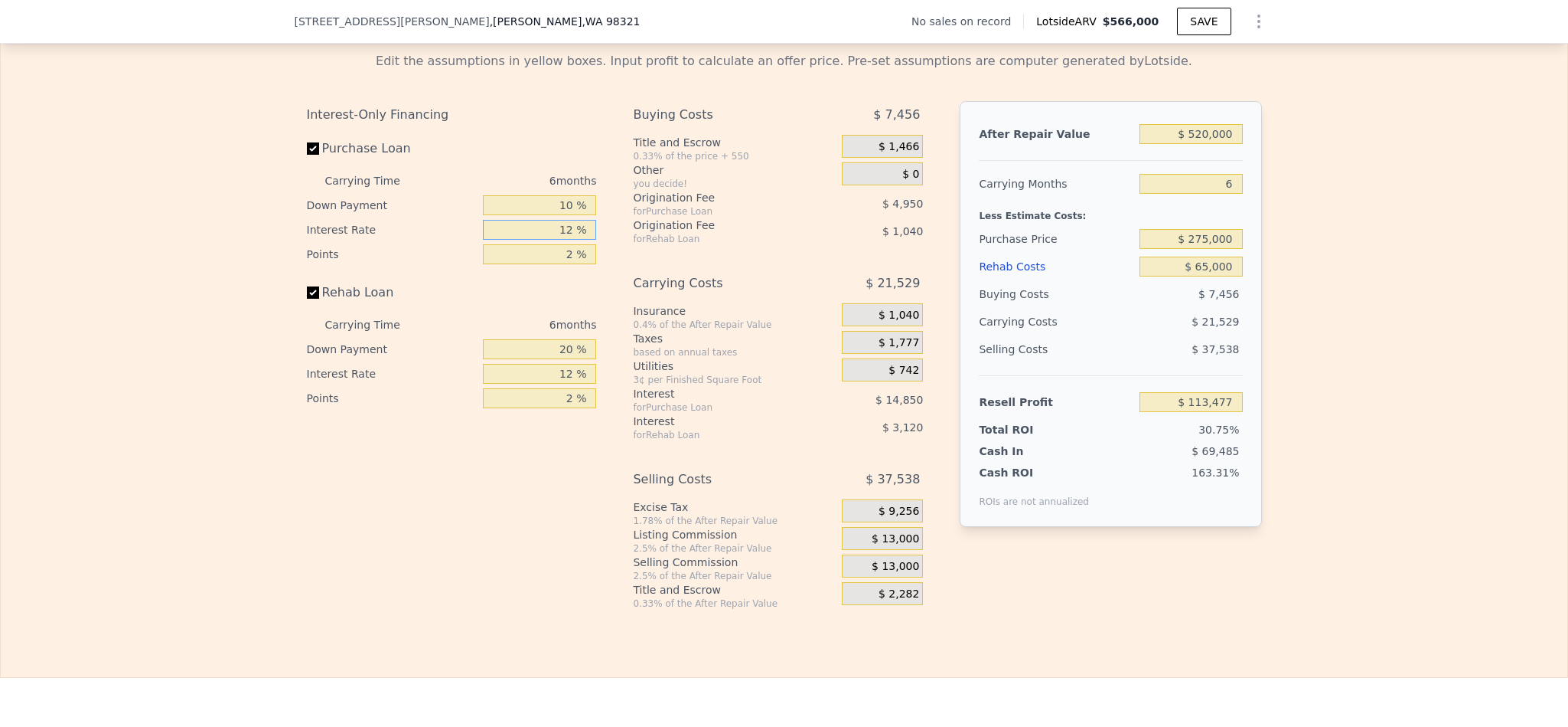
type input "1 %"
type input "$ 127,091"
type input "10 %"
type input "$ 115,949"
type input "10.5 %"
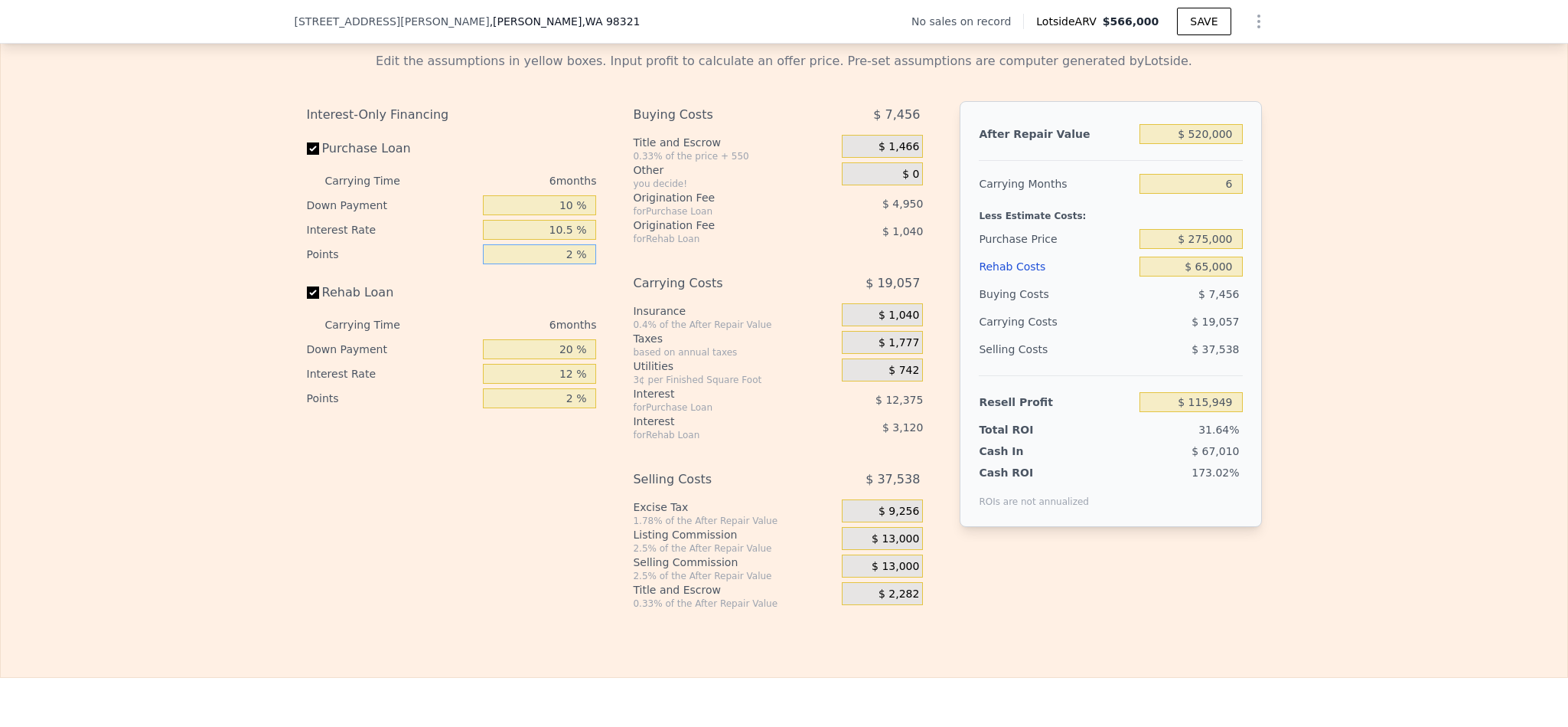
type input "$ 115,331"
type input "1 %"
type input "$ 117,806"
type input "1.5 %"
type input "$ 116,568"
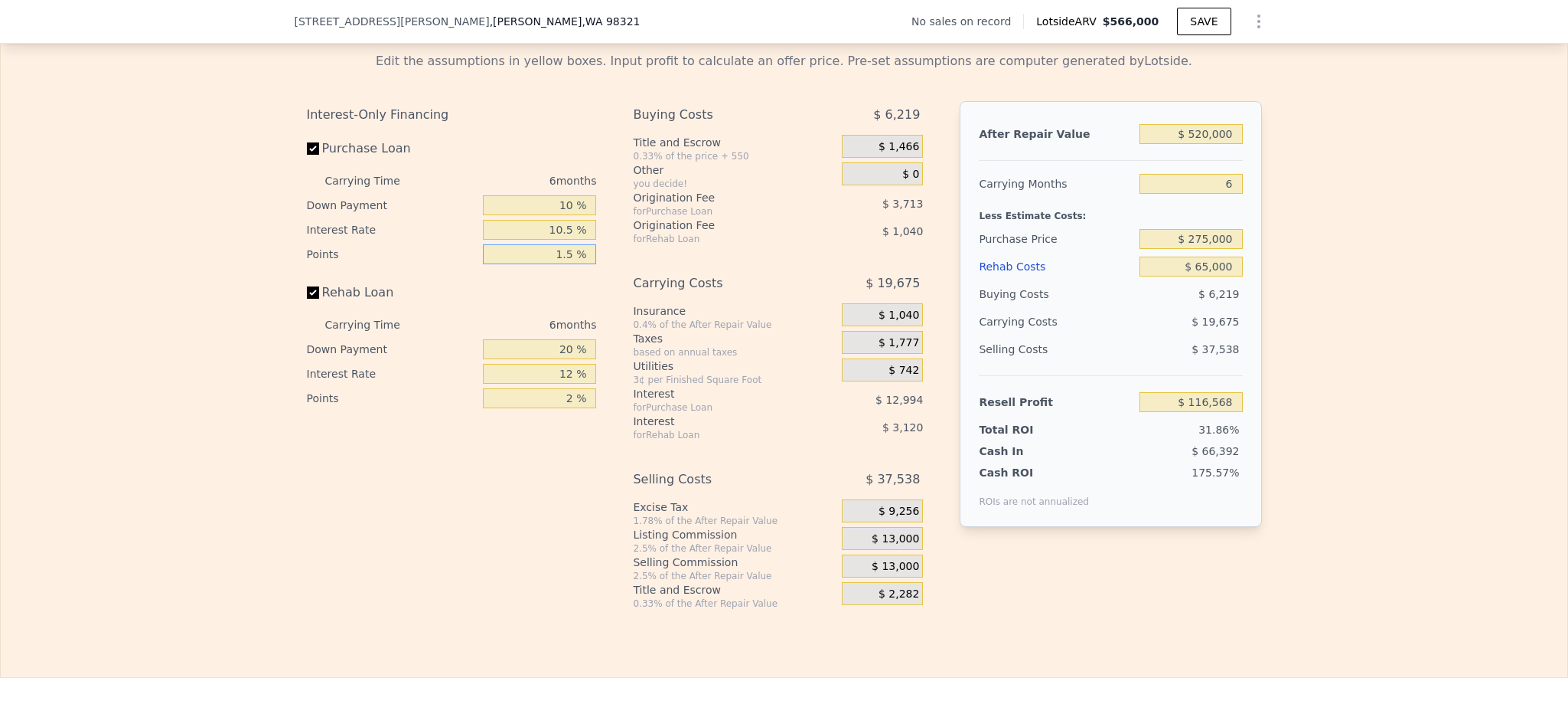
type input "1.5 %"
type input "1 %"
type input "$ 115,577"
type input "10 %"
type input "$ 116,048"
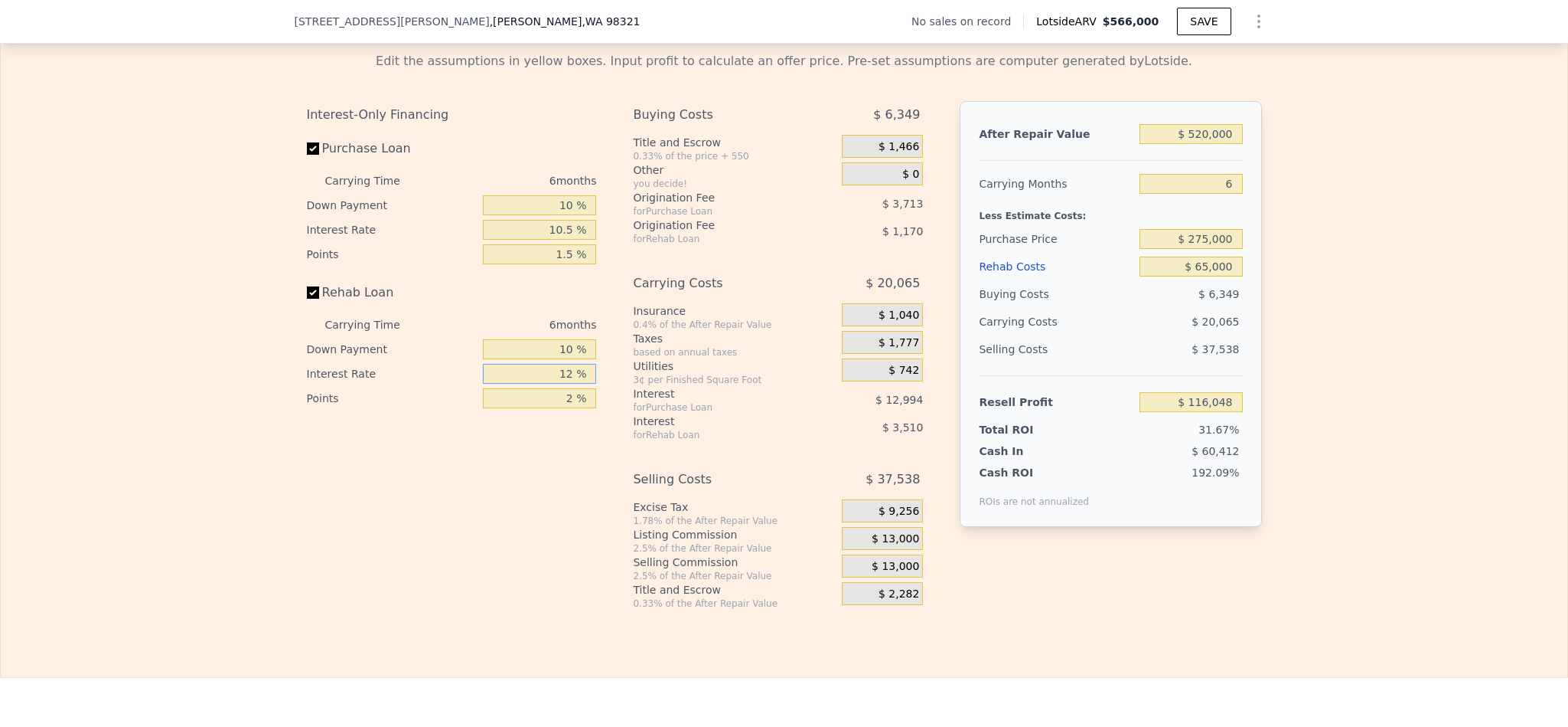
type input "1 %"
type input "$ 119,264"
type input "10 %"
type input "$ 116,630"
type input "10.5 %"
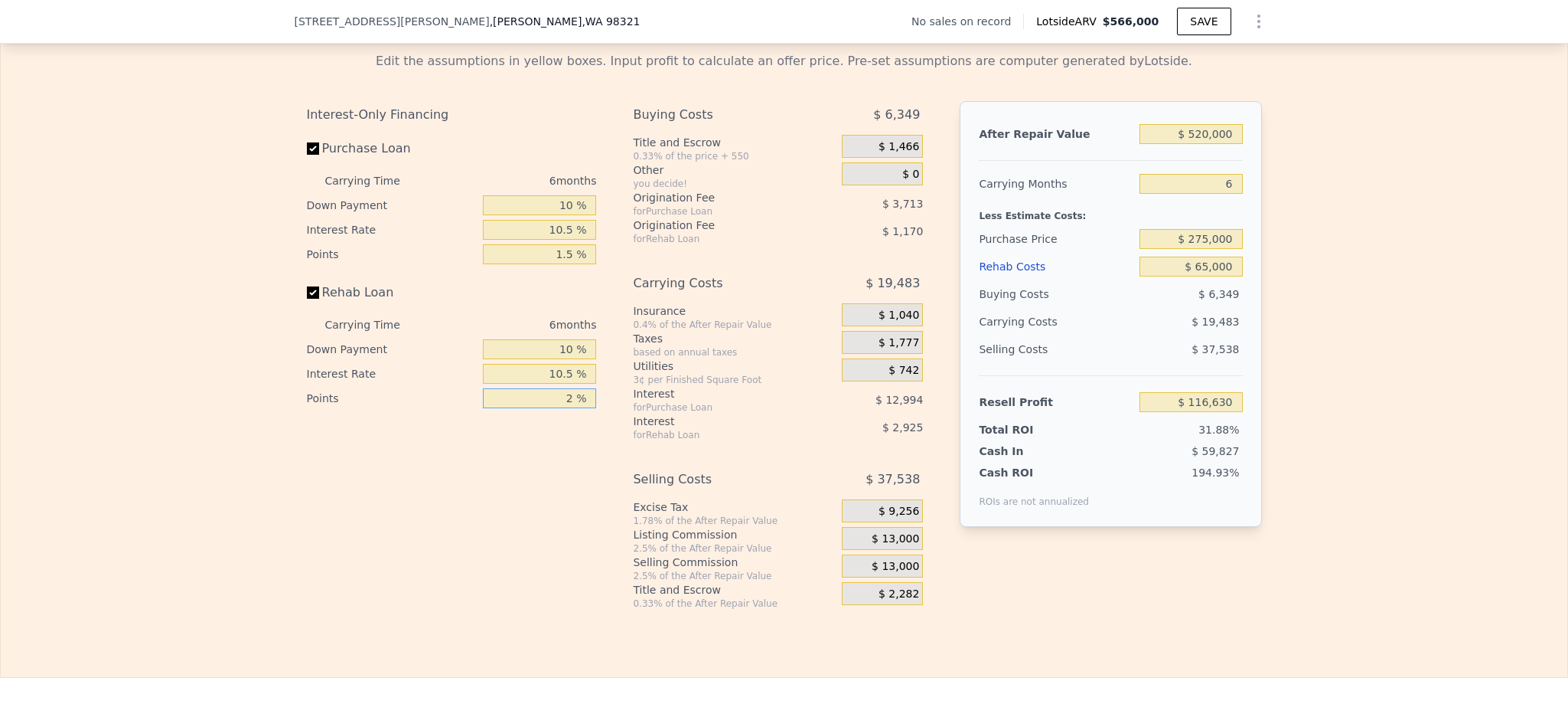
type input "$ 116,486"
type input "1 %"
type input "$ 117,071"
type input "1.5 %"
type input "$ 116,778"
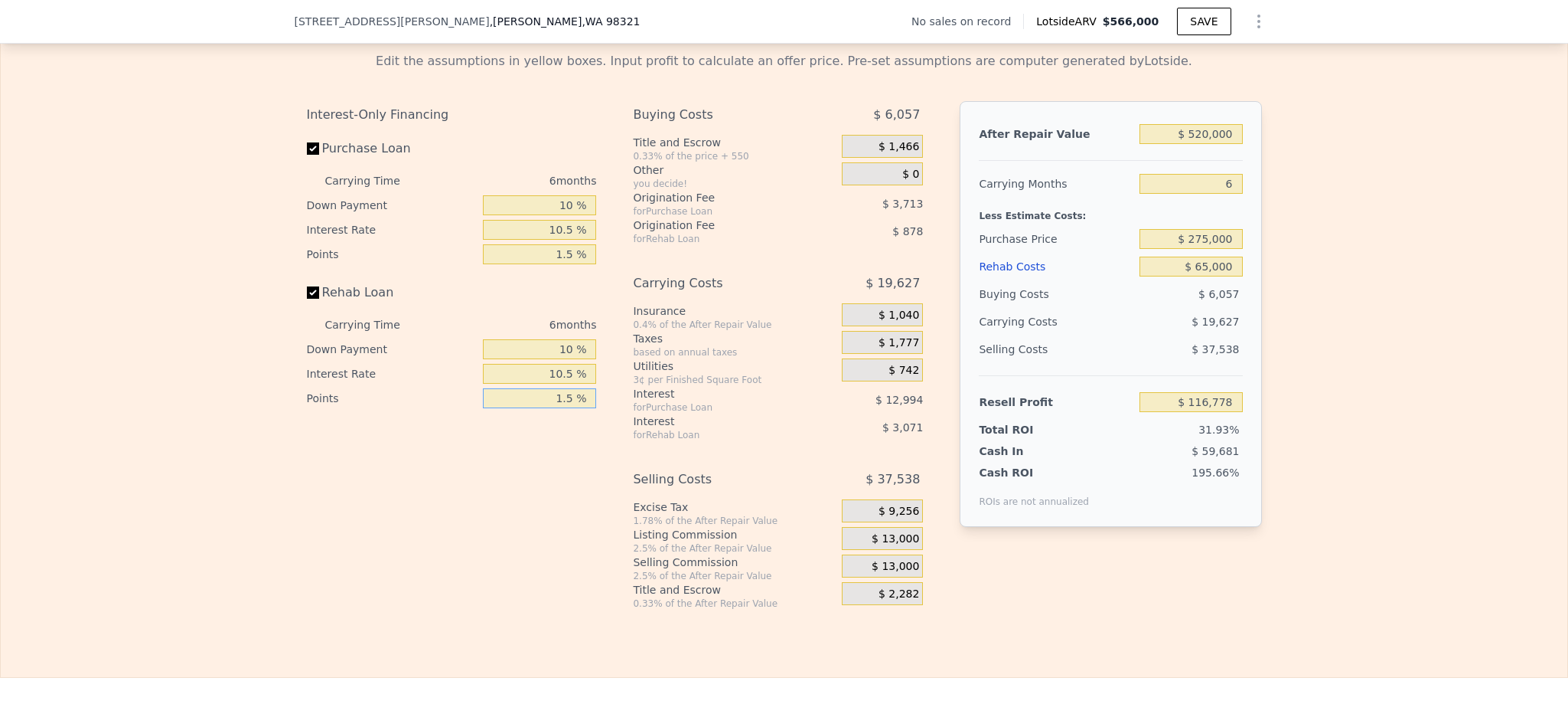
type input "1.5 %"
click at [903, 549] on div "$ 13,000" at bounding box center [882, 538] width 81 height 23
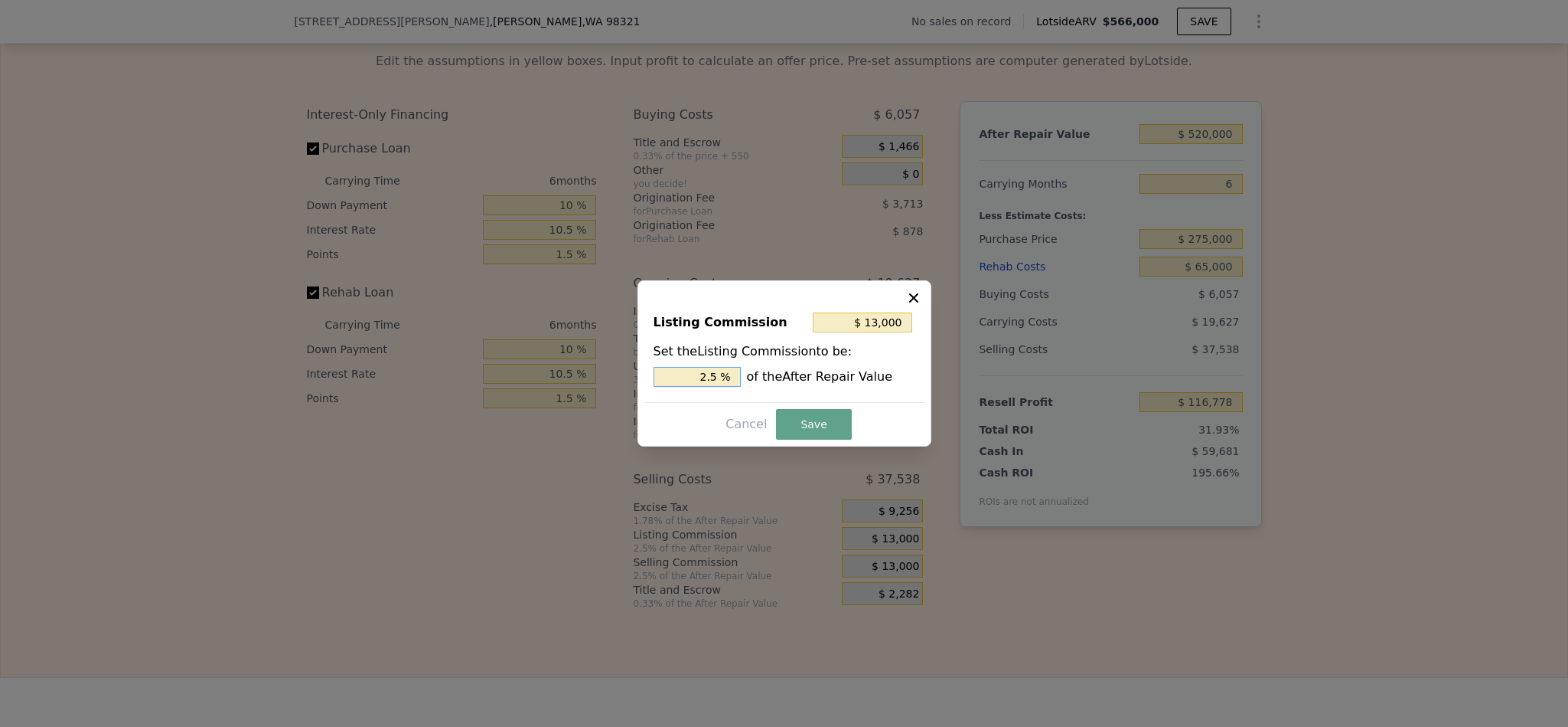
drag, startPoint x: 710, startPoint y: 374, endPoint x: 675, endPoint y: 378, distance: 35.2
click at [682, 374] on input "2.5 %" at bounding box center [697, 377] width 87 height 20
type input "$ 7,800"
type input "1.5 %"
click at [813, 426] on button "Save" at bounding box center [814, 424] width 75 height 30
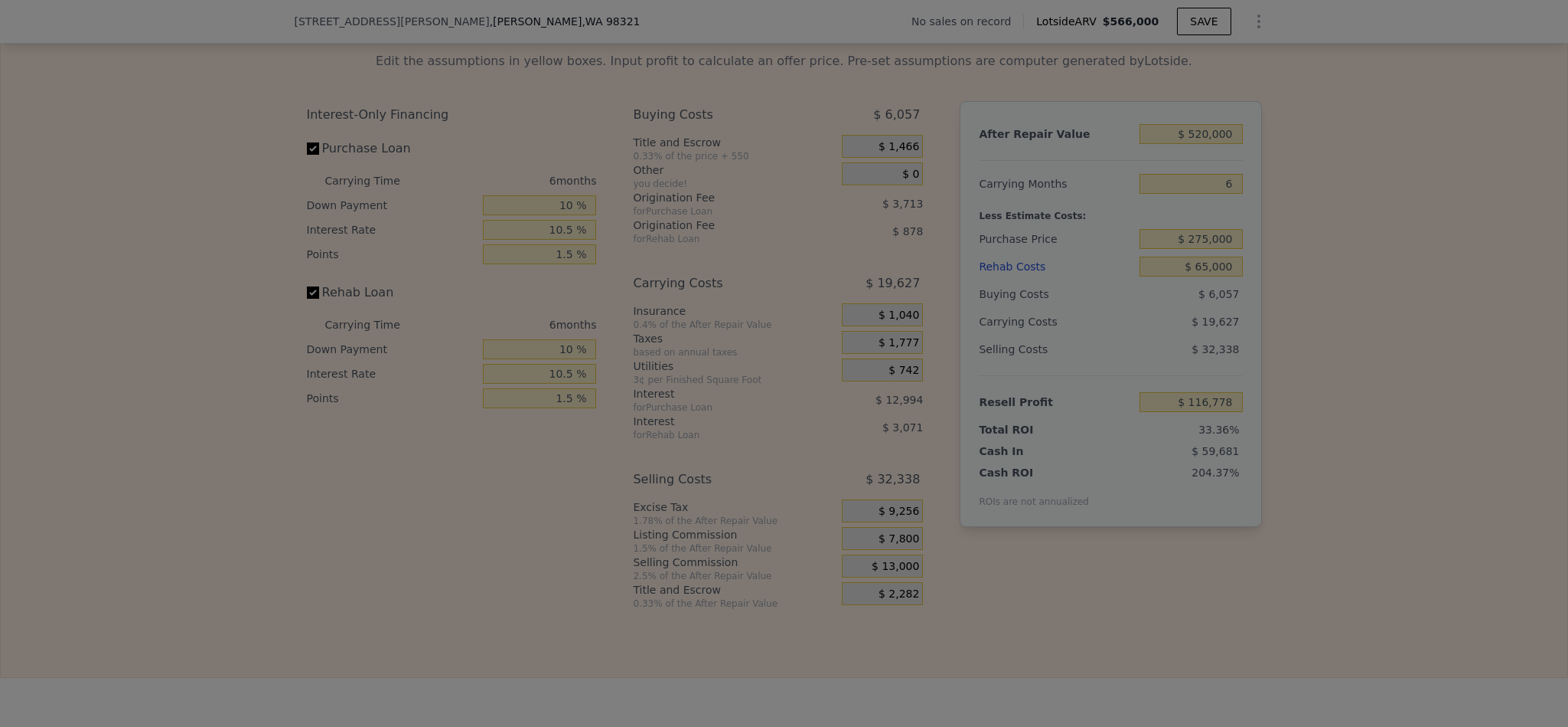
type input "$ 121,978"
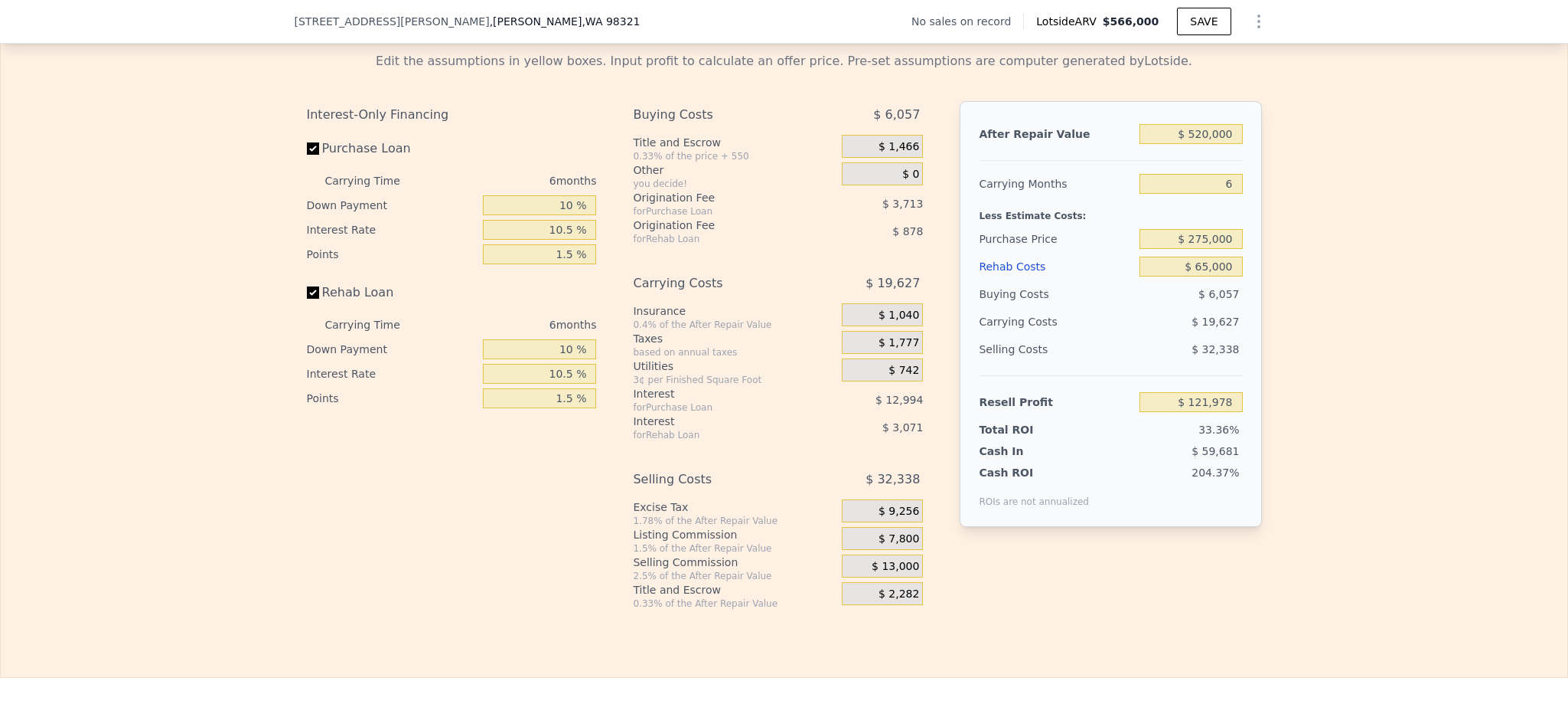
click at [1314, 366] on div "Edit the assumptions in yellow boxes. Input profit to calculate an offer price.…" at bounding box center [784, 325] width 1566 height 570
type input "$ 566,000"
type input "$ 0"
type input "$ 30,001"
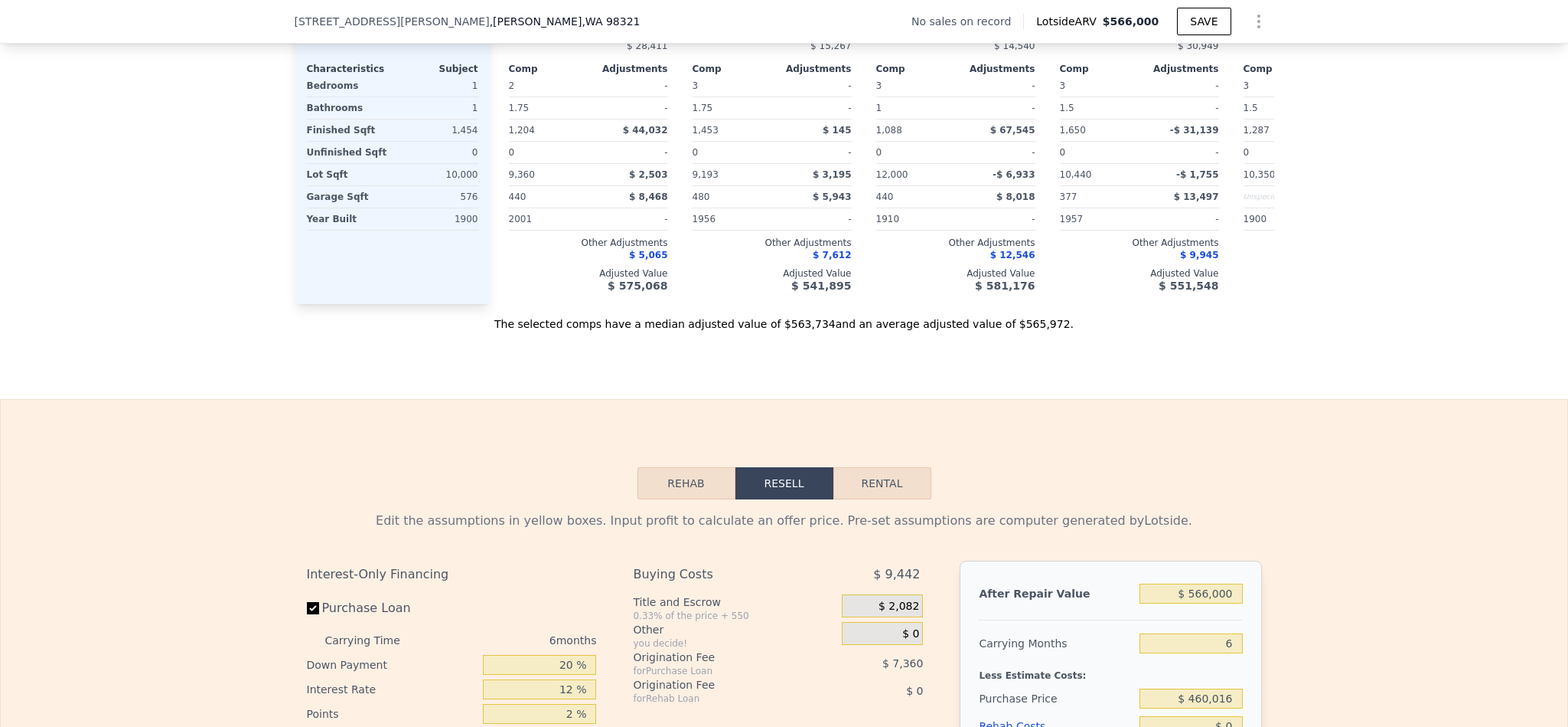
scroll to position [2178, 0]
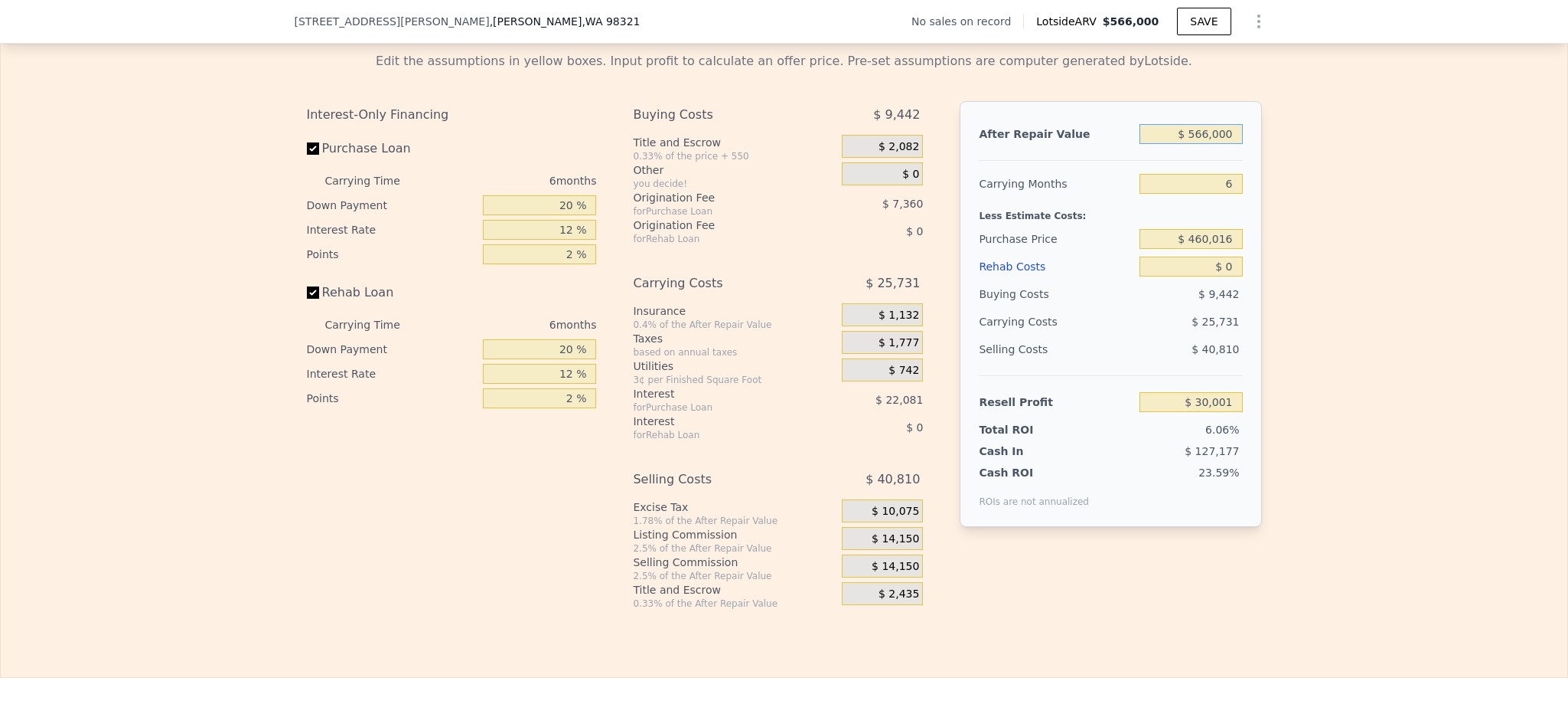
click at [1203, 144] on input "$ 566,000" at bounding box center [1190, 134] width 102 height 20
type input "$ 52"
type input "-$ 494,558"
type input "$ 520"
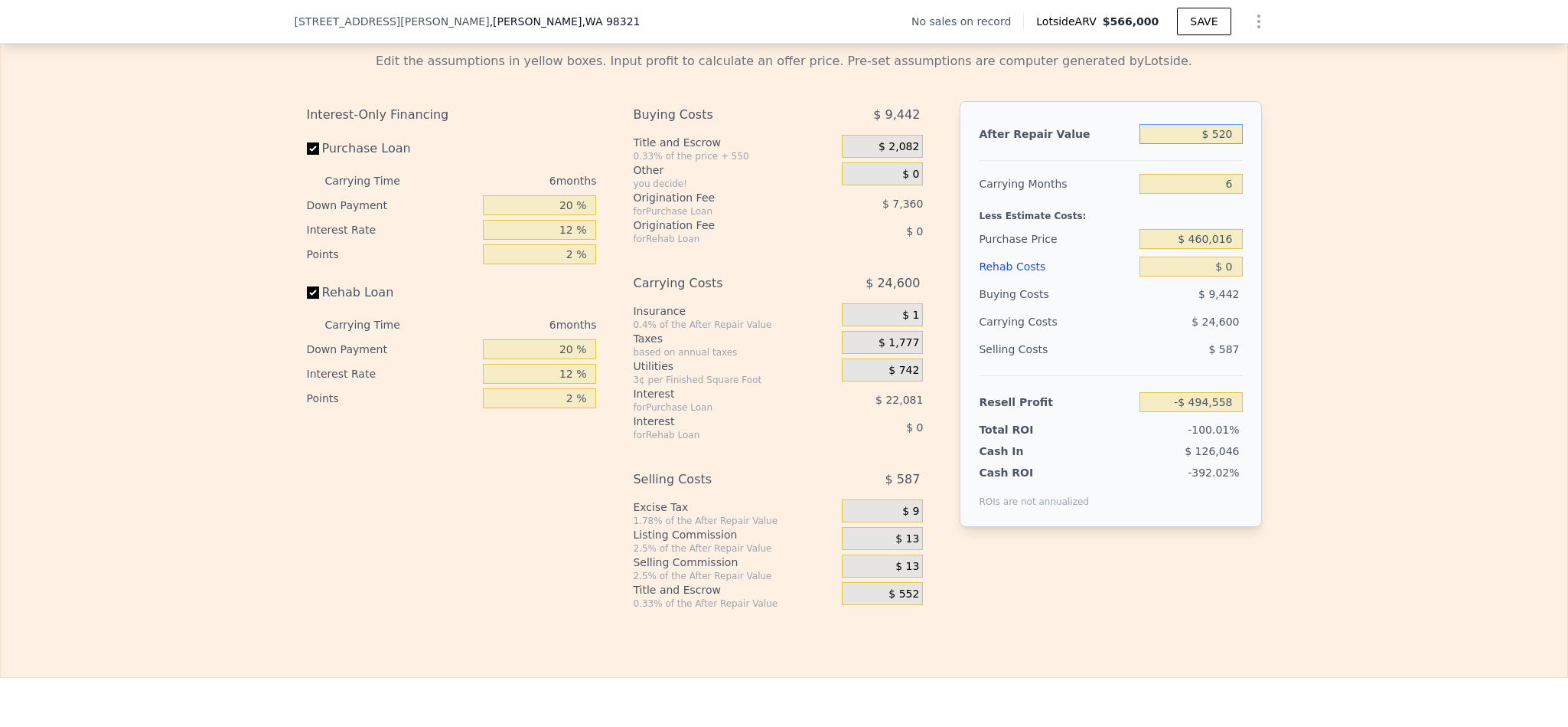
type input "-$ 494,125"
type input "$ 52,000"
type input "-$ 446,410"
type input "$ 520,000"
type input "-$ 12,635"
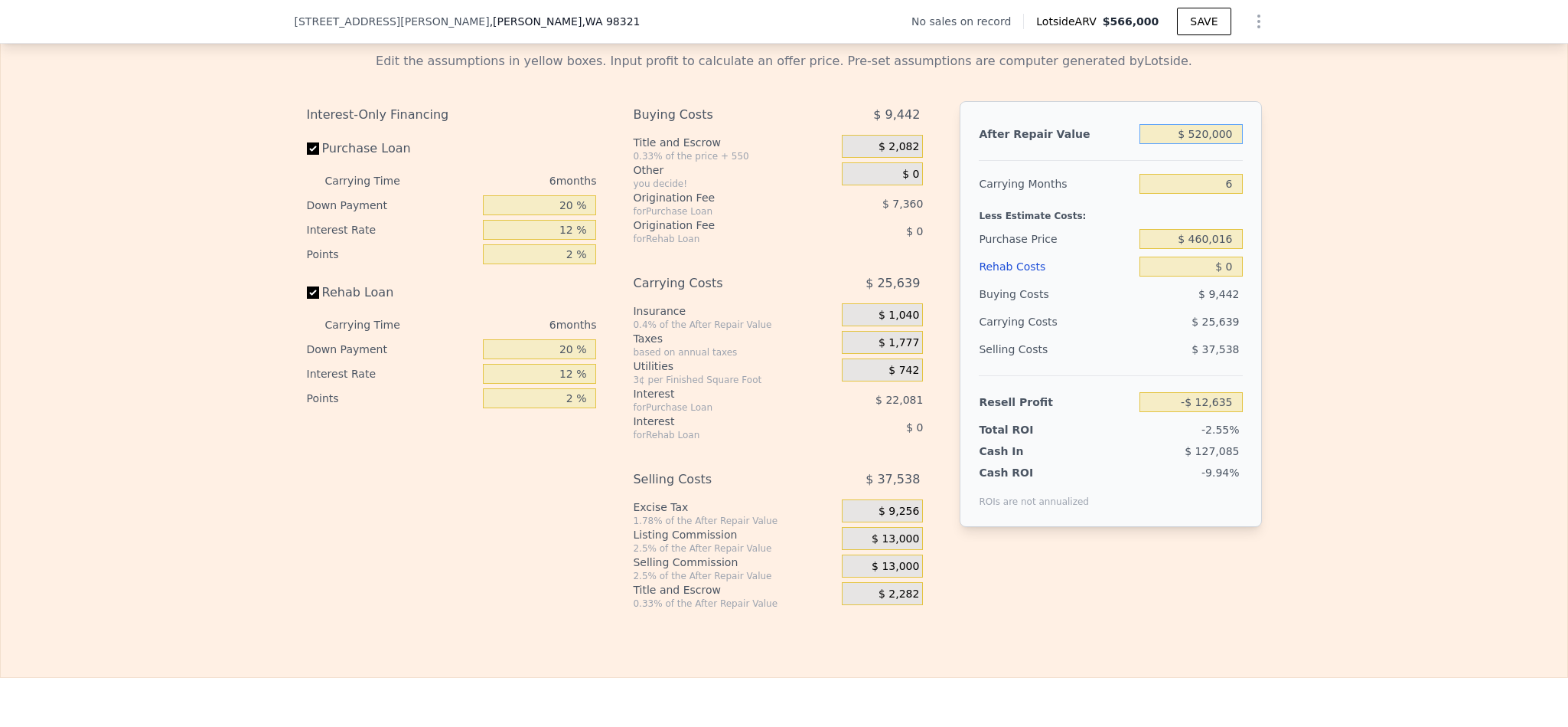
type input "$ 520,000"
type input "$ 295,000"
type input "$ 163,491"
type input "$ 6"
type input "$ 163,485"
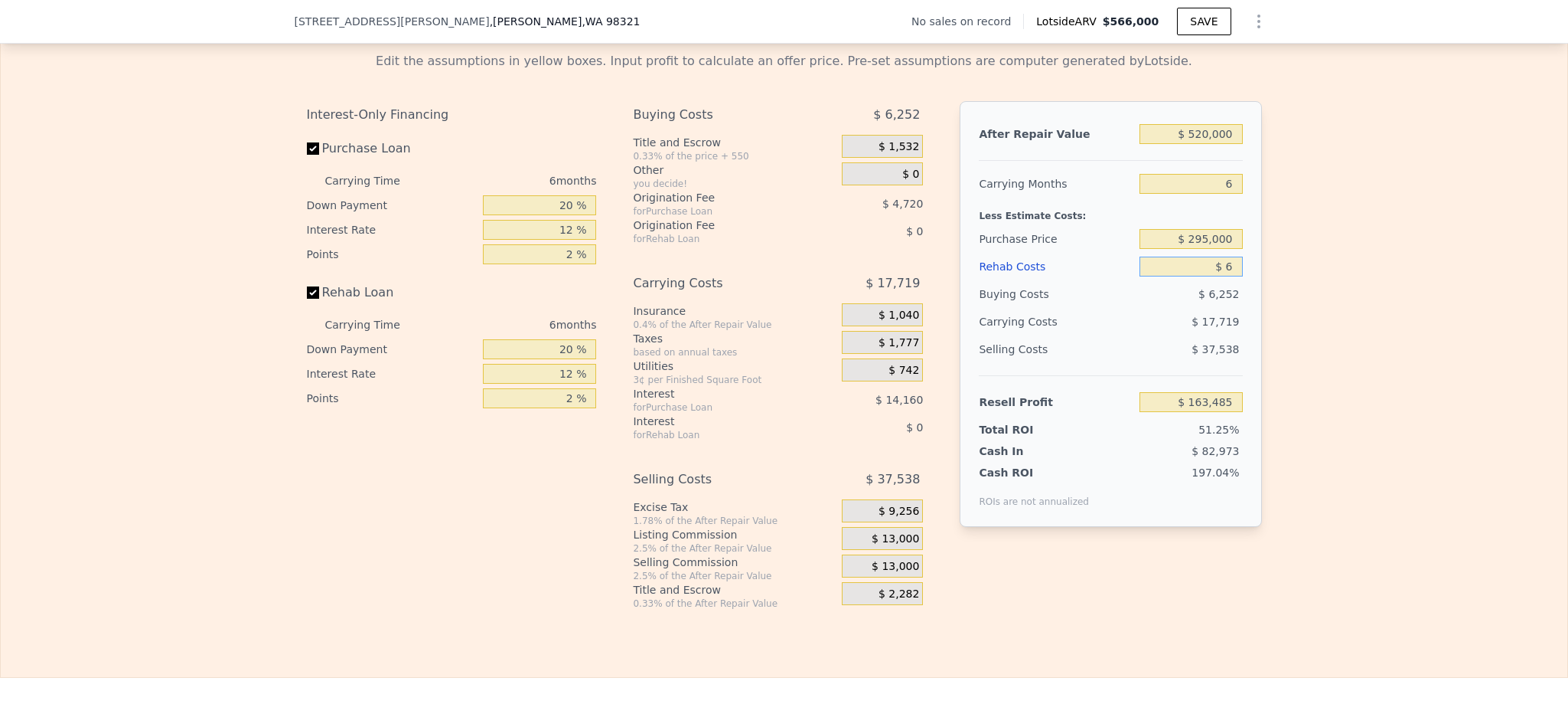
type input "$ 65"
type input "$ 163,419"
type input "$ 650"
type input "$ 162,801"
type input "$ 6,500"
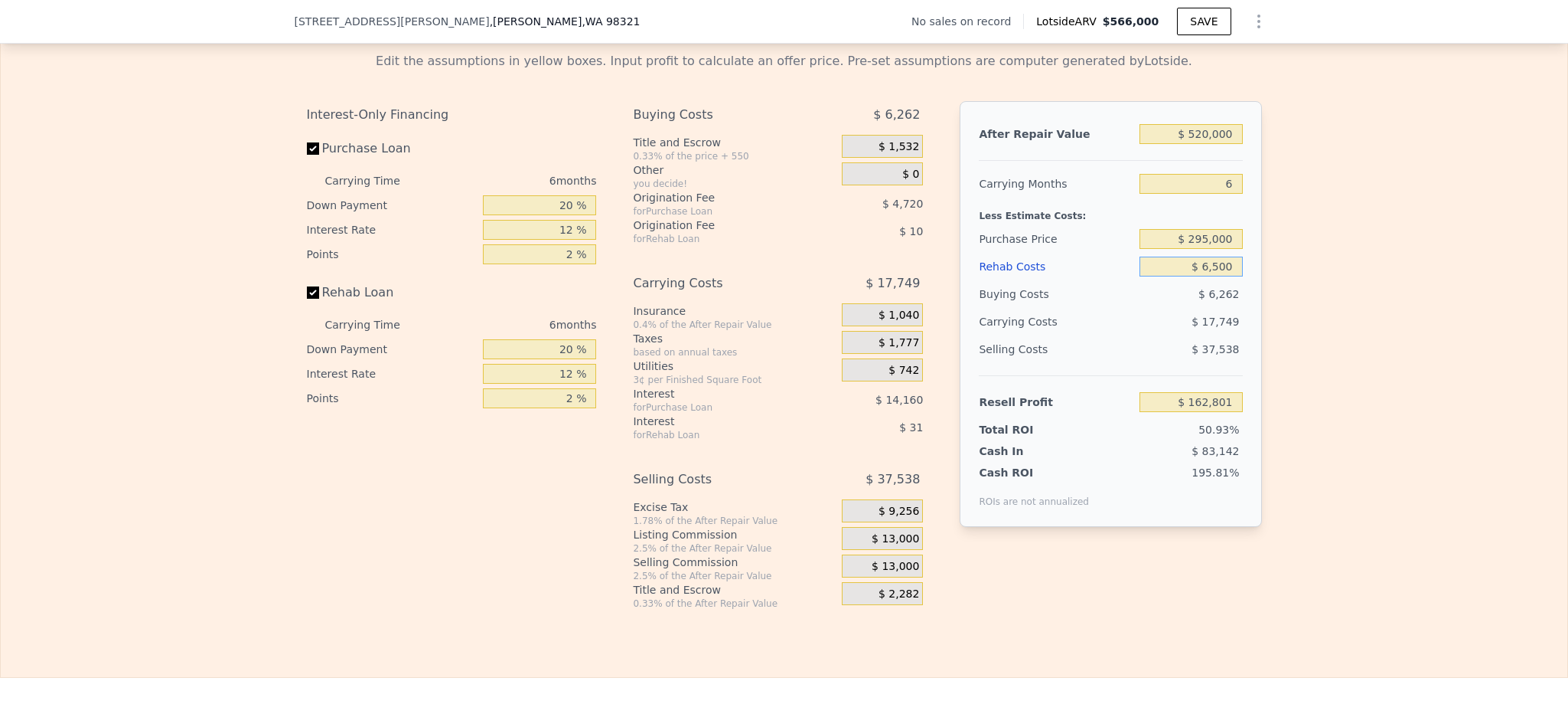
type input "$ 156,575"
type input "$ 65,000"
type input "$ 94,331"
type input "$ 65,000"
drag, startPoint x: 563, startPoint y: 247, endPoint x: 520, endPoint y: 239, distance: 43.7
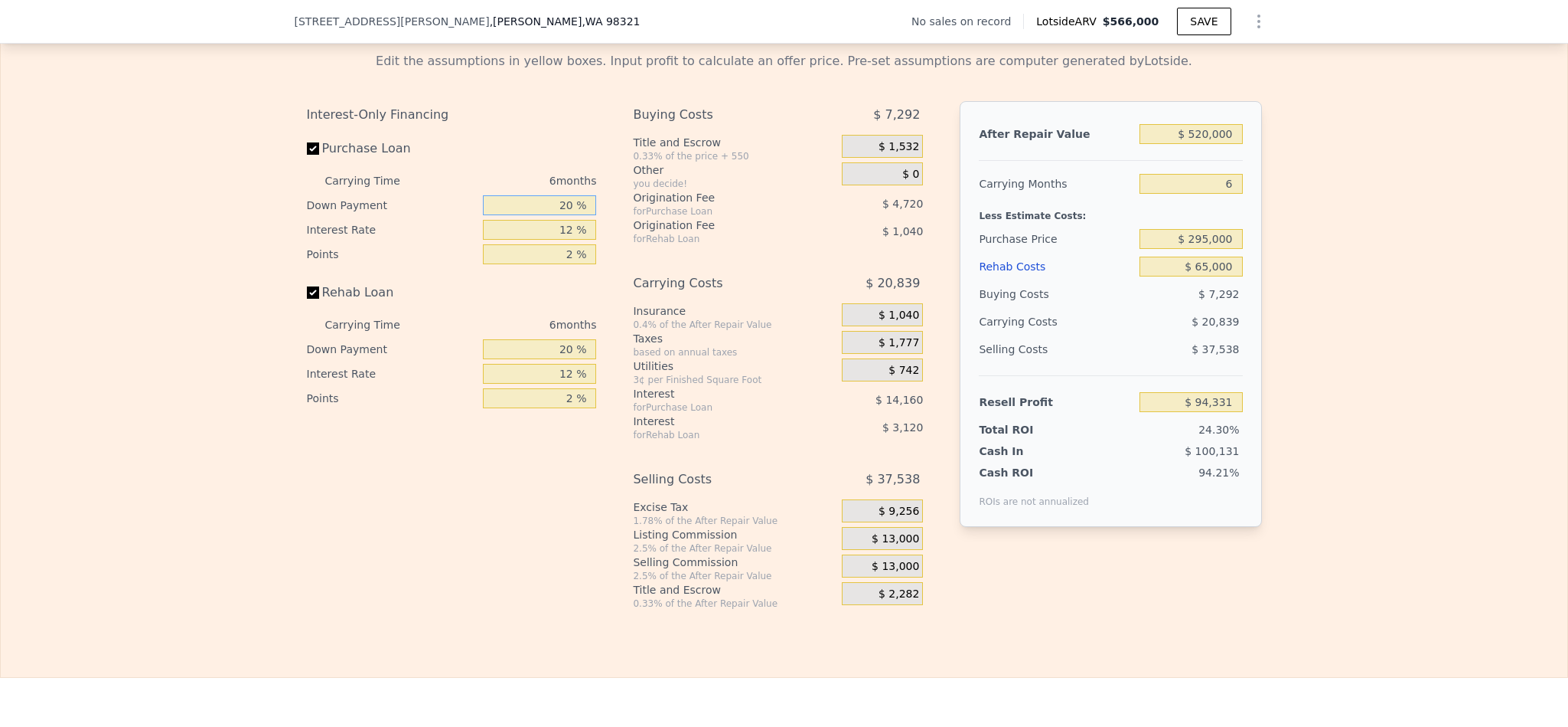
click at [520, 216] on input "20 %" at bounding box center [540, 205] width 113 height 20
type input "10 %"
type input "$ 91,971"
type input "1 %"
type input "$ 106,575"
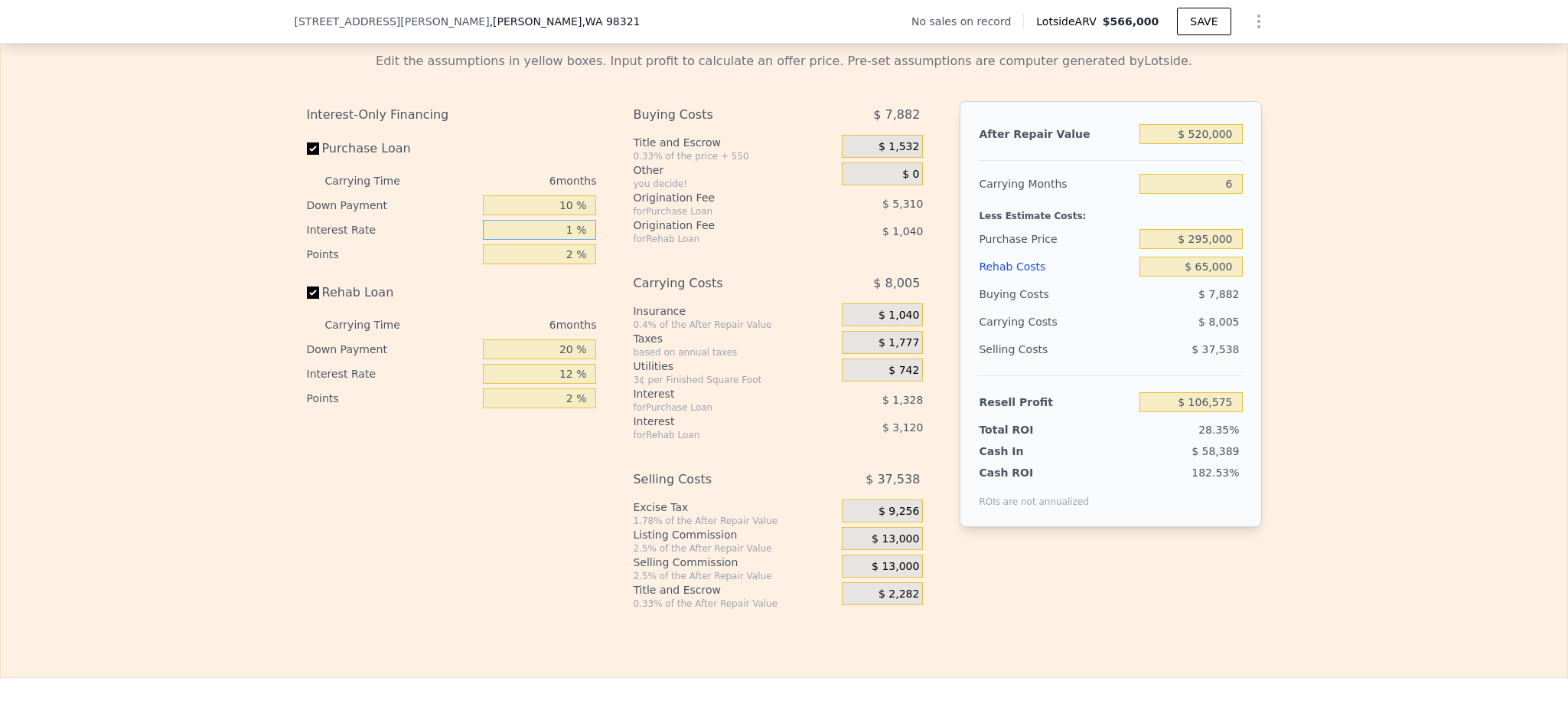
type input "10 %"
type input "$ 94,623"
type input "10.5 %"
type input "$ 93,963"
type input "10.5 %"
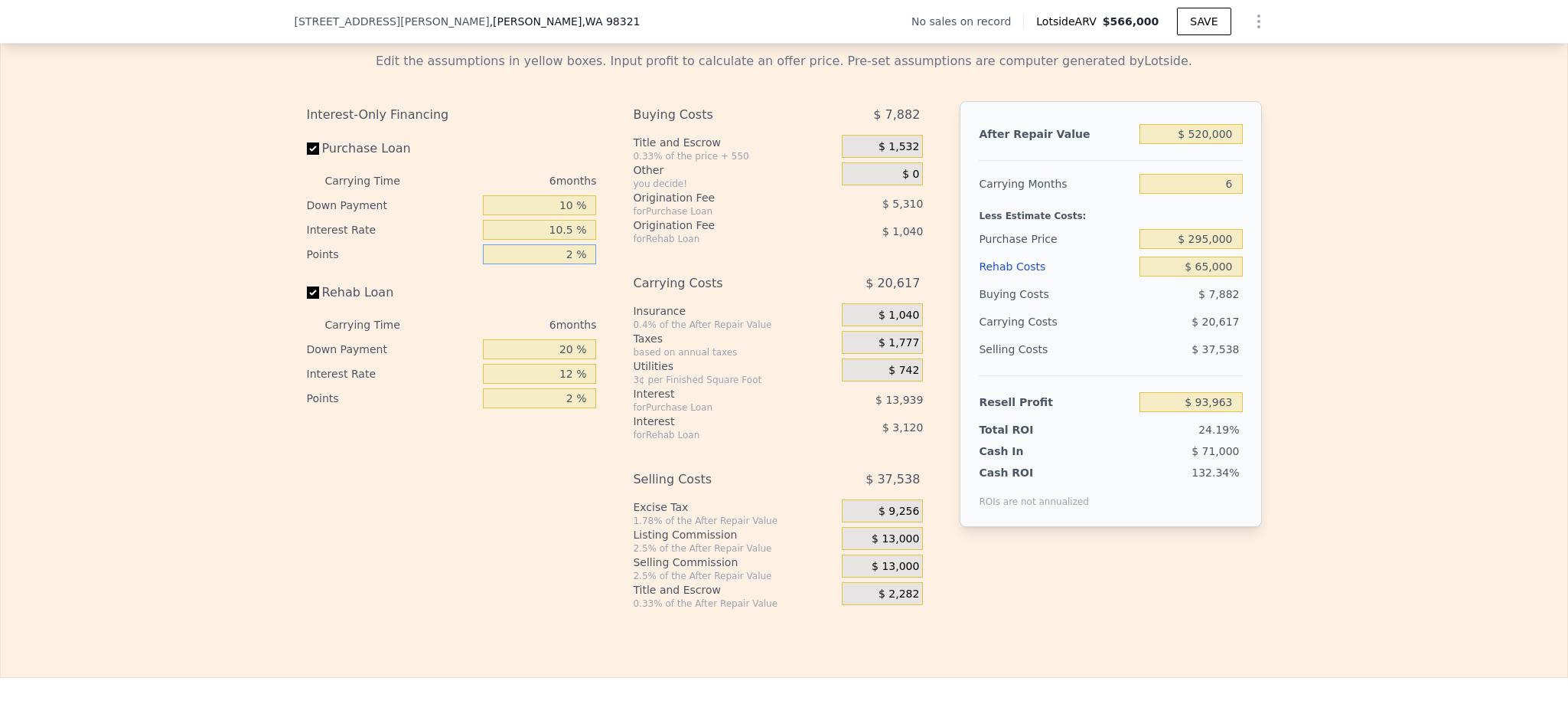
type input "1 %"
type input "$ 96,618"
type input "1.5 %"
type input "$ 95,290"
type input "1.5 %"
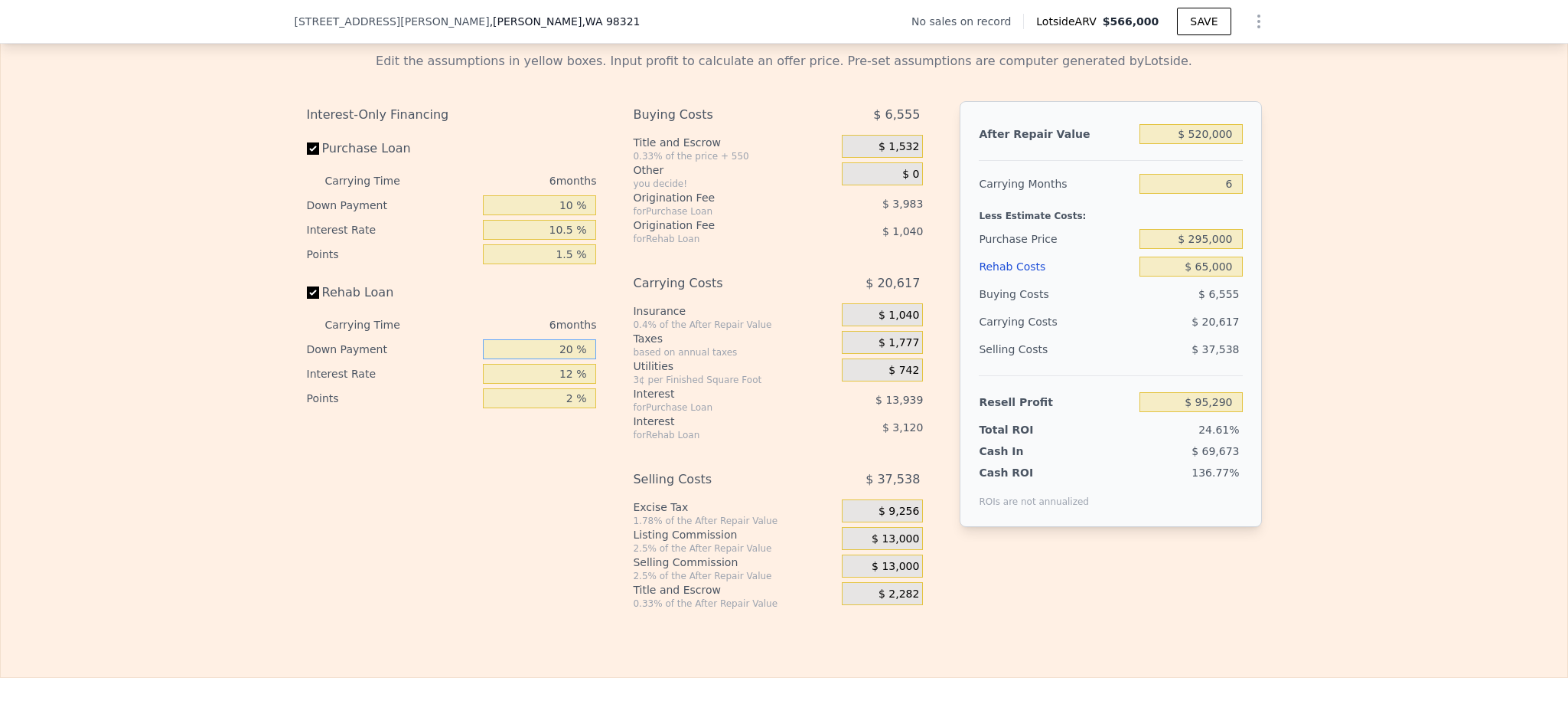
type input "1 %"
type input "$ 94,299"
type input "10 %"
type input "$ 94,770"
type input "10 %"
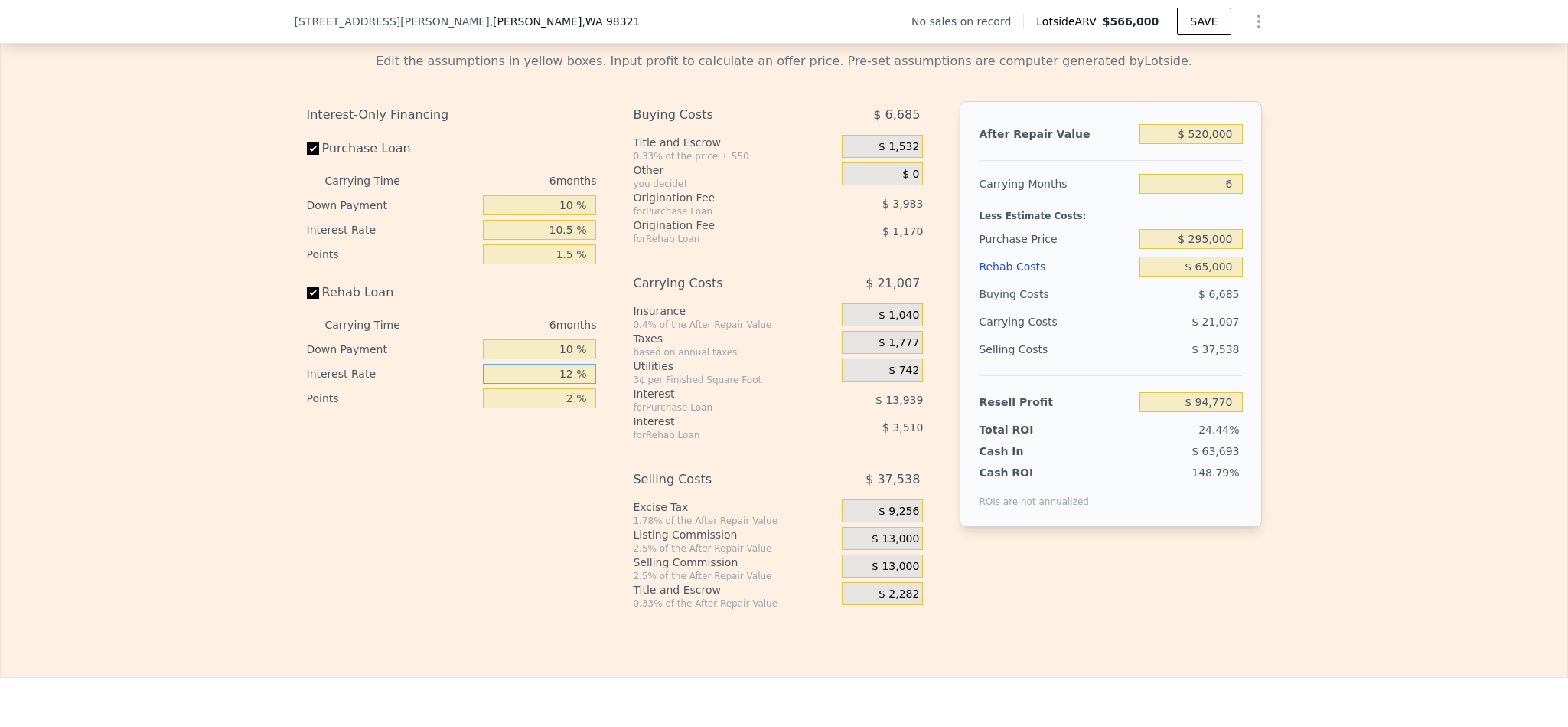
type input "1 %"
type input "$ 97,986"
type input "10 %"
type input "$ 95,352"
type input "10.5 %"
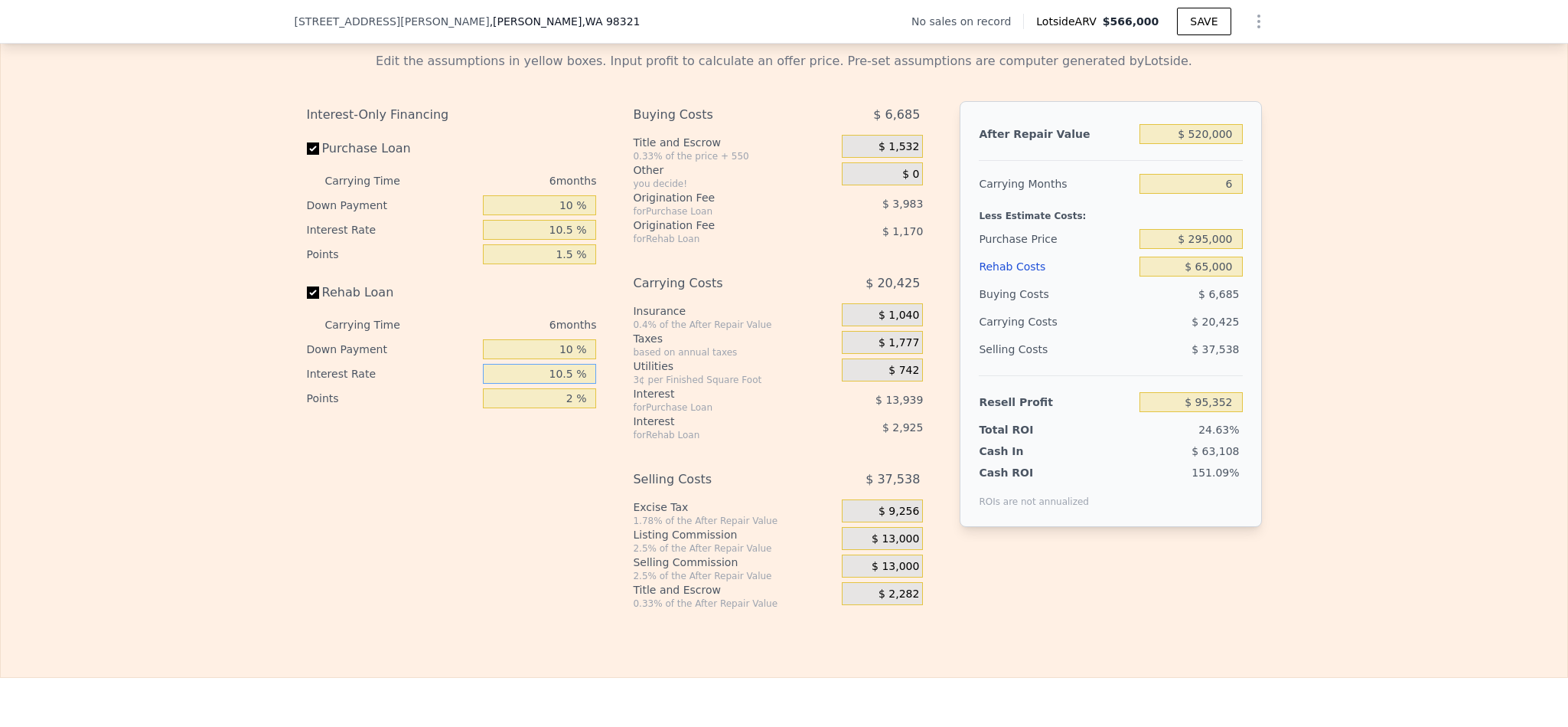
type input "$ 95,208"
type input "10.5 %"
type input "1 %"
type input "$ 95,793"
type input "1.5 %"
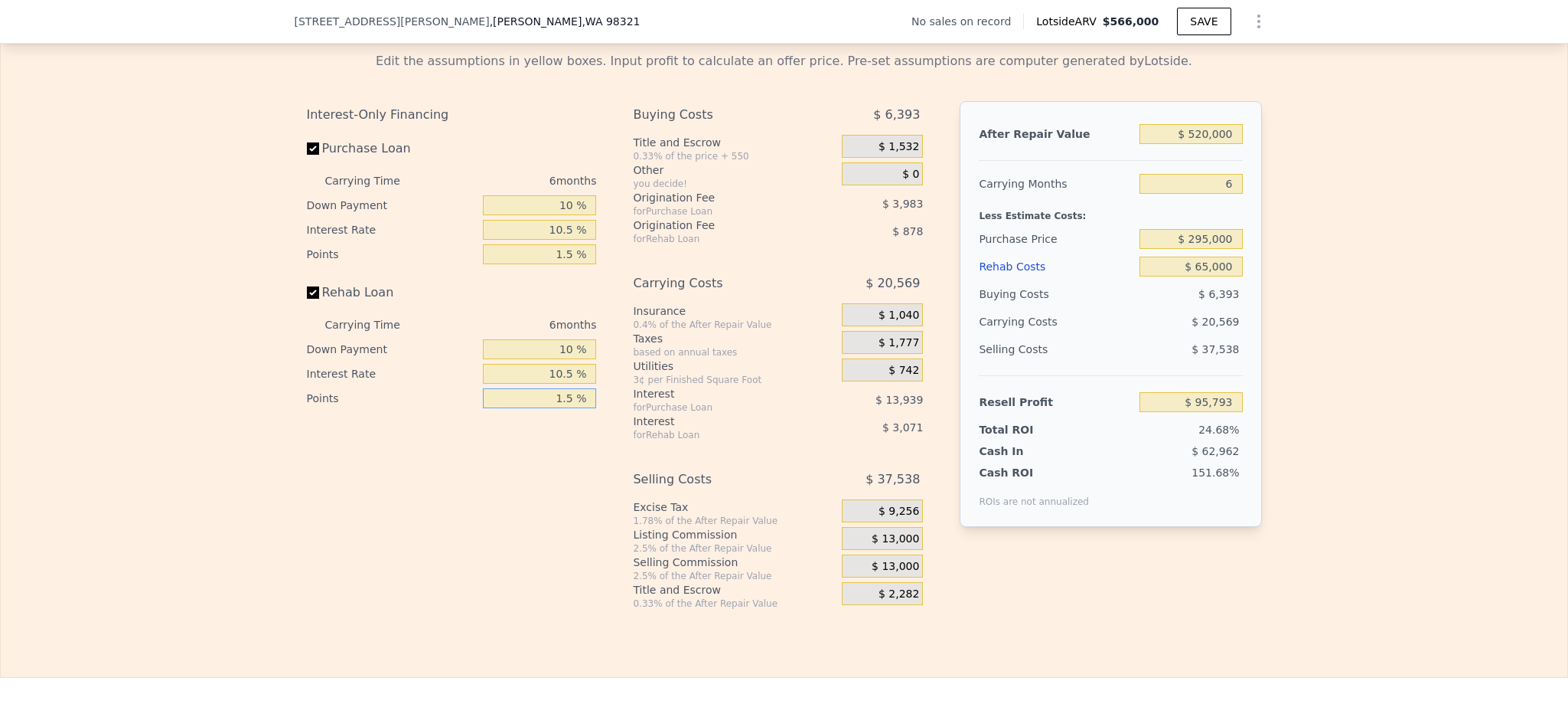
type input "$ 95,500"
type input "1.5 %"
click at [890, 546] on span "$ 13,000" at bounding box center [896, 539] width 47 height 14
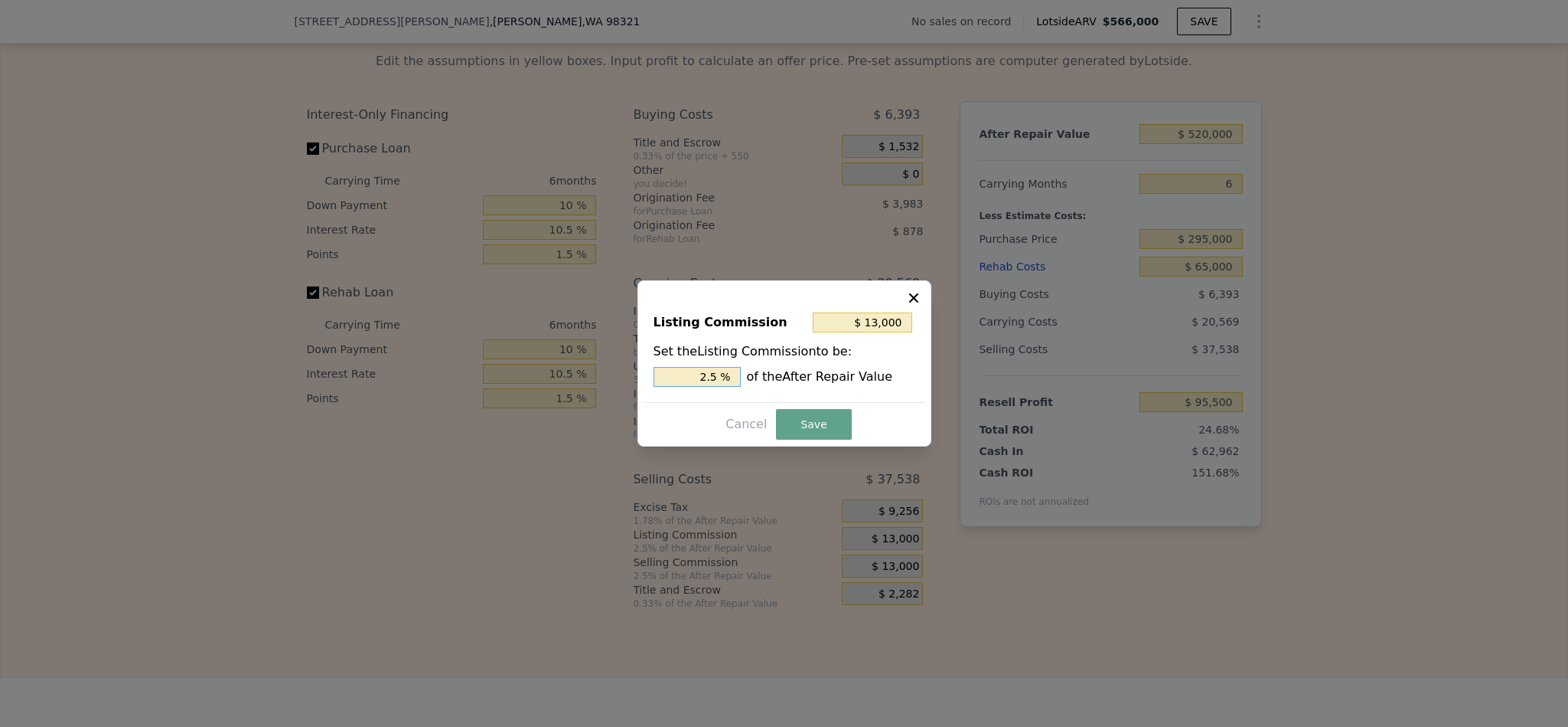
drag, startPoint x: 708, startPoint y: 375, endPoint x: 607, endPoint y: 381, distance: 101.2
click at [607, 381] on div "​ Listing Commission $ 13,000 Set the Listing Commission to be: 2.5 % of the Af…" at bounding box center [784, 364] width 1568 height 727
type input "1.5 %"
type input "$ 7,800"
type input "1.5 %"
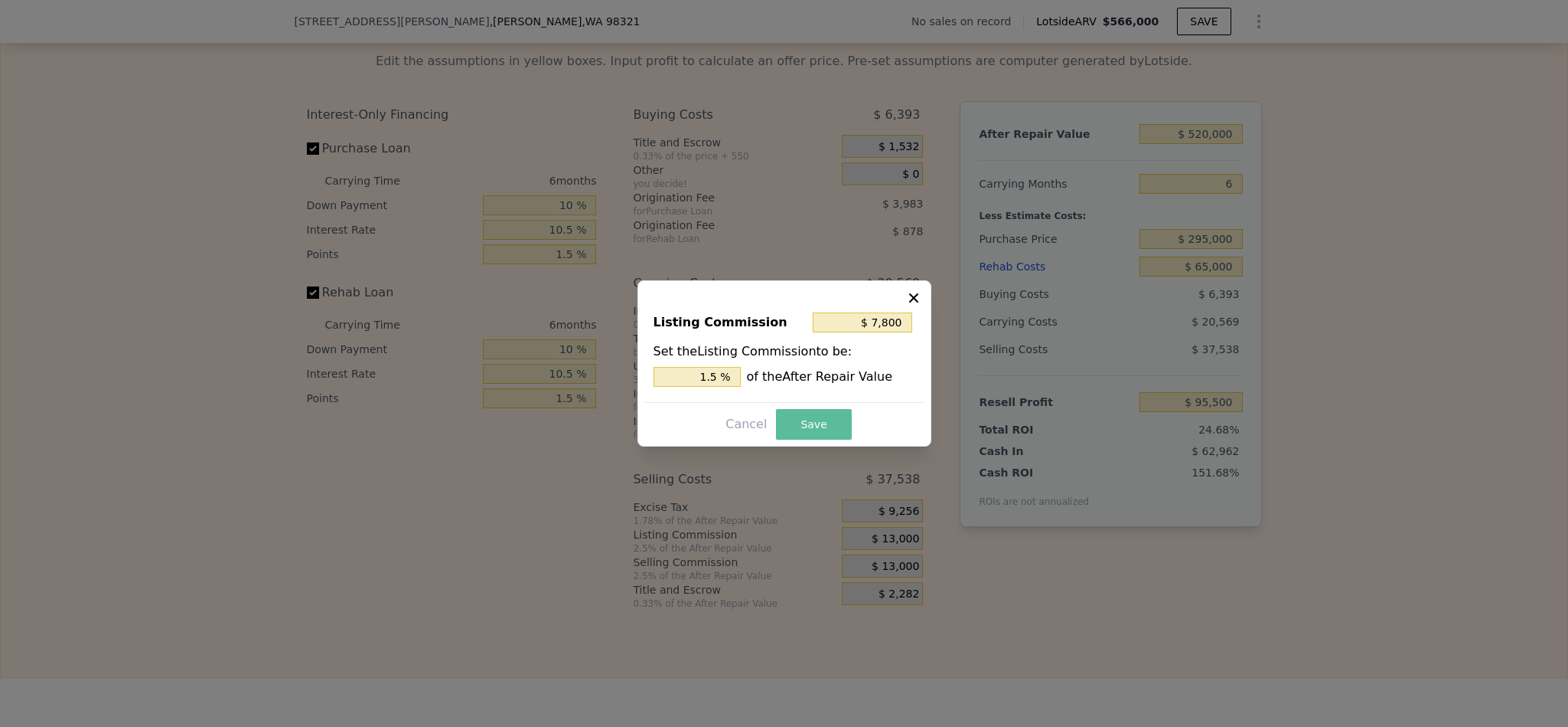
click at [836, 426] on button "Save" at bounding box center [814, 424] width 75 height 30
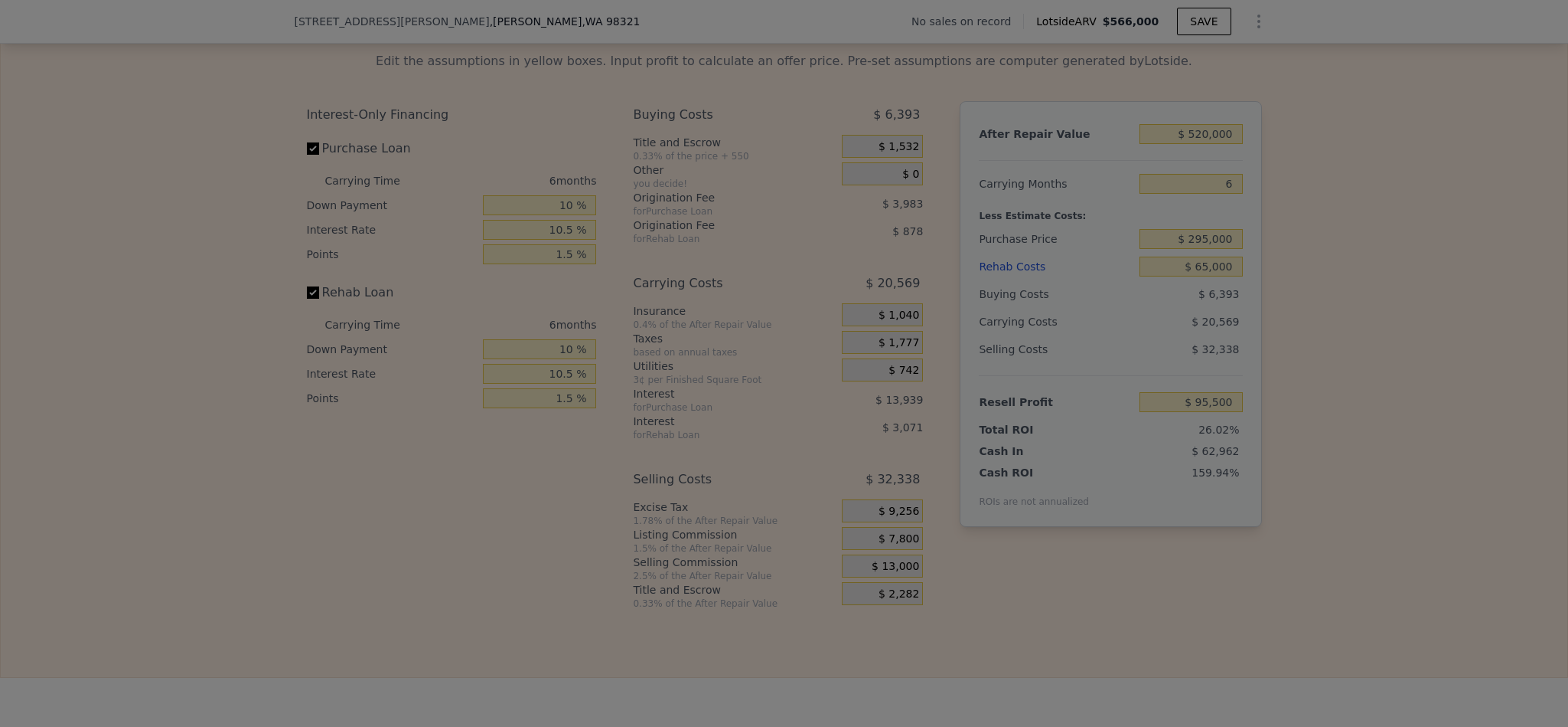
type input "$ 100,700"
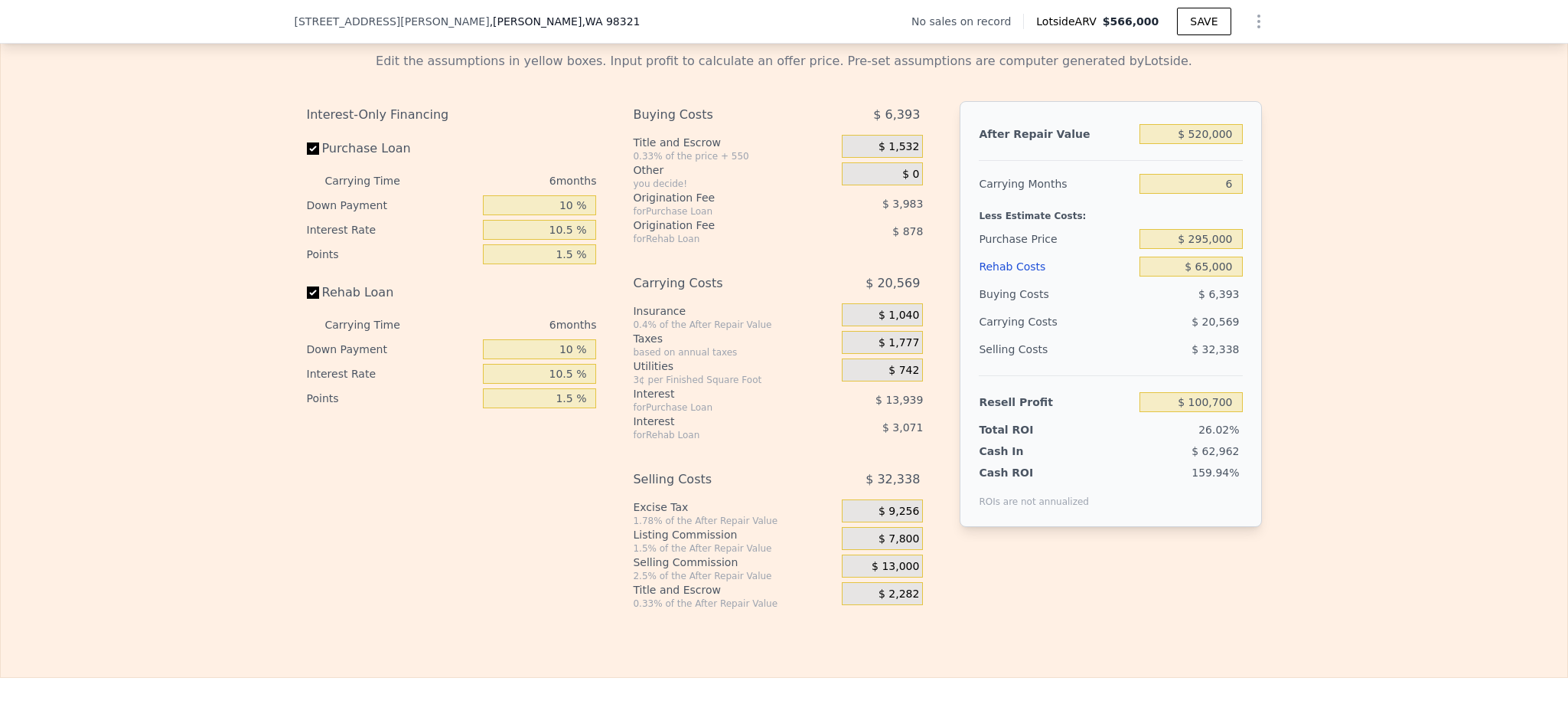
type input "$ 566,000"
type input "$ 0"
type input "$ 30,001"
